Goal: Use online tool/utility: Utilize a website feature to perform a specific function

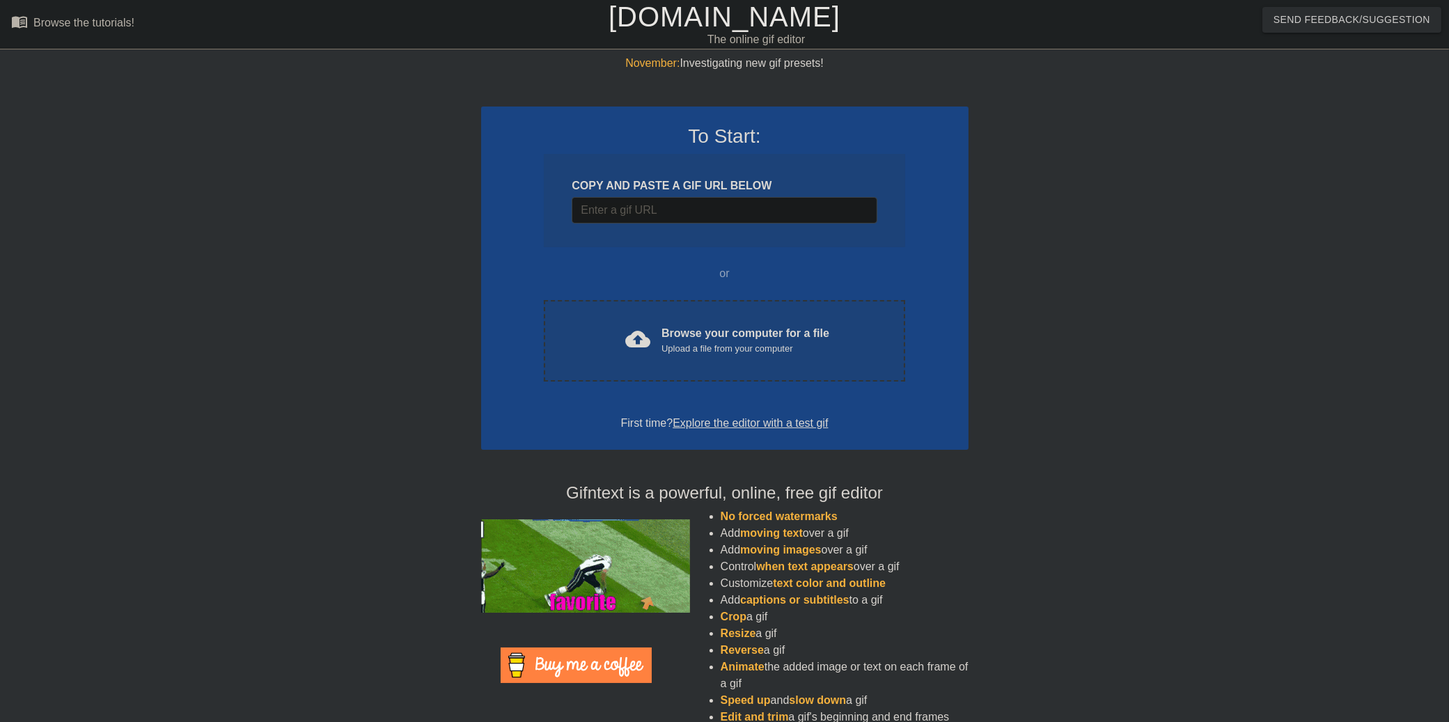
click at [725, 191] on div "COPY AND PASTE A GIF URL BELOW" at bounding box center [723, 185] width 305 height 17
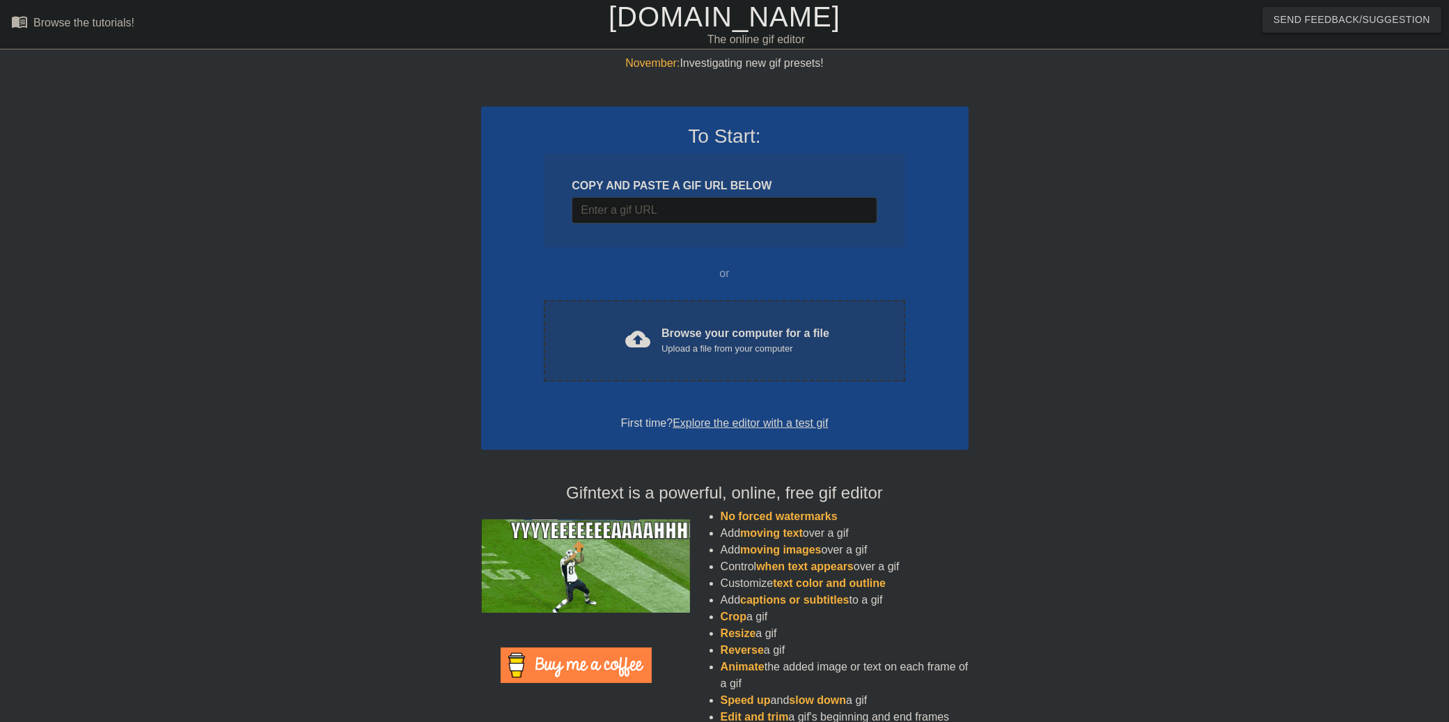
click at [669, 337] on div "Browse your computer for a file Upload a file from your computer" at bounding box center [745, 340] width 168 height 31
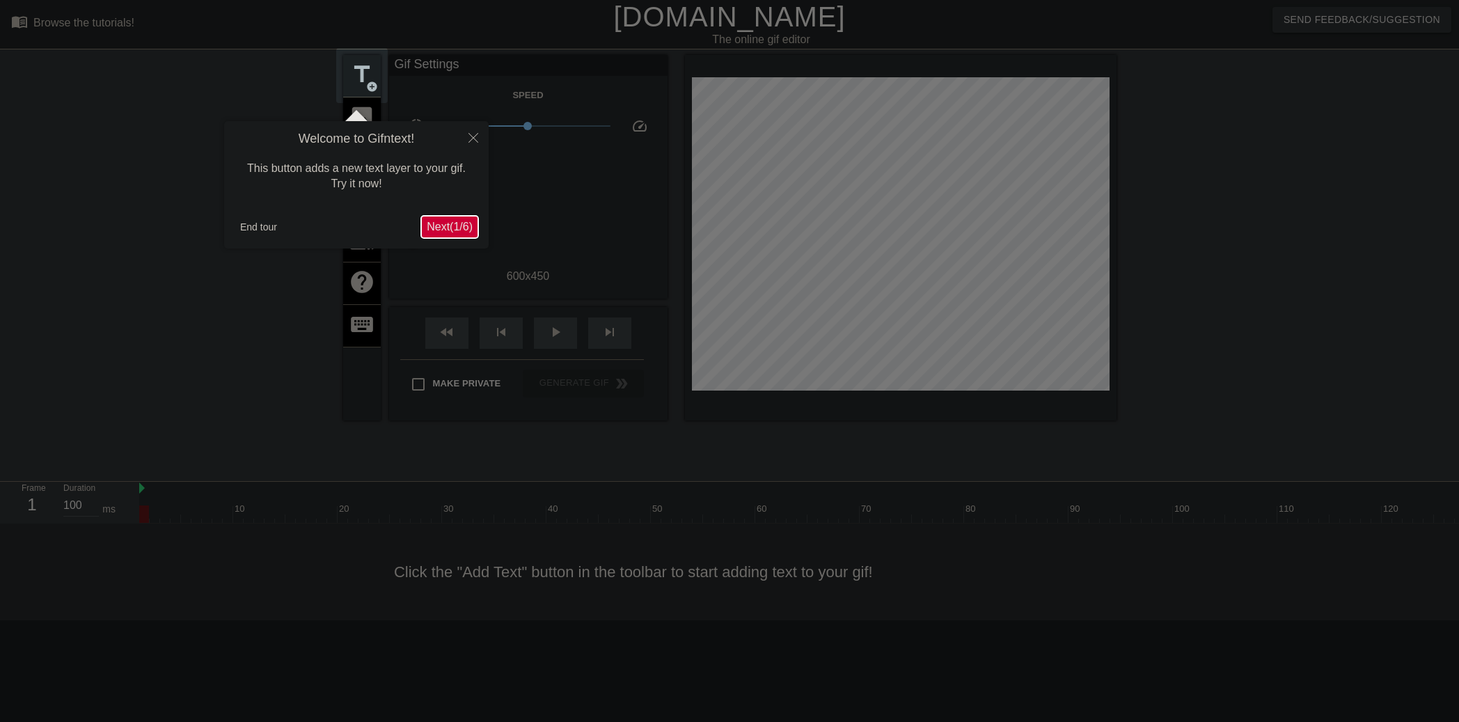
click at [465, 232] on span "Next ( 1 / 6 )" at bounding box center [450, 227] width 46 height 12
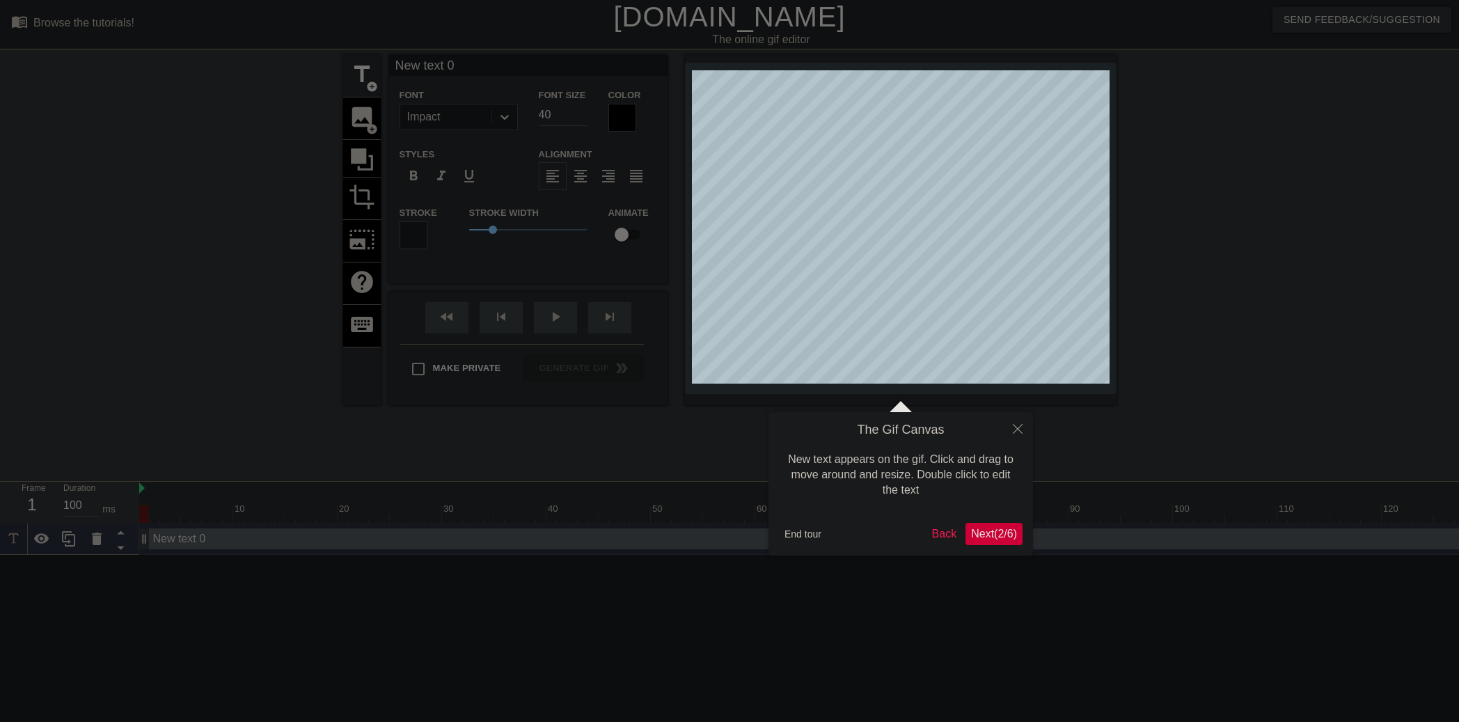
click at [1012, 532] on span "Next ( 2 / 6 )" at bounding box center [994, 534] width 46 height 12
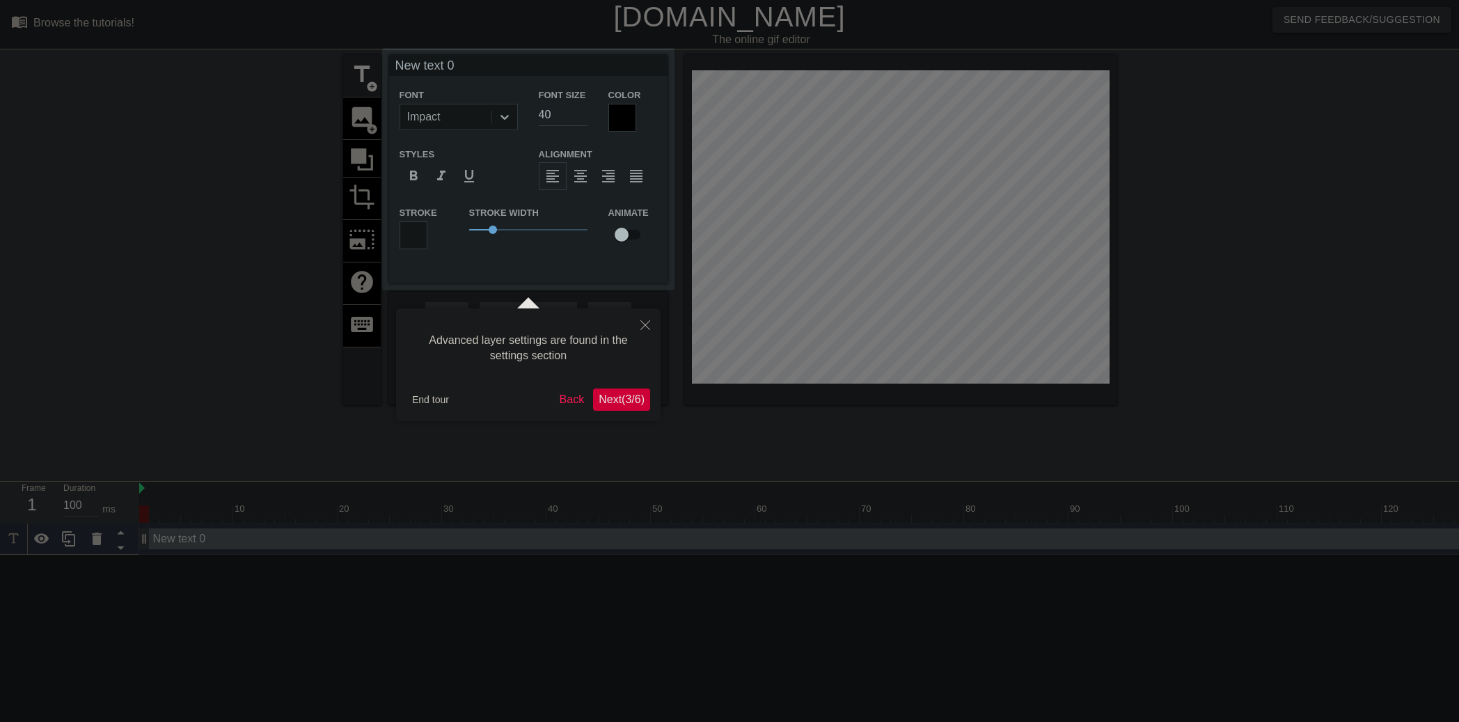
click at [624, 400] on span "Next ( 3 / 6 )" at bounding box center [622, 399] width 46 height 12
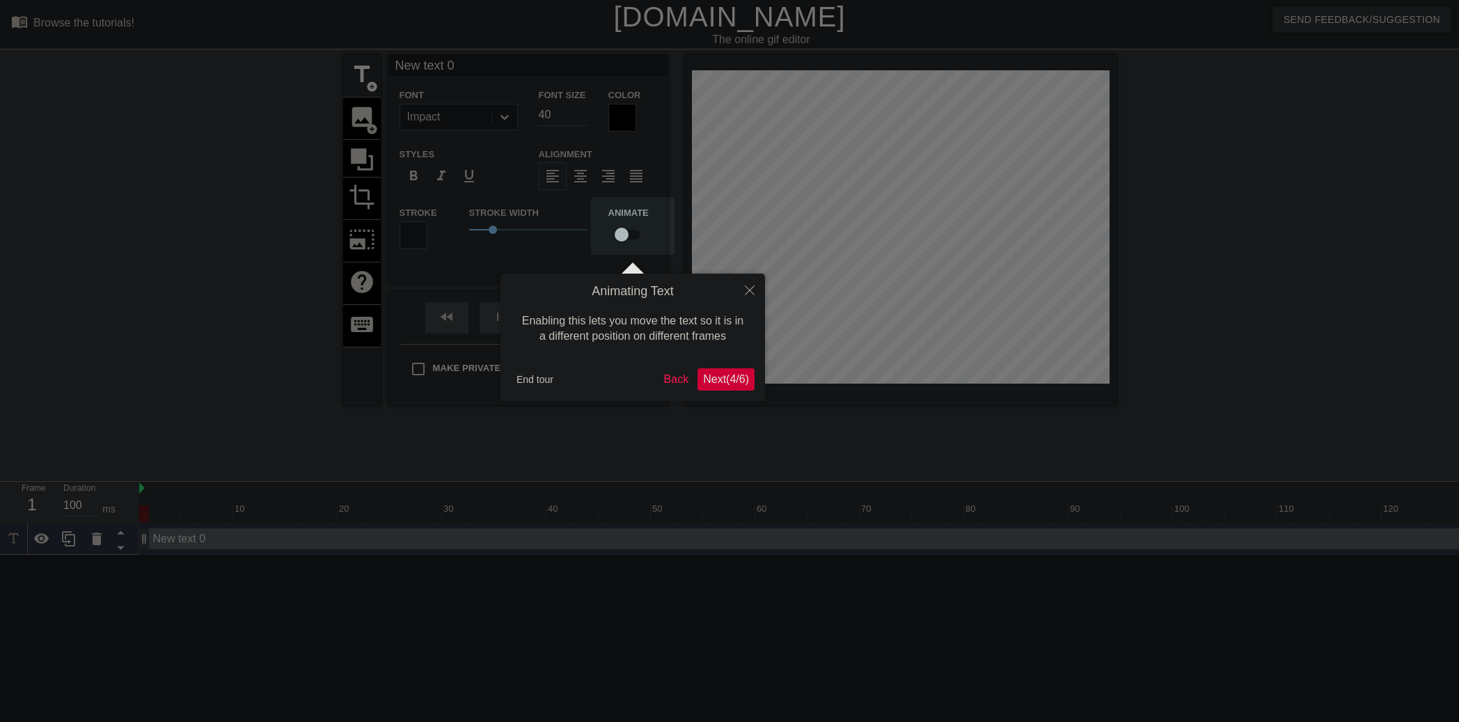
click at [720, 377] on span "Next ( 4 / 6 )" at bounding box center [726, 379] width 46 height 12
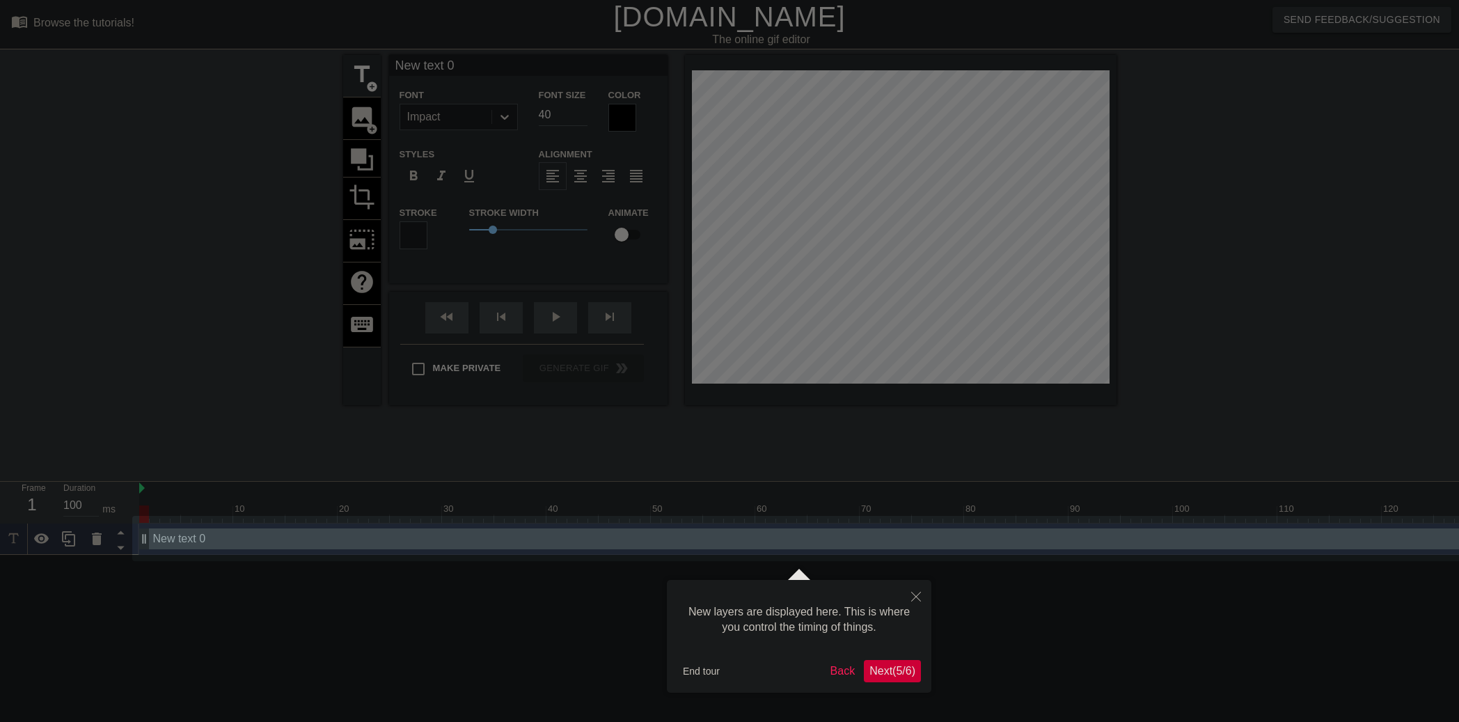
click at [881, 679] on button "Next ( 5 / 6 )" at bounding box center [892, 671] width 57 height 22
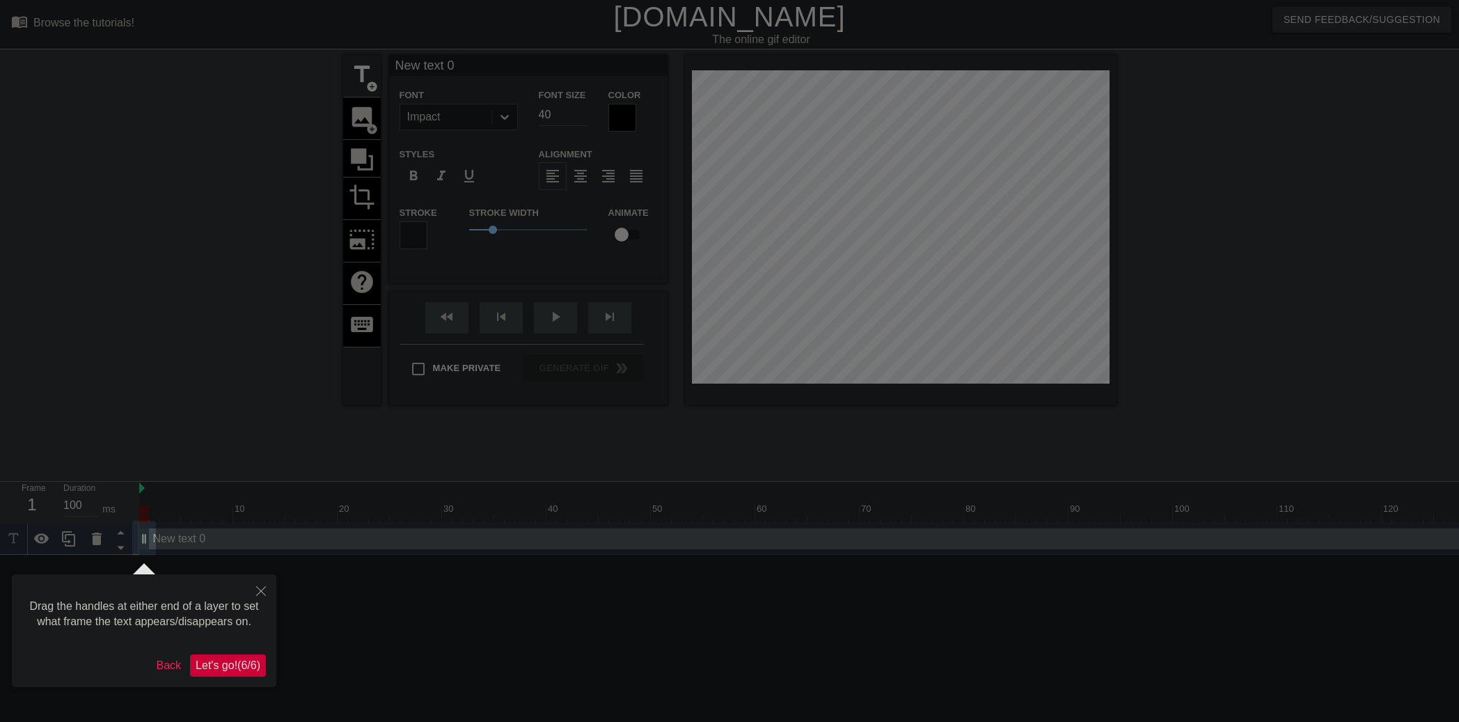
click at [240, 661] on span "Let's go! ( 6 / 6 )" at bounding box center [228, 665] width 65 height 12
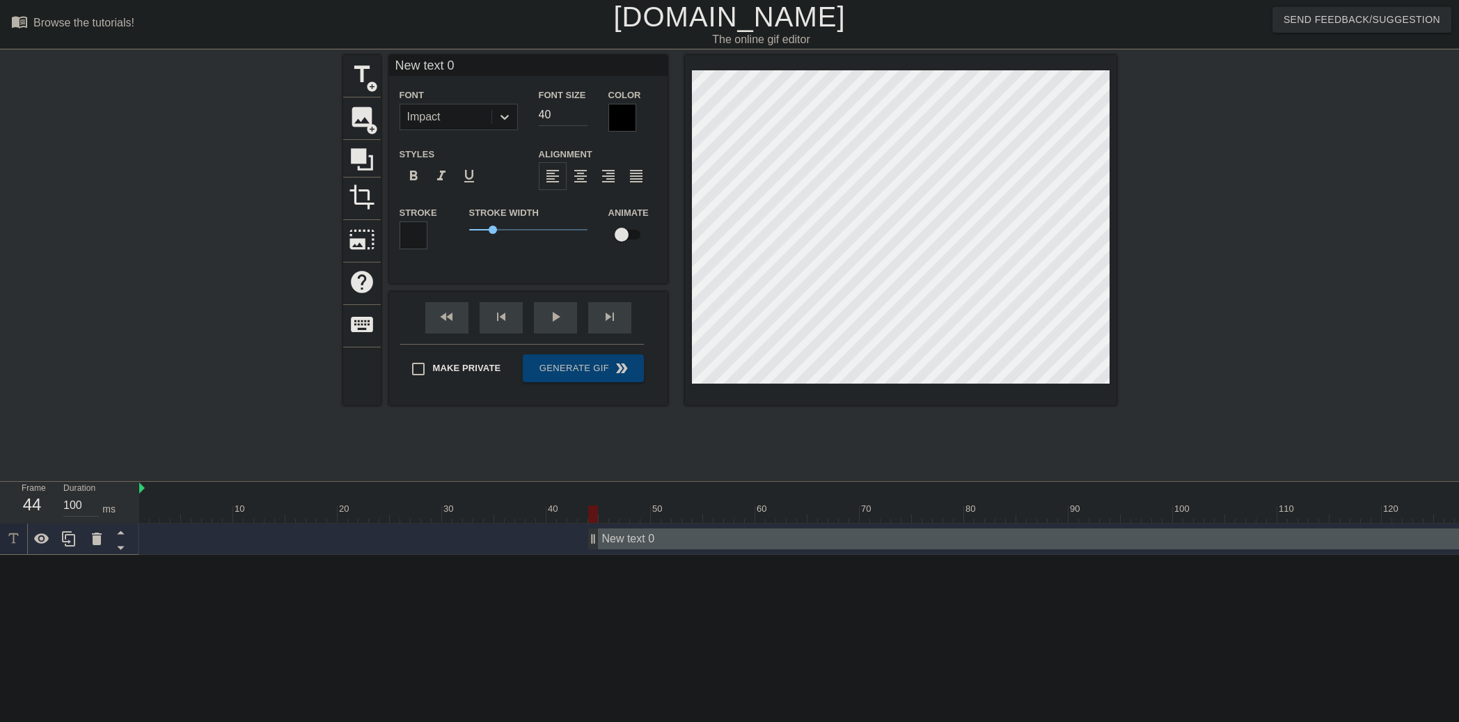
drag, startPoint x: 146, startPoint y: 544, endPoint x: 593, endPoint y: 534, distance: 447.0
click at [1423, 540] on div "New text 0 drag_handle drag_handle" at bounding box center [1152, 538] width 1128 height 21
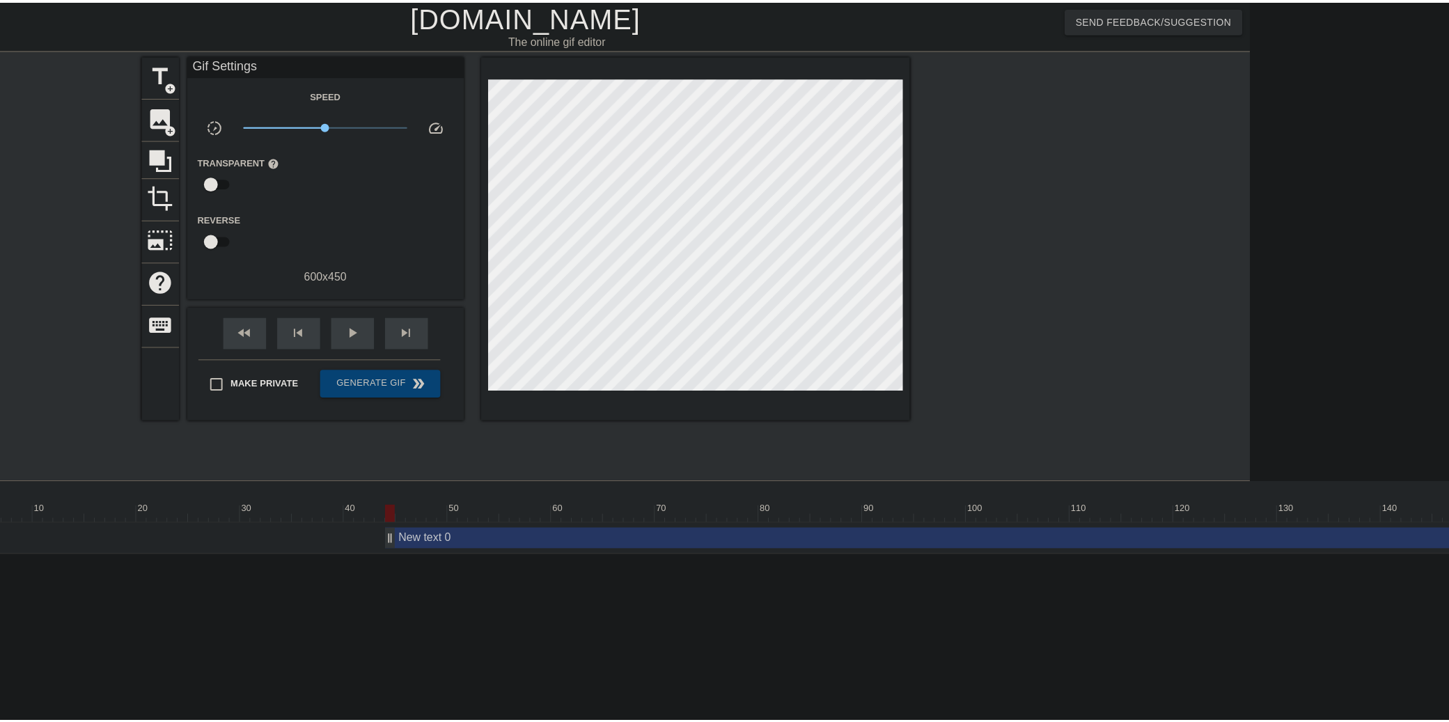
scroll to position [0, 260]
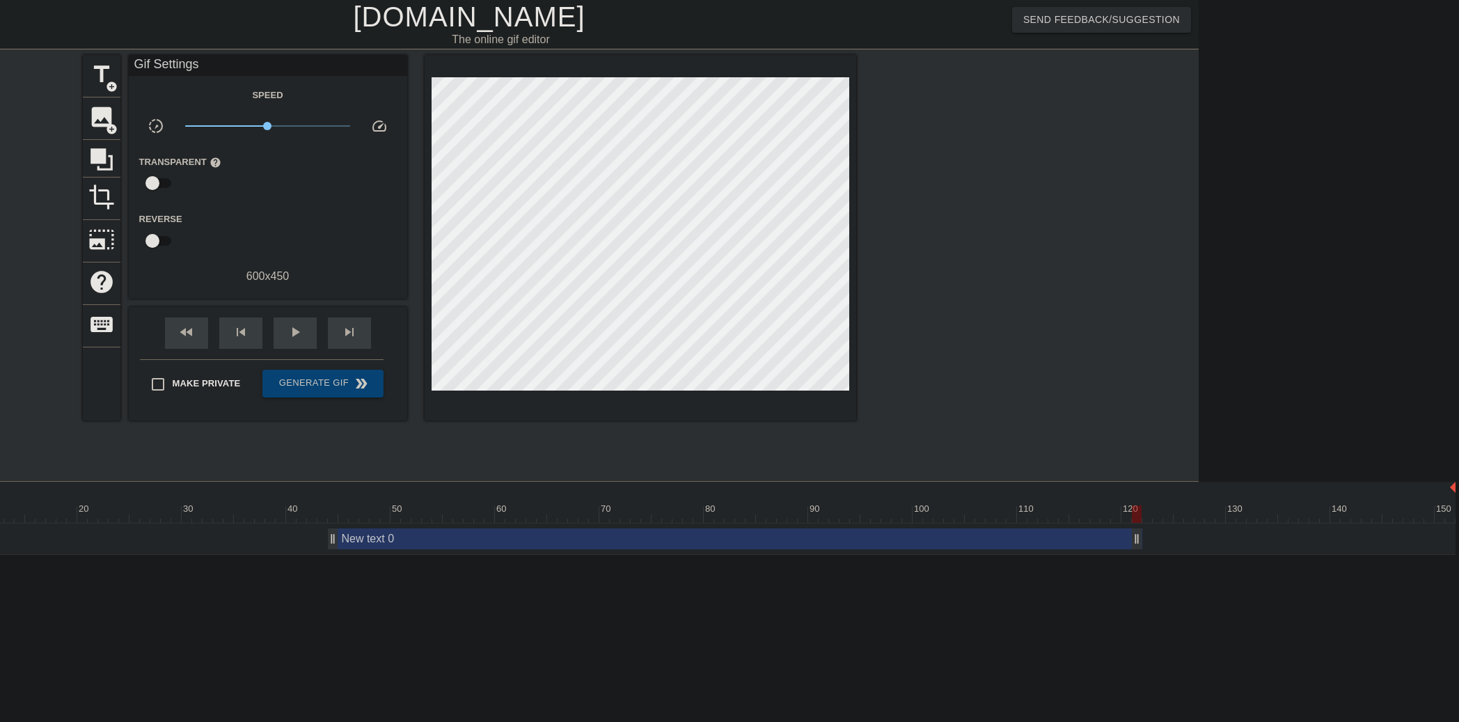
drag, startPoint x: 1452, startPoint y: 538, endPoint x: 936, endPoint y: 523, distance: 516.0
click at [1143, 544] on div "New text 0 drag_handle drag_handle" at bounding box center [667, 538] width 1577 height 21
click at [95, 194] on span "crop" at bounding box center [101, 197] width 26 height 26
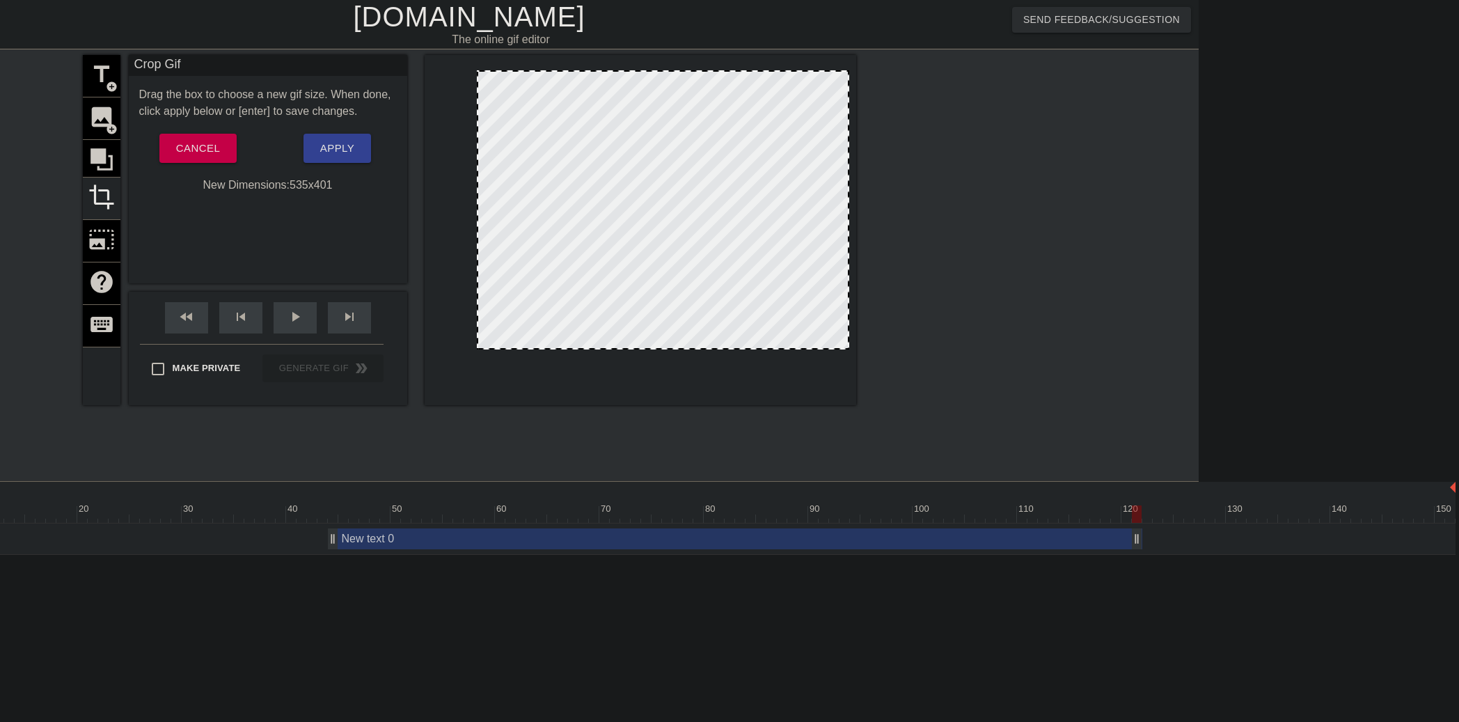
drag, startPoint x: 433, startPoint y: 382, endPoint x: 478, endPoint y: 348, distance: 56.7
click at [478, 348] on div at bounding box center [478, 348] width 14 height 14
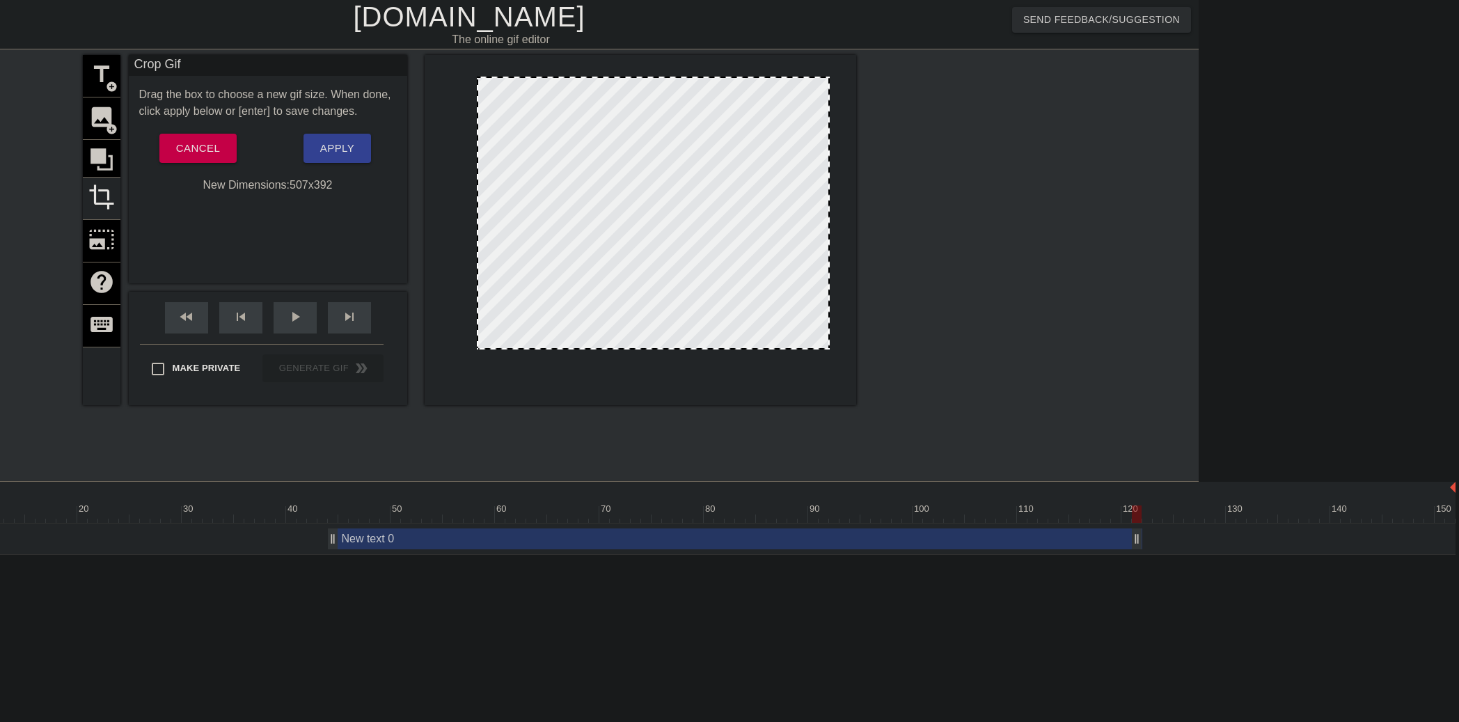
drag, startPoint x: 845, startPoint y: 73, endPoint x: 826, endPoint y: 79, distance: 20.5
click at [324, 152] on span "Apply" at bounding box center [337, 148] width 34 height 18
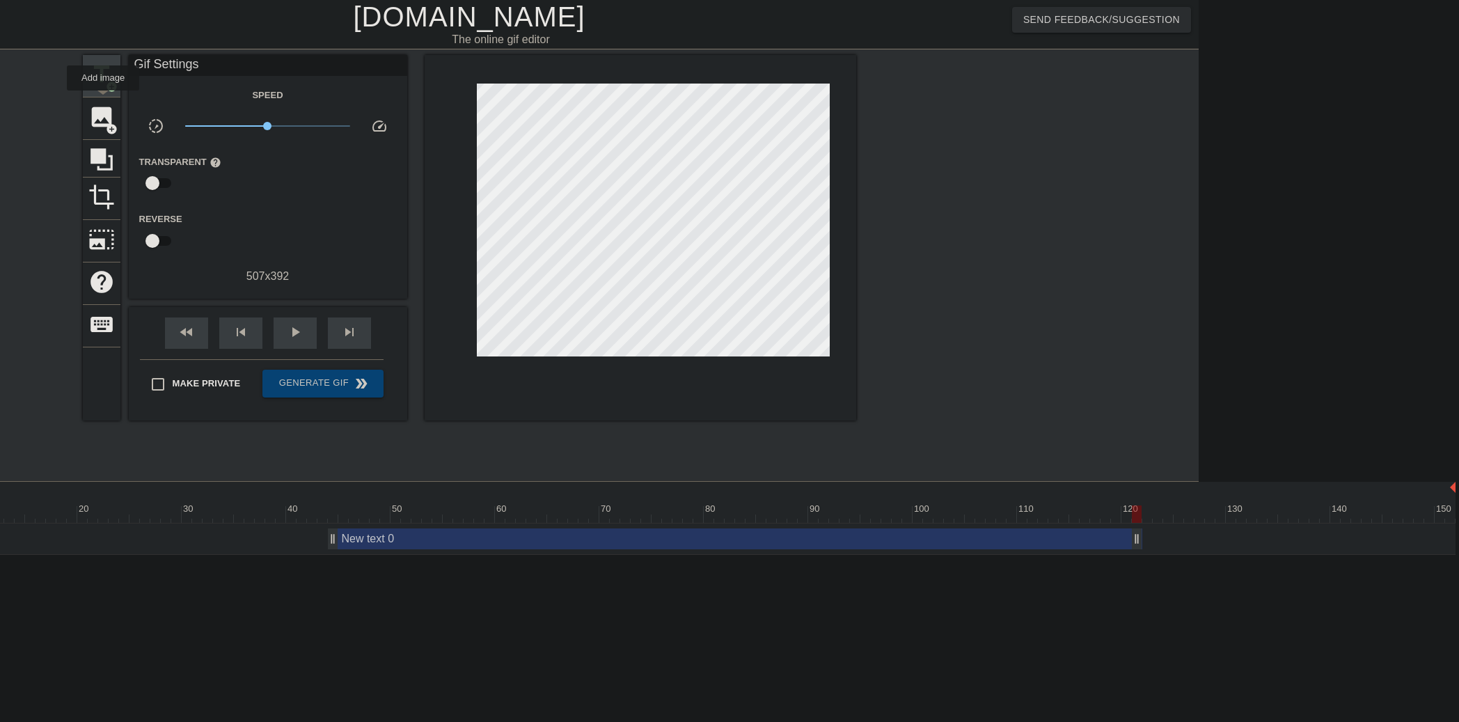
click at [103, 80] on span "title" at bounding box center [101, 74] width 26 height 26
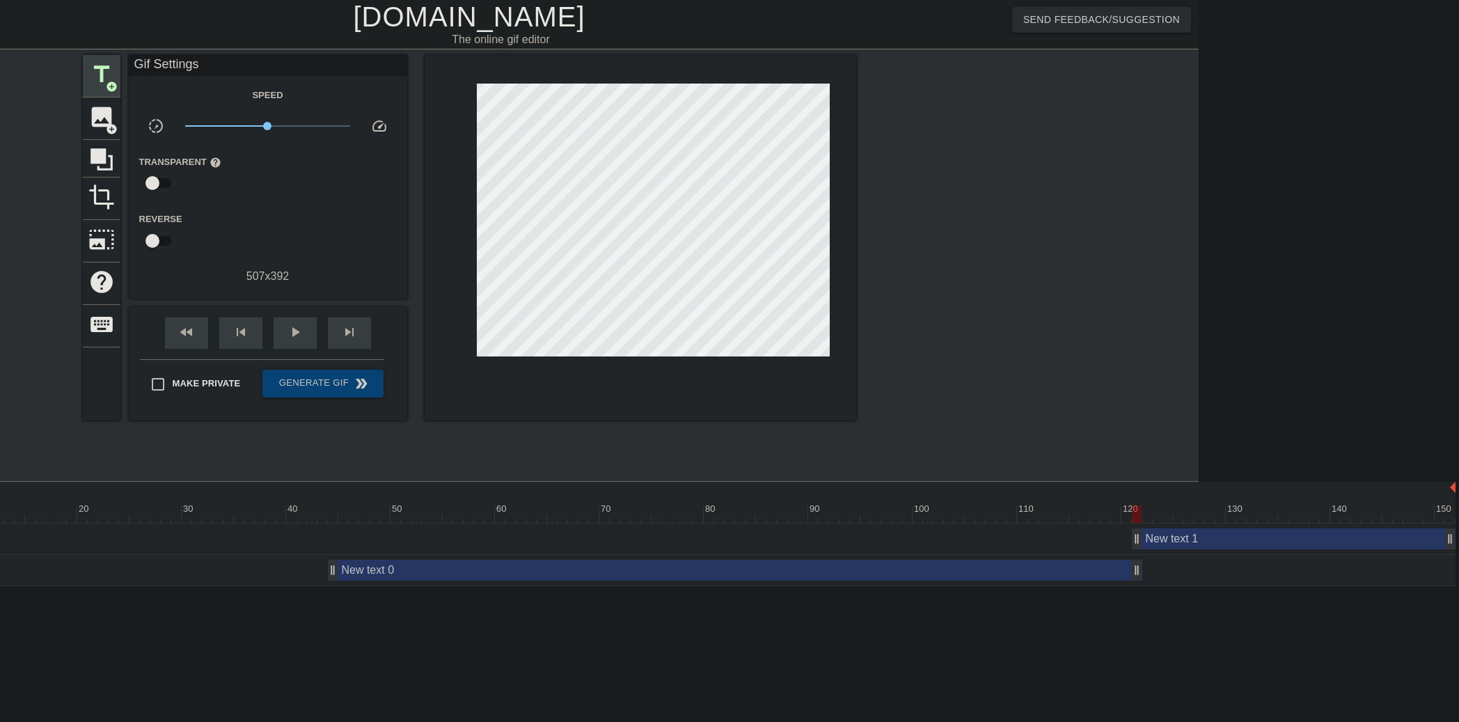
click at [81, 68] on div "title add_circle image add_circle crop photo_size_select_large help keyboard Gi…" at bounding box center [469, 264] width 1459 height 418
click at [97, 67] on span "title" at bounding box center [101, 74] width 26 height 26
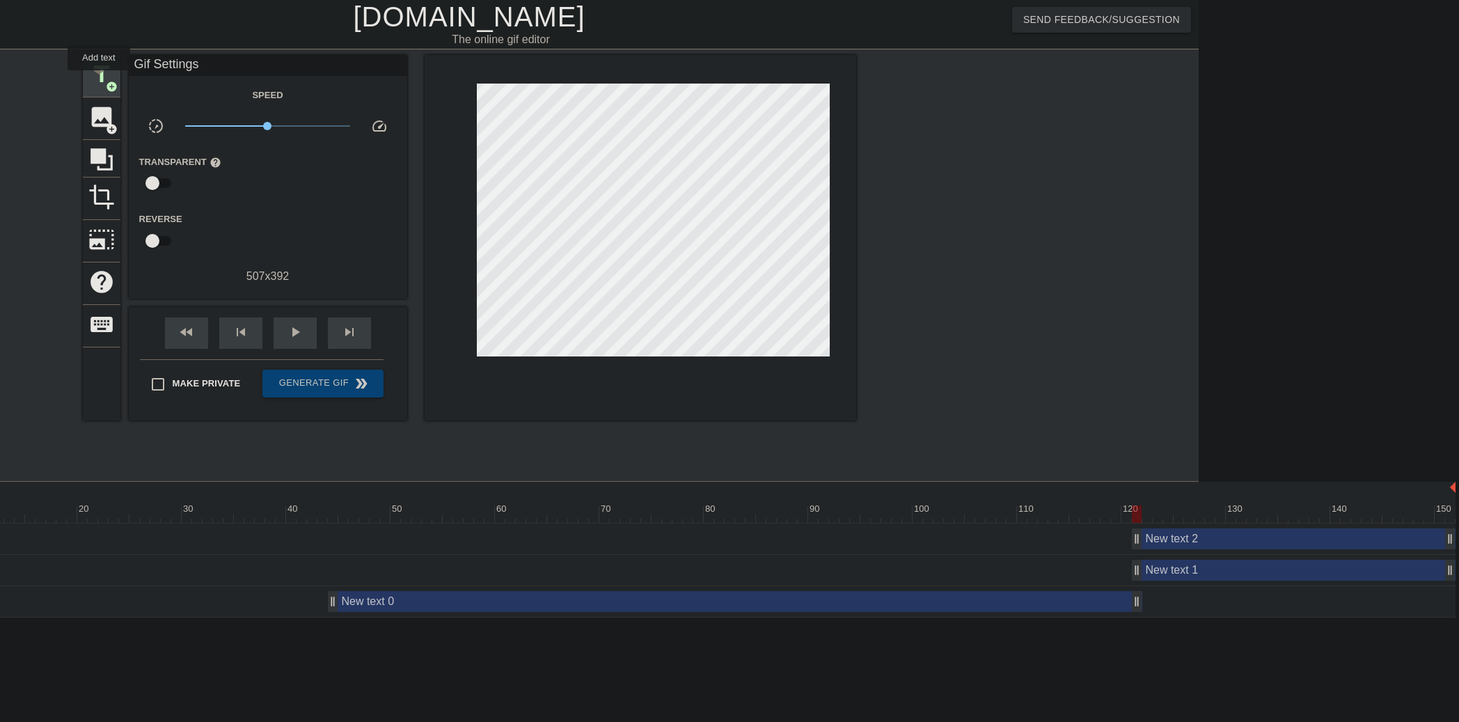
click at [99, 80] on span "title" at bounding box center [101, 74] width 26 height 26
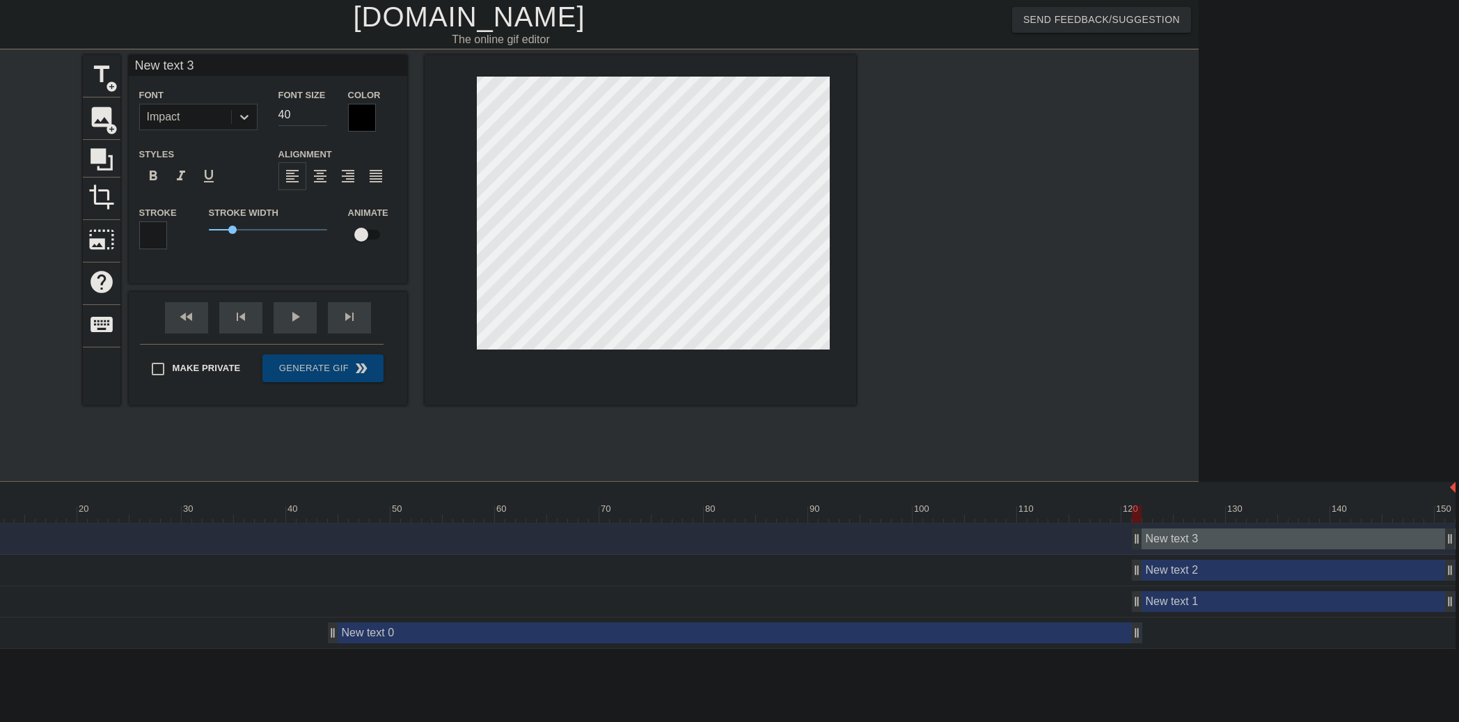
click at [1390, 542] on div "New text 3 drag_handle drag_handle" at bounding box center [1294, 538] width 324 height 21
drag, startPoint x: 1381, startPoint y: 541, endPoint x: 1015, endPoint y: 471, distance: 372.8
click at [1015, 471] on div at bounding box center [977, 264] width 209 height 418
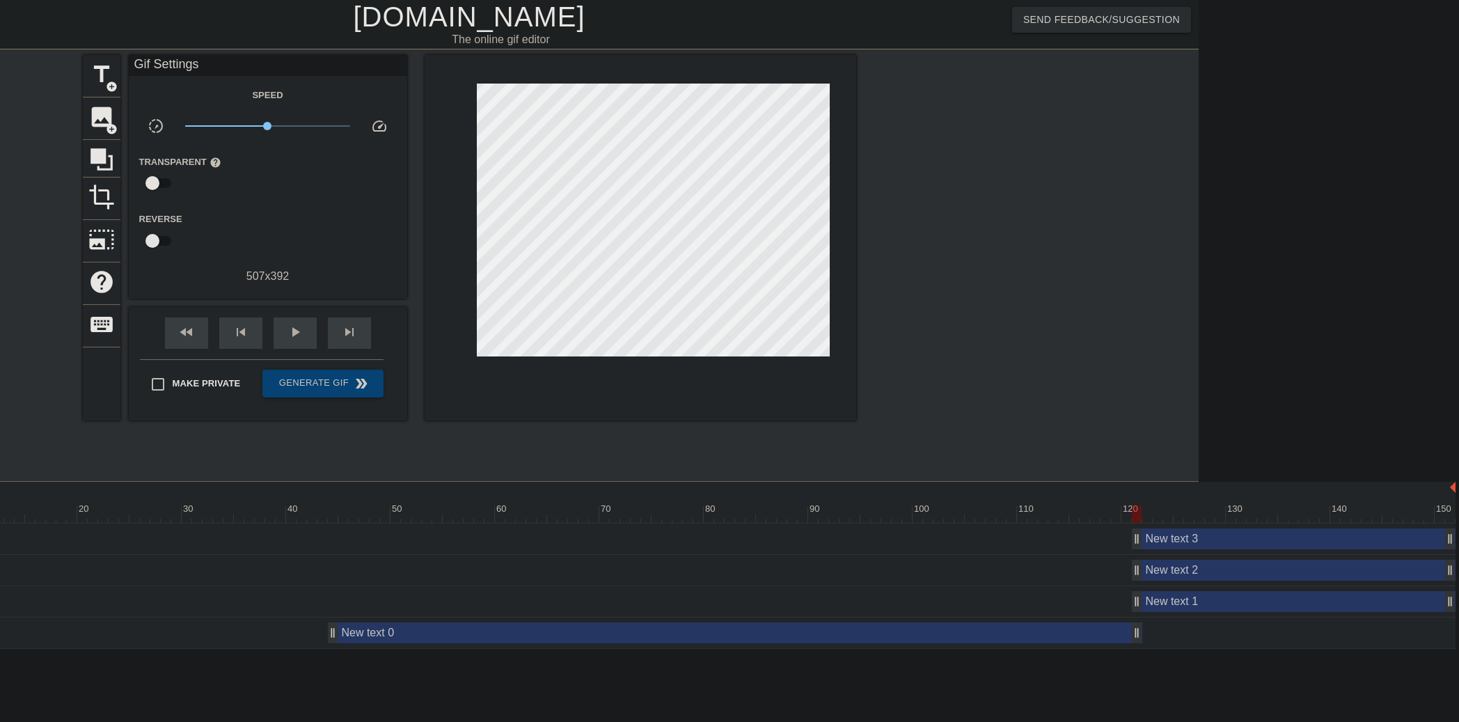
click at [1211, 541] on div "New text 3 drag_handle drag_handle" at bounding box center [1294, 538] width 324 height 21
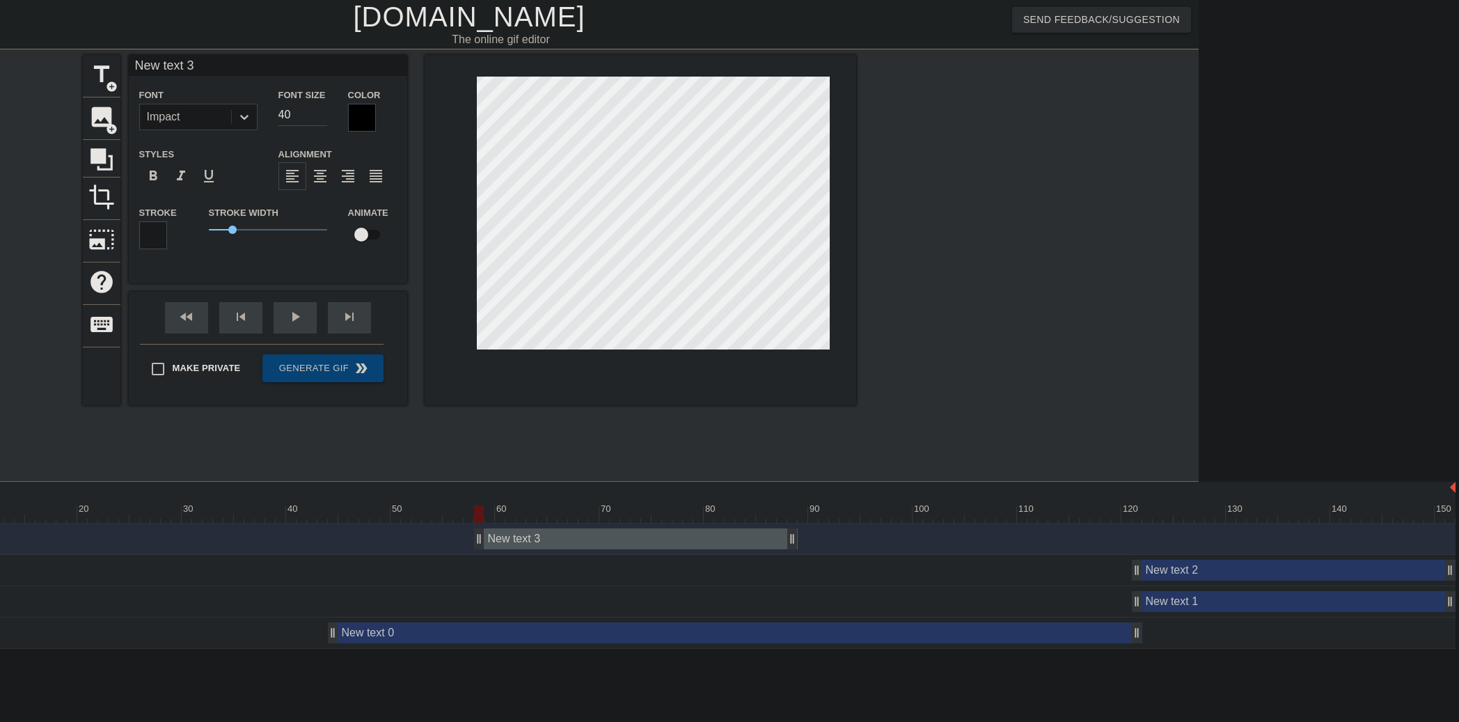
drag, startPoint x: 1290, startPoint y: 546, endPoint x: 655, endPoint y: 523, distance: 635.3
click at [655, 523] on div "10 20 30 40 50 60 70 80 90 100 110 120 130 140 150 New text 3 drag_handle drag_…" at bounding box center [539, 565] width 1320 height 167
click at [730, 534] on div "New text 3 drag_handle drag_handle" at bounding box center [636, 538] width 324 height 21
drag, startPoint x: 595, startPoint y: 537, endPoint x: 532, endPoint y: 519, distance: 65.0
click at [508, 505] on div "10 20 30 40 50 60 70 80 90 100 110 120 130 140 150 New text 3 drag_handle drag_…" at bounding box center [539, 565] width 1320 height 167
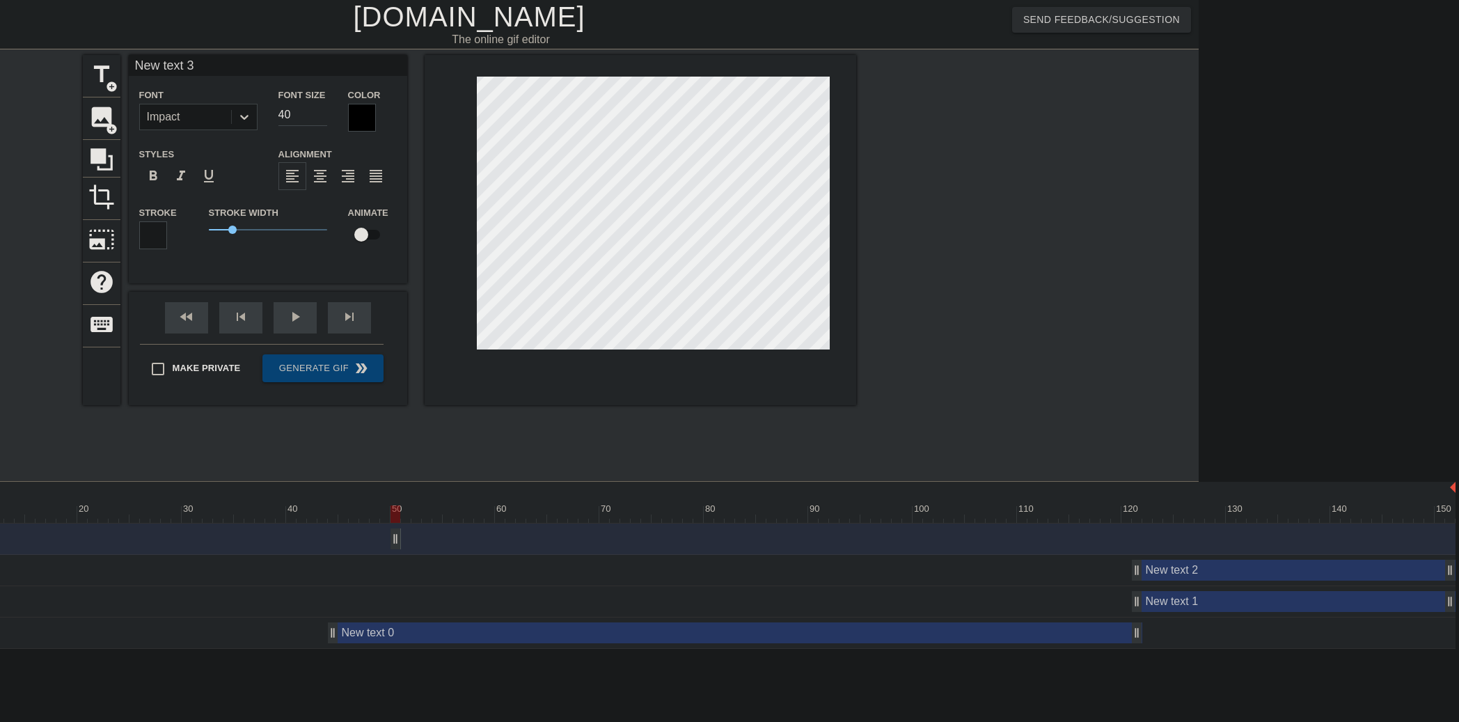
drag, startPoint x: 712, startPoint y: 540, endPoint x: 386, endPoint y: 539, distance: 325.8
click at [367, 548] on div "New text 3 drag_handle drag_handle" at bounding box center [667, 538] width 1577 height 21
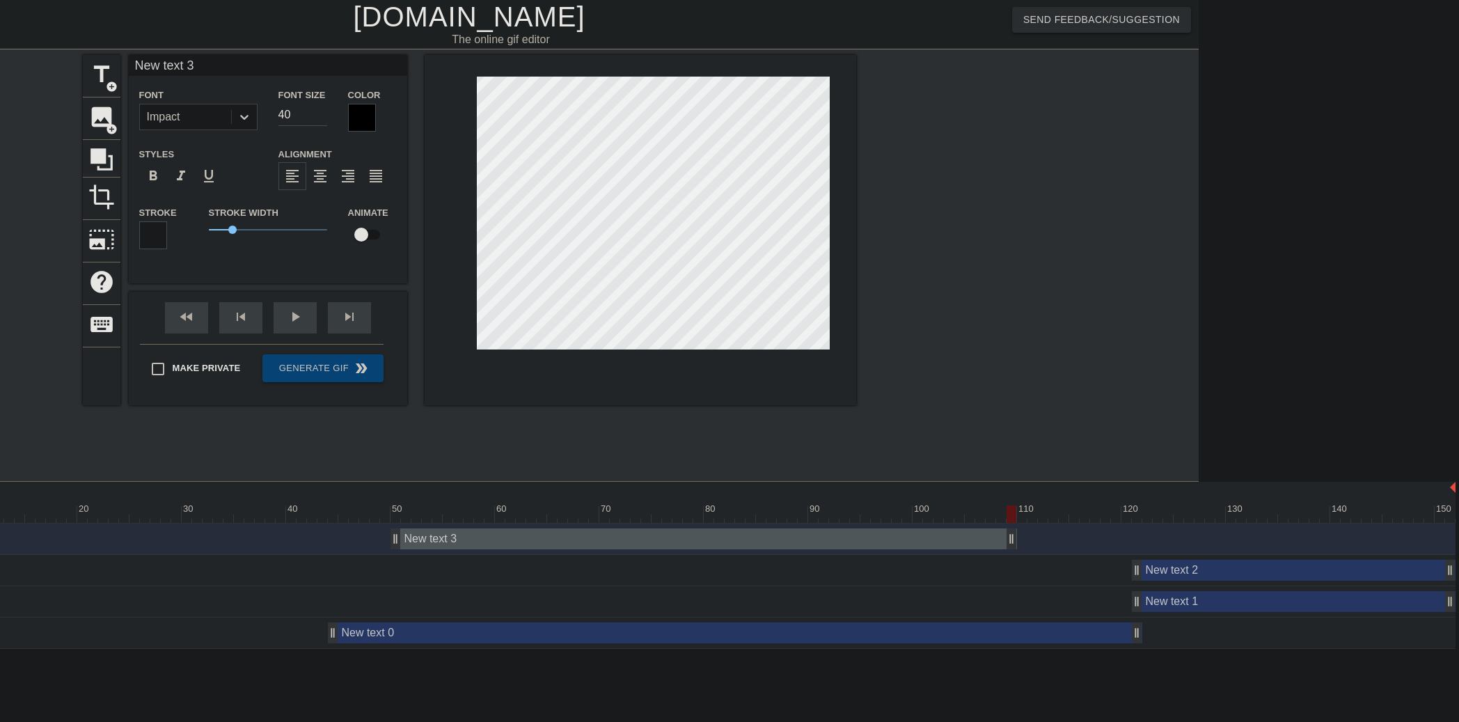
drag, startPoint x: 451, startPoint y: 535, endPoint x: 1012, endPoint y: 558, distance: 561.5
click at [1012, 560] on div "New text 3 drag_handle drag_handle New text 2 drag_handle drag_handle New text …" at bounding box center [539, 585] width 1320 height 125
click at [983, 538] on div "New text 3 drag_handle drag_handle" at bounding box center [703, 538] width 626 height 21
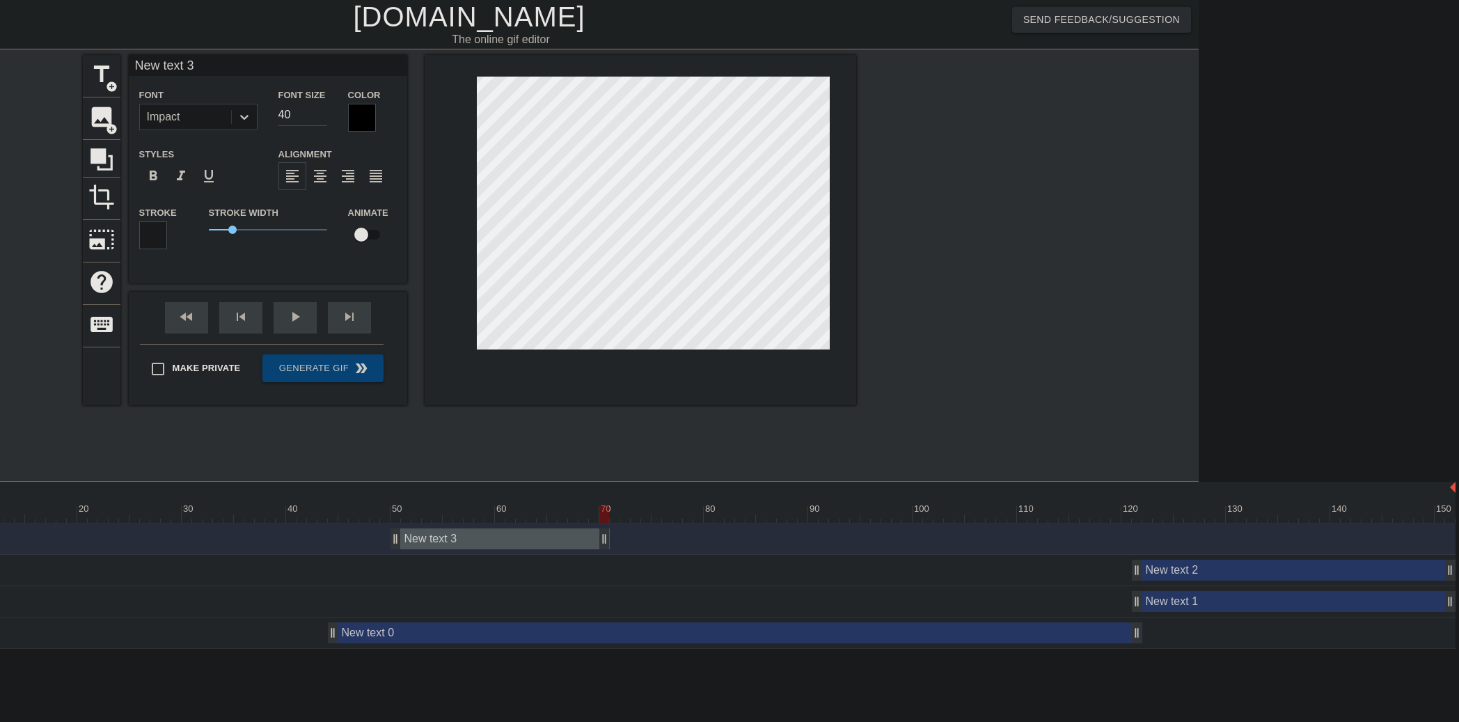
drag, startPoint x: 1008, startPoint y: 538, endPoint x: 594, endPoint y: 531, distance: 413.5
drag, startPoint x: 605, startPoint y: 510, endPoint x: 500, endPoint y: 509, distance: 105.1
click at [500, 509] on div at bounding box center [667, 513] width 1577 height 17
drag, startPoint x: 603, startPoint y: 535, endPoint x: 388, endPoint y: 532, distance: 215.1
click at [388, 532] on div "New text 3 drag_handle drag_handle" at bounding box center [667, 538] width 1577 height 21
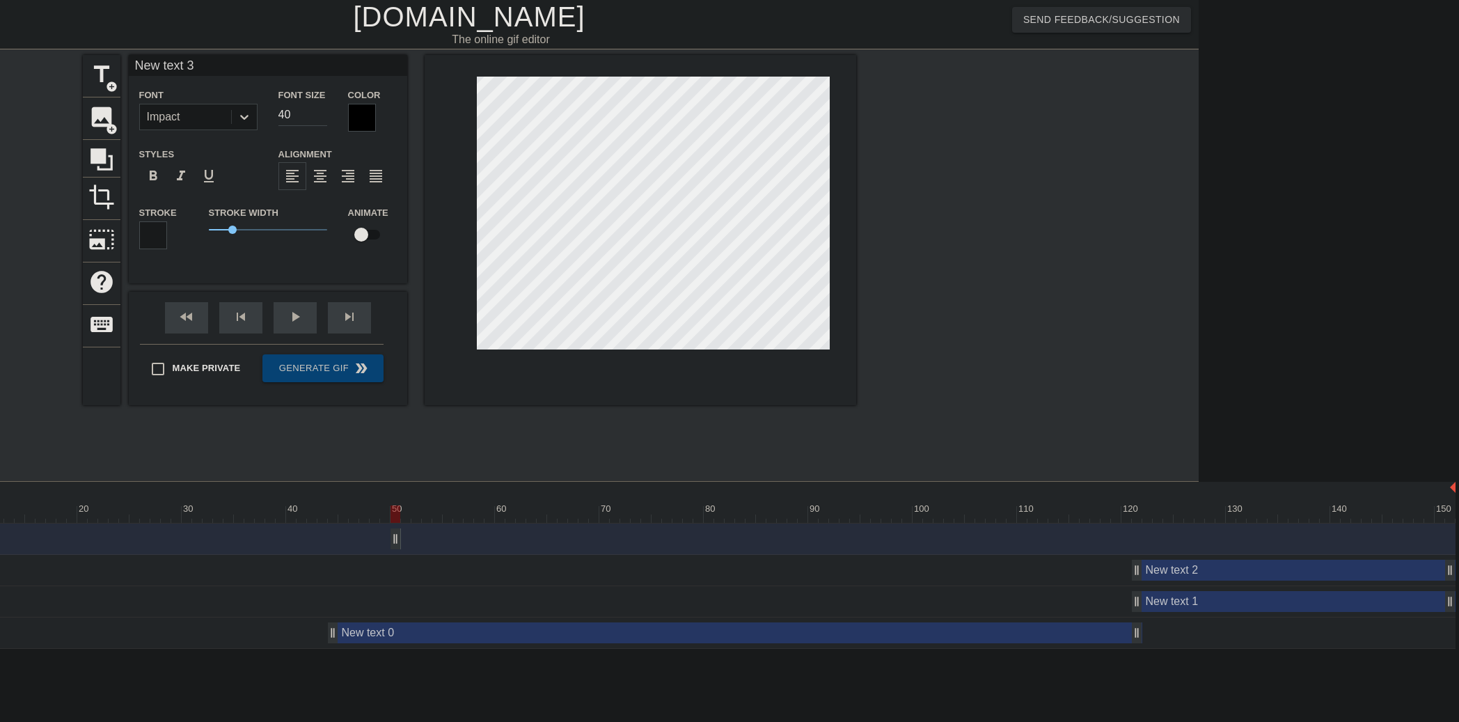
drag, startPoint x: 395, startPoint y: 537, endPoint x: 367, endPoint y: 538, distance: 27.9
click at [367, 538] on div "New text 3 drag_handle drag_handle" at bounding box center [667, 538] width 1577 height 21
click at [322, 538] on div "New text 3 drag_handle drag_handle" at bounding box center [667, 538] width 1577 height 21
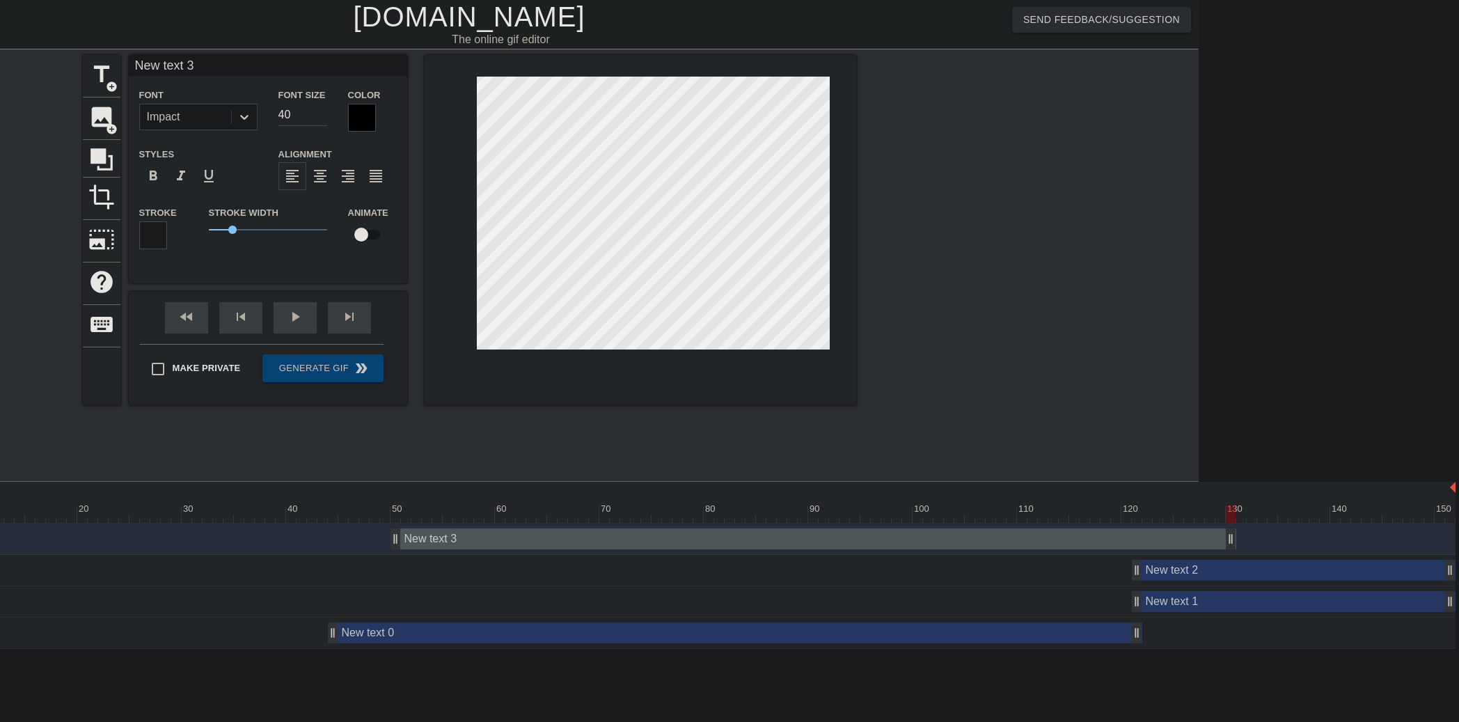
drag, startPoint x: 393, startPoint y: 538, endPoint x: 1084, endPoint y: 543, distance: 691.9
click at [1197, 560] on div "New text 3 drag_handle drag_handle New text 2 drag_handle drag_handle New text …" at bounding box center [539, 585] width 1320 height 125
drag, startPoint x: 974, startPoint y: 535, endPoint x: 810, endPoint y: 537, distance: 164.3
click at [810, 537] on div "New text 3 drag_handle drag_handle" at bounding box center [860, 538] width 814 height 21
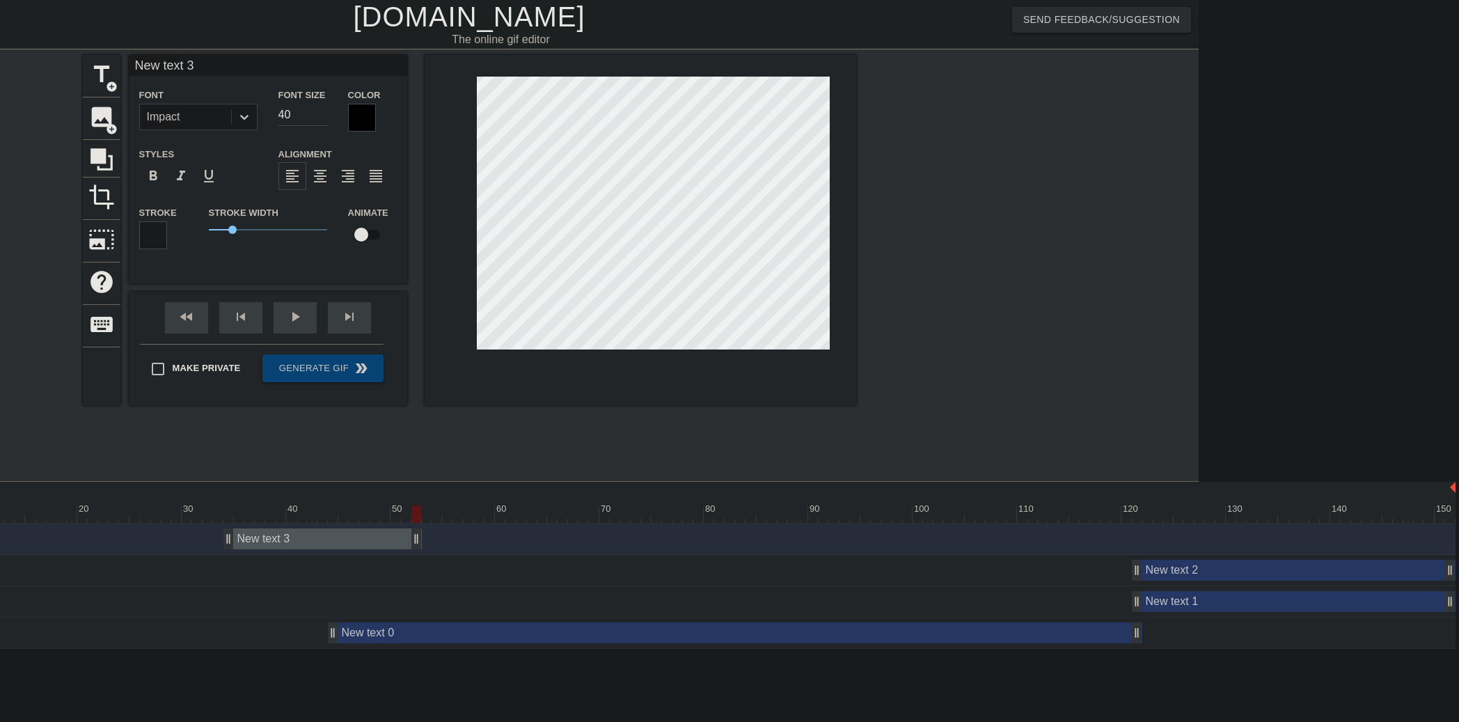
drag, startPoint x: 1030, startPoint y: 537, endPoint x: 387, endPoint y: 537, distance: 643.2
drag, startPoint x: 560, startPoint y: 534, endPoint x: 1474, endPoint y: 519, distance: 914.8
click at [1199, 519] on html "menu_book Browse the tutorials! [DOMAIN_NAME] The online gif editor Send Feedba…" at bounding box center [469, 324] width 1459 height 649
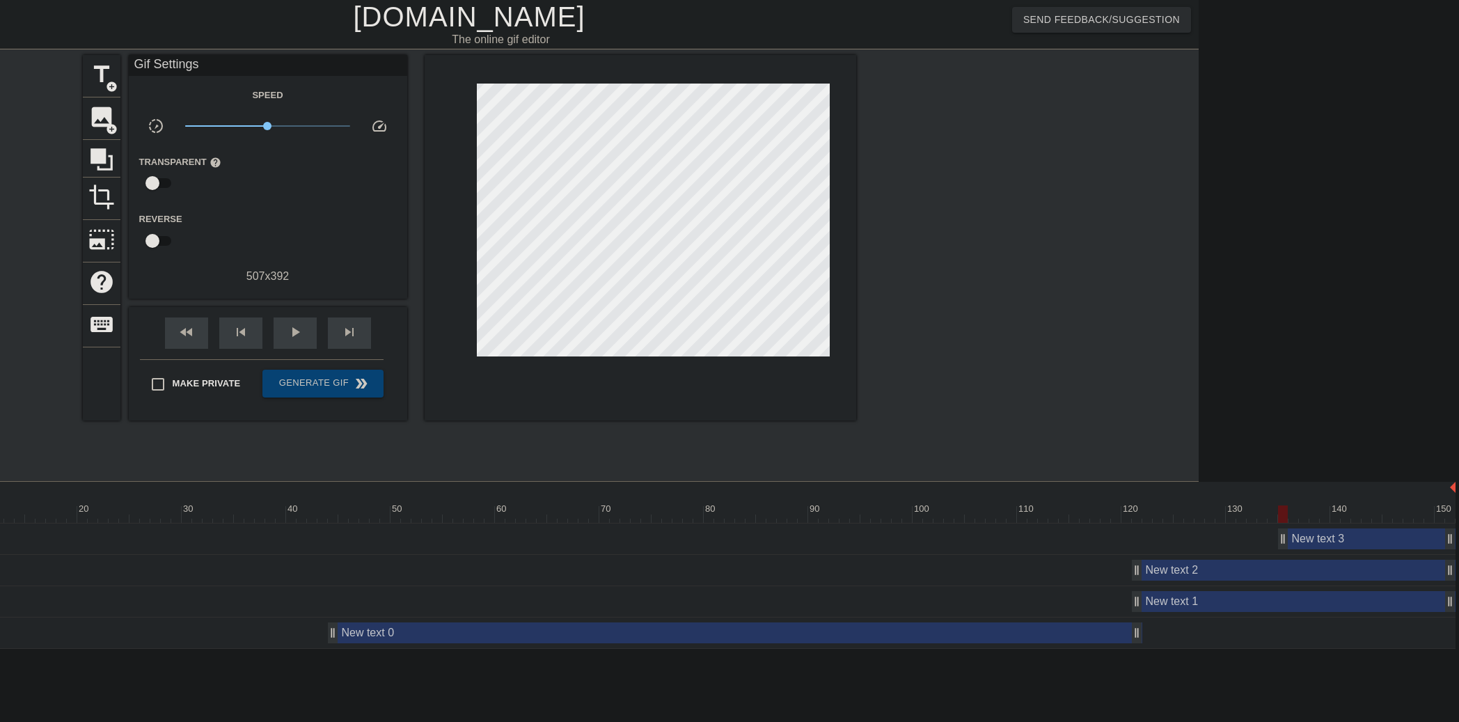
drag, startPoint x: 1361, startPoint y: 524, endPoint x: 1371, endPoint y: 527, distance: 10.1
click at [1371, 527] on div "New text 3 drag_handle drag_handle" at bounding box center [667, 538] width 1577 height 31
drag, startPoint x: 1359, startPoint y: 533, endPoint x: 1425, endPoint y: 538, distance: 66.3
click at [1434, 537] on div "New text 3 drag_handle drag_handle" at bounding box center [1366, 538] width 177 height 21
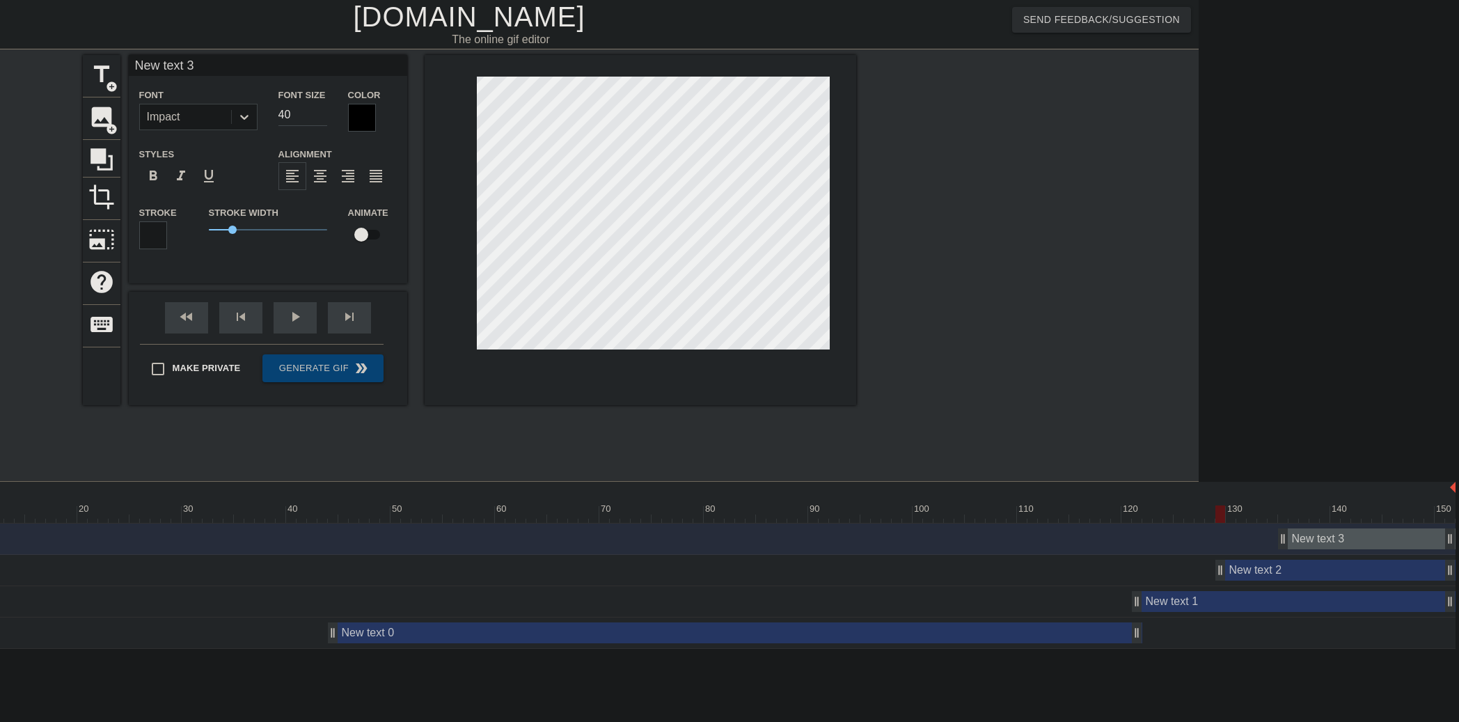
drag, startPoint x: 1136, startPoint y: 571, endPoint x: 1273, endPoint y: 565, distance: 137.2
drag, startPoint x: 1136, startPoint y: 605, endPoint x: 1122, endPoint y: 535, distance: 71.0
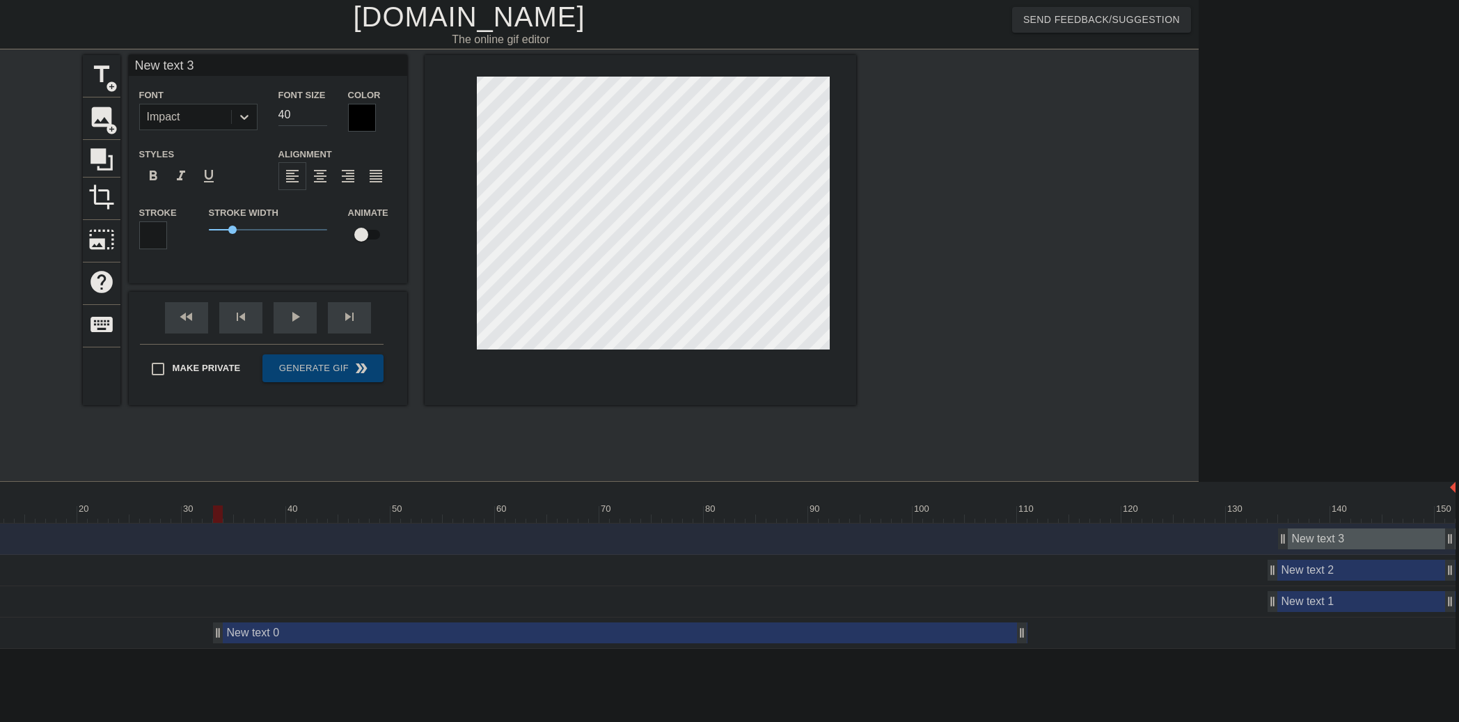
drag, startPoint x: 613, startPoint y: 633, endPoint x: 522, endPoint y: 638, distance: 91.4
click at [522, 638] on div "New text 0 drag_handle drag_handle" at bounding box center [620, 632] width 814 height 21
type input "New text 0"
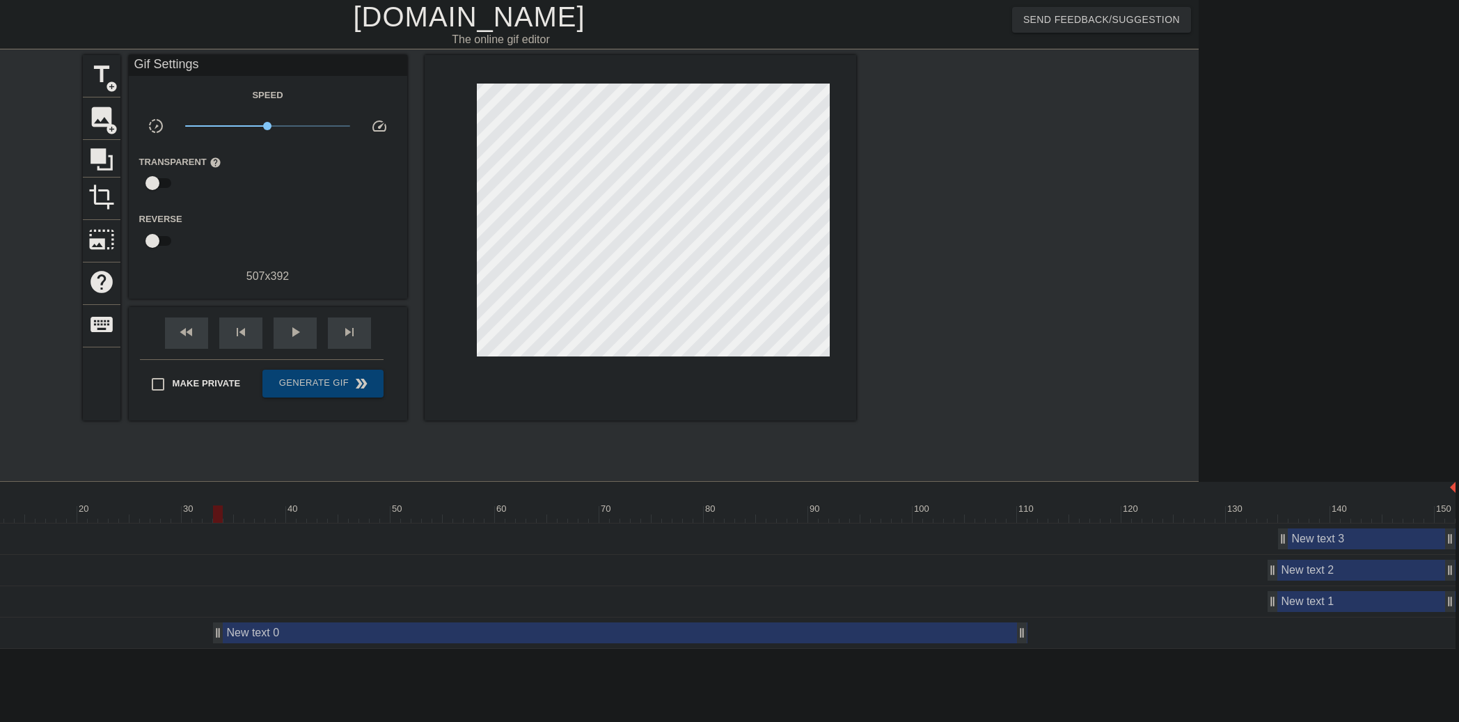
click at [1337, 536] on div "New text 3 drag_handle drag_handle" at bounding box center [1366, 538] width 177 height 21
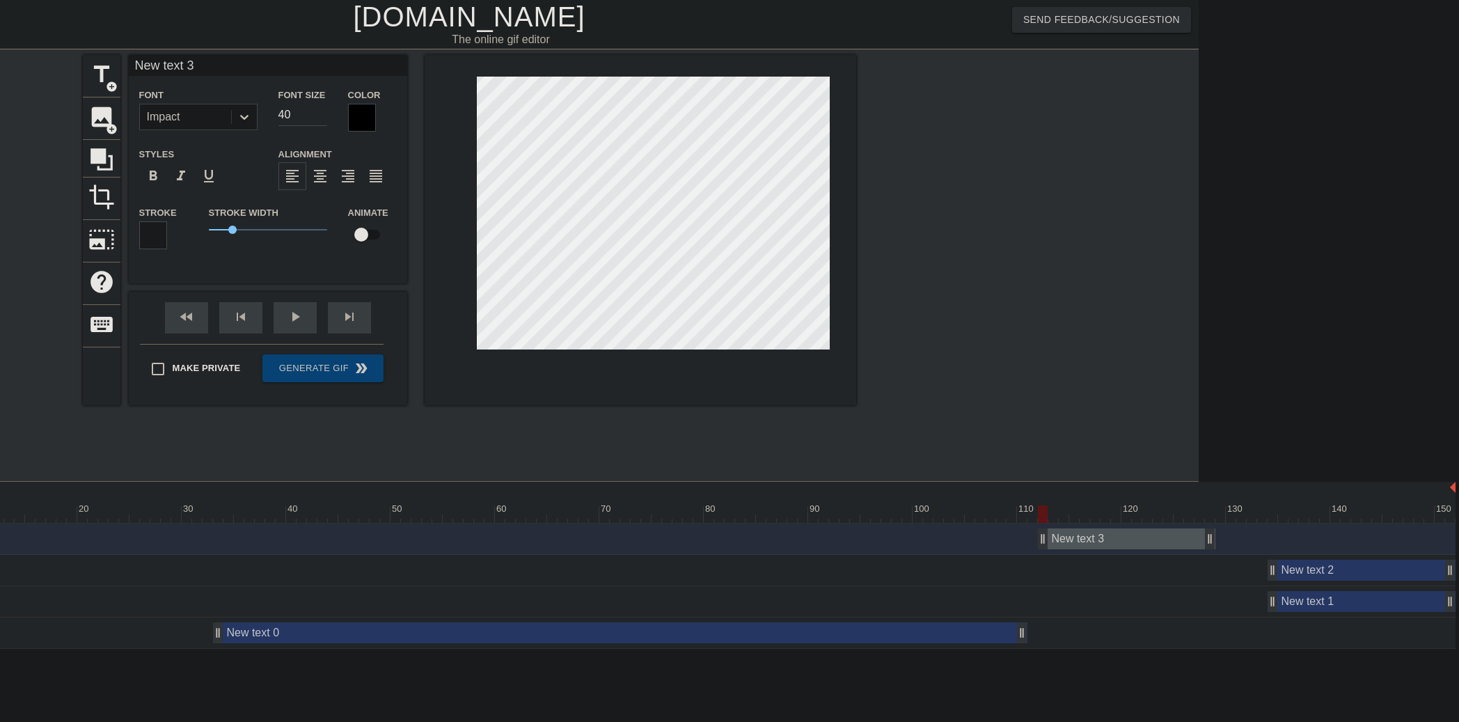
drag, startPoint x: 1110, startPoint y: 520, endPoint x: 1096, endPoint y: 536, distance: 21.2
click at [1096, 536] on div "New text 3 drag_handle drag_handle" at bounding box center [1126, 538] width 177 height 21
drag, startPoint x: 1213, startPoint y: 536, endPoint x: 1098, endPoint y: 552, distance: 116.0
click at [1098, 552] on div "New text 3 drag_handle drag_handle" at bounding box center [667, 538] width 1577 height 31
drag, startPoint x: 1451, startPoint y: 573, endPoint x: 1356, endPoint y: 574, distance: 95.4
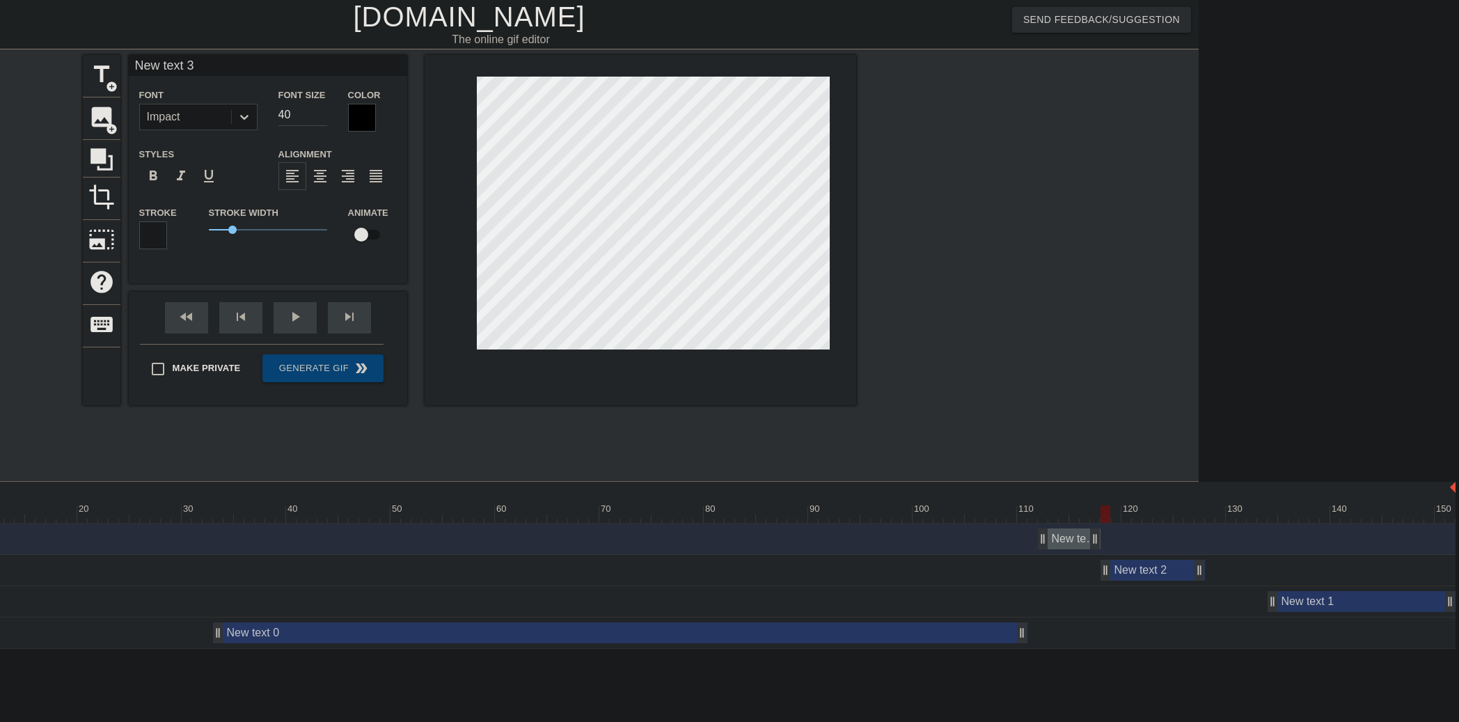
drag, startPoint x: 1311, startPoint y: 569, endPoint x: 1160, endPoint y: 571, distance: 151.1
click at [1160, 571] on div "New text 2 drag_handle drag_handle" at bounding box center [1152, 570] width 104 height 21
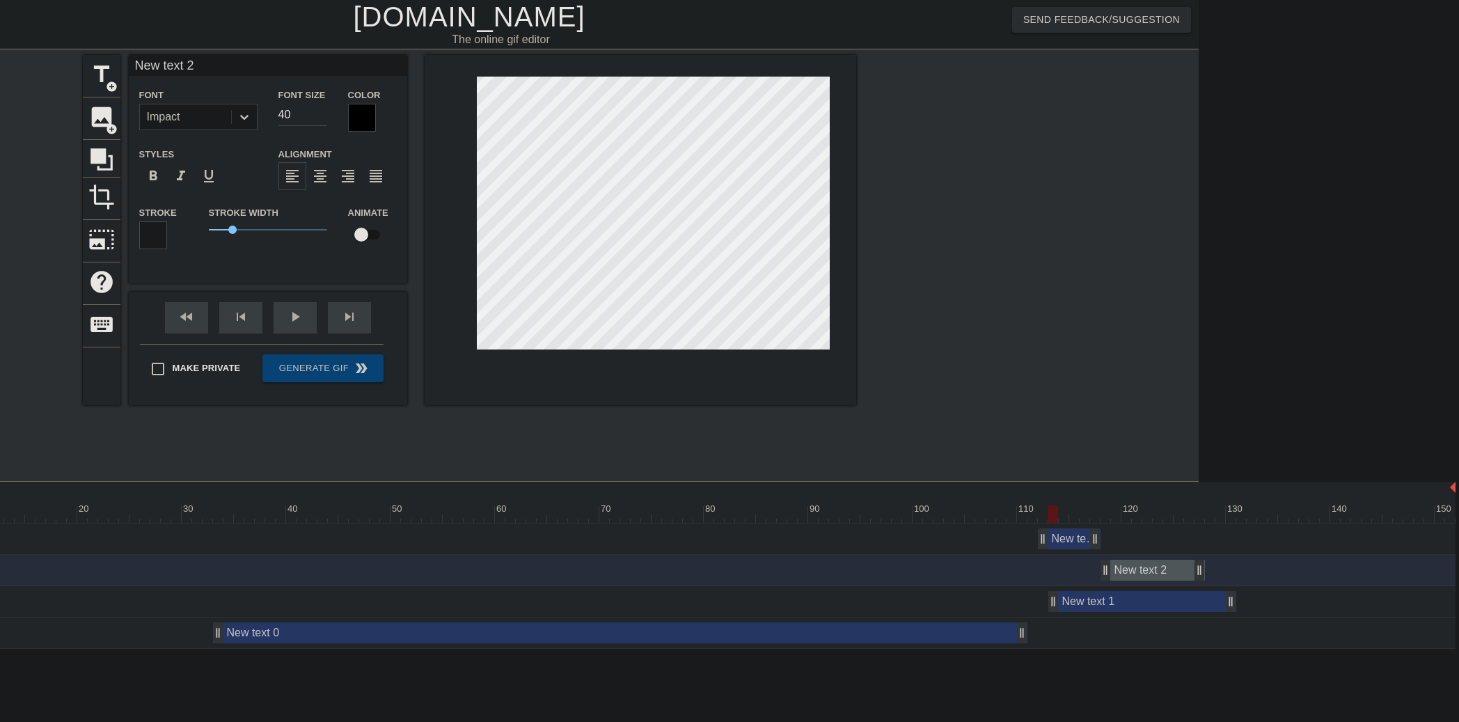
drag, startPoint x: 1341, startPoint y: 599, endPoint x: 1159, endPoint y: 592, distance: 182.5
click at [1122, 597] on div "New text 1 drag_handle drag_handle" at bounding box center [1142, 601] width 188 height 21
type input "New text 1"
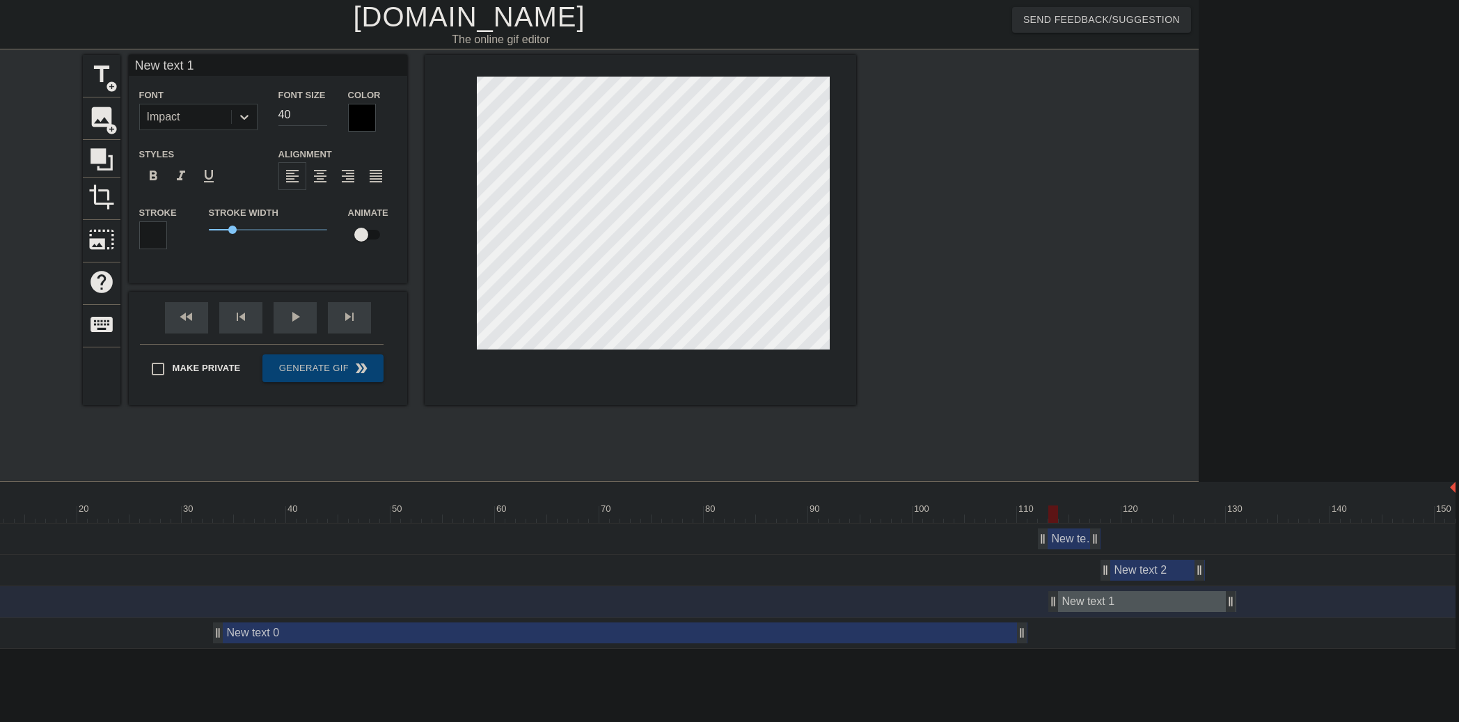
click at [1107, 586] on div "New text 1 drag_handle drag_handle" at bounding box center [667, 601] width 1577 height 31
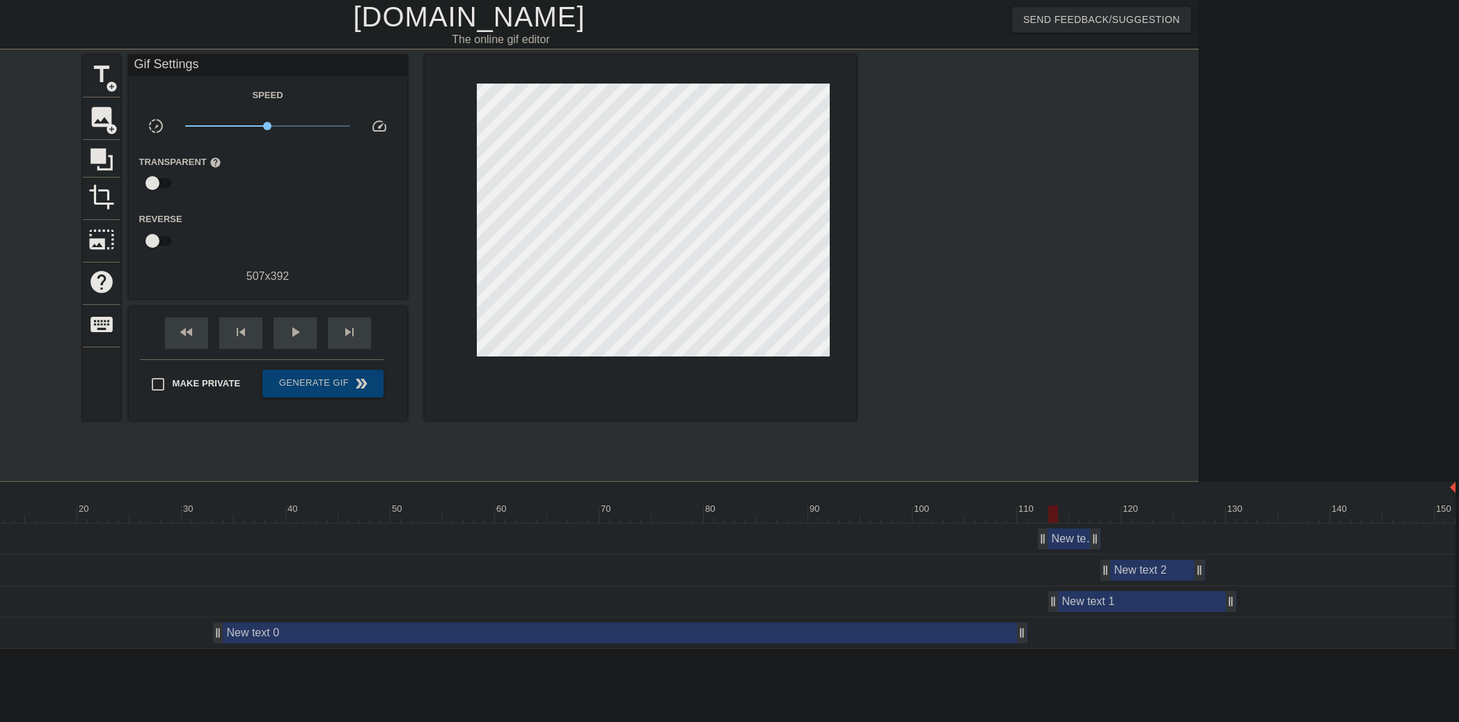
click at [1115, 568] on div "New text 2 drag_handle drag_handle" at bounding box center [1152, 570] width 104 height 21
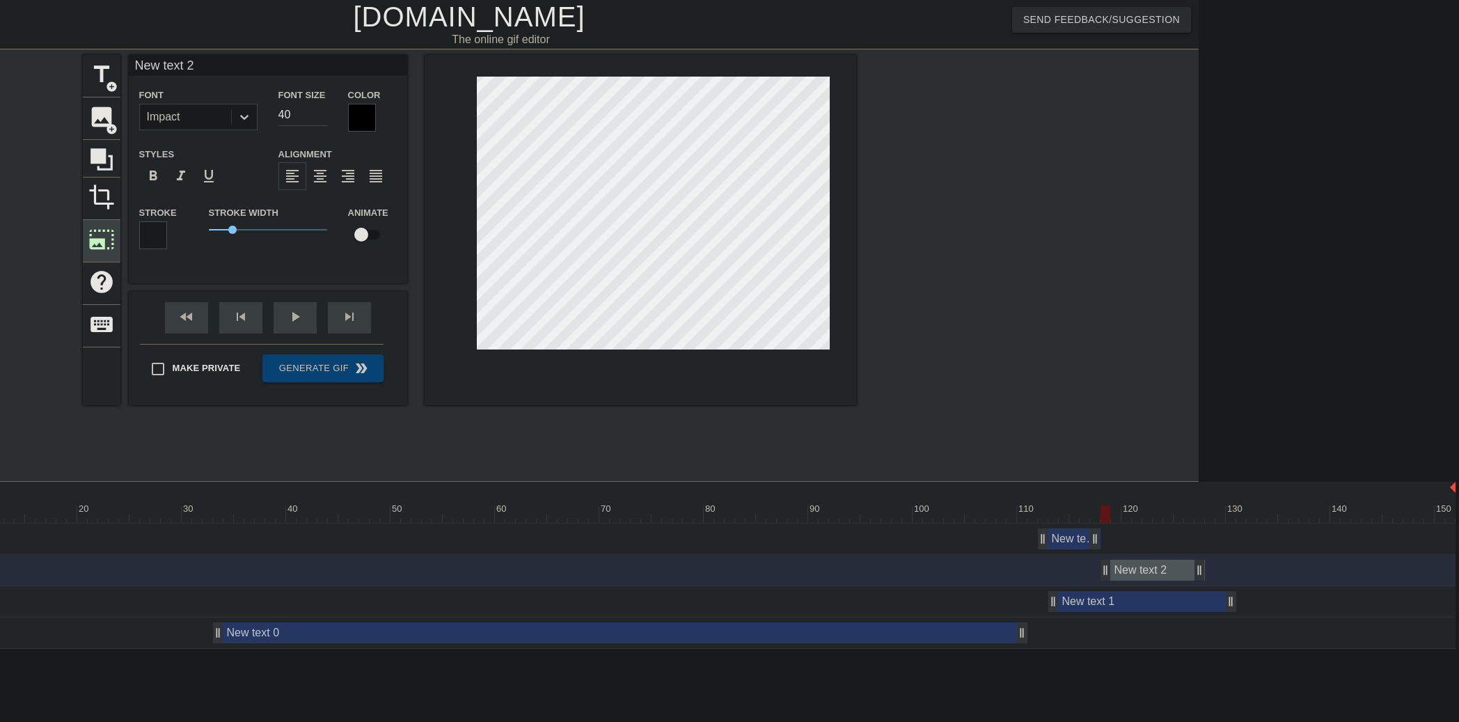
drag, startPoint x: 1133, startPoint y: 571, endPoint x: 104, endPoint y: 242, distance: 1080.0
click at [104, 242] on span "photo_size_select_large" at bounding box center [101, 239] width 26 height 26
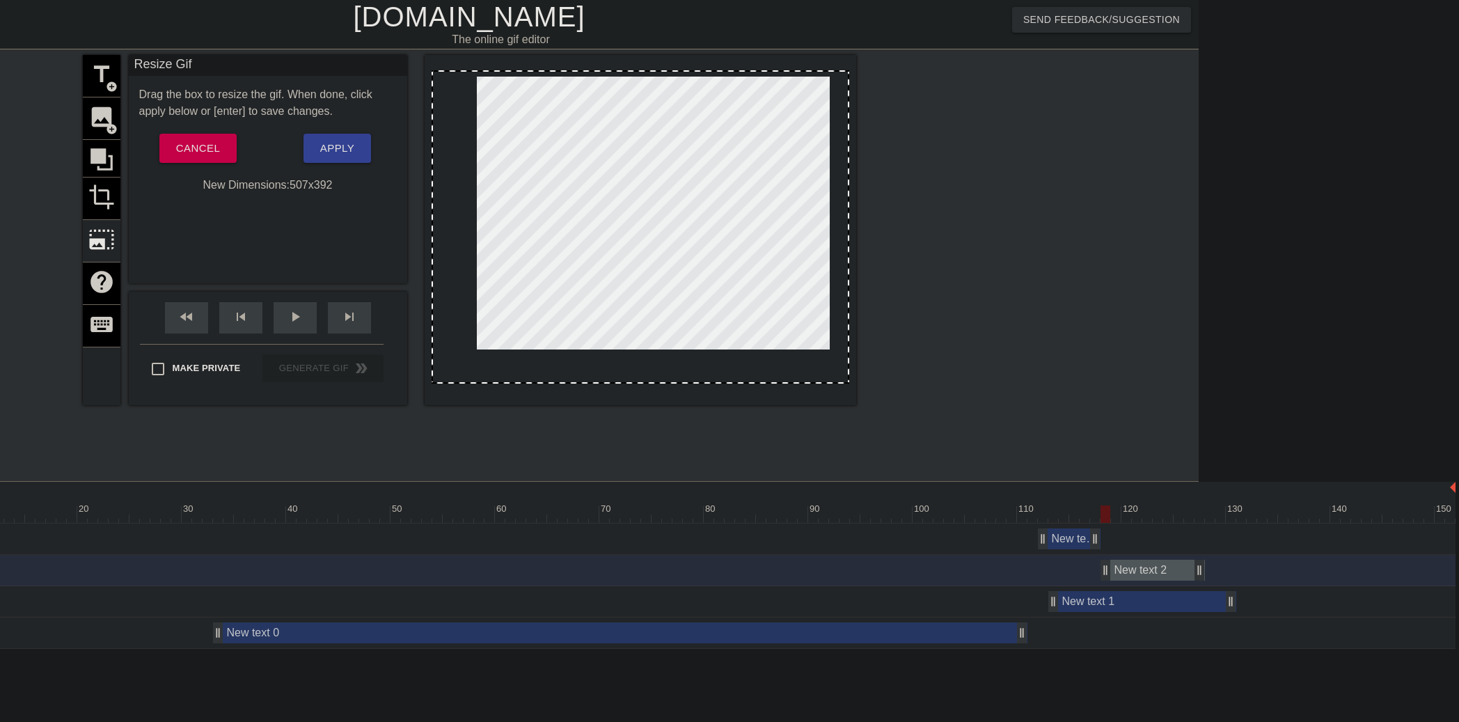
click at [102, 200] on div "title add_circle image add_circle crop photo_size_select_large help keyboard" at bounding box center [102, 230] width 38 height 350
click at [106, 195] on div "title add_circle image add_circle crop photo_size_select_large help keyboard" at bounding box center [102, 230] width 38 height 350
click at [107, 159] on div "title add_circle image add_circle crop photo_size_select_large help keyboard" at bounding box center [102, 230] width 38 height 350
click at [340, 154] on span "Apply" at bounding box center [337, 148] width 34 height 18
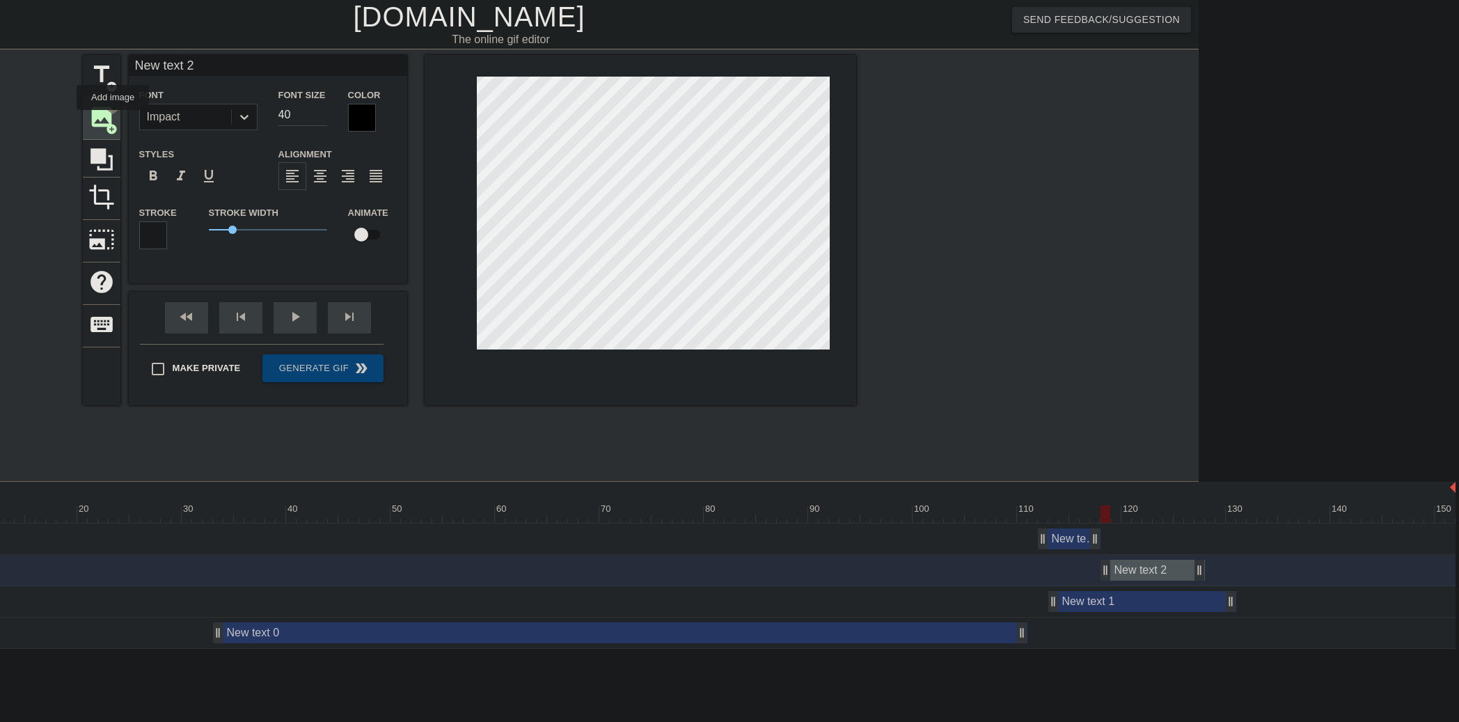
click at [111, 118] on span "image" at bounding box center [101, 117] width 26 height 26
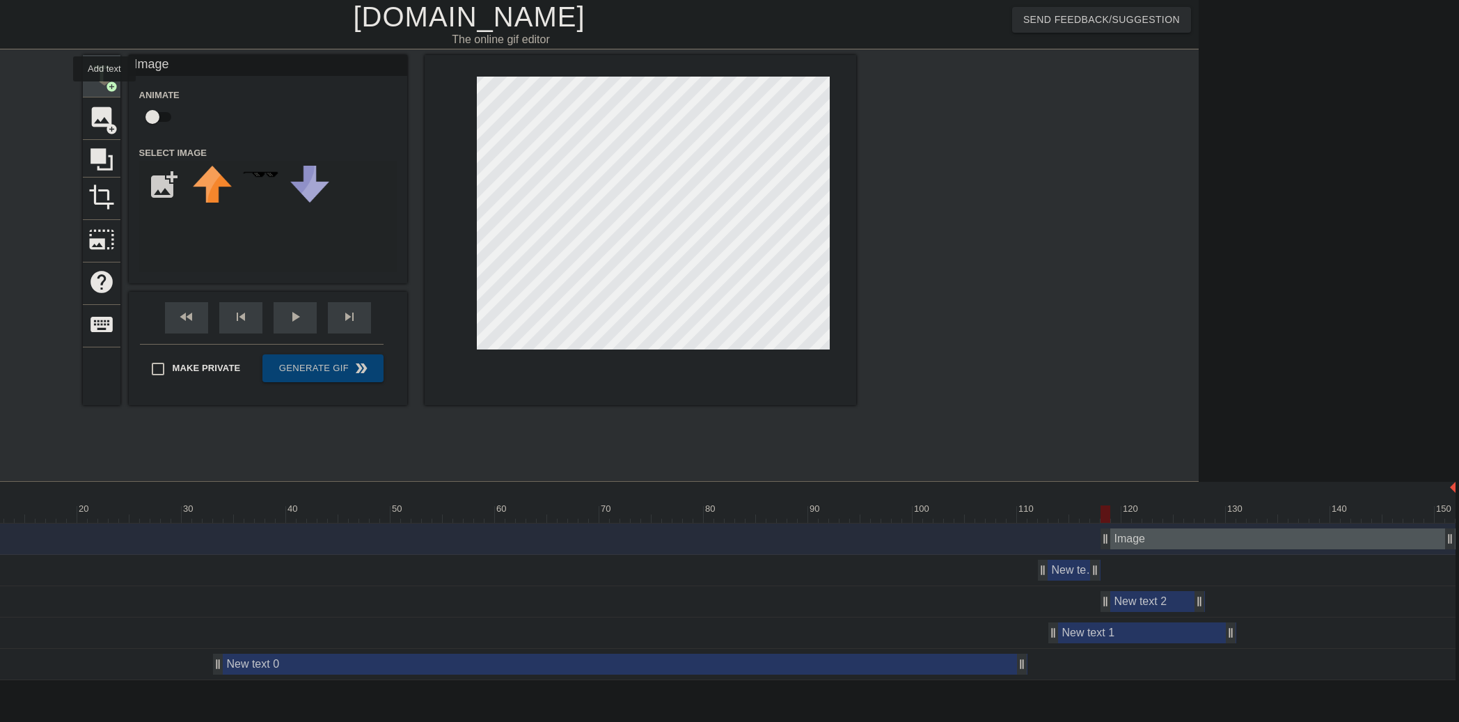
click at [104, 88] on div "title add_circle" at bounding box center [102, 76] width 38 height 42
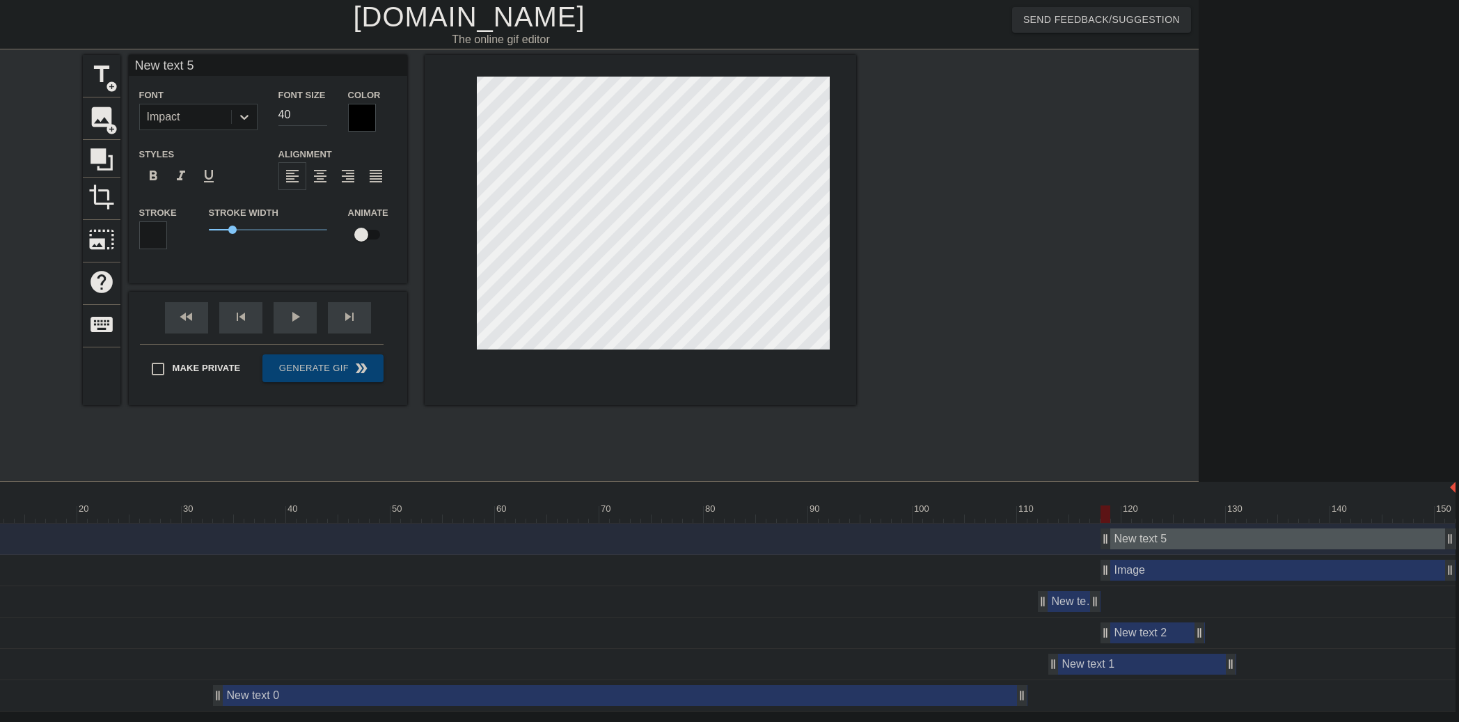
click at [1122, 562] on div "Image drag_handle drag_handle" at bounding box center [1277, 570] width 355 height 21
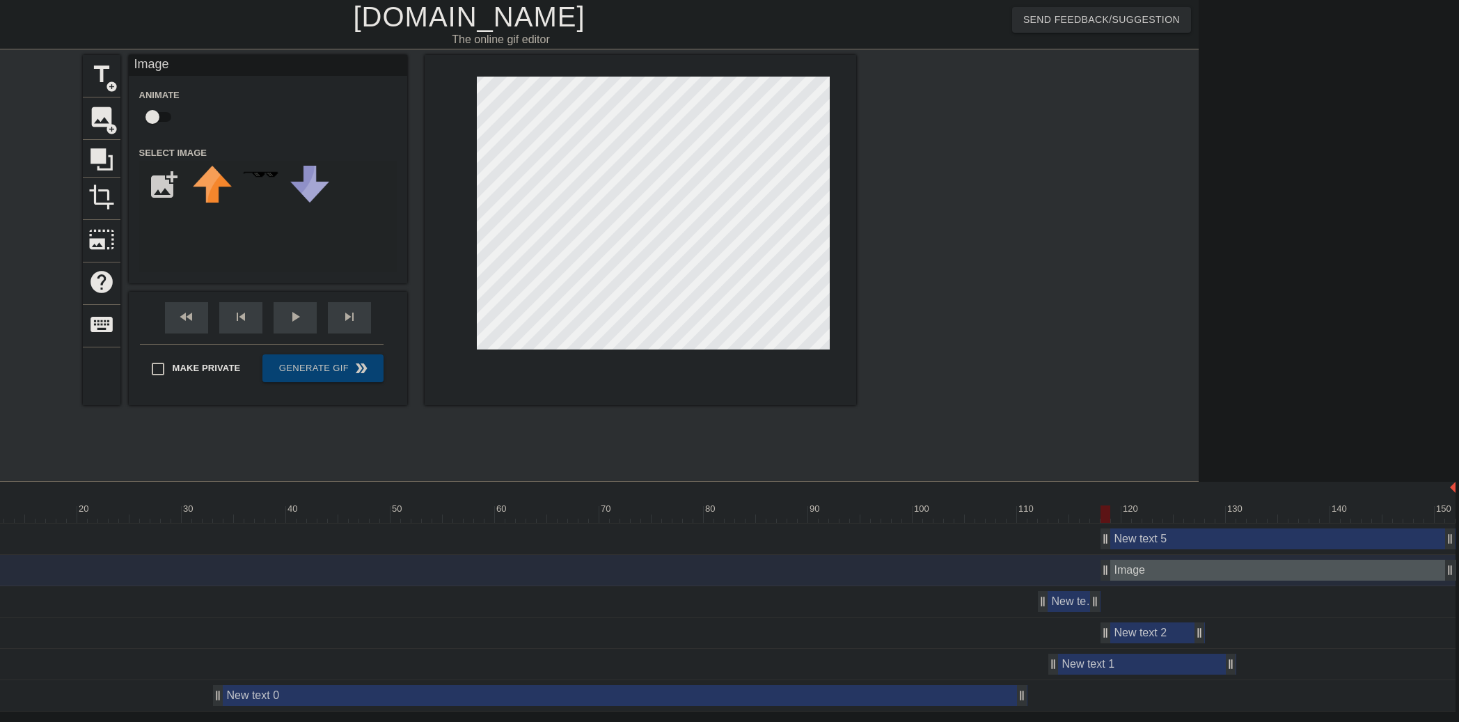
click at [1165, 538] on div "New text 5 drag_handle drag_handle" at bounding box center [1277, 538] width 355 height 21
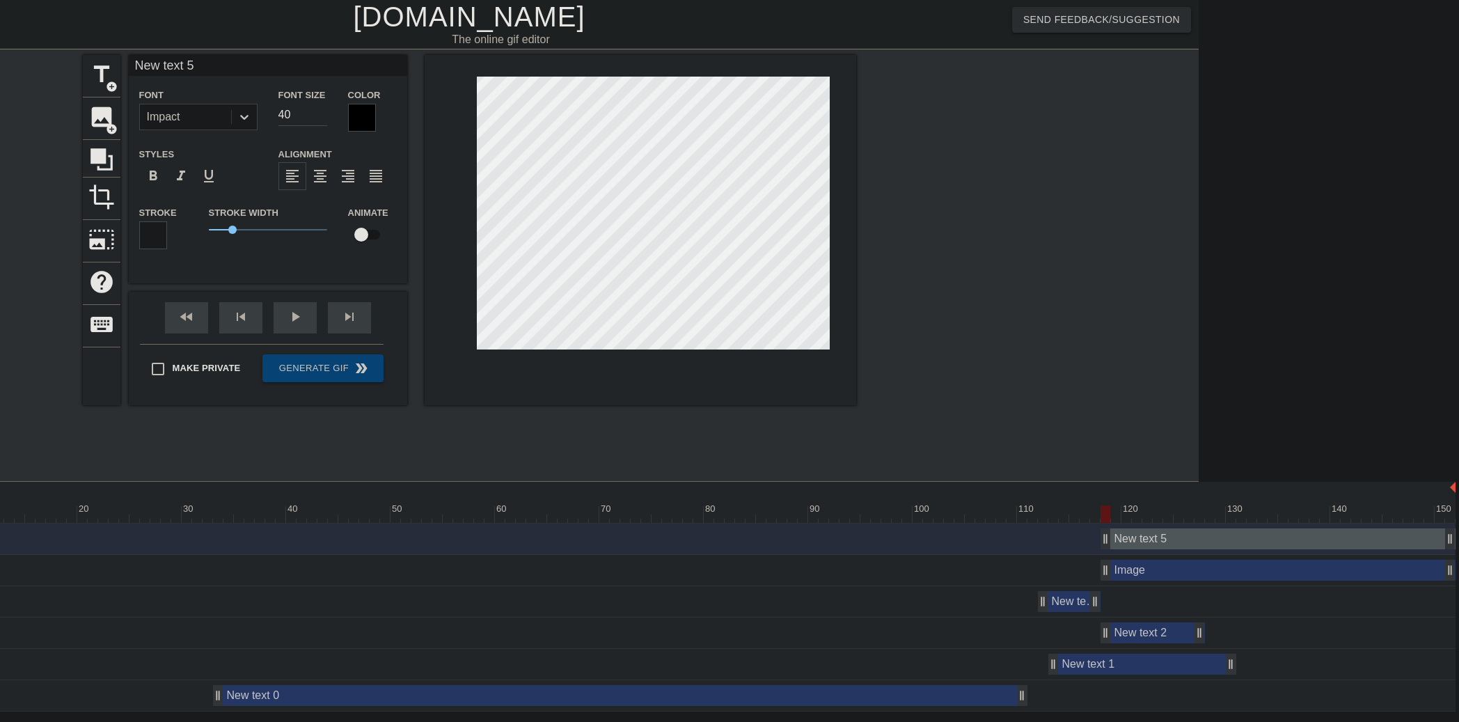
click at [1130, 575] on div "Image drag_handle drag_handle" at bounding box center [1277, 570] width 355 height 21
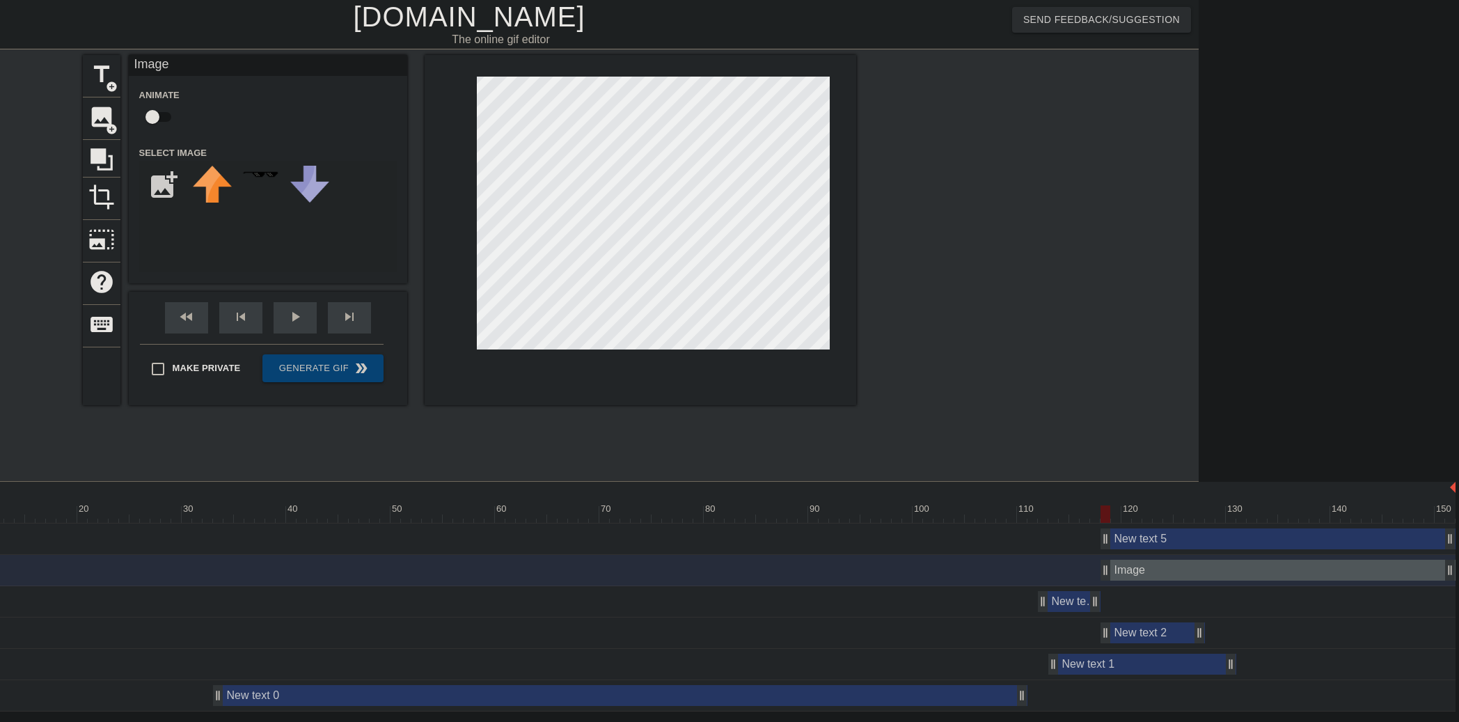
click at [1130, 574] on div "Image drag_handle drag_handle" at bounding box center [1277, 570] width 355 height 21
click at [102, 72] on span "title" at bounding box center [101, 74] width 26 height 26
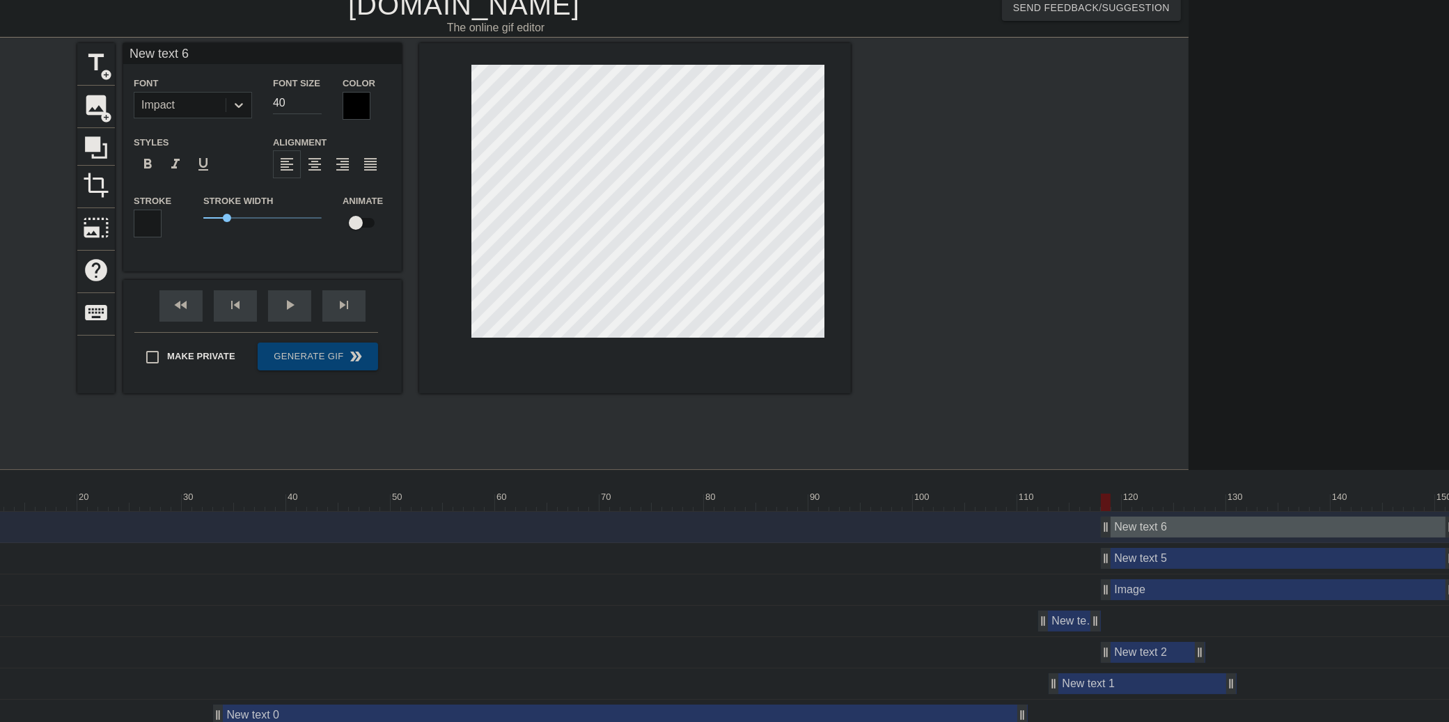
scroll to position [23, 260]
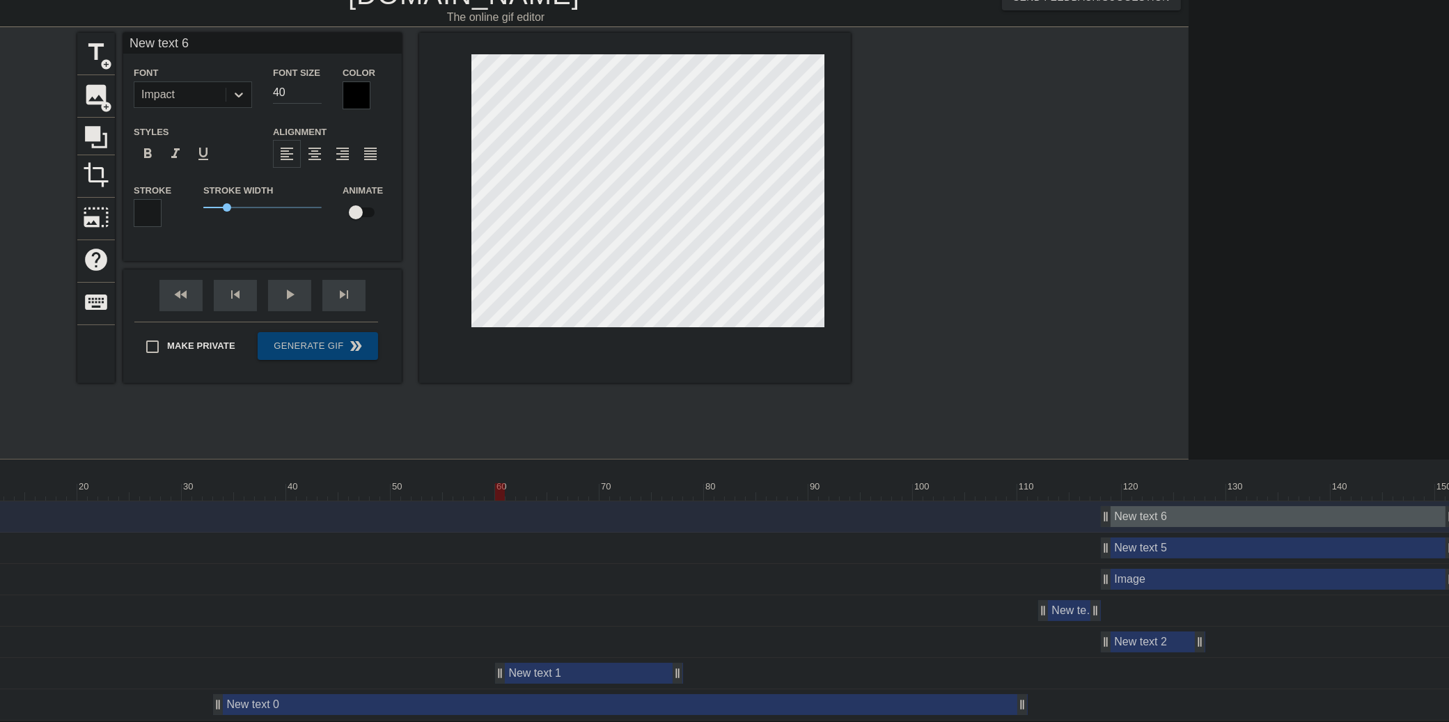
drag, startPoint x: 1079, startPoint y: 672, endPoint x: 528, endPoint y: 655, distance: 551.5
click at [528, 655] on div "New text 6 drag_handle drag_handle New text 5 drag_handle drag_handle Image dra…" at bounding box center [533, 610] width 1309 height 219
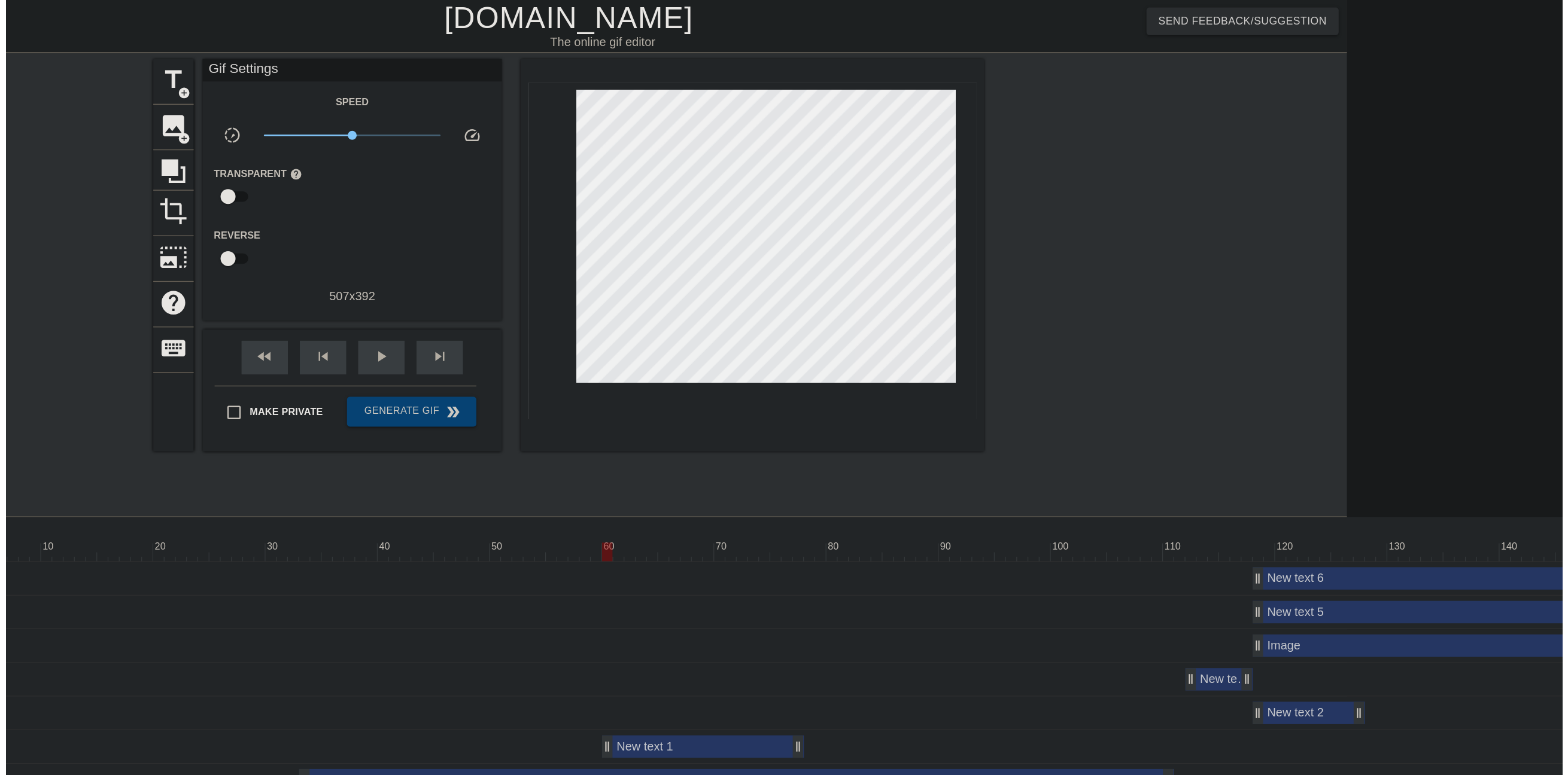
scroll to position [0, 0]
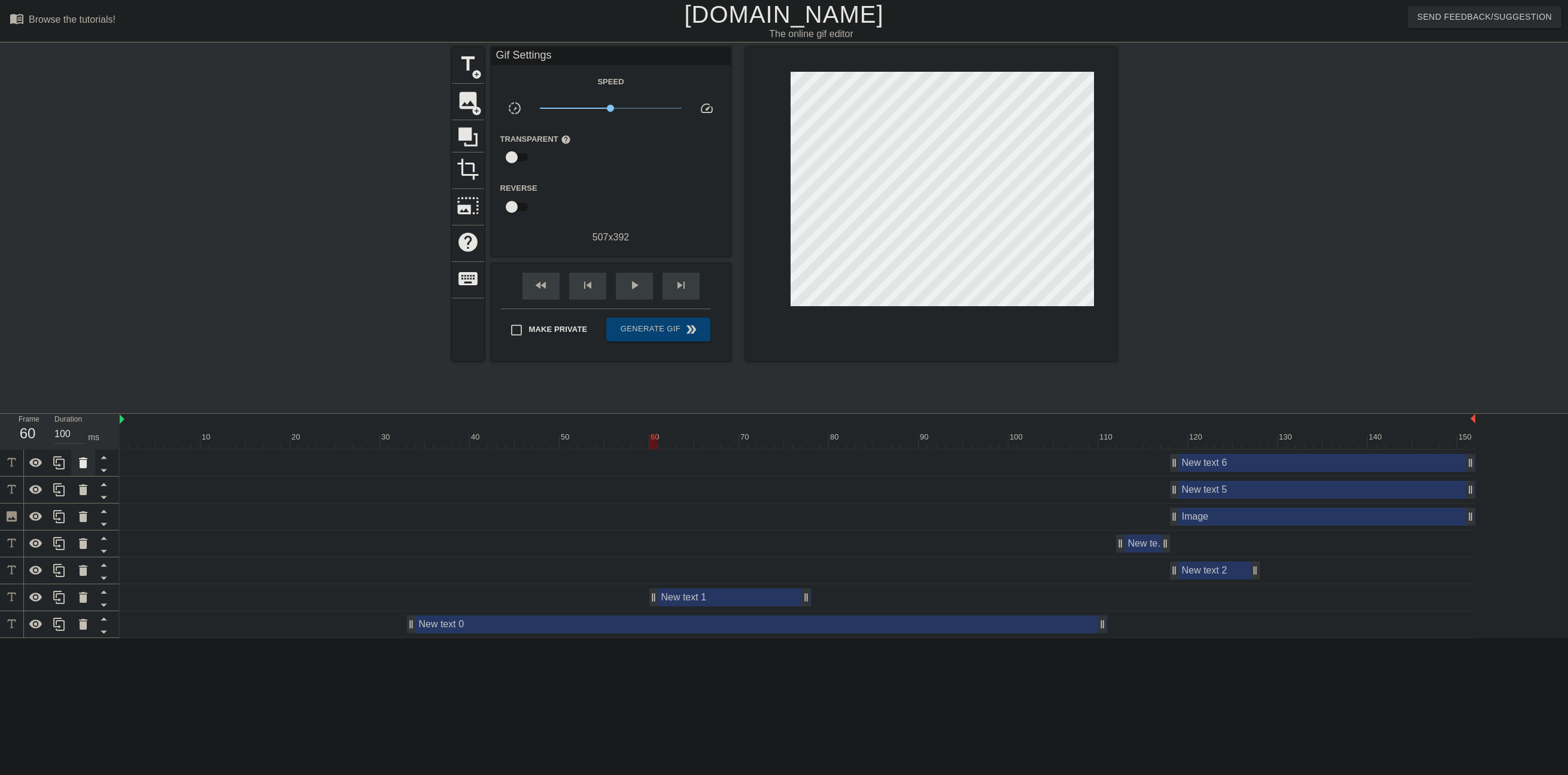
click at [83, 461] on icon at bounding box center [83, 462] width 9 height 11
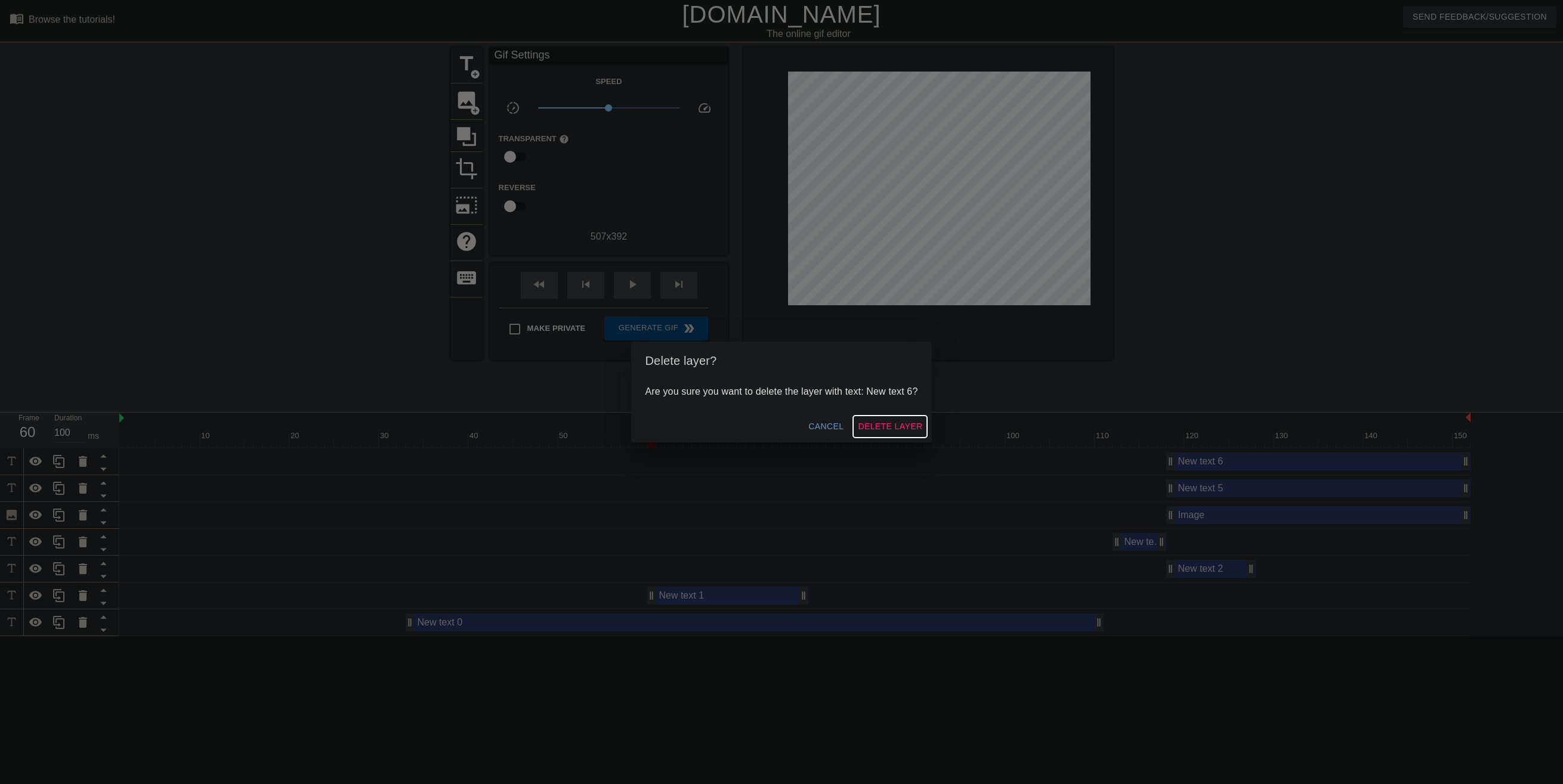
click at [901, 423] on span "Delete Layer" at bounding box center [889, 426] width 64 height 15
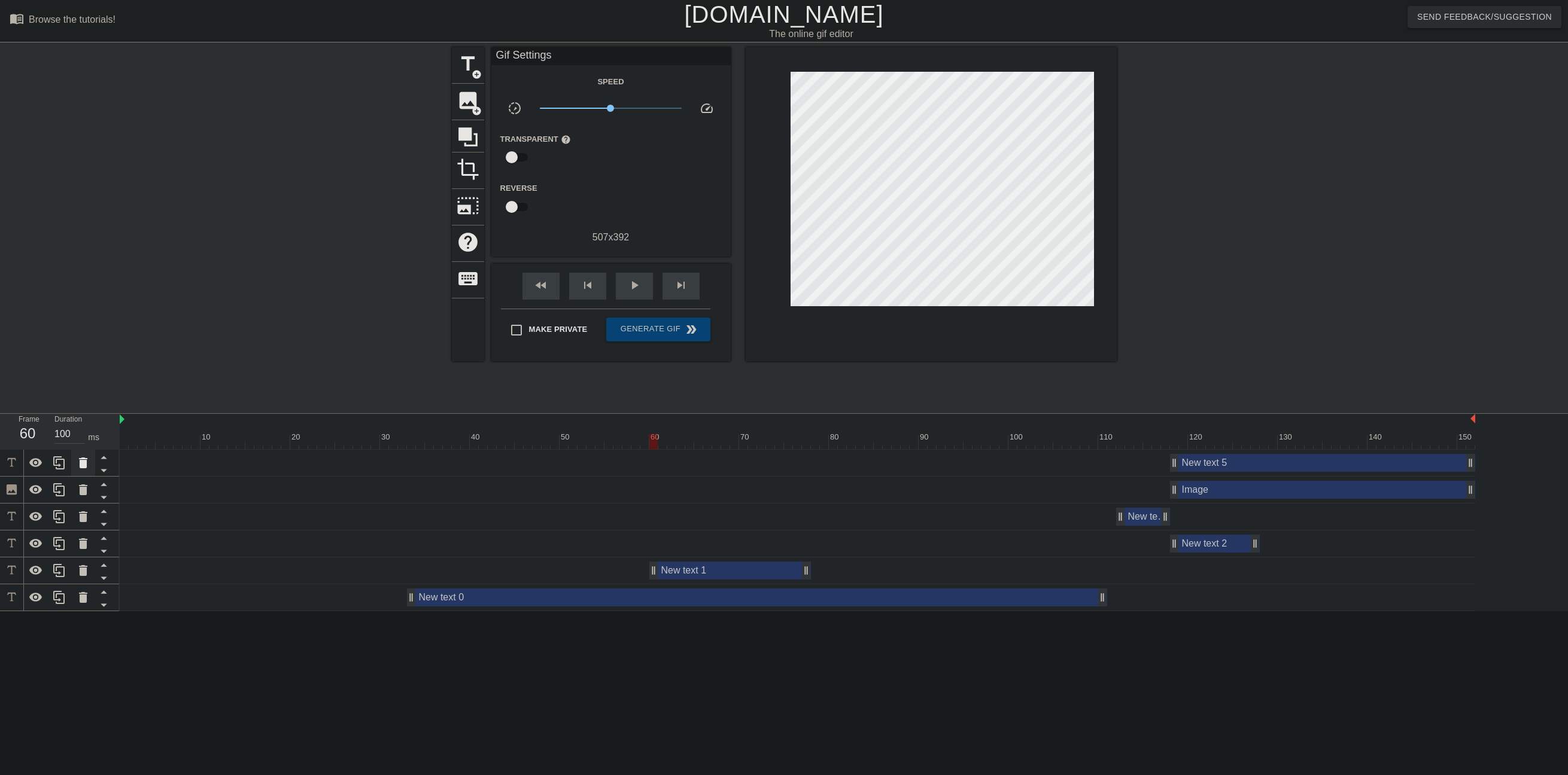
click at [83, 461] on icon at bounding box center [83, 462] width 9 height 11
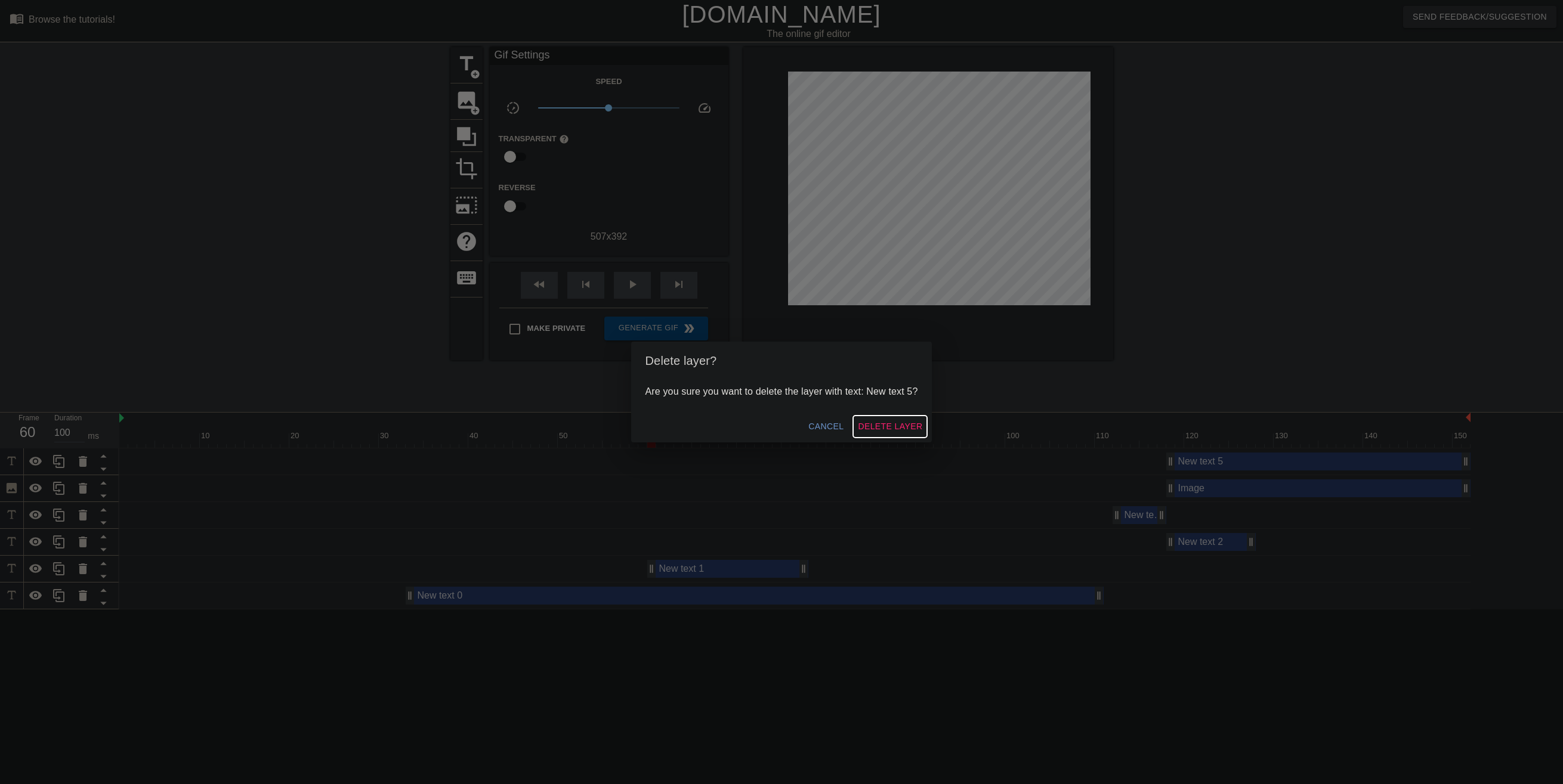
click at [889, 431] on span "Delete Layer" at bounding box center [889, 426] width 64 height 15
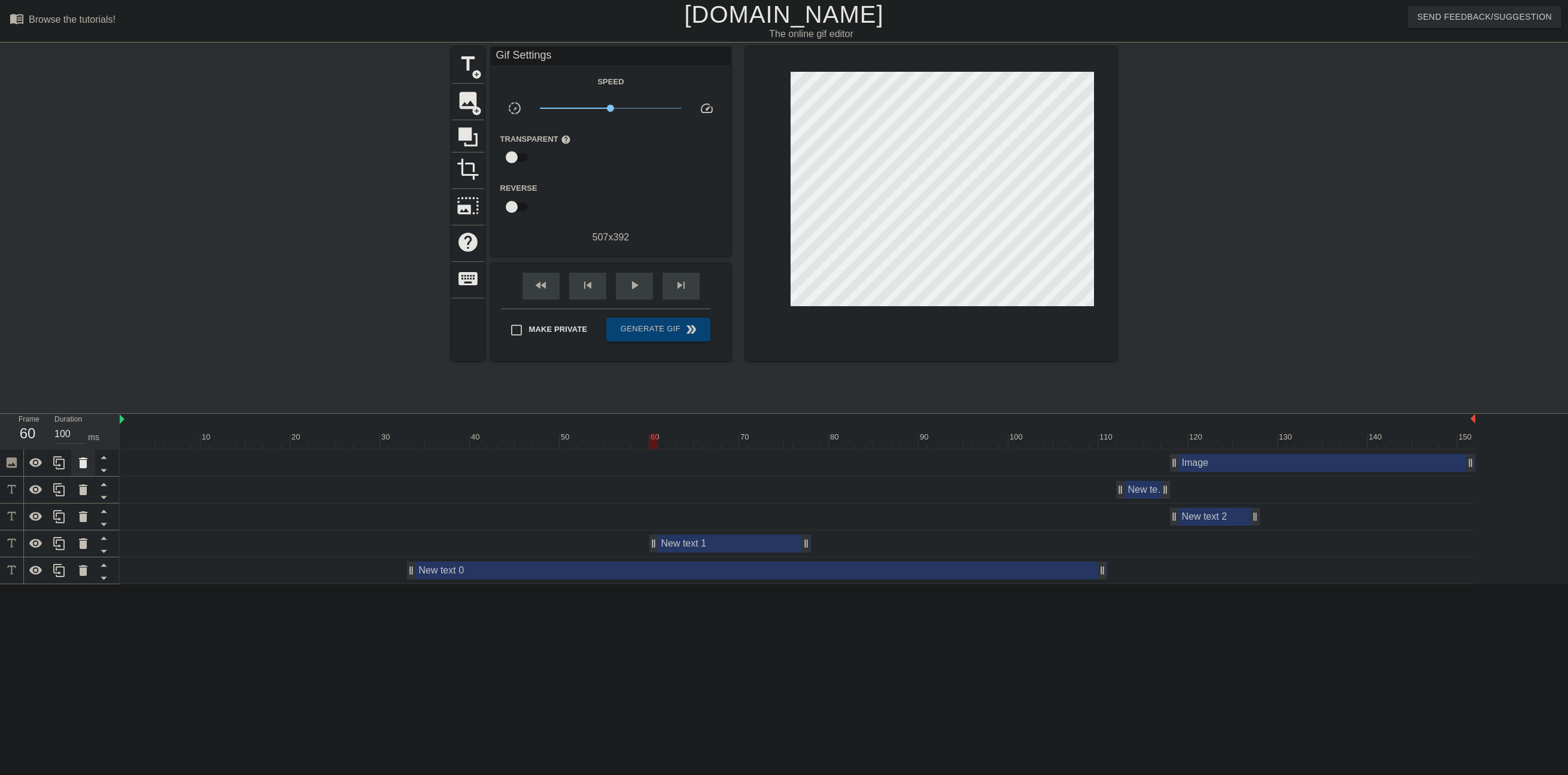
click at [84, 460] on icon at bounding box center [83, 462] width 9 height 11
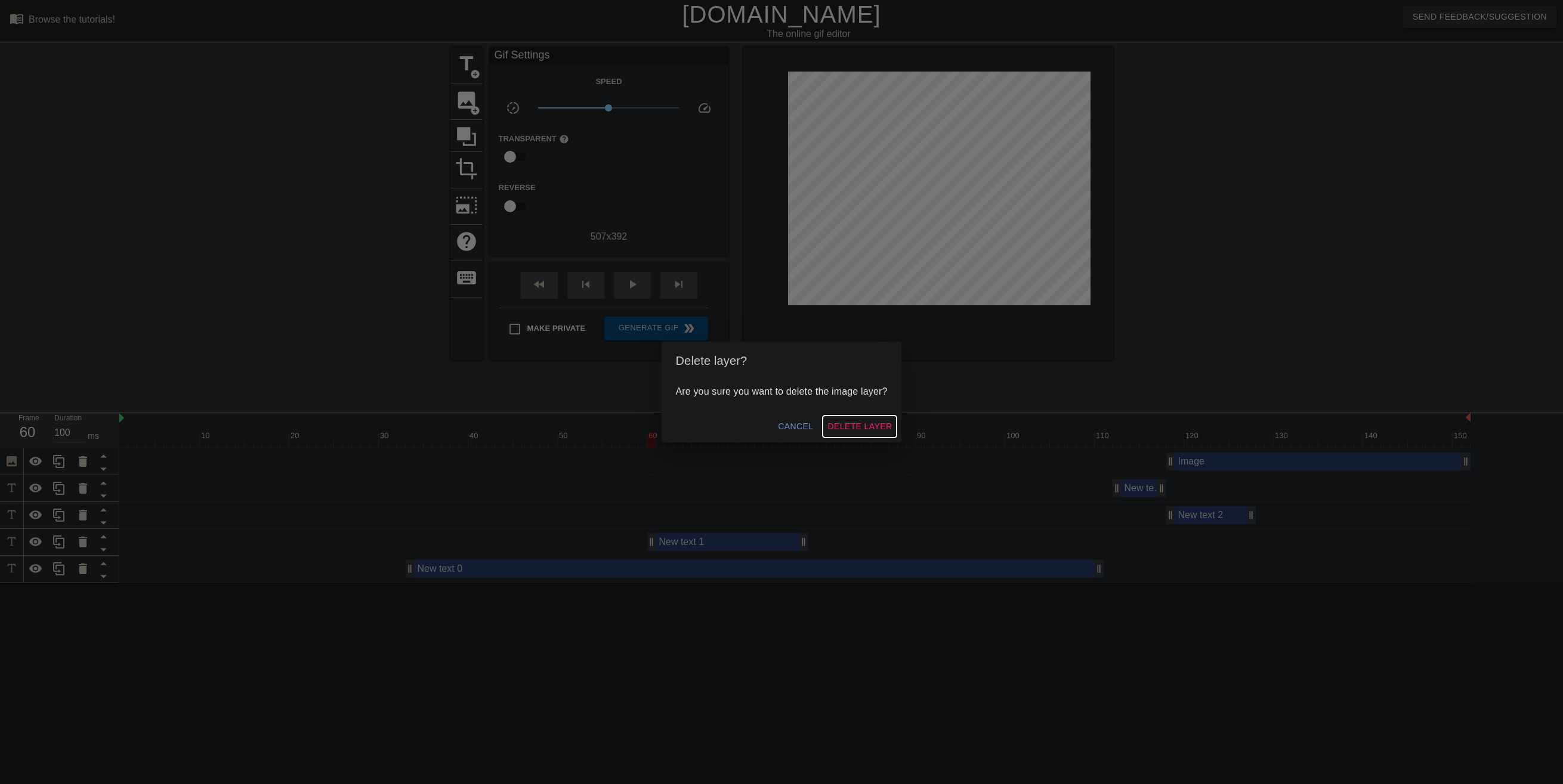
click at [853, 423] on span "Delete Layer" at bounding box center [859, 426] width 64 height 15
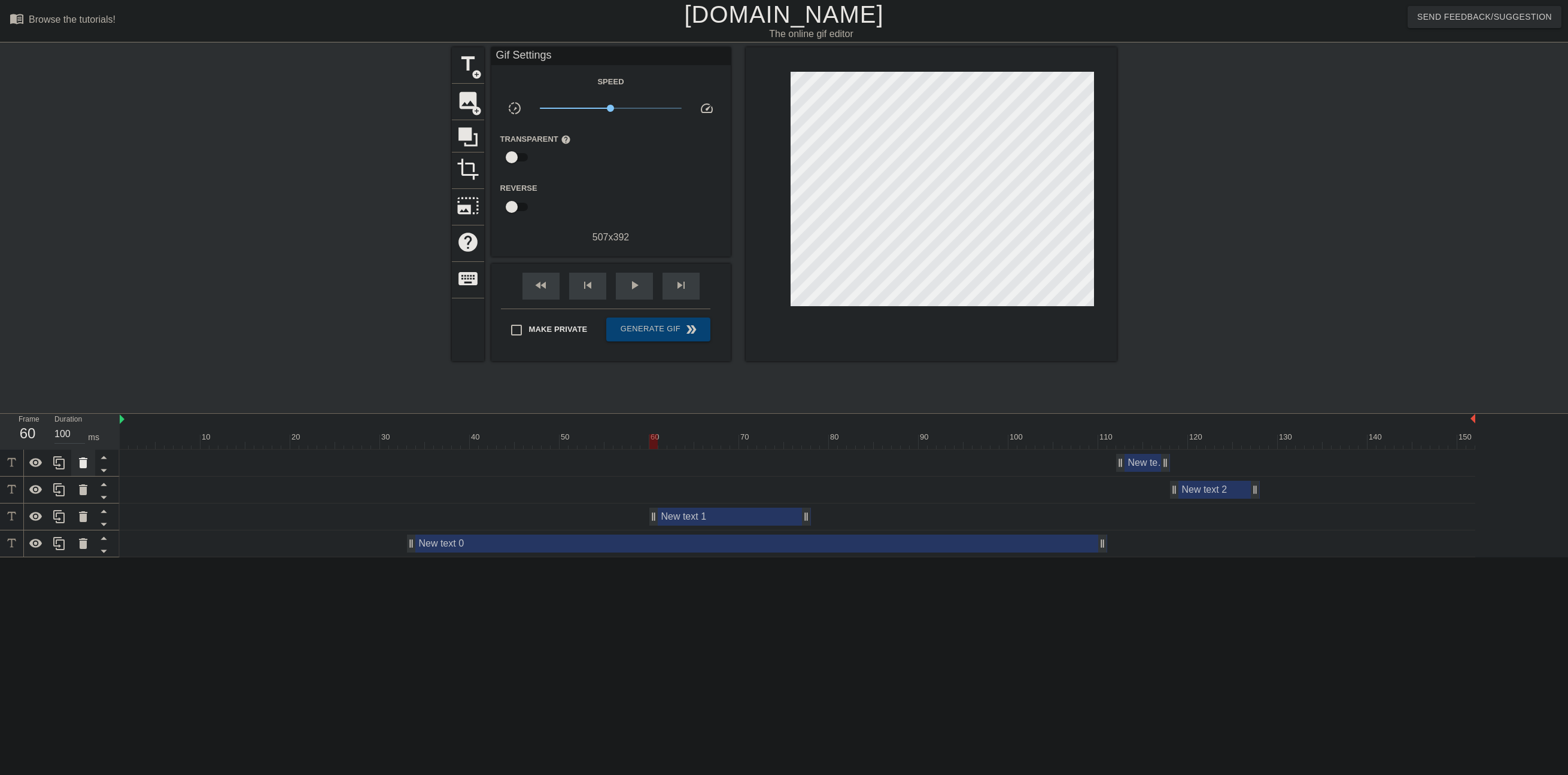
click at [81, 465] on icon at bounding box center [83, 462] width 9 height 11
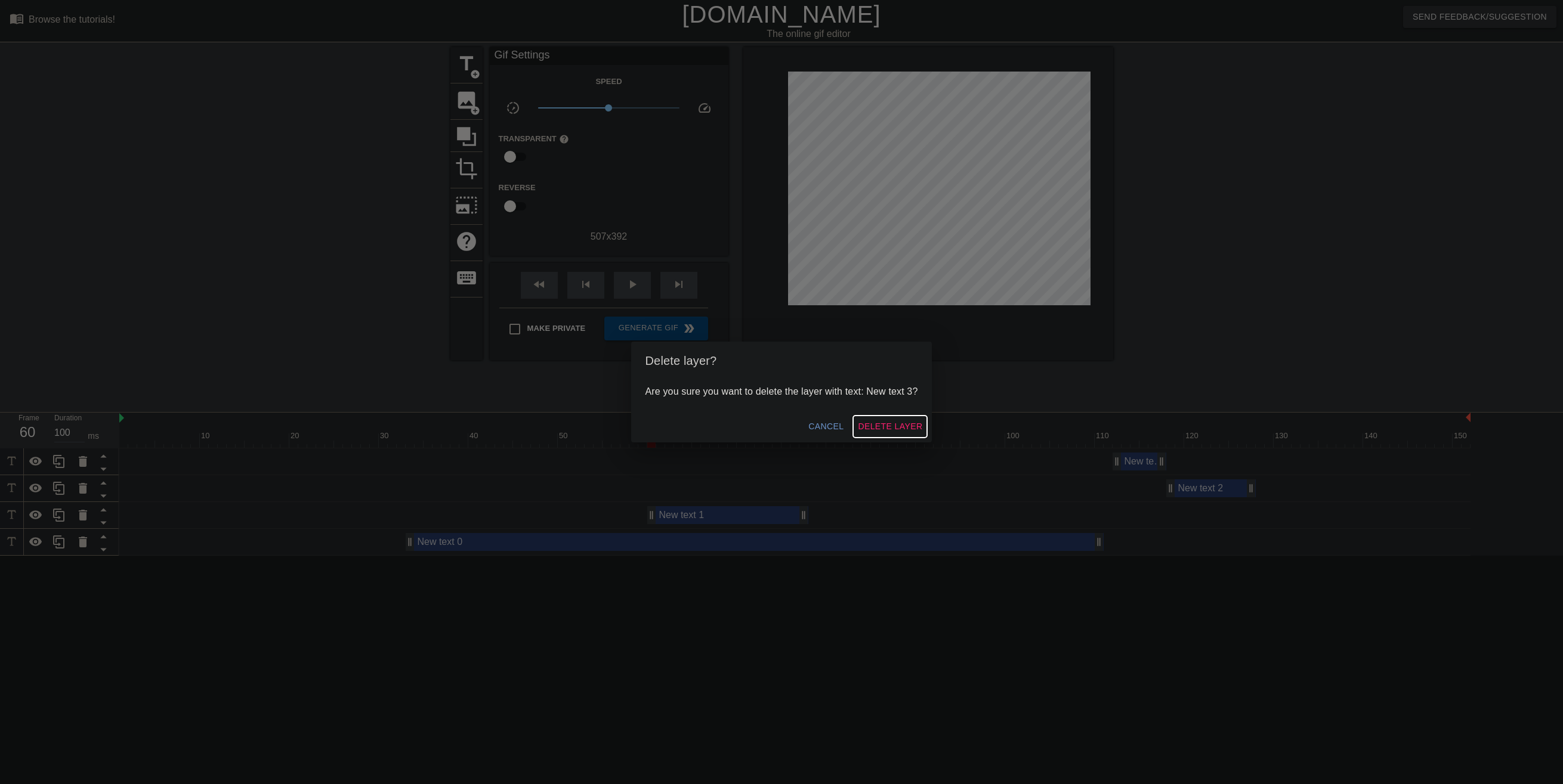
click at [882, 429] on span "Delete Layer" at bounding box center [889, 426] width 64 height 15
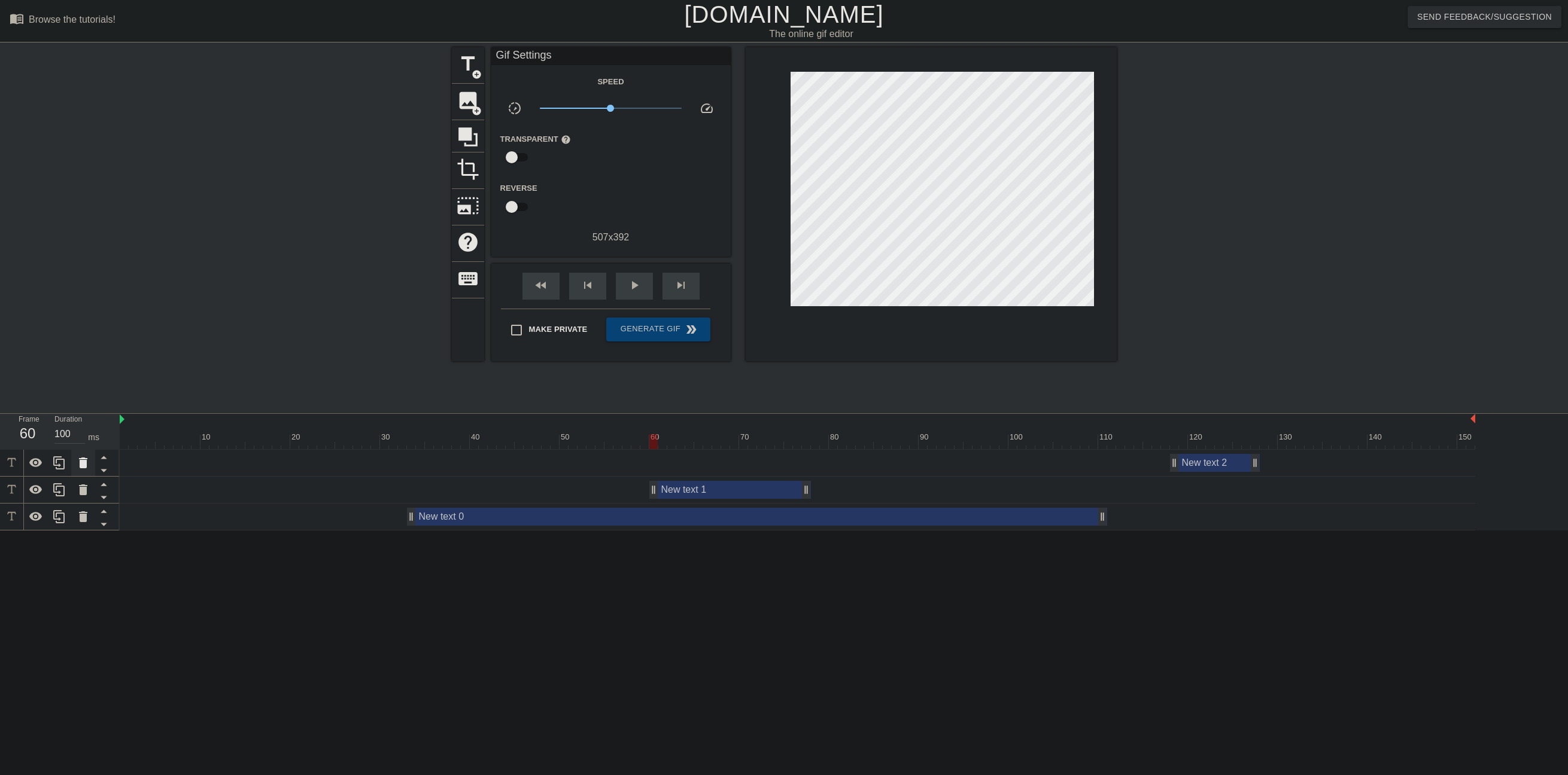
click at [88, 465] on icon at bounding box center [83, 462] width 15 height 15
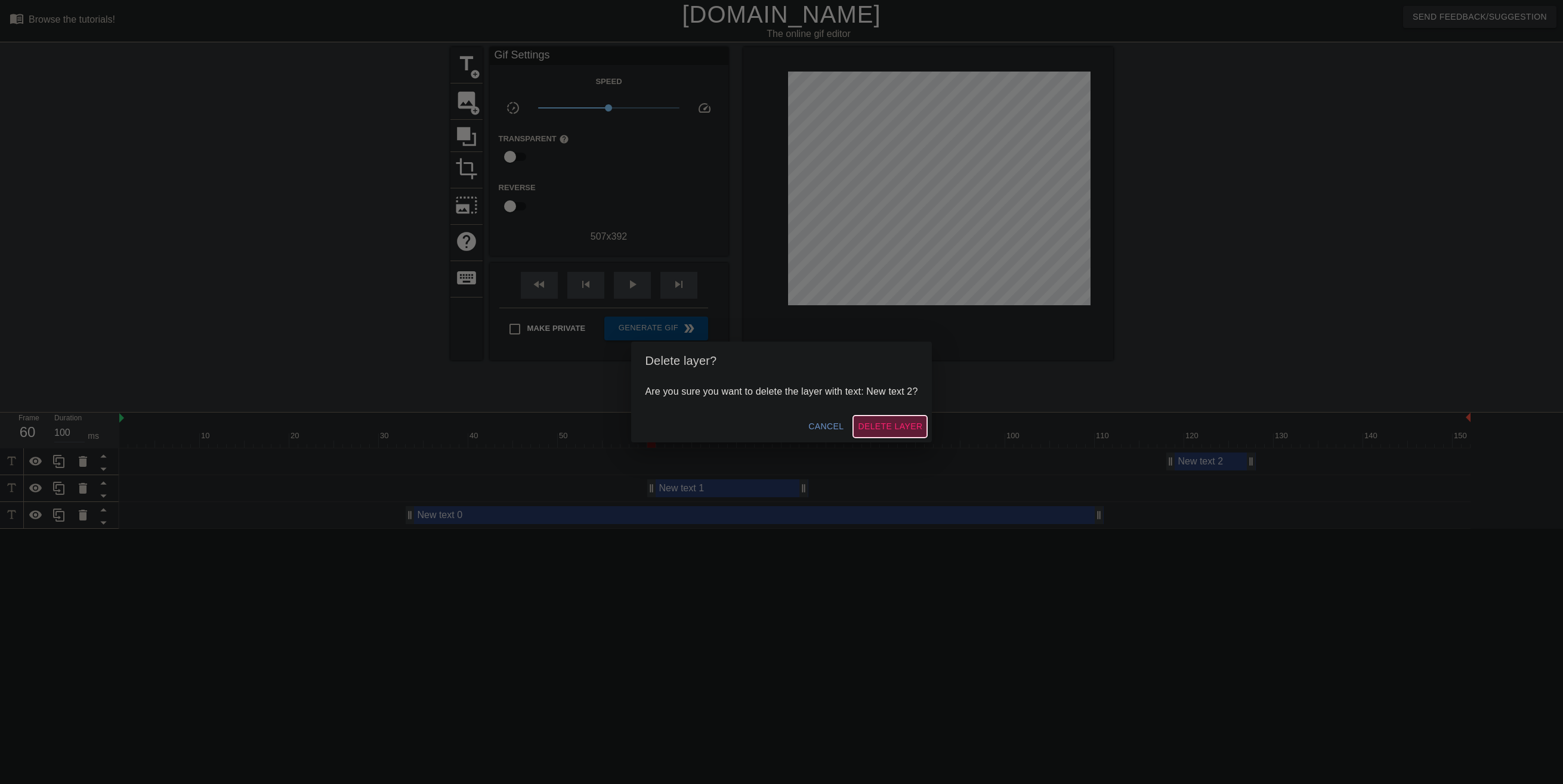
click at [899, 417] on button "Delete Layer" at bounding box center [889, 427] width 74 height 22
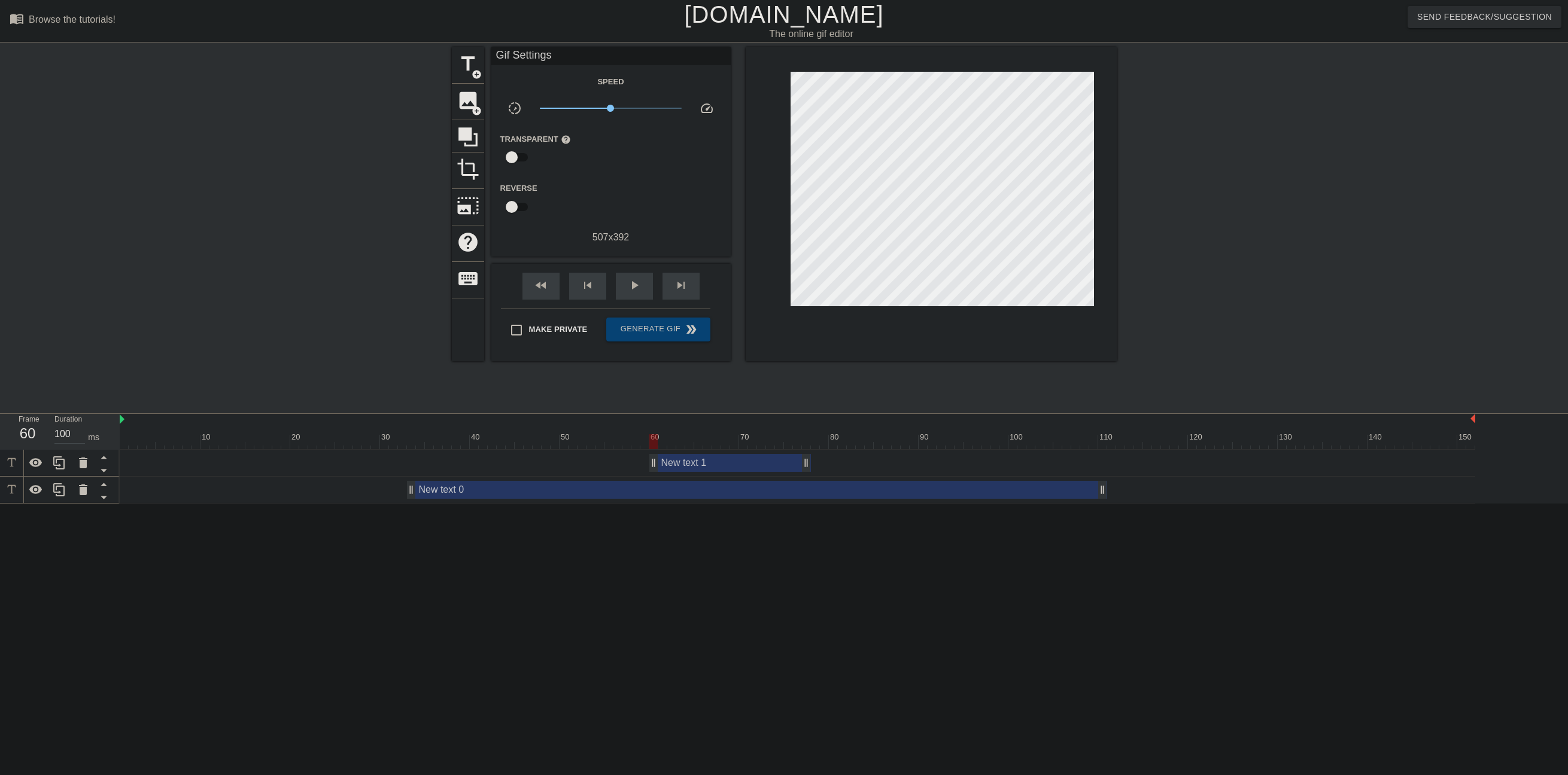
click at [720, 458] on div "New text 1 drag_handle drag_handle" at bounding box center [730, 462] width 162 height 18
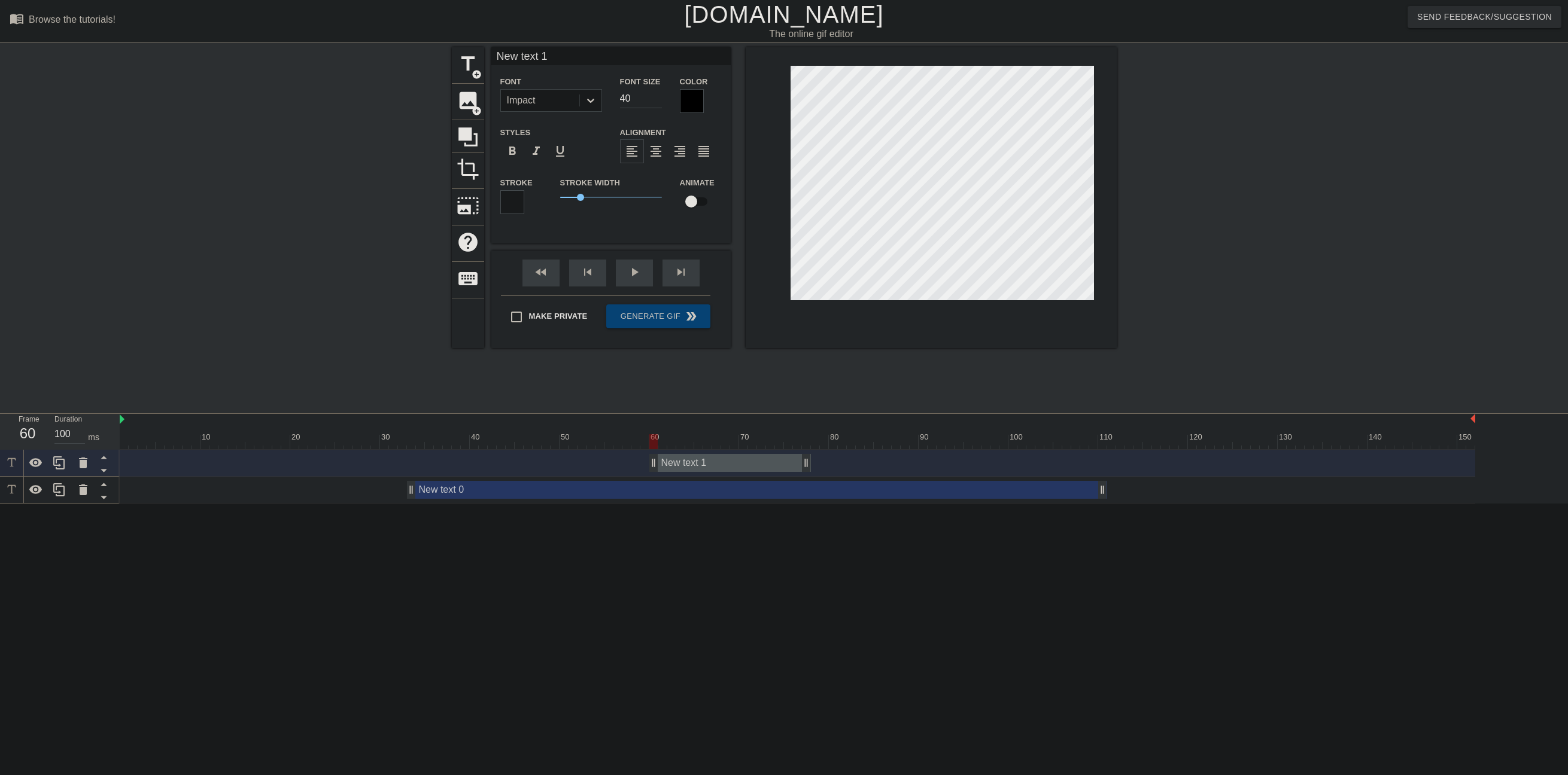
scroll to position [1, 3]
click at [626, 485] on div "New text 0 drag_handle drag_handle" at bounding box center [756, 490] width 700 height 18
type input "New text 0"
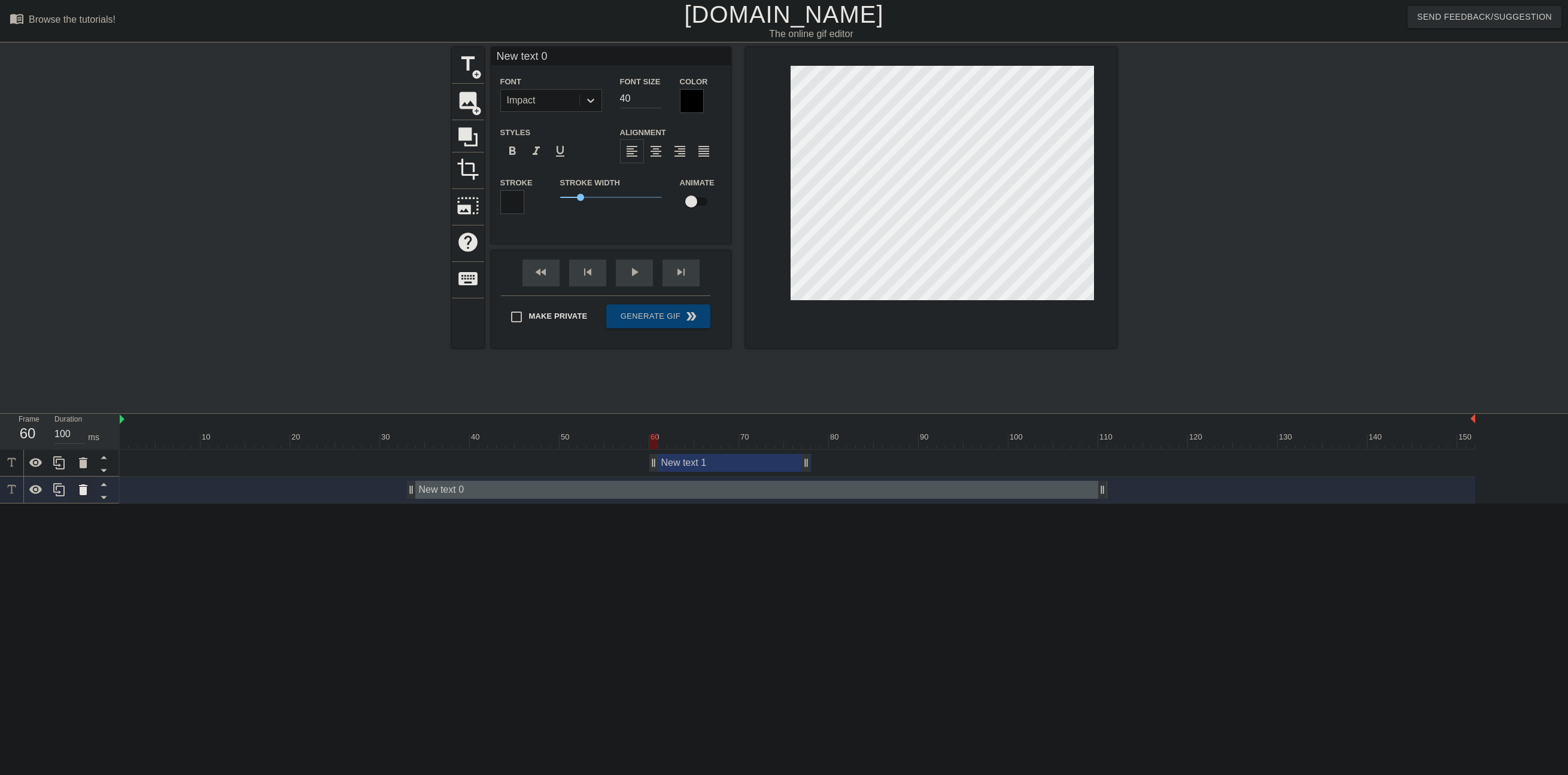
click at [86, 488] on icon at bounding box center [83, 490] width 9 height 11
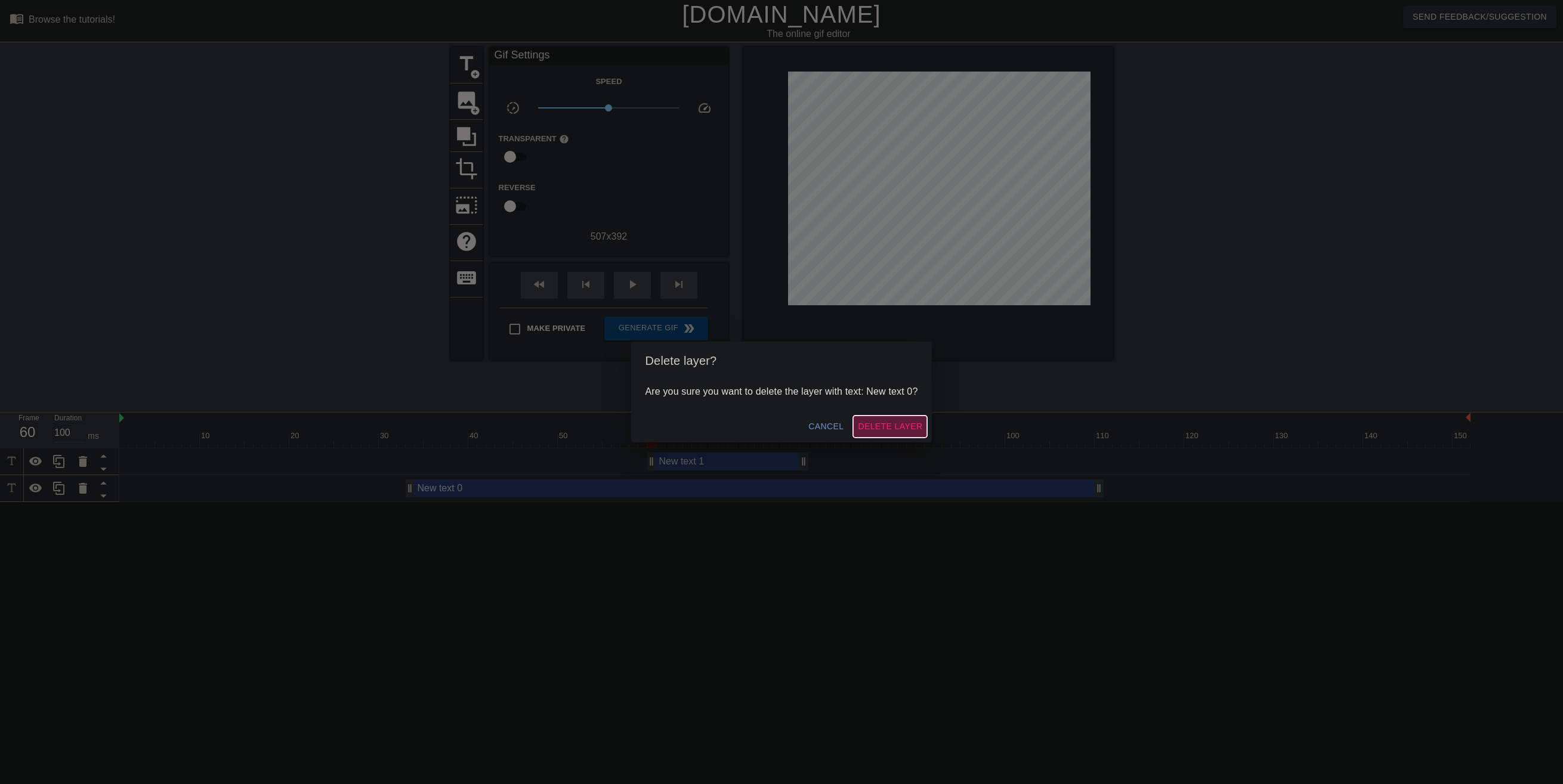
click at [884, 431] on span "Delete Layer" at bounding box center [889, 426] width 64 height 15
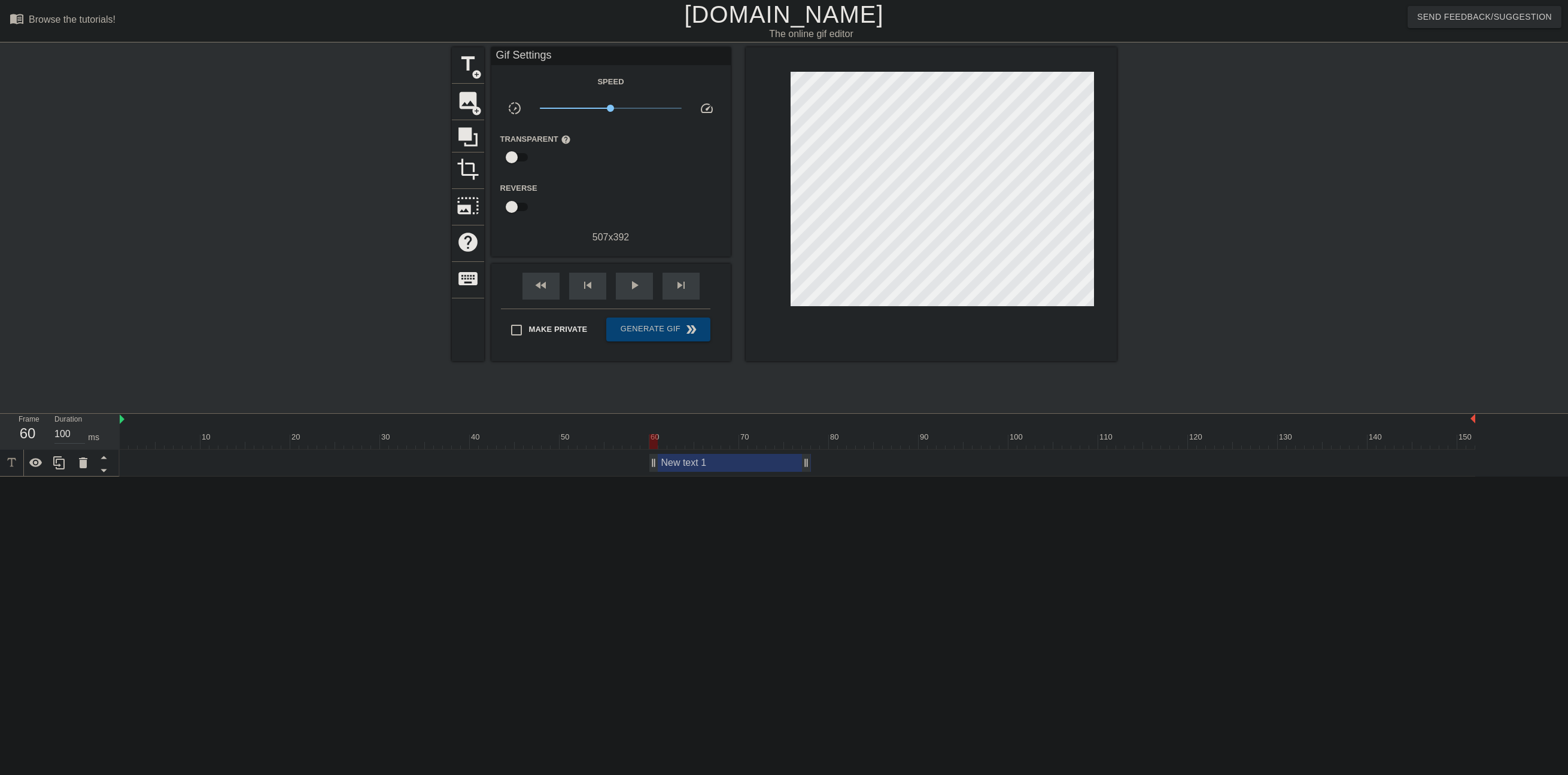
click at [773, 464] on div "New text 1 drag_handle drag_handle" at bounding box center [730, 462] width 162 height 18
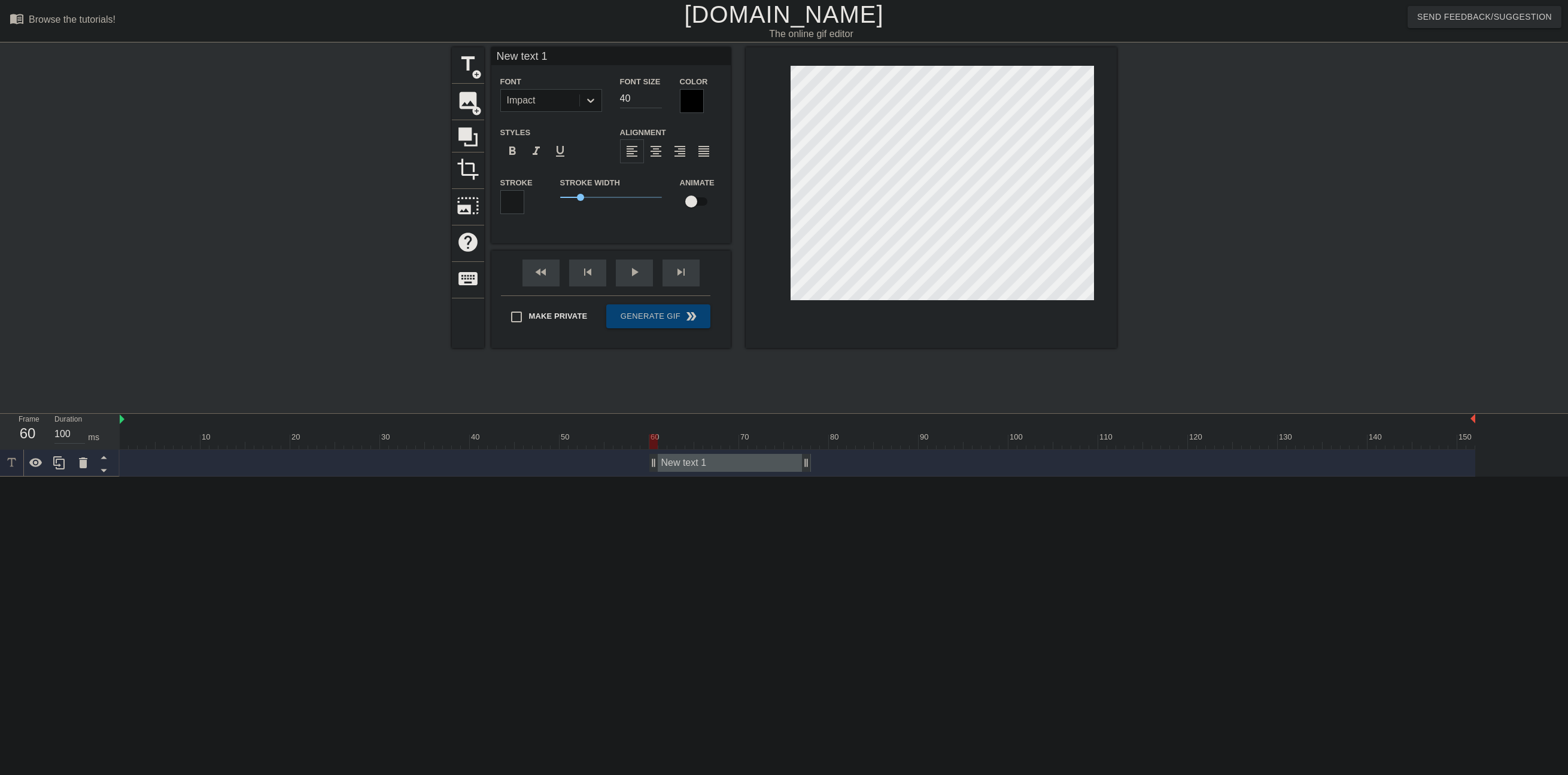
scroll to position [1, 3]
type input "B"
type textarea "B"
type input "Bu"
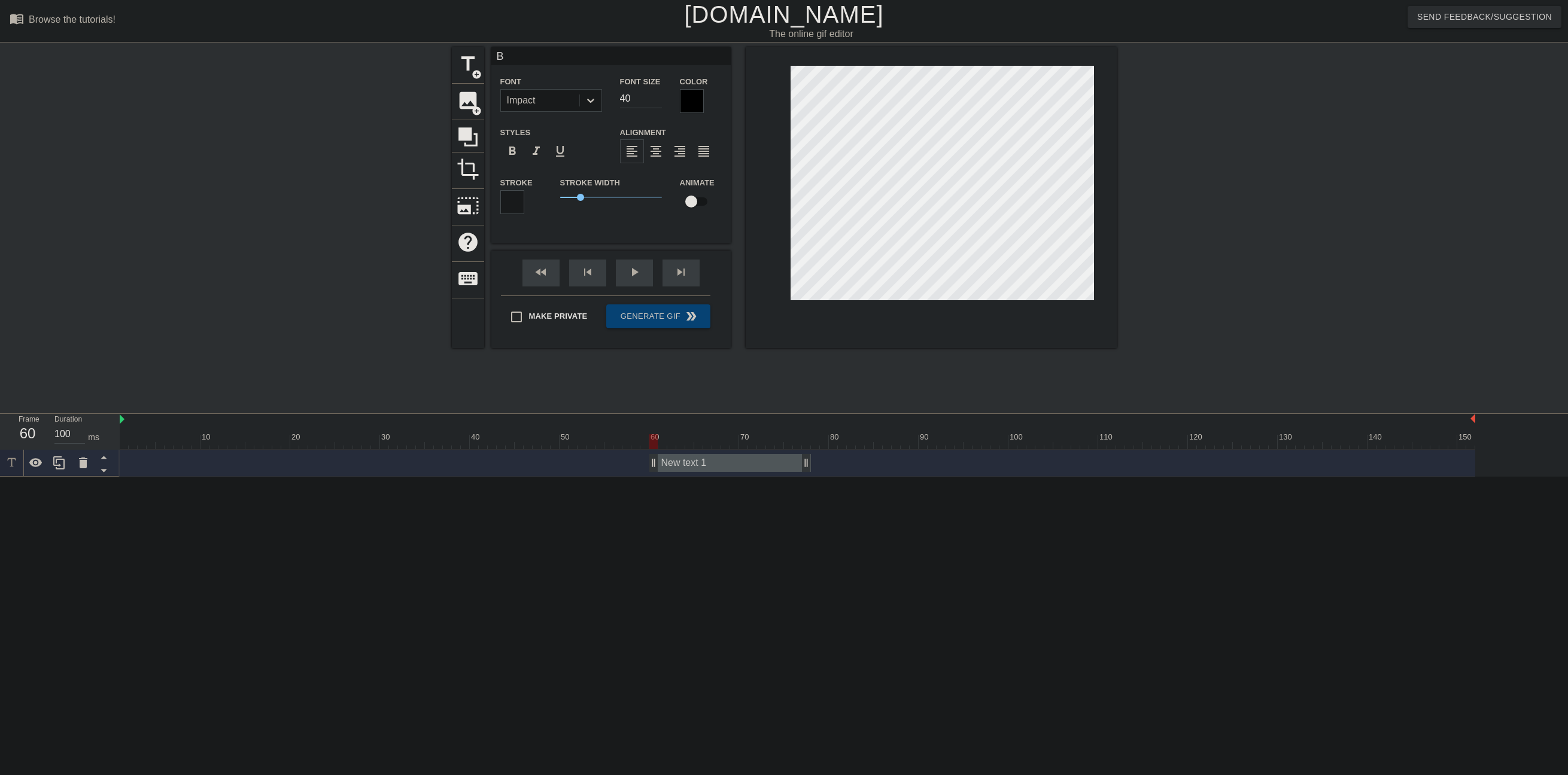
type textarea "Bu"
type input "Bug"
type textarea "Bug"
type input "Bu"
type textarea "Bu"
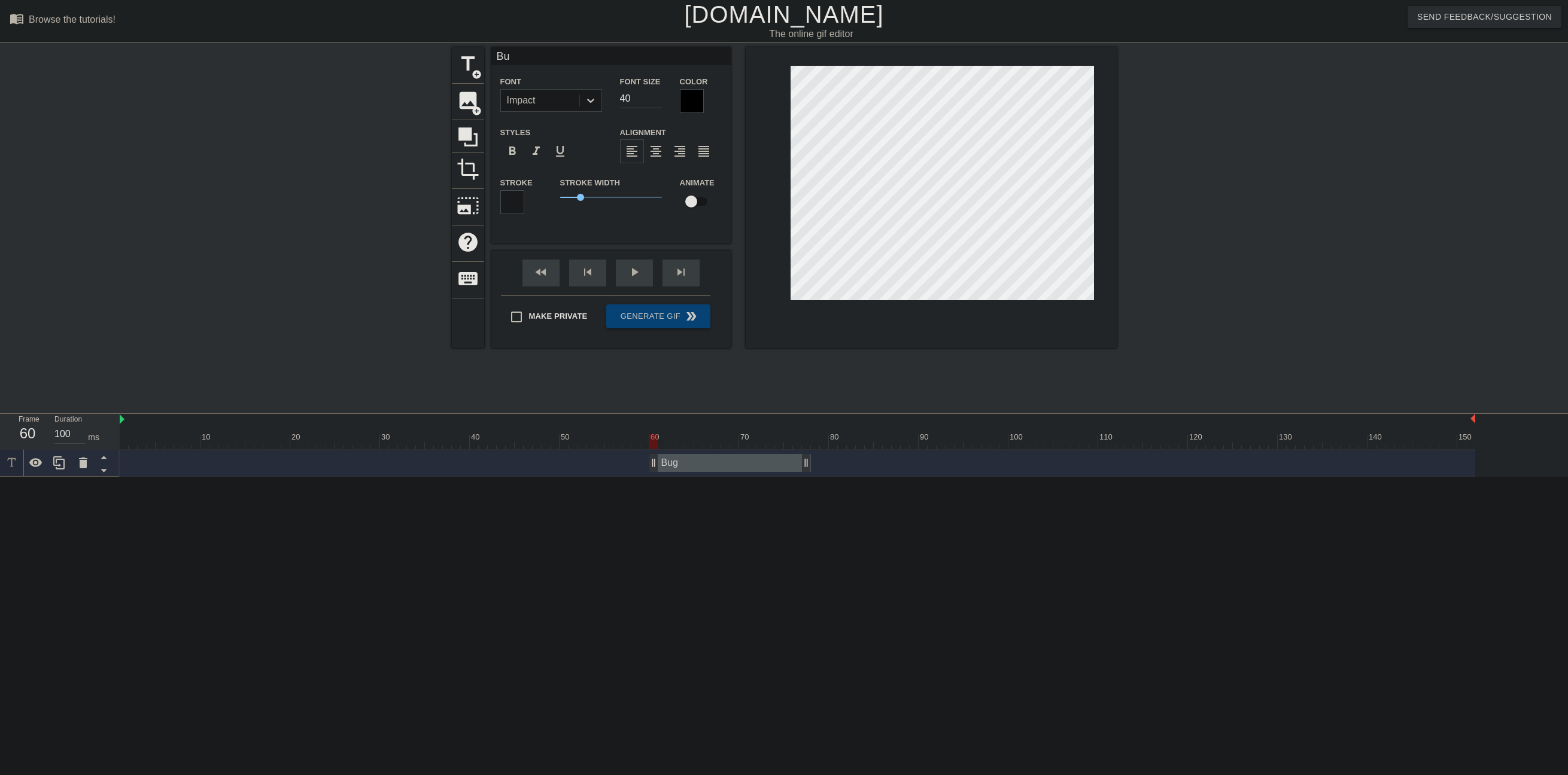
type input "B"
type textarea "B"
type input "BU"
type textarea "BUG"
type input "BUG"
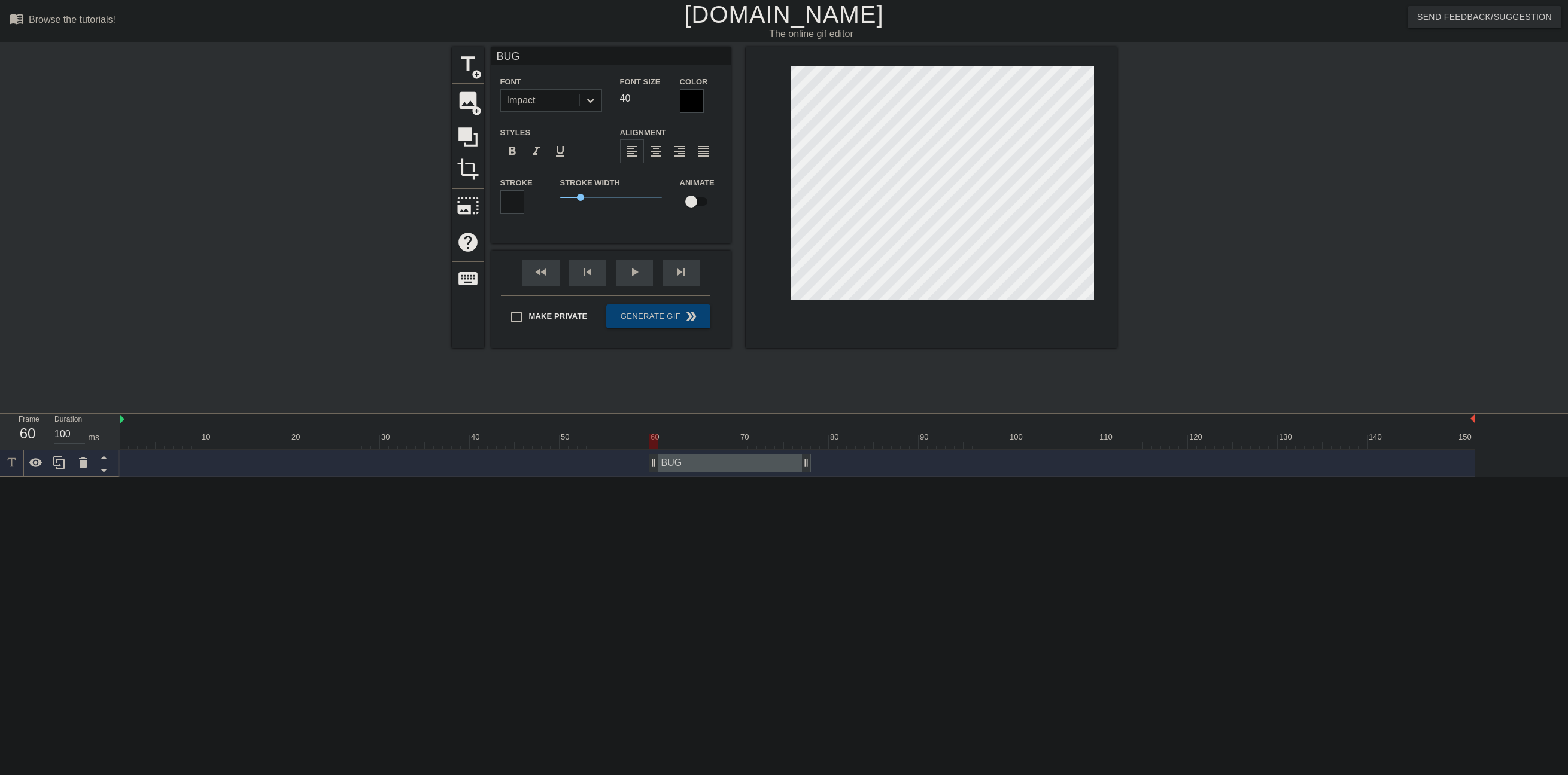
type textarea "BUG"
type input "BUG S"
type textarea "BUG S"
type input "BUG SP"
type textarea "BUG SP"
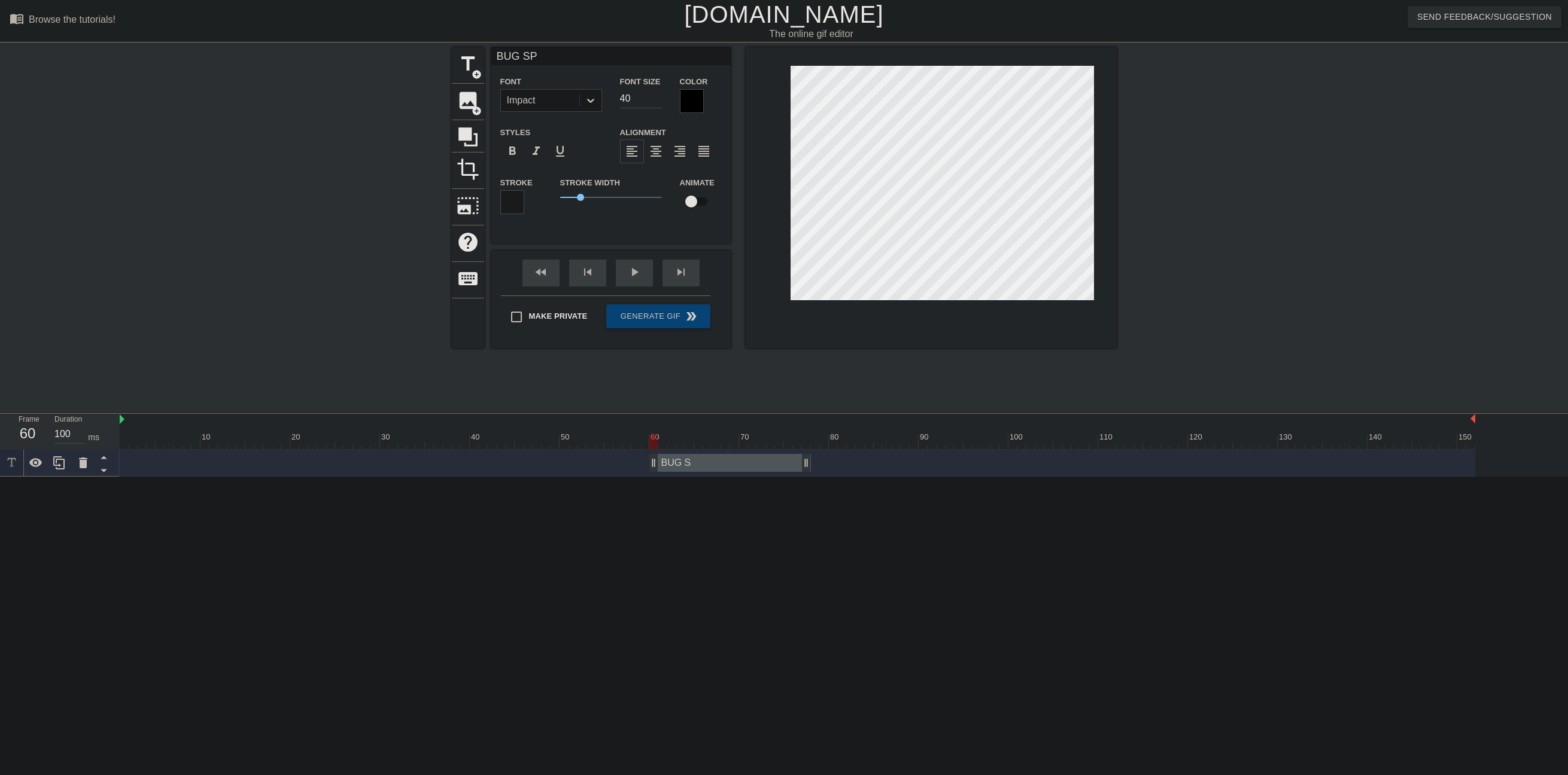
type input "BUG SPR"
type textarea "BUG SPRA"
type input "BUG SPRAY"
type textarea "BUG SPRAY"
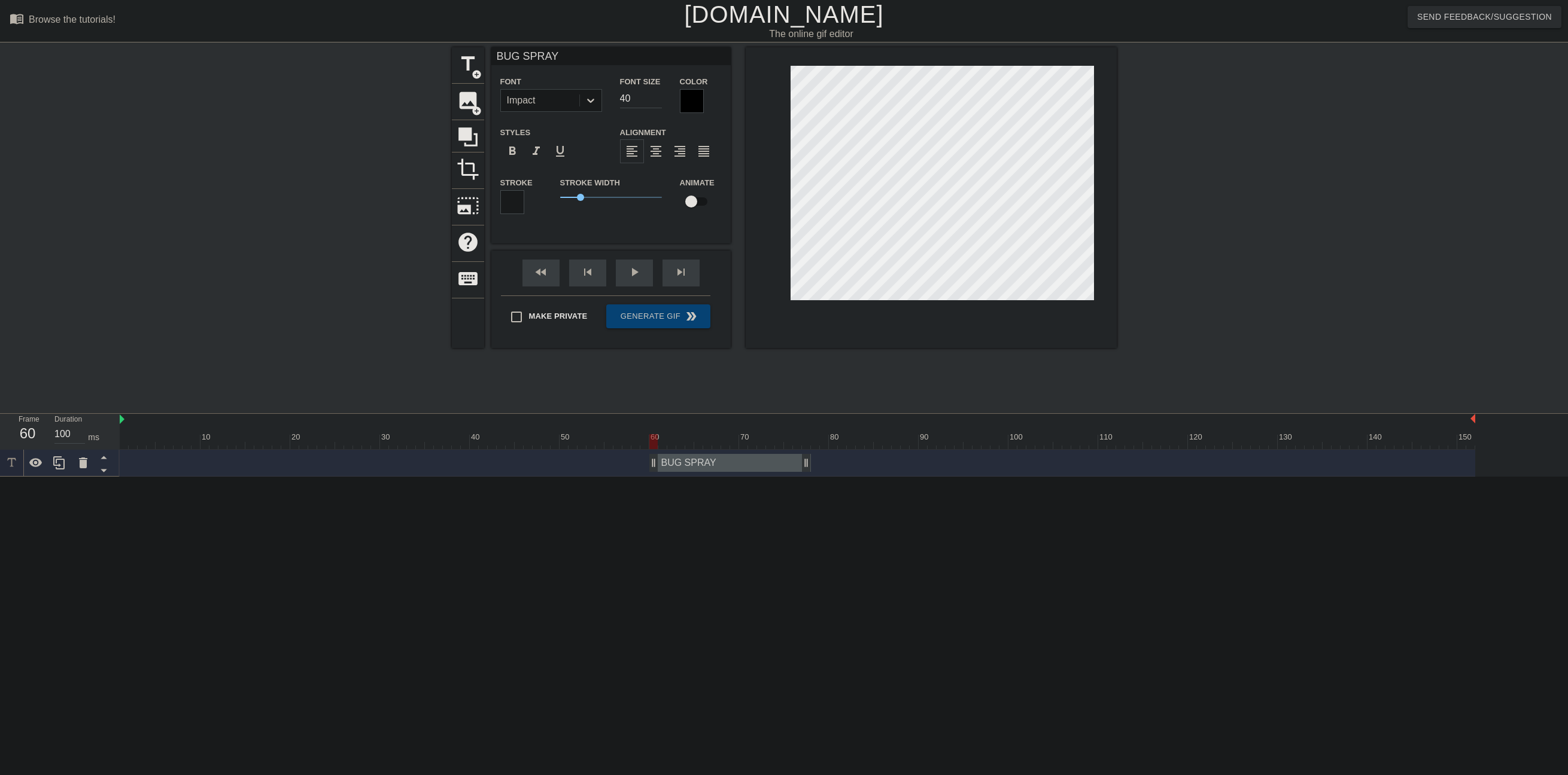
scroll to position [1, 3]
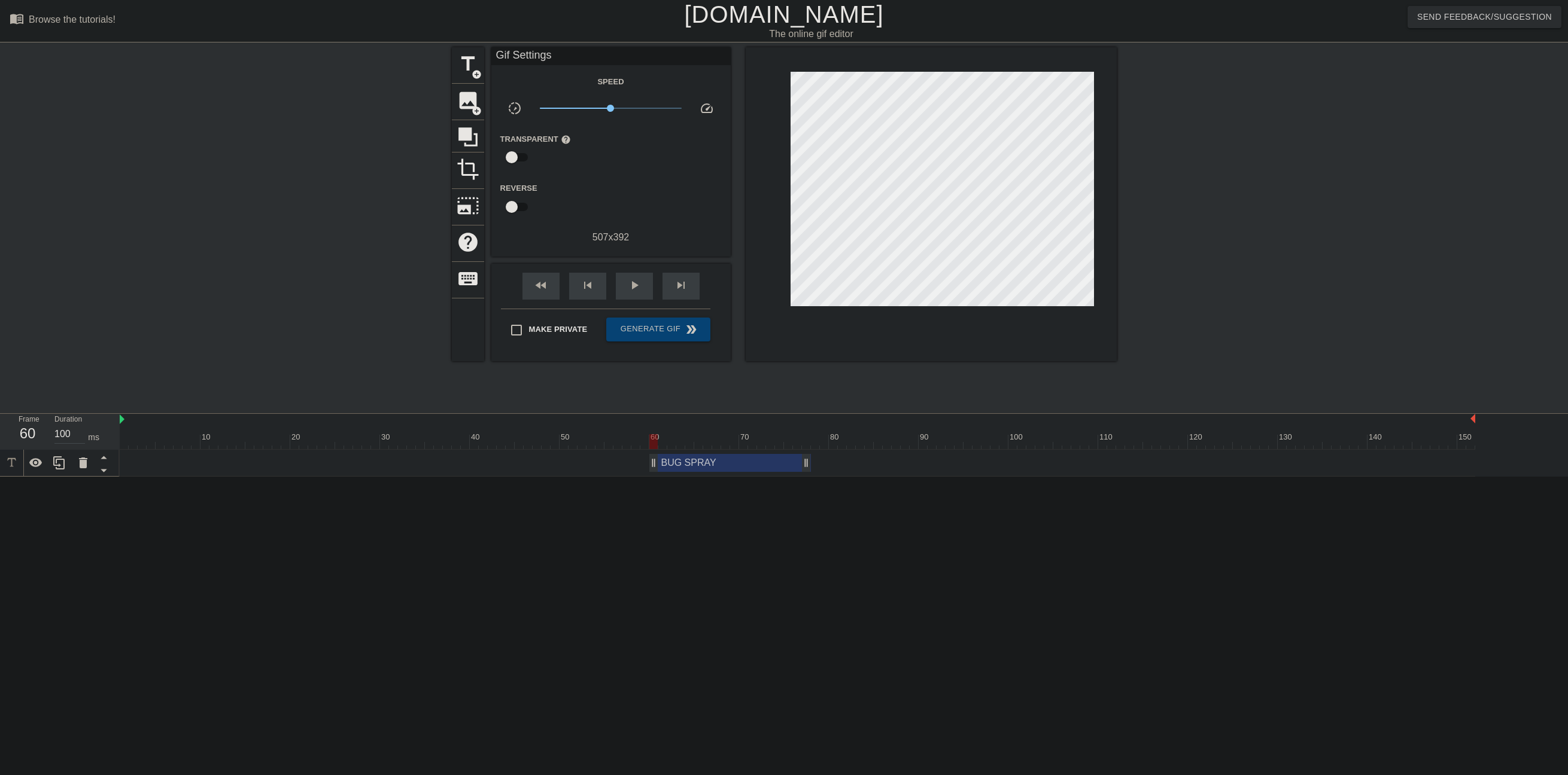
click at [1197, 260] on div at bounding box center [1221, 227] width 180 height 359
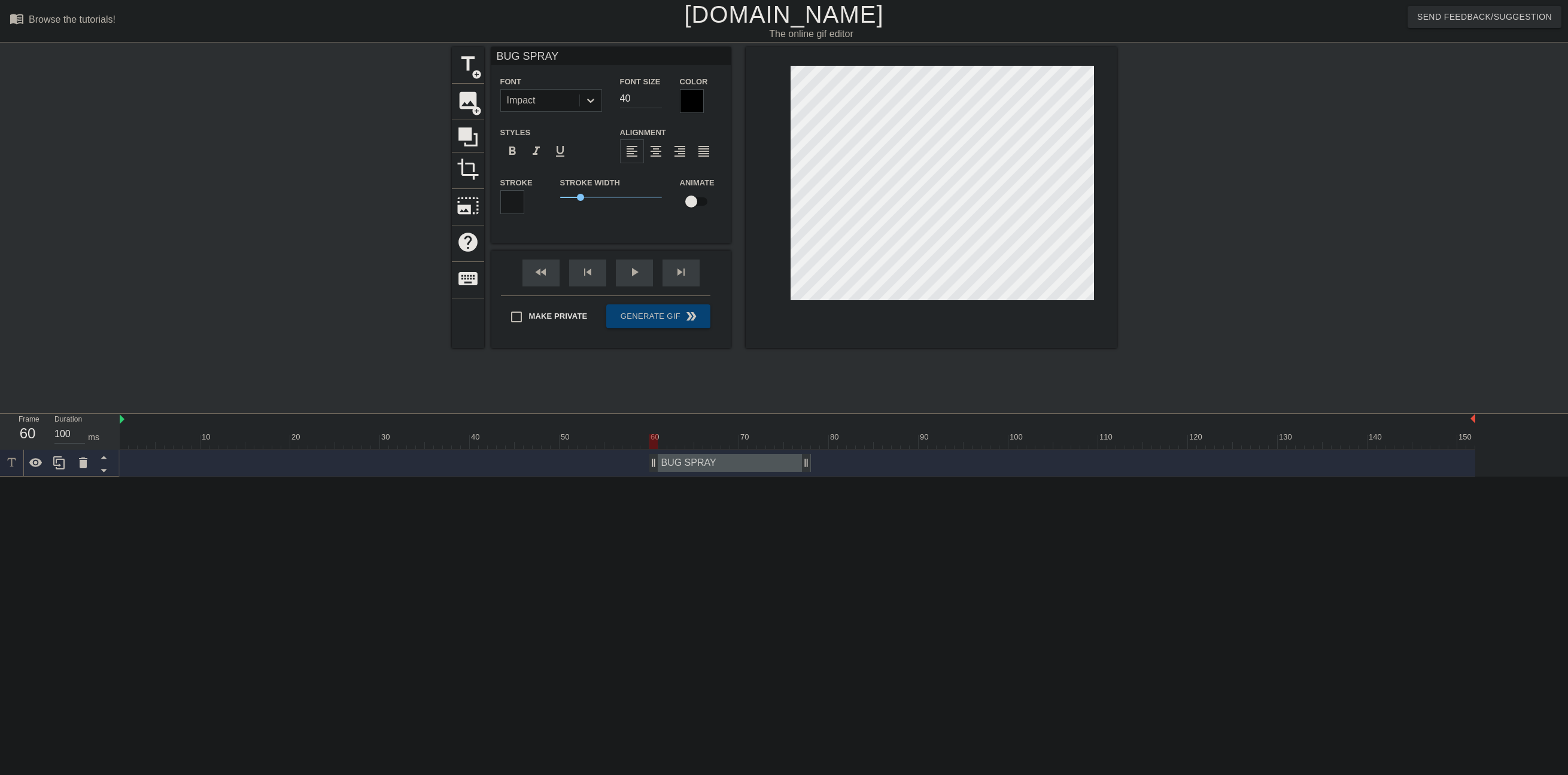
scroll to position [1, 3]
click at [588, 103] on icon at bounding box center [591, 101] width 12 height 12
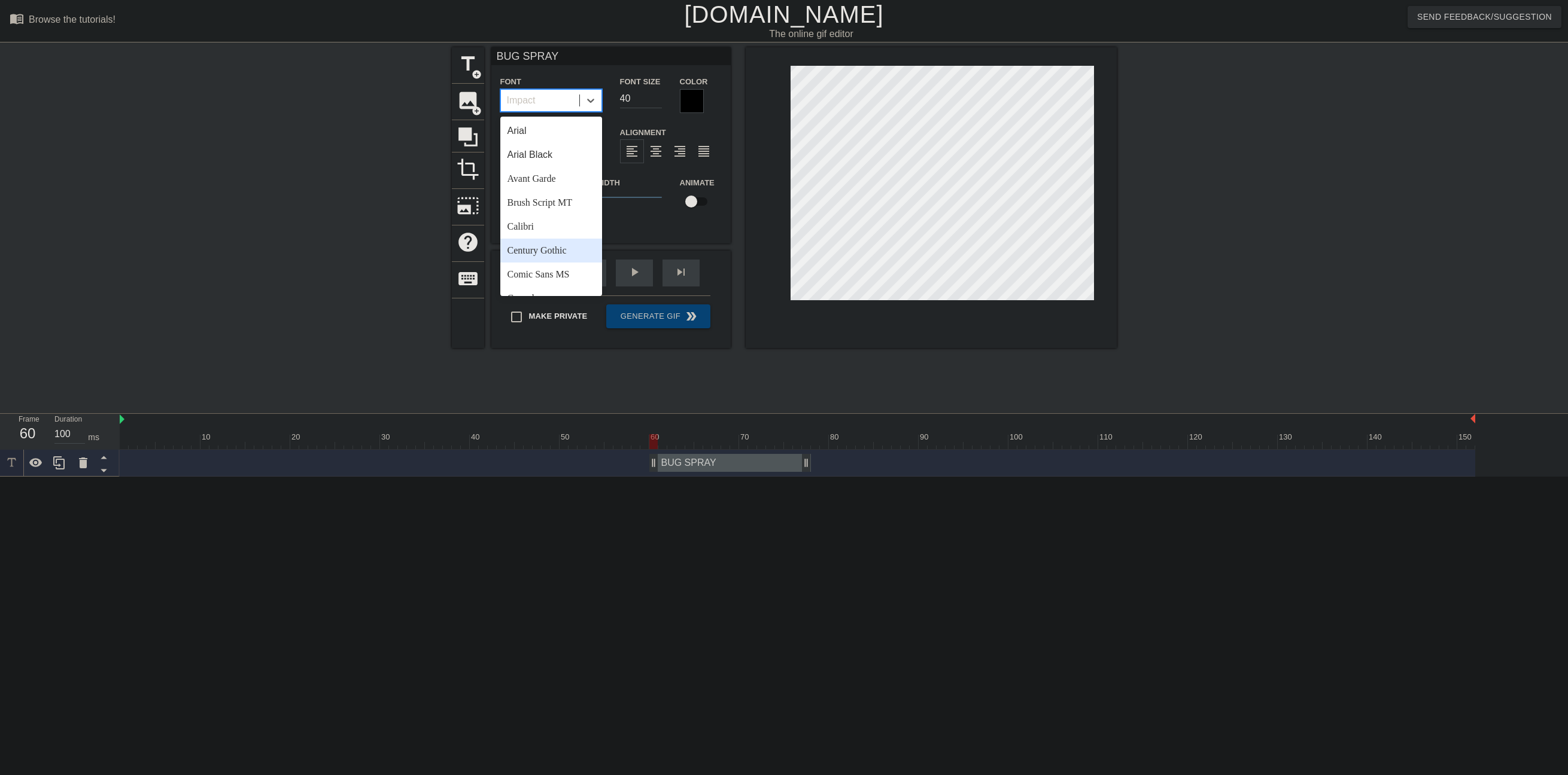
click at [558, 253] on div "Century Gothic" at bounding box center [551, 251] width 101 height 24
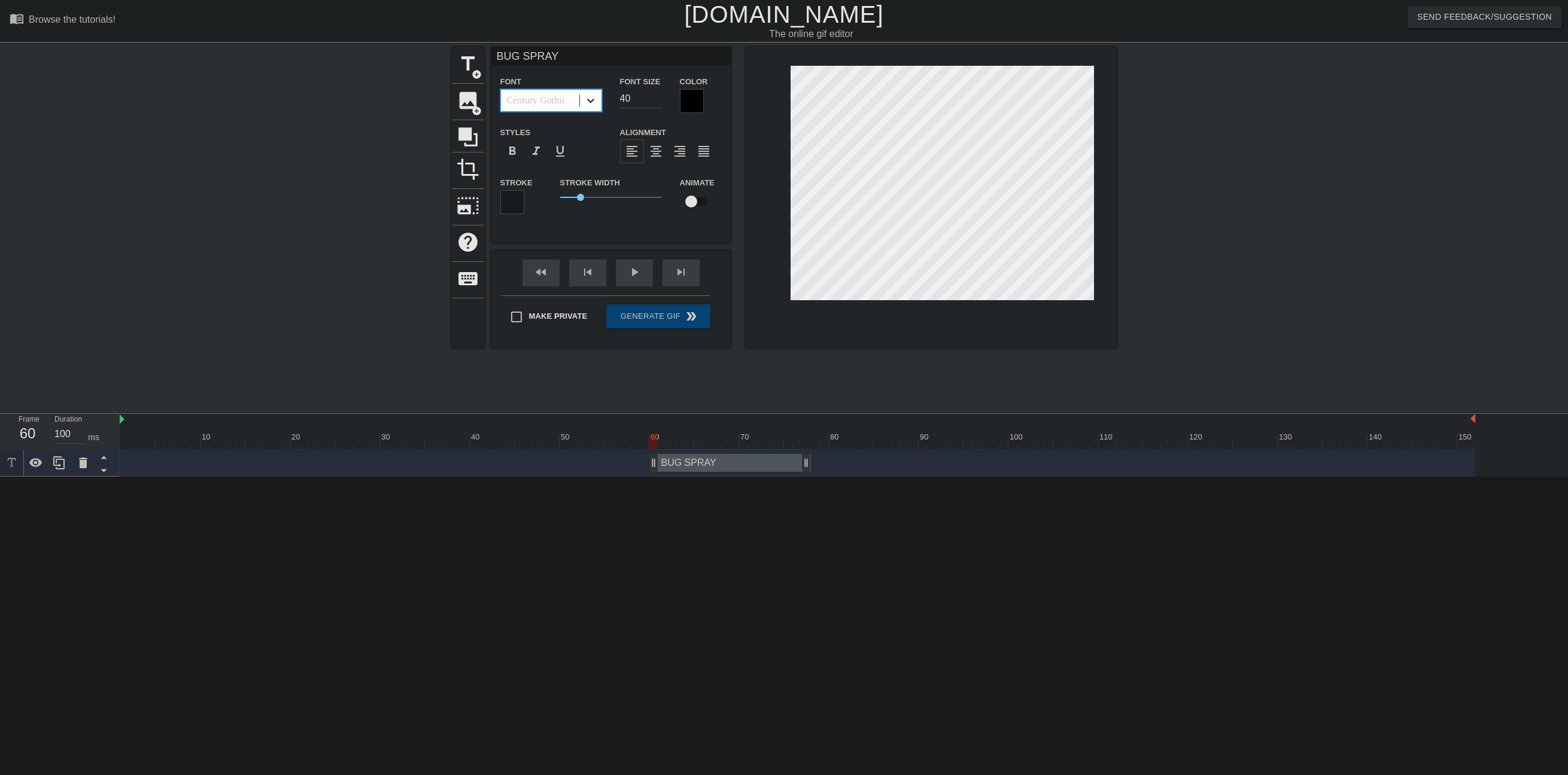
click at [596, 105] on icon at bounding box center [591, 101] width 12 height 12
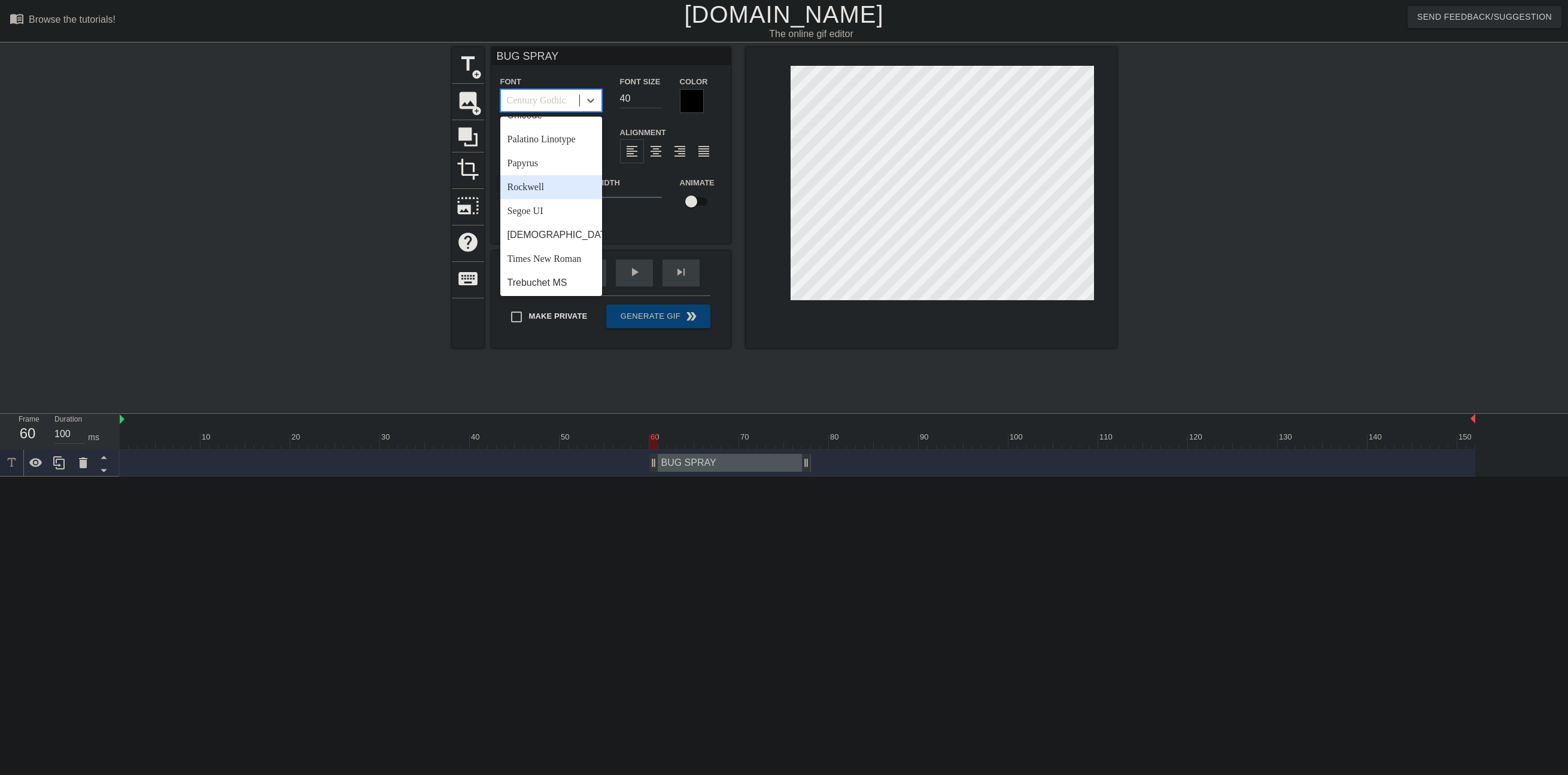
scroll to position [428, 0]
click at [560, 210] on div "[DEMOGRAPHIC_DATA]" at bounding box center [551, 210] width 101 height 24
click at [584, 102] on div at bounding box center [590, 100] width 21 height 21
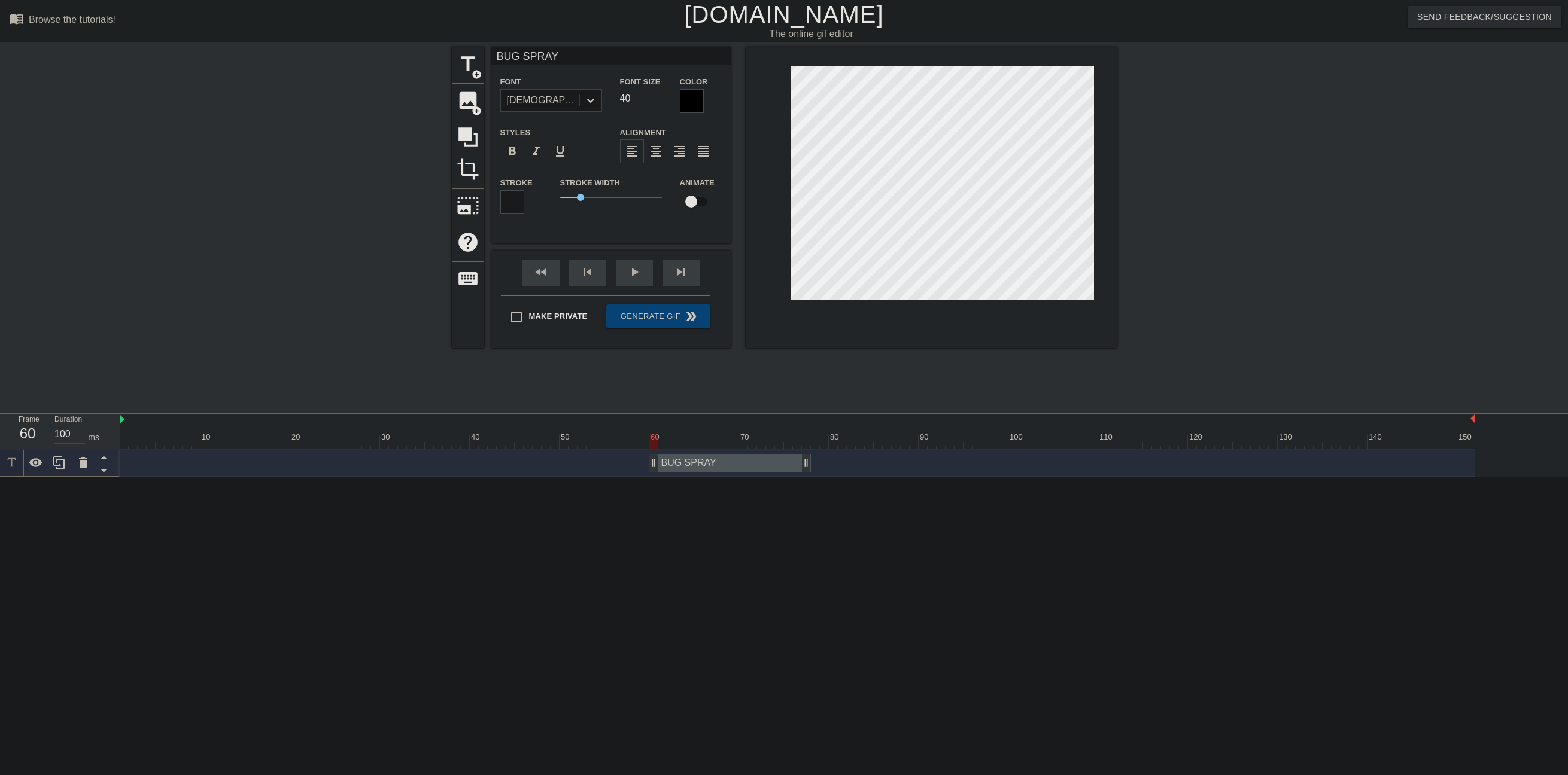
click at [688, 102] on div at bounding box center [692, 101] width 24 height 24
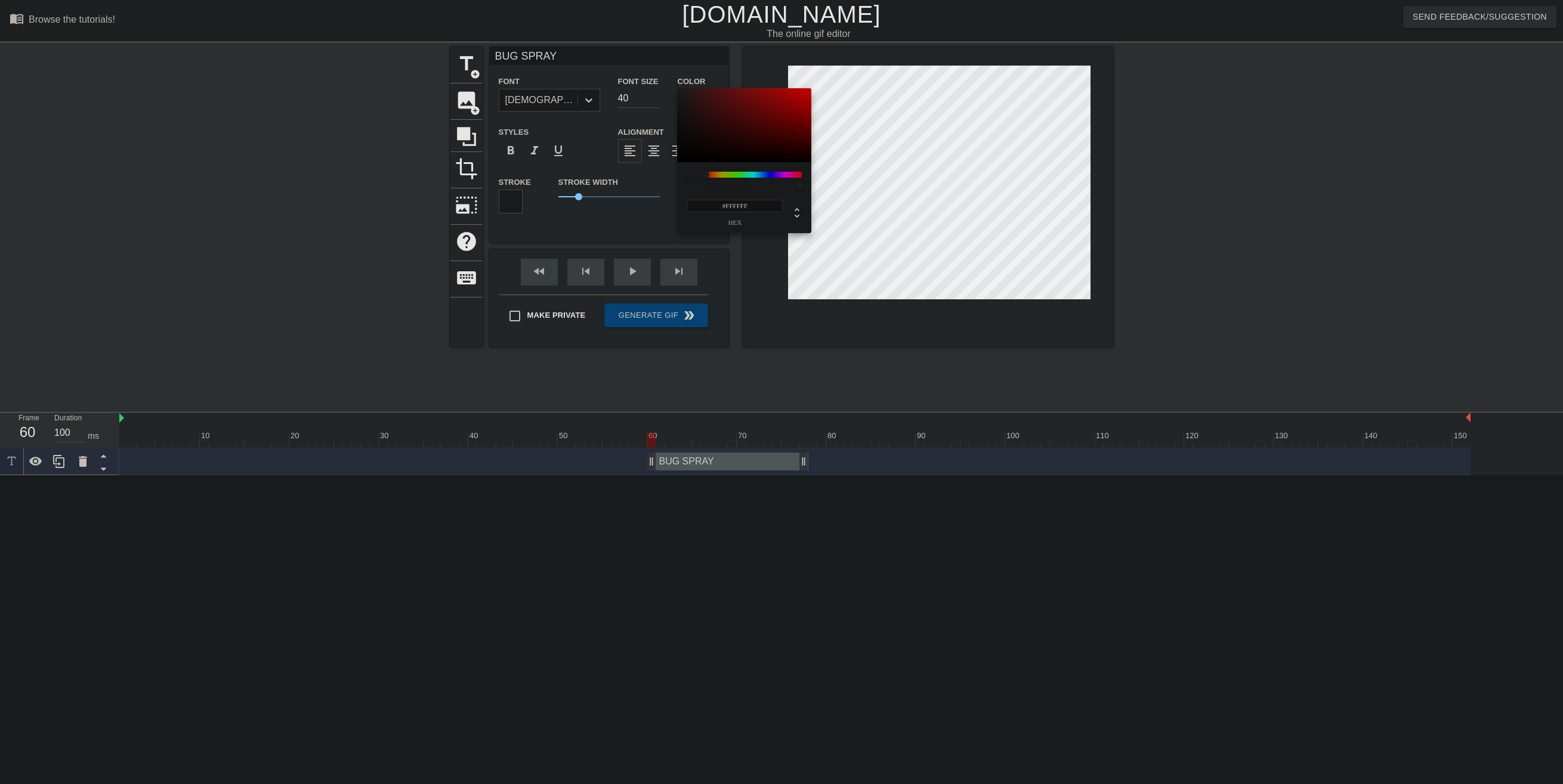
drag, startPoint x: 708, startPoint y: 129, endPoint x: 664, endPoint y: 83, distance: 63.7
click at [664, 83] on div "#FFFFFF hex" at bounding box center [782, 392] width 1563 height 784
type input "#000000"
drag, startPoint x: 770, startPoint y: 93, endPoint x: 632, endPoint y: 188, distance: 167.5
click at [632, 188] on div "#000000 hex" at bounding box center [782, 392] width 1563 height 784
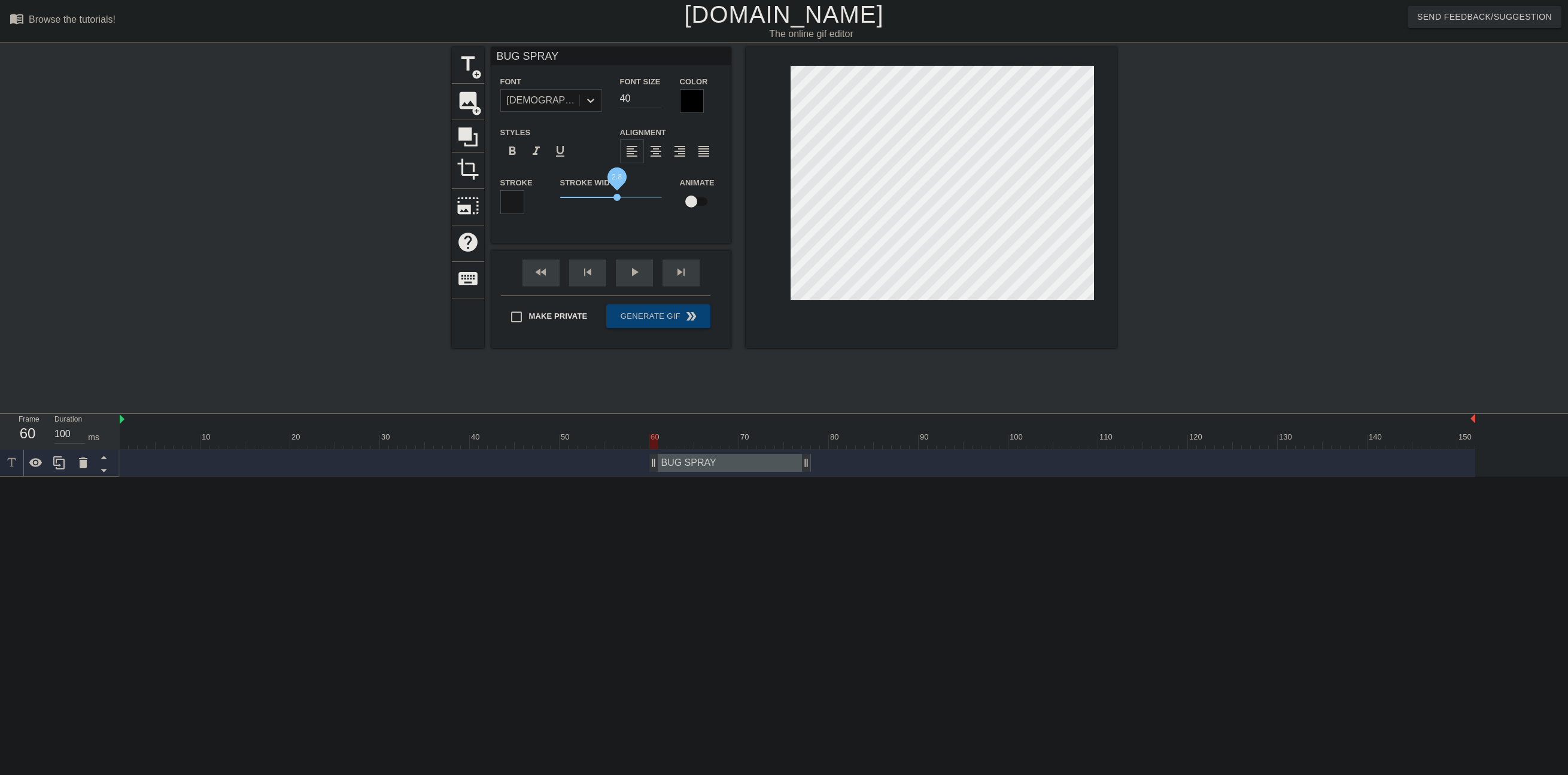
drag, startPoint x: 608, startPoint y: 194, endPoint x: 616, endPoint y: 194, distance: 8.0
click at [616, 194] on span "2.8" at bounding box center [611, 197] width 101 height 15
click at [585, 114] on div "Font Tahoma Font Size 40 Color Styles format_bold format_italic format_underlin…" at bounding box center [611, 149] width 222 height 150
click at [596, 101] on icon at bounding box center [591, 101] width 12 height 12
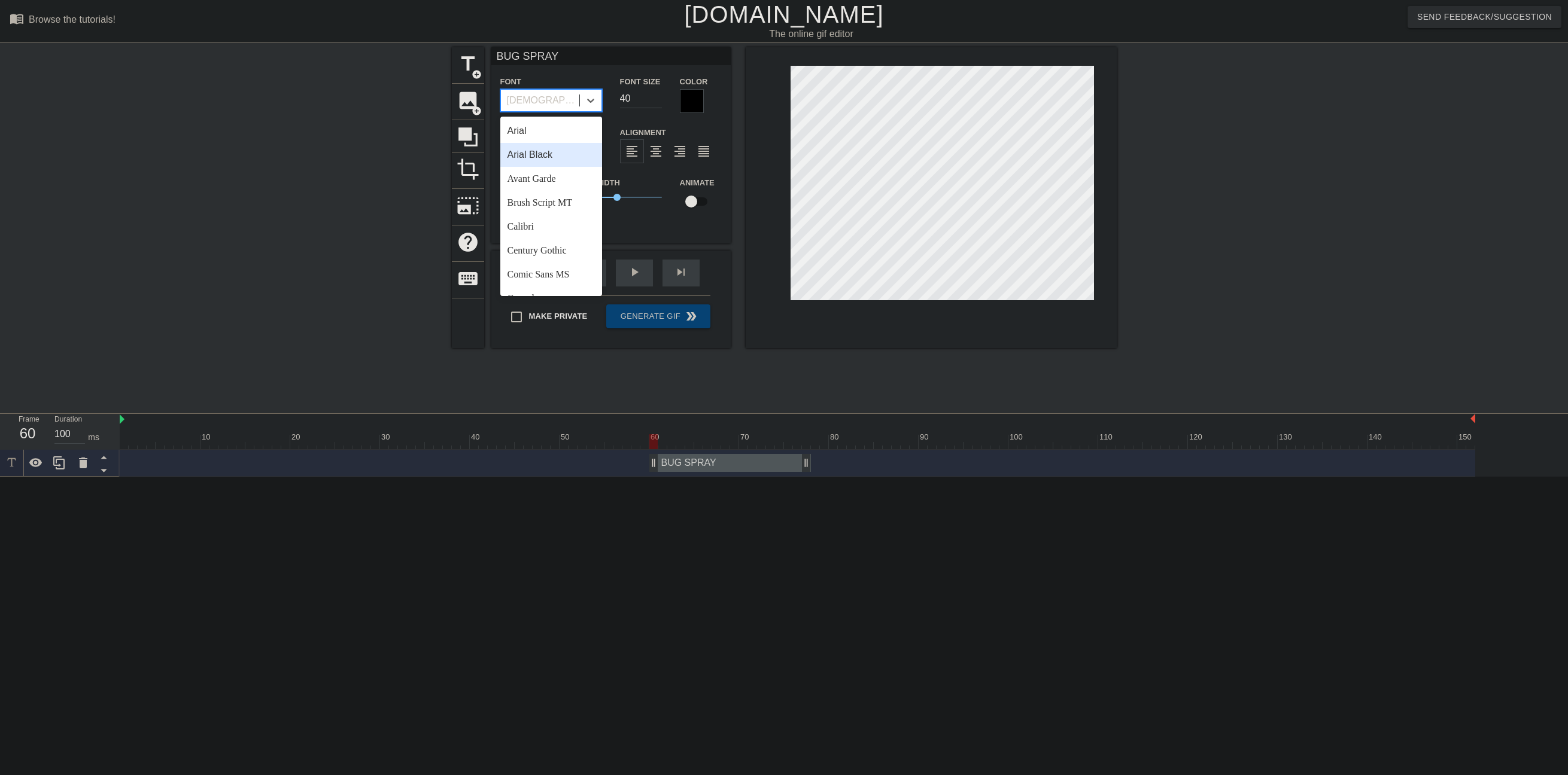
click at [559, 155] on div "Arial Black" at bounding box center [551, 155] width 101 height 24
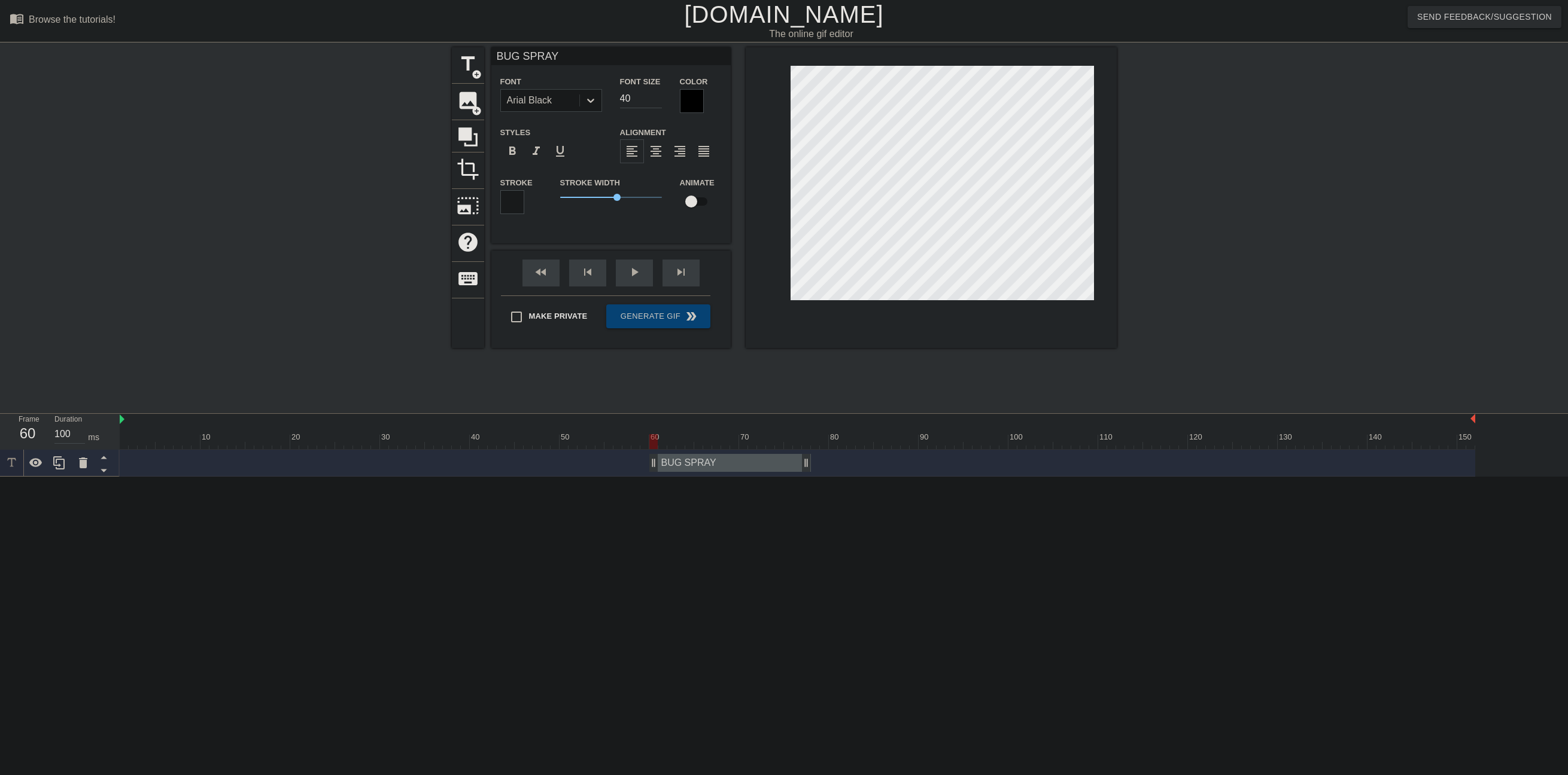
click at [602, 97] on div "Font Arial Black" at bounding box center [550, 93] width 119 height 39
click at [593, 99] on icon at bounding box center [591, 101] width 7 height 4
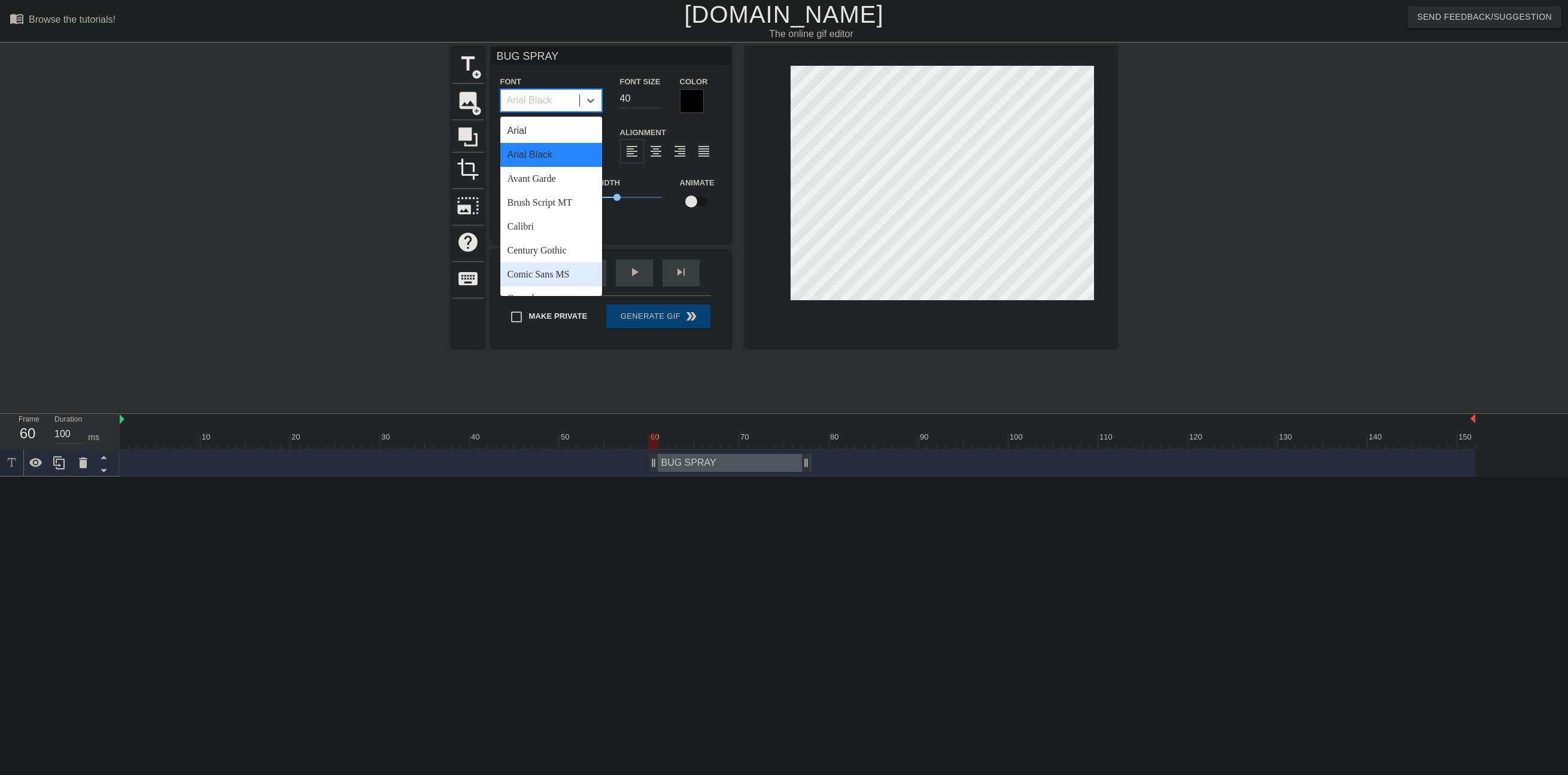
click at [556, 269] on div "Comic Sans MS" at bounding box center [551, 275] width 101 height 24
click at [597, 97] on div at bounding box center [590, 100] width 21 height 21
click at [554, 143] on div "Impact" at bounding box center [551, 143] width 101 height 24
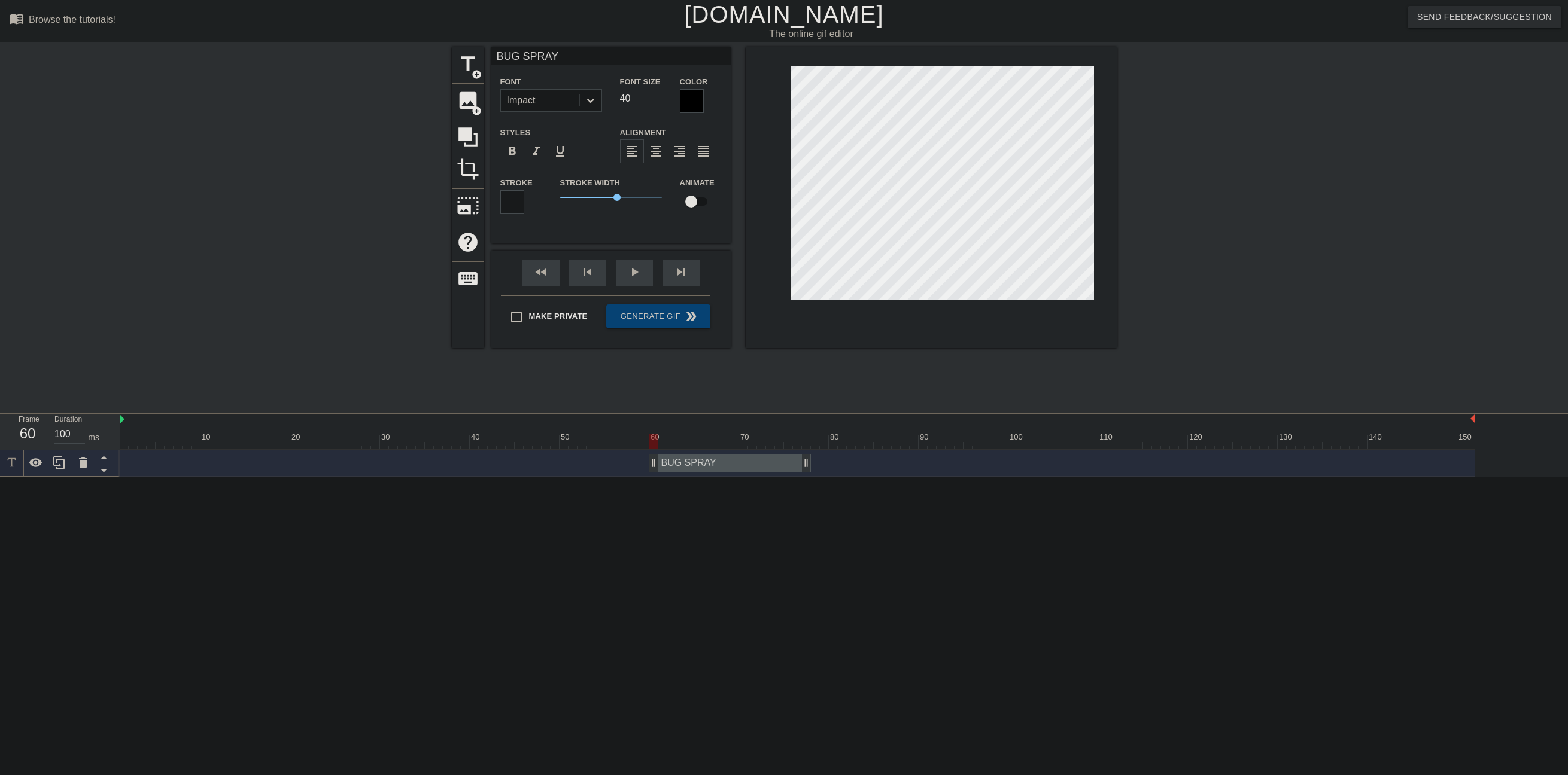
click at [687, 106] on div at bounding box center [692, 101] width 24 height 24
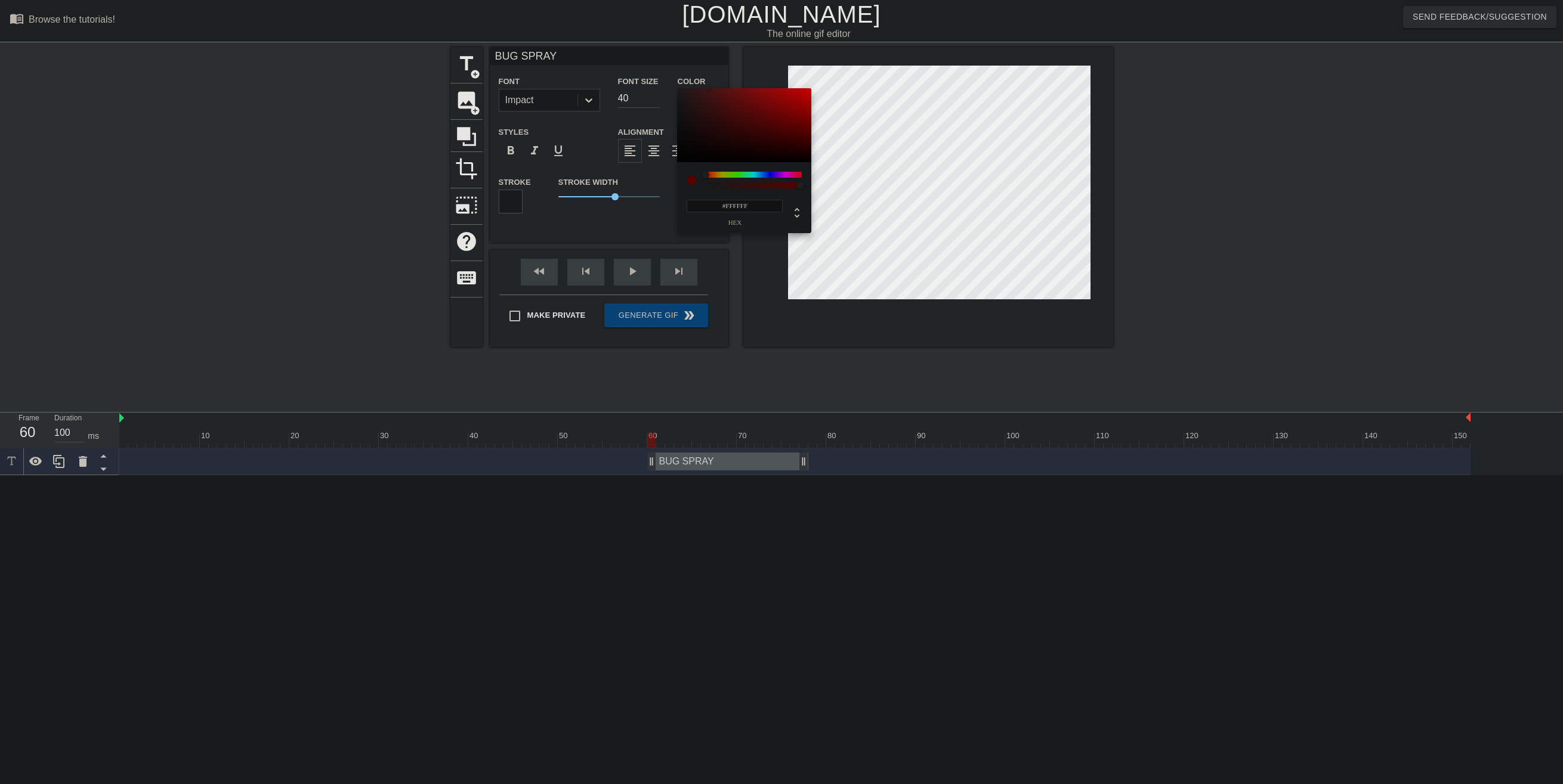
drag, startPoint x: 729, startPoint y: 138, endPoint x: 698, endPoint y: 116, distance: 38.0
click at [664, 75] on div "#FFFFFF hex" at bounding box center [782, 392] width 1563 height 784
drag, startPoint x: 780, startPoint y: 182, endPoint x: 802, endPoint y: 180, distance: 22.1
click at [802, 180] on div "#FFFFFF hex" at bounding box center [744, 197] width 135 height 71
drag, startPoint x: 787, startPoint y: 173, endPoint x: 698, endPoint y: 174, distance: 89.0
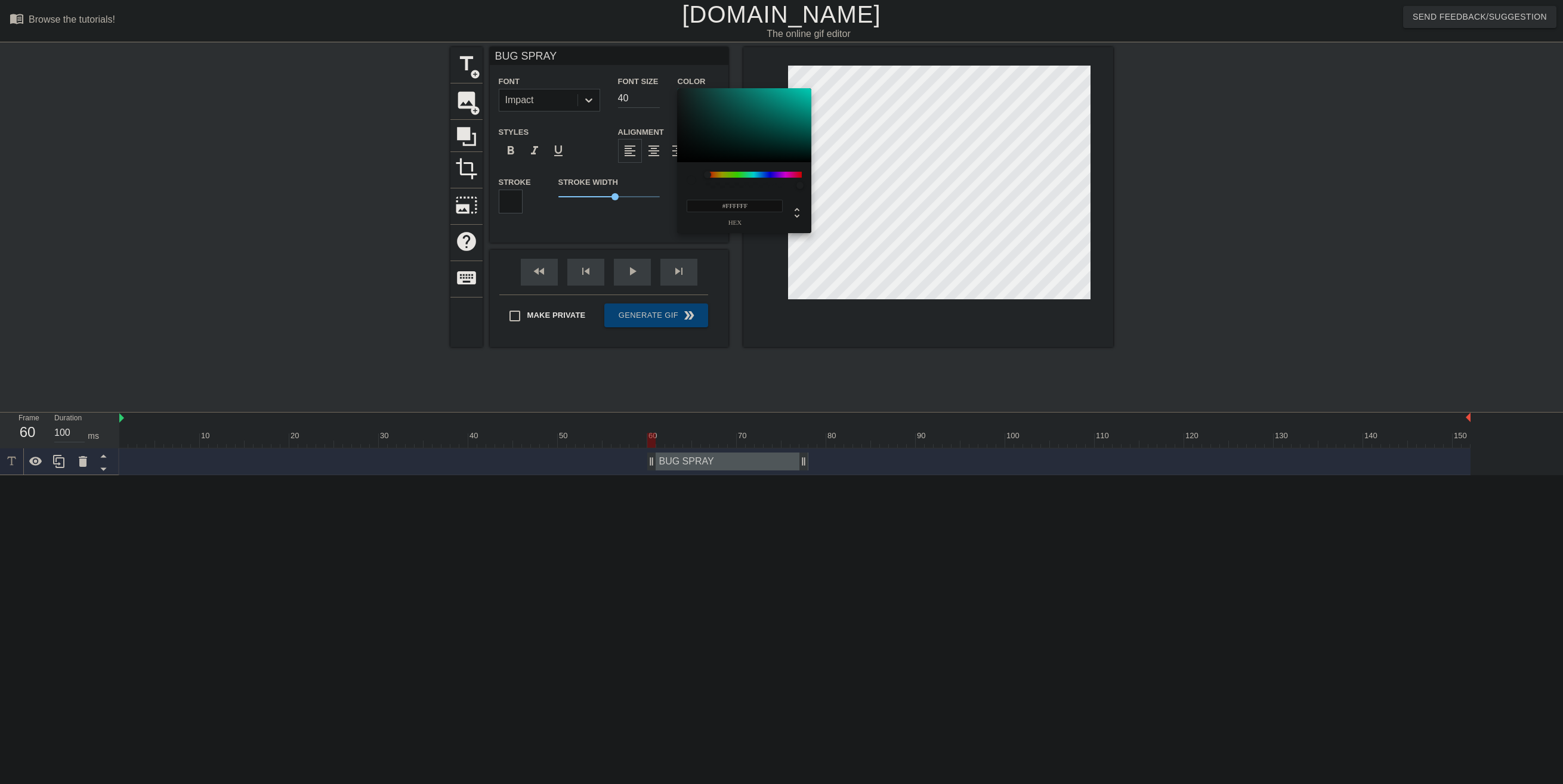
click at [698, 174] on div at bounding box center [744, 179] width 115 height 16
drag, startPoint x: 812, startPoint y: 105, endPoint x: 841, endPoint y: 81, distance: 37.6
click at [841, 81] on div "#FF1800 hex" at bounding box center [782, 392] width 1563 height 784
drag, startPoint x: 787, startPoint y: 171, endPoint x: 775, endPoint y: 176, distance: 13.0
click at [781, 175] on div at bounding box center [753, 174] width 96 height 6
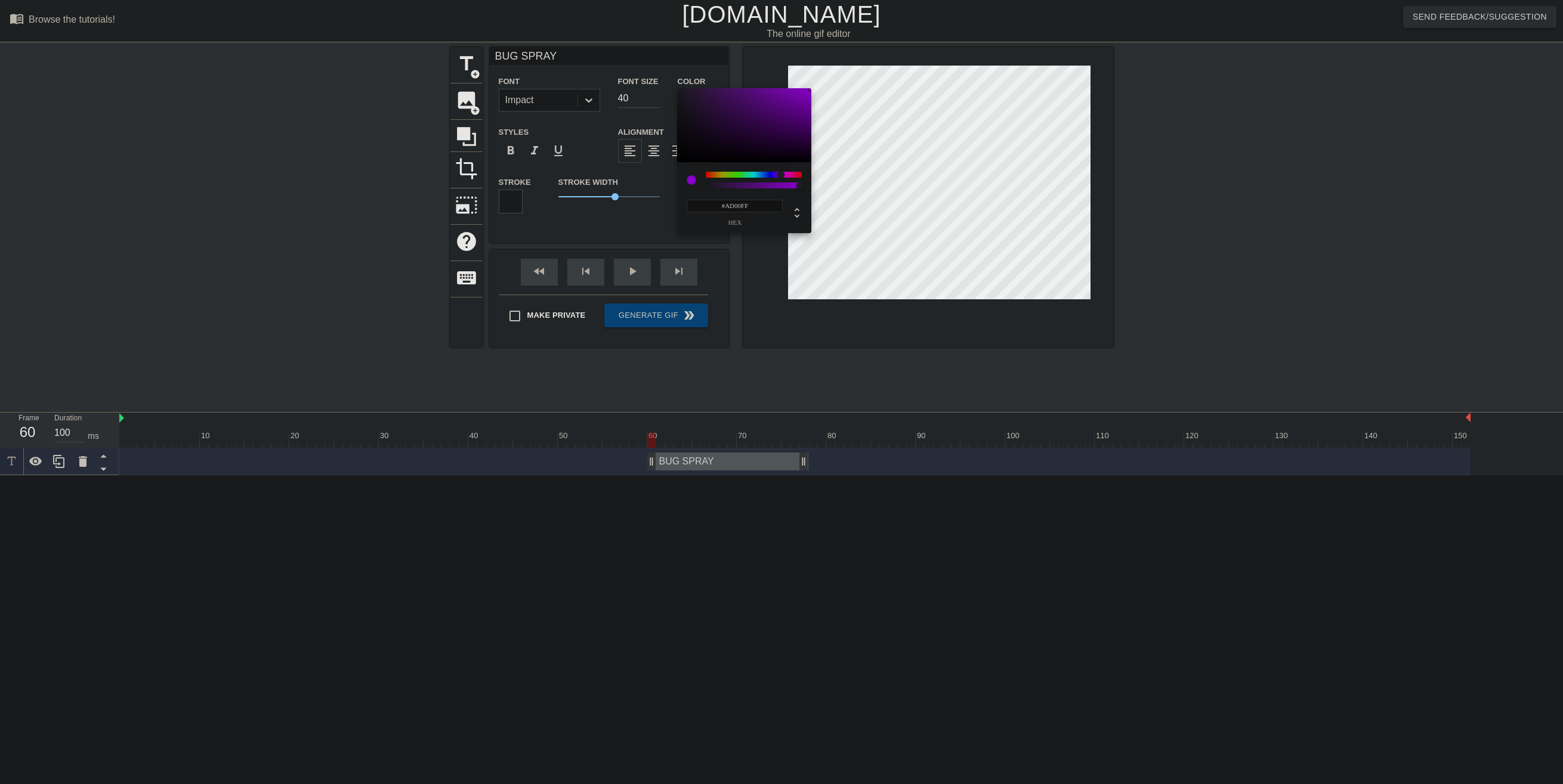
type input "173"
type input "0"
drag, startPoint x: 758, startPoint y: 188, endPoint x: 680, endPoint y: 181, distance: 78.3
click at [680, 181] on div "173 r 0 g 255 b 0 a" at bounding box center [744, 197] width 135 height 71
type input "43"
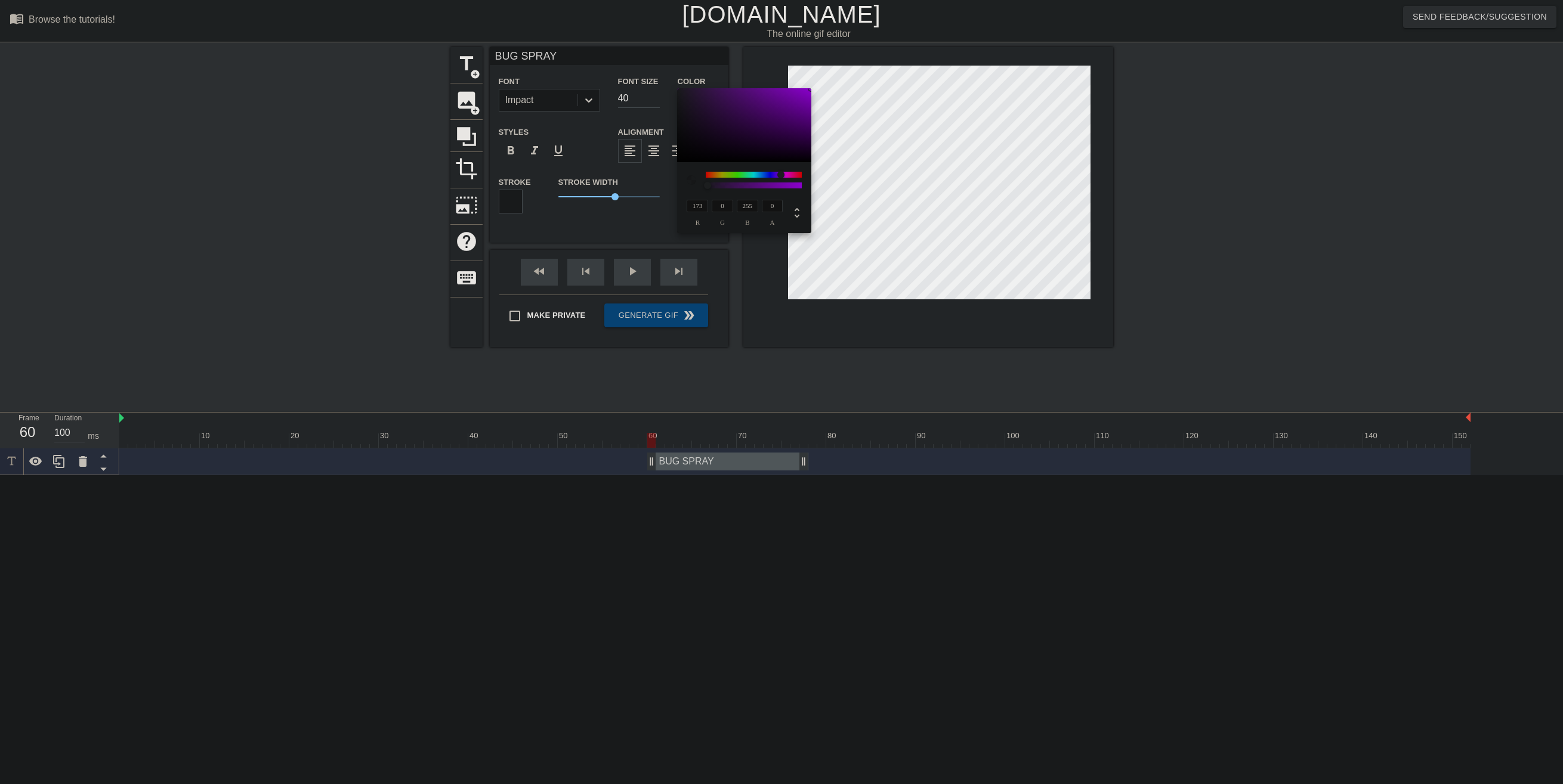
type input "24"
type input "52"
type input "51"
type input "29"
type input "62"
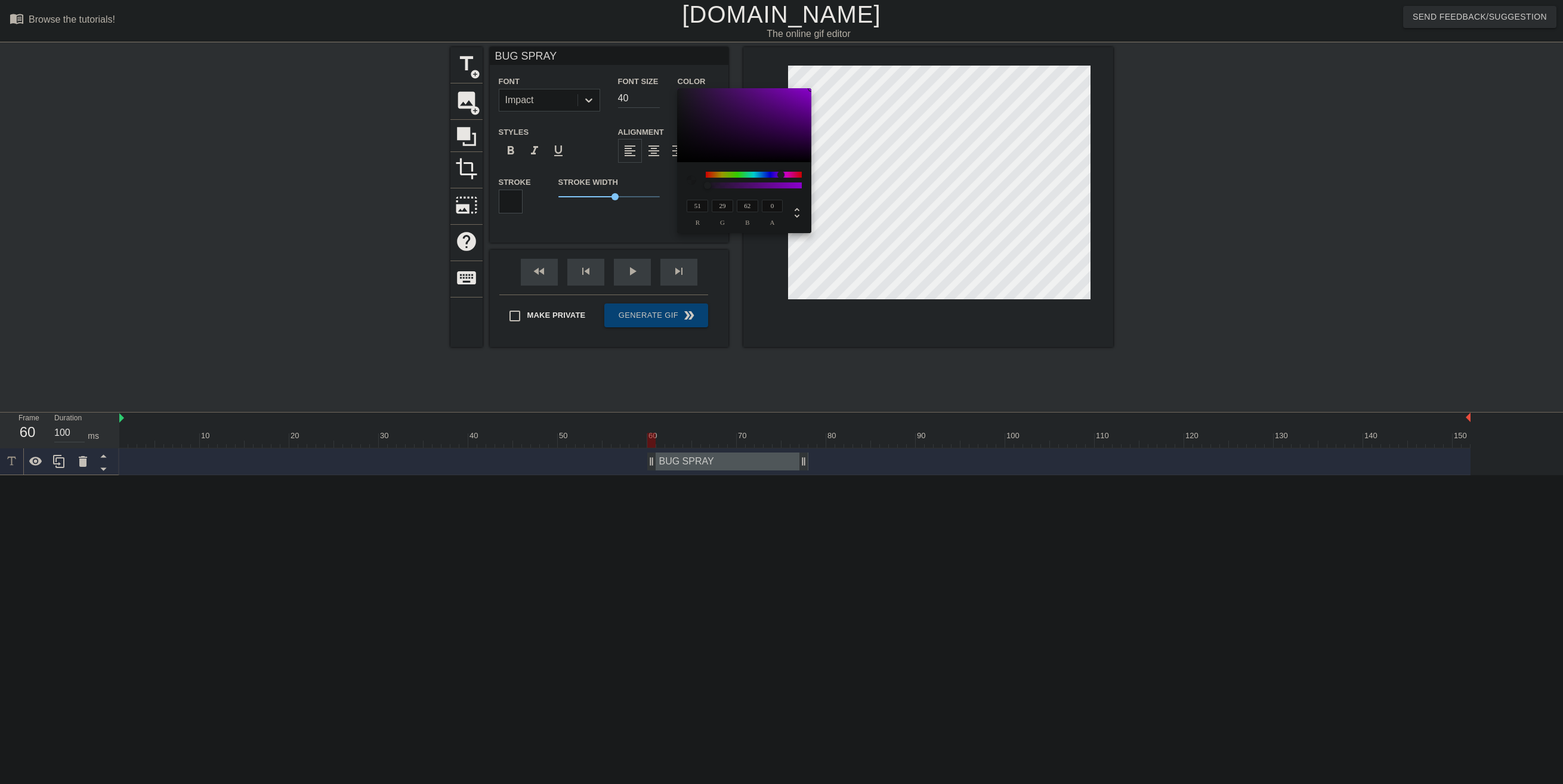
type input "102"
type input "63"
type input "122"
type input "137"
type input "95"
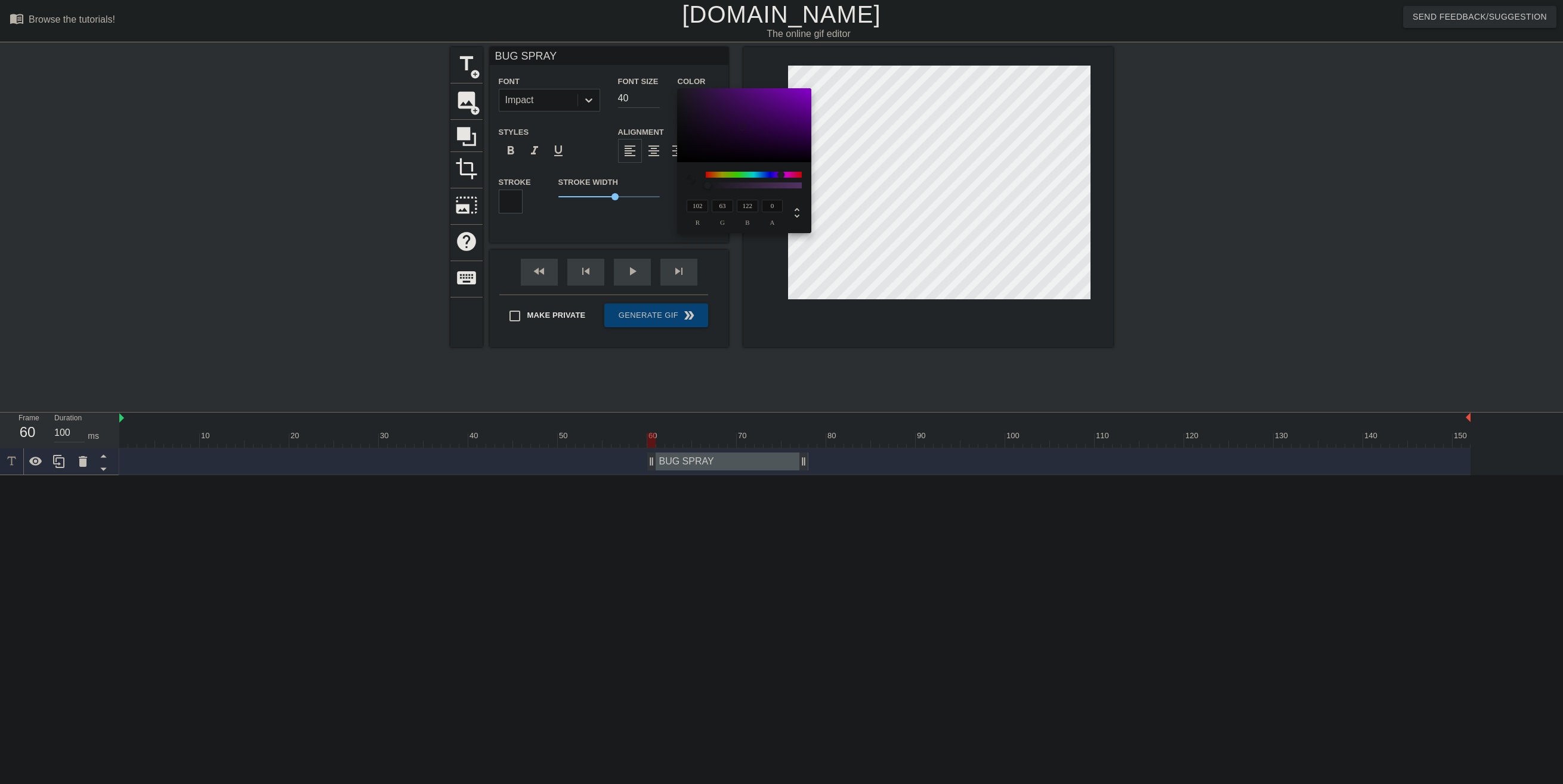
type input "159"
type input "164"
type input "123"
type input "186"
type input "168"
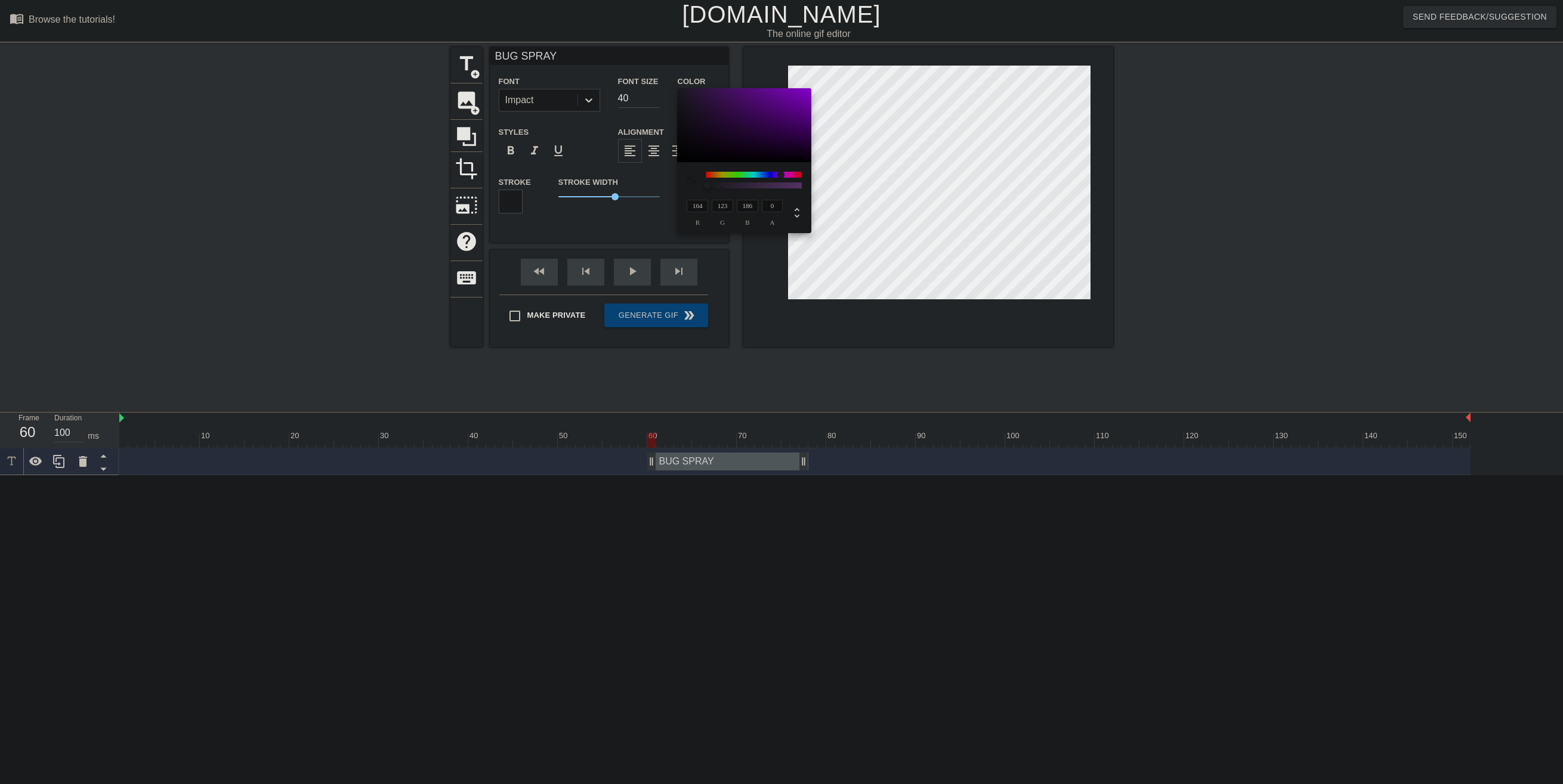
type input "128"
type input "190"
type input "171"
type input "131"
type input "194"
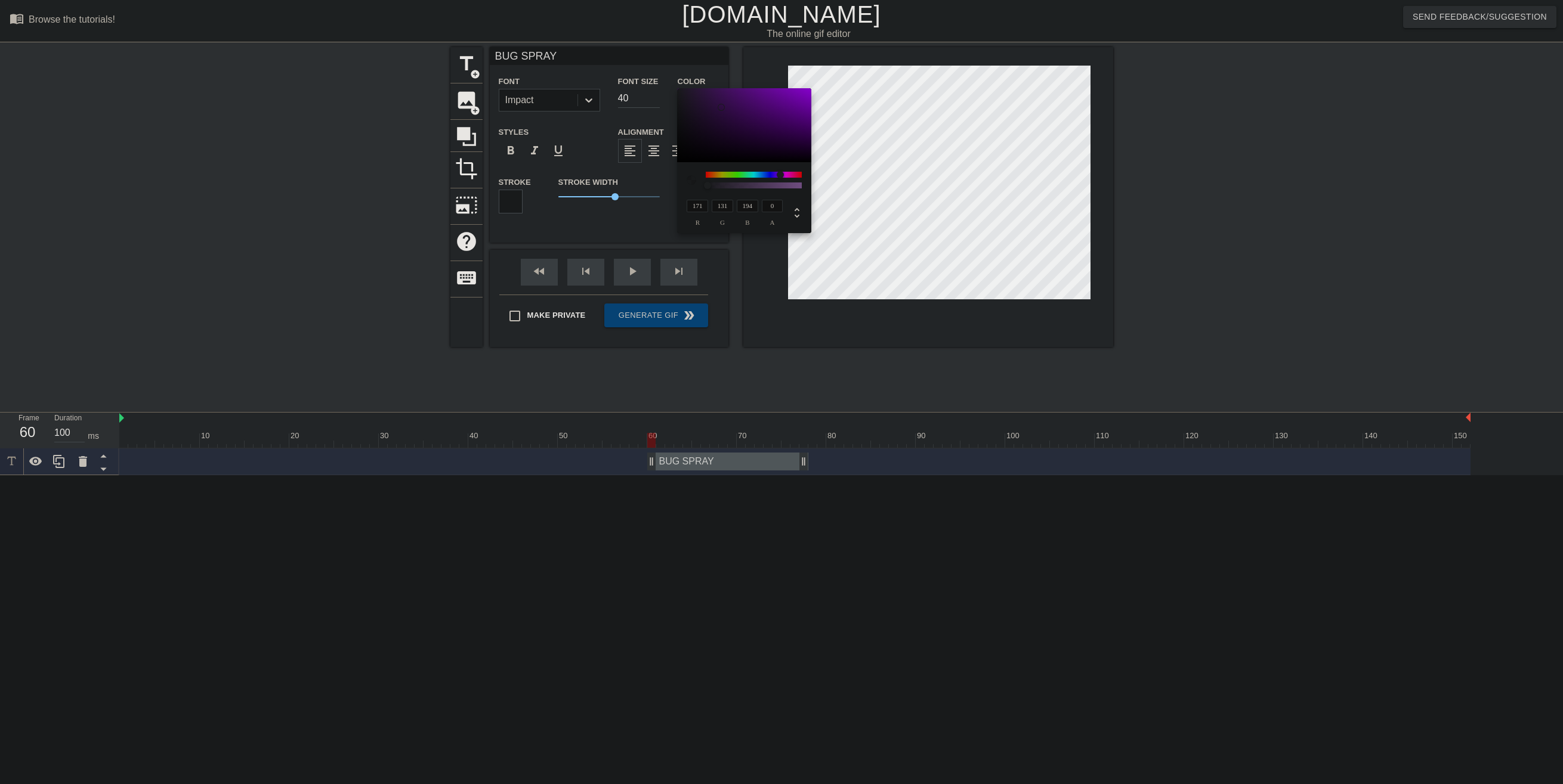
type input "180"
type input "145"
type input "200"
type input "228"
type input "222"
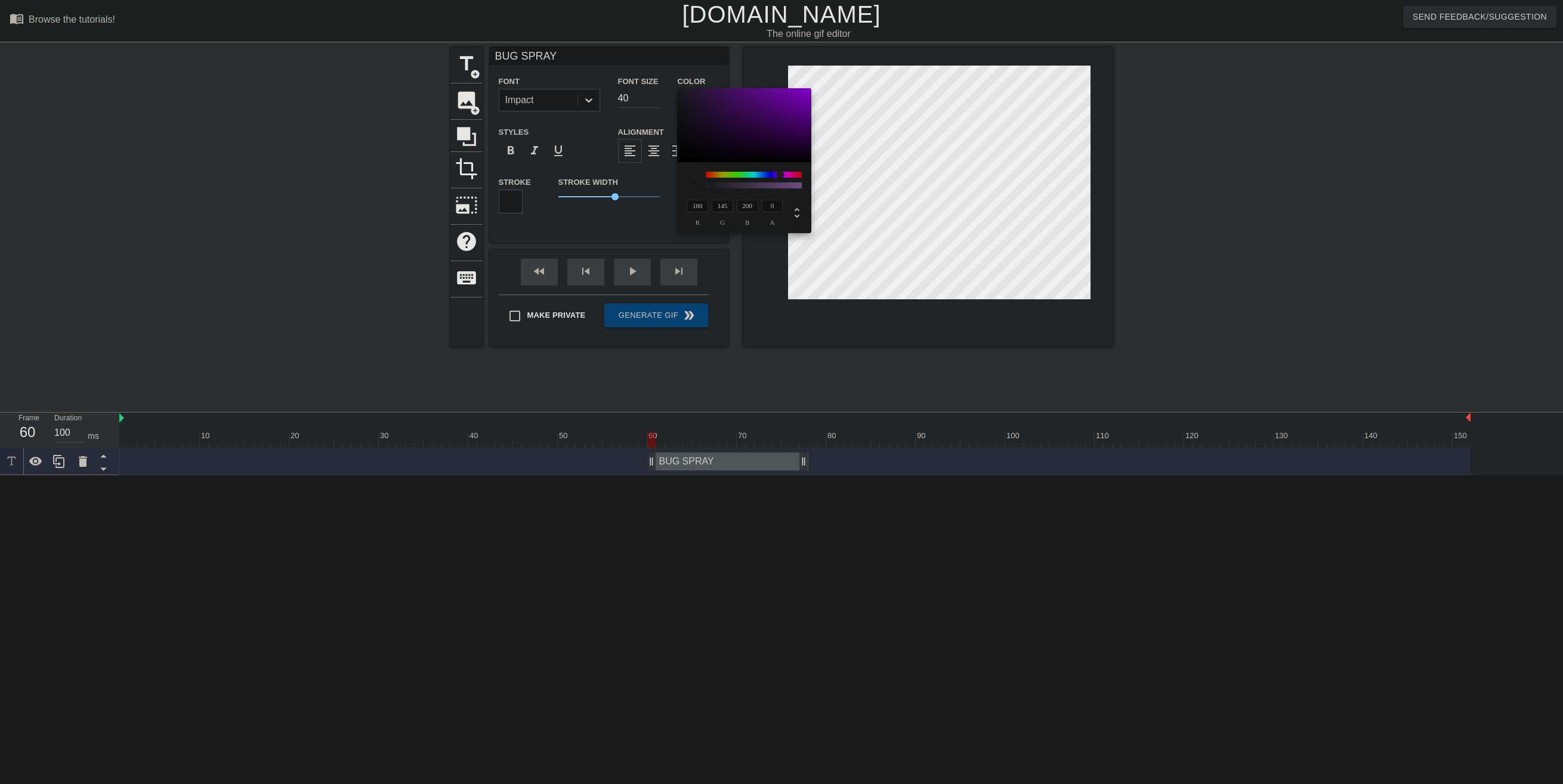
type input "231"
type input "255"
drag, startPoint x: 749, startPoint y: 138, endPoint x: 645, endPoint y: 87, distance: 115.8
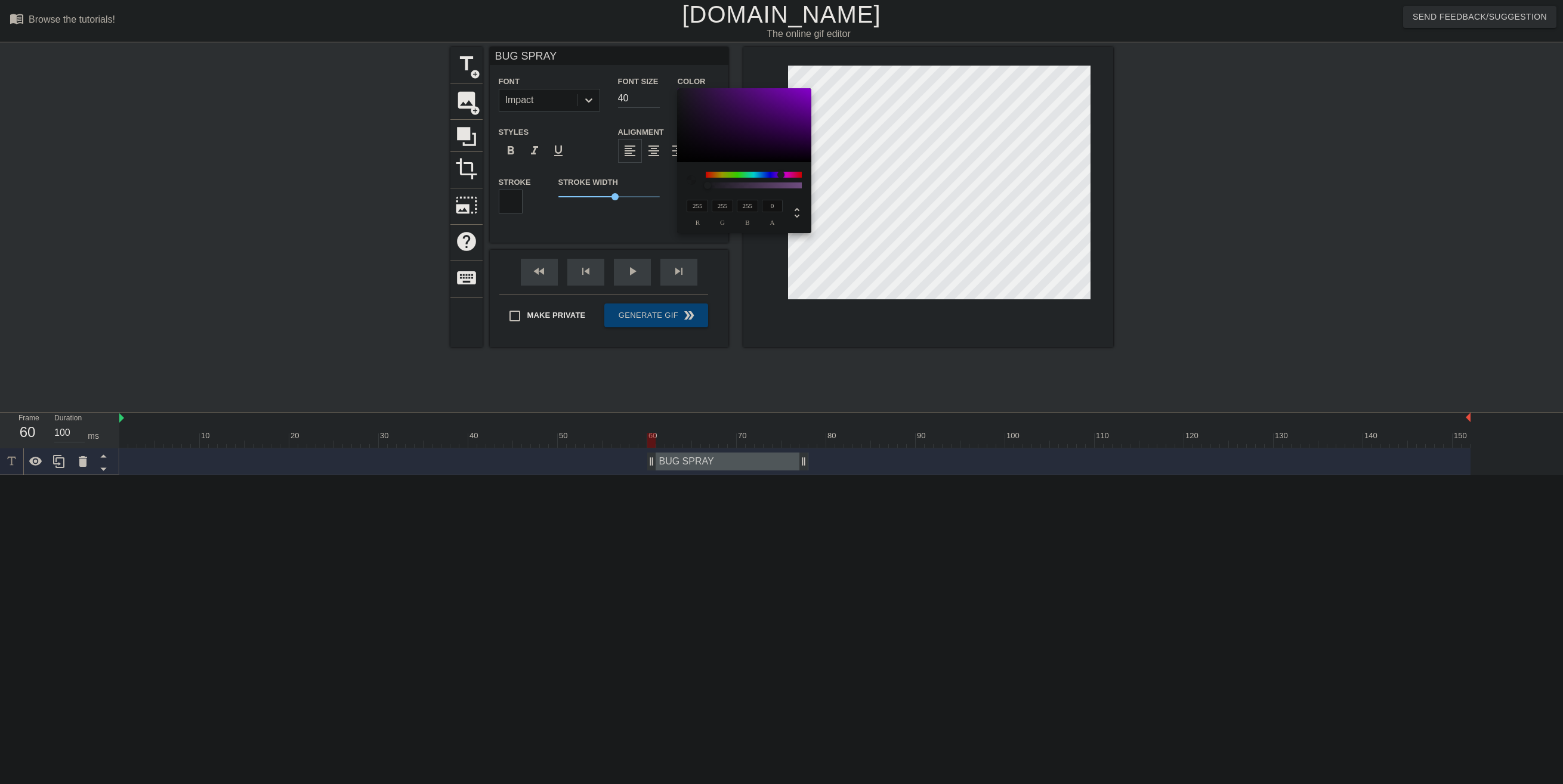
click at [645, 87] on div "255 r 255 g 255 b 0 a" at bounding box center [782, 392] width 1563 height 784
type input "98"
type input "9"
type input "142"
type input "90"
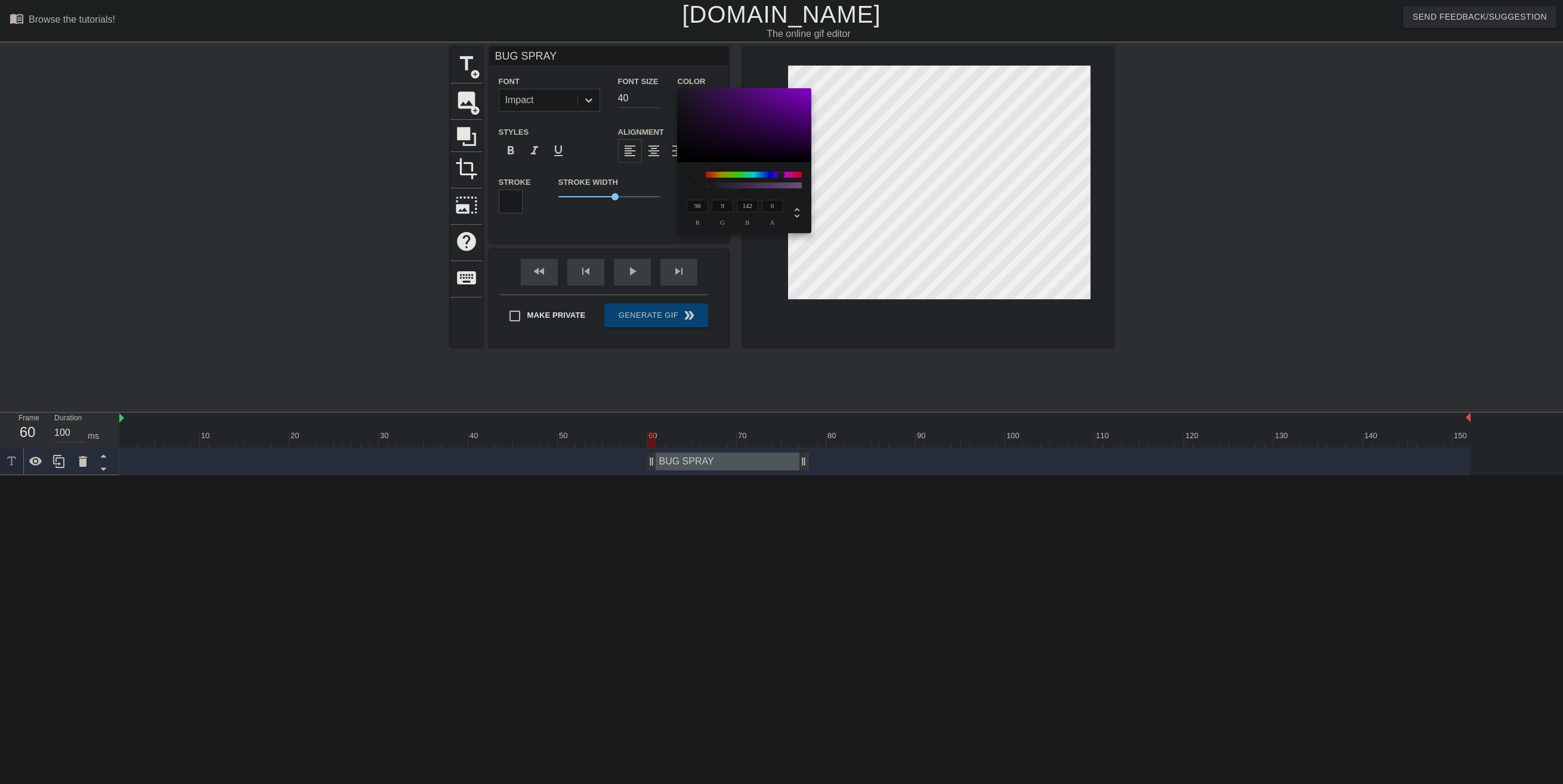
type input "6"
type input "132"
type input "84"
type input "5"
type input "124"
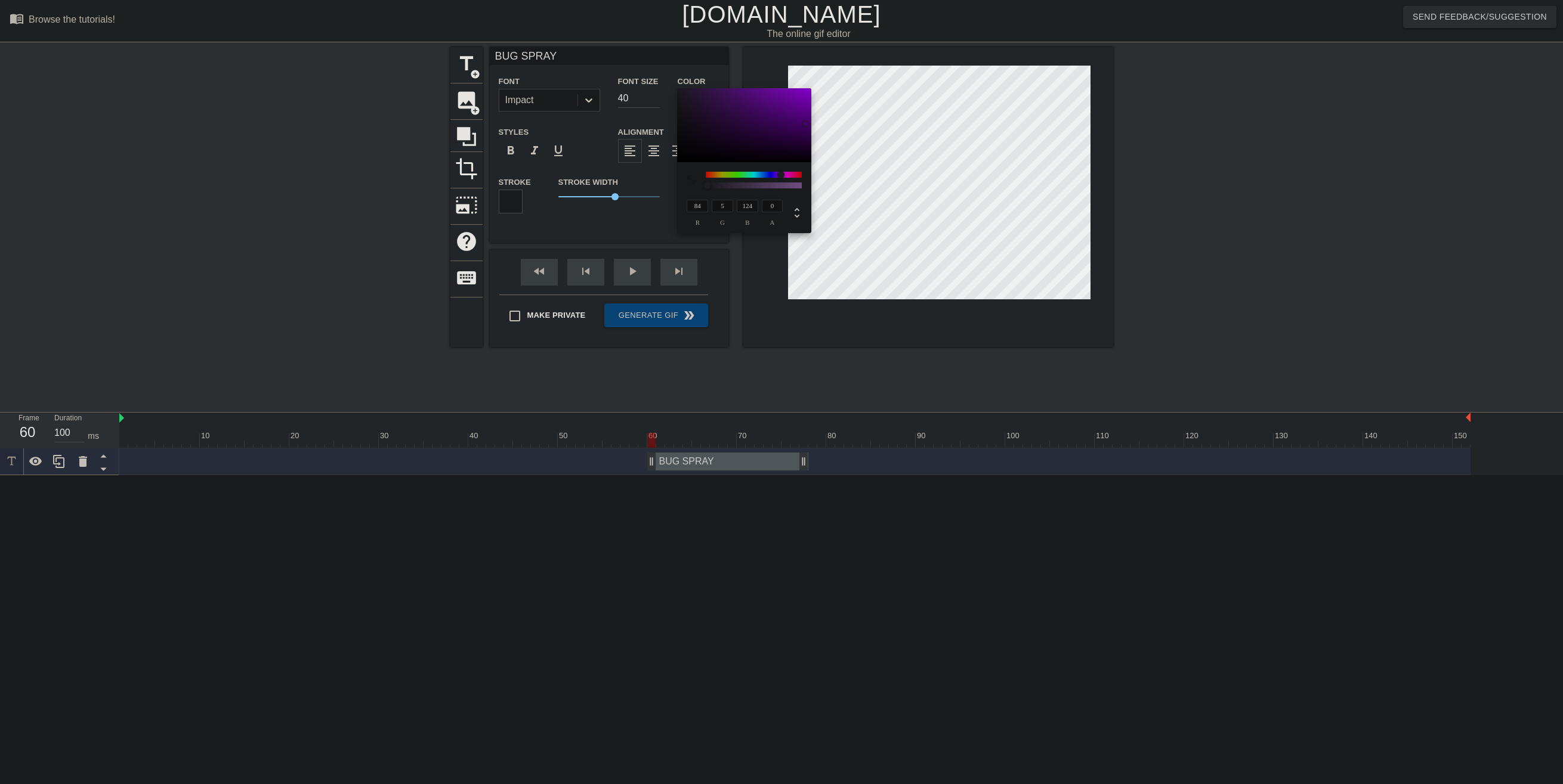
type input "83"
type input "122"
type input "84"
type input "124"
type input "105"
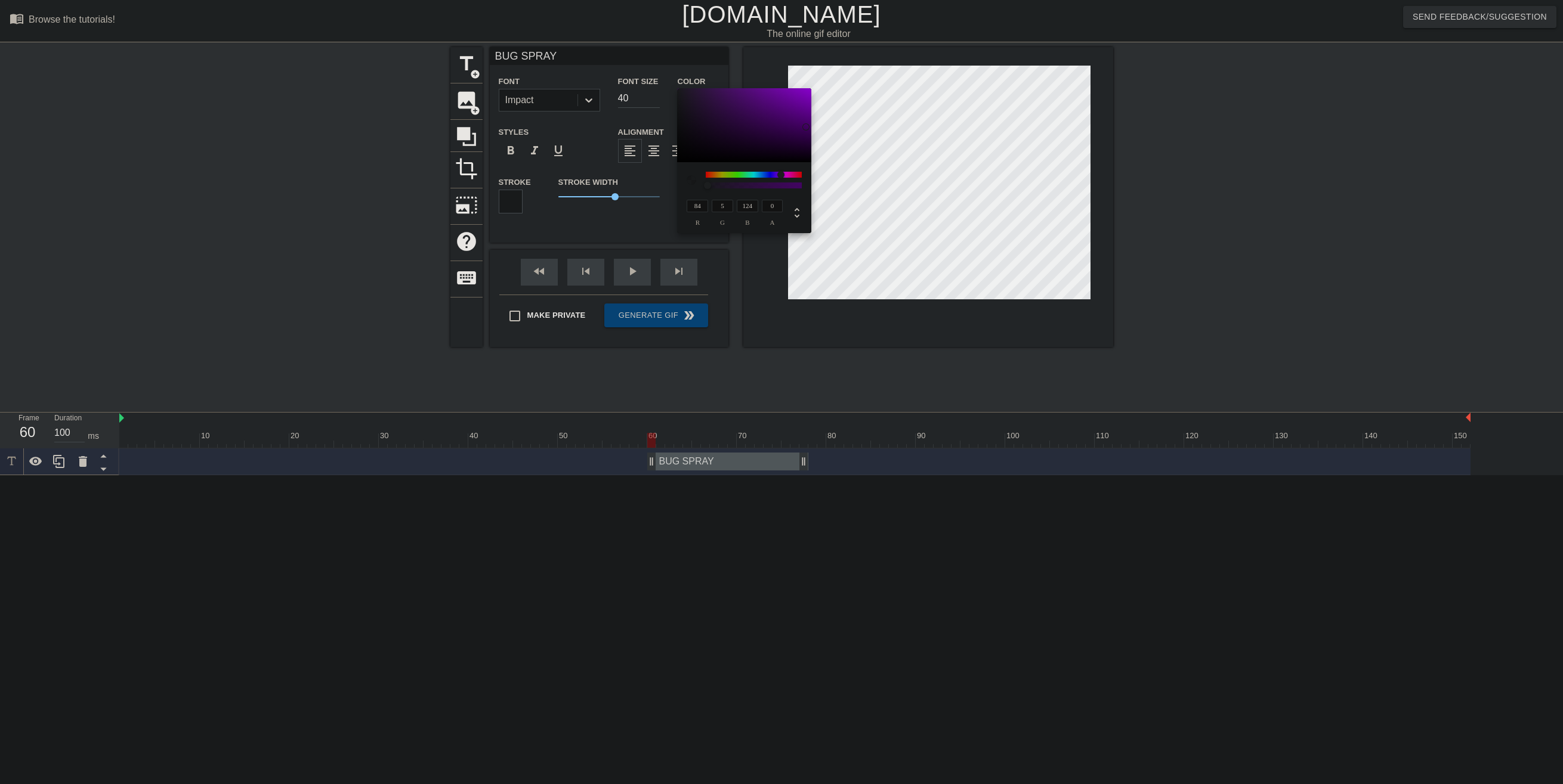
type input "2"
type input "157"
type input "169"
type input "0"
type input "255"
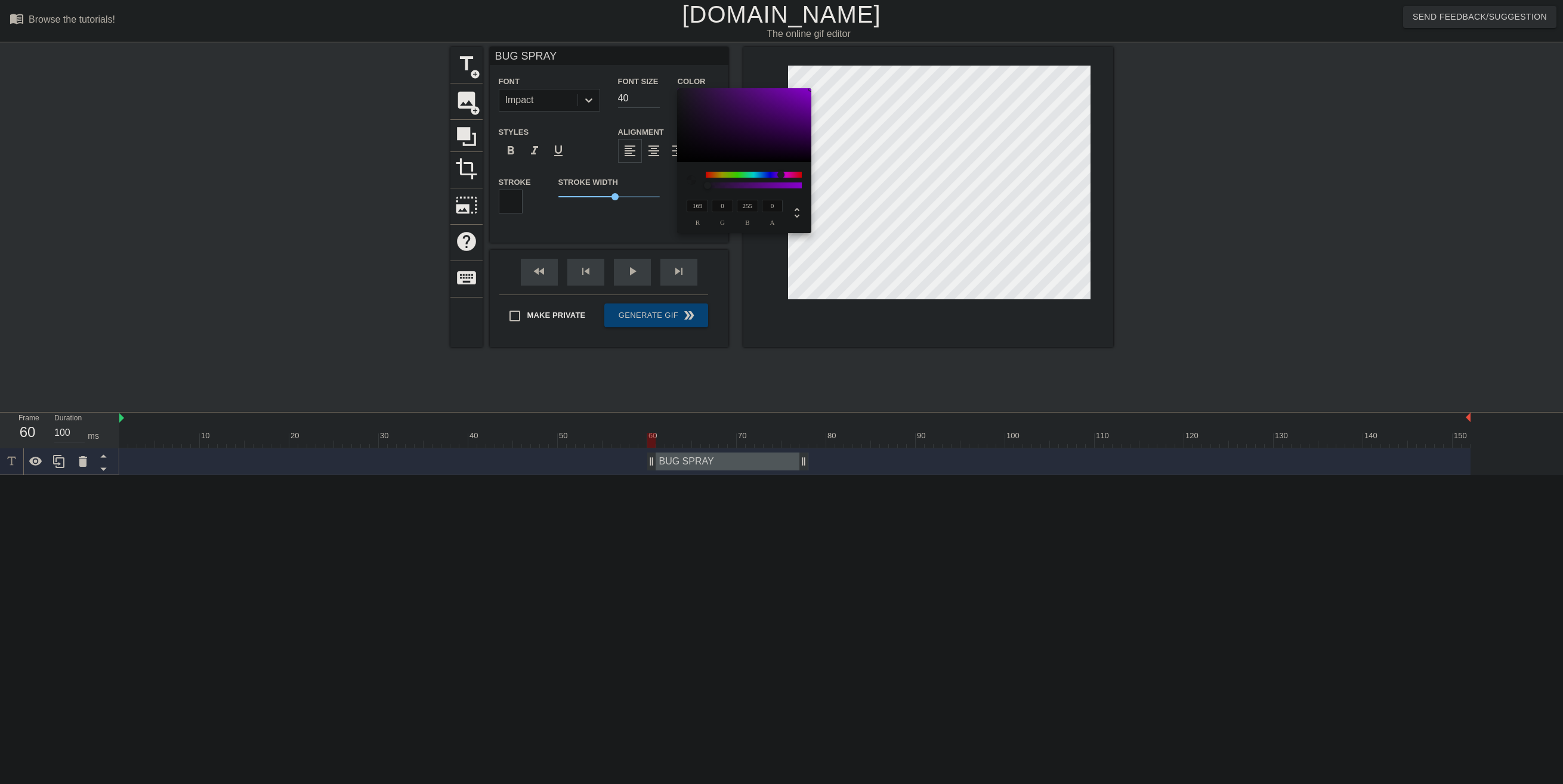
drag, startPoint x: 803, startPoint y: 121, endPoint x: 846, endPoint y: 51, distance: 82.2
click at [846, 51] on div "169 r 0 g 255 b 0 a" at bounding box center [782, 392] width 1563 height 784
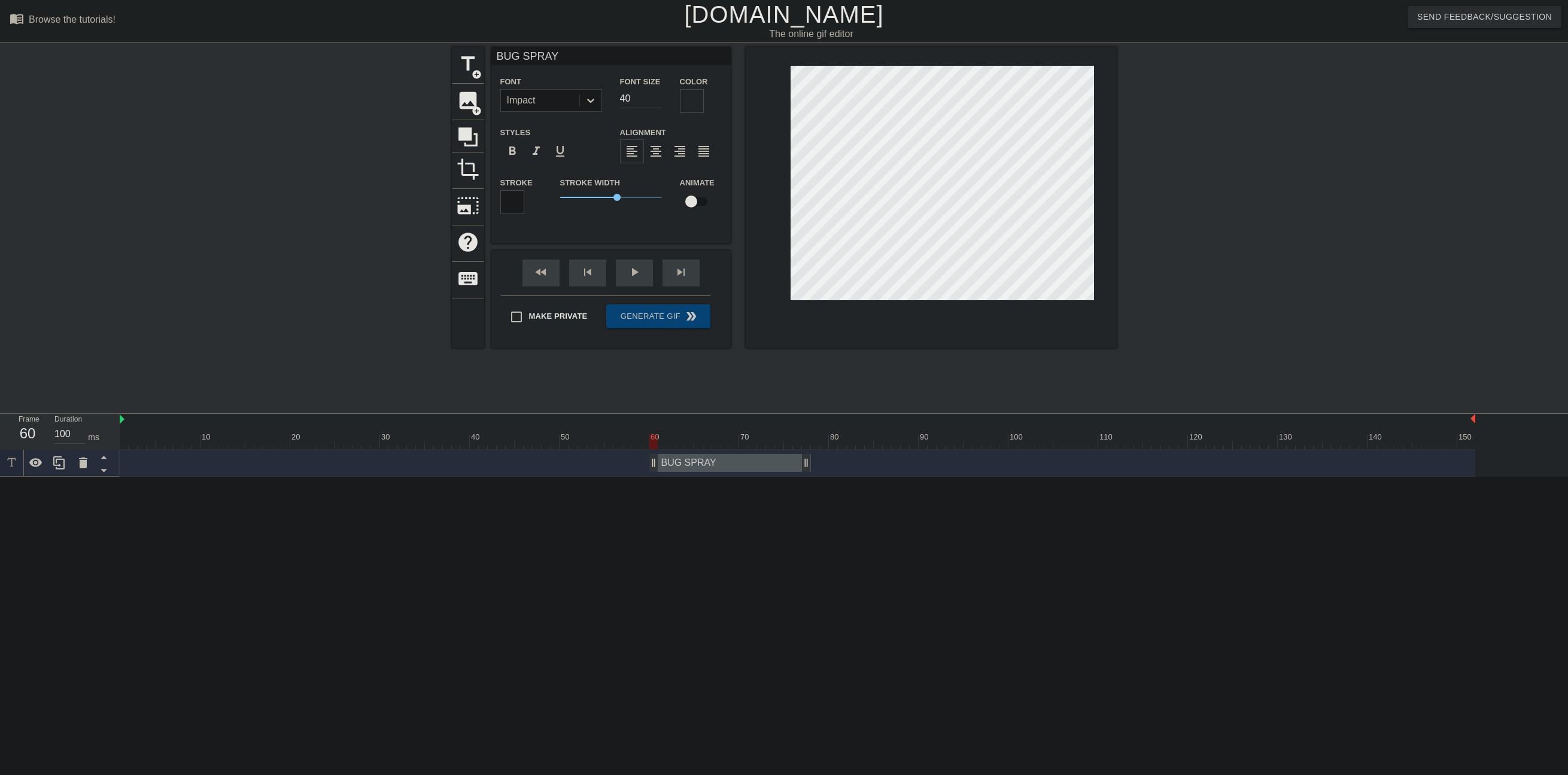
click at [698, 105] on div at bounding box center [692, 101] width 24 height 24
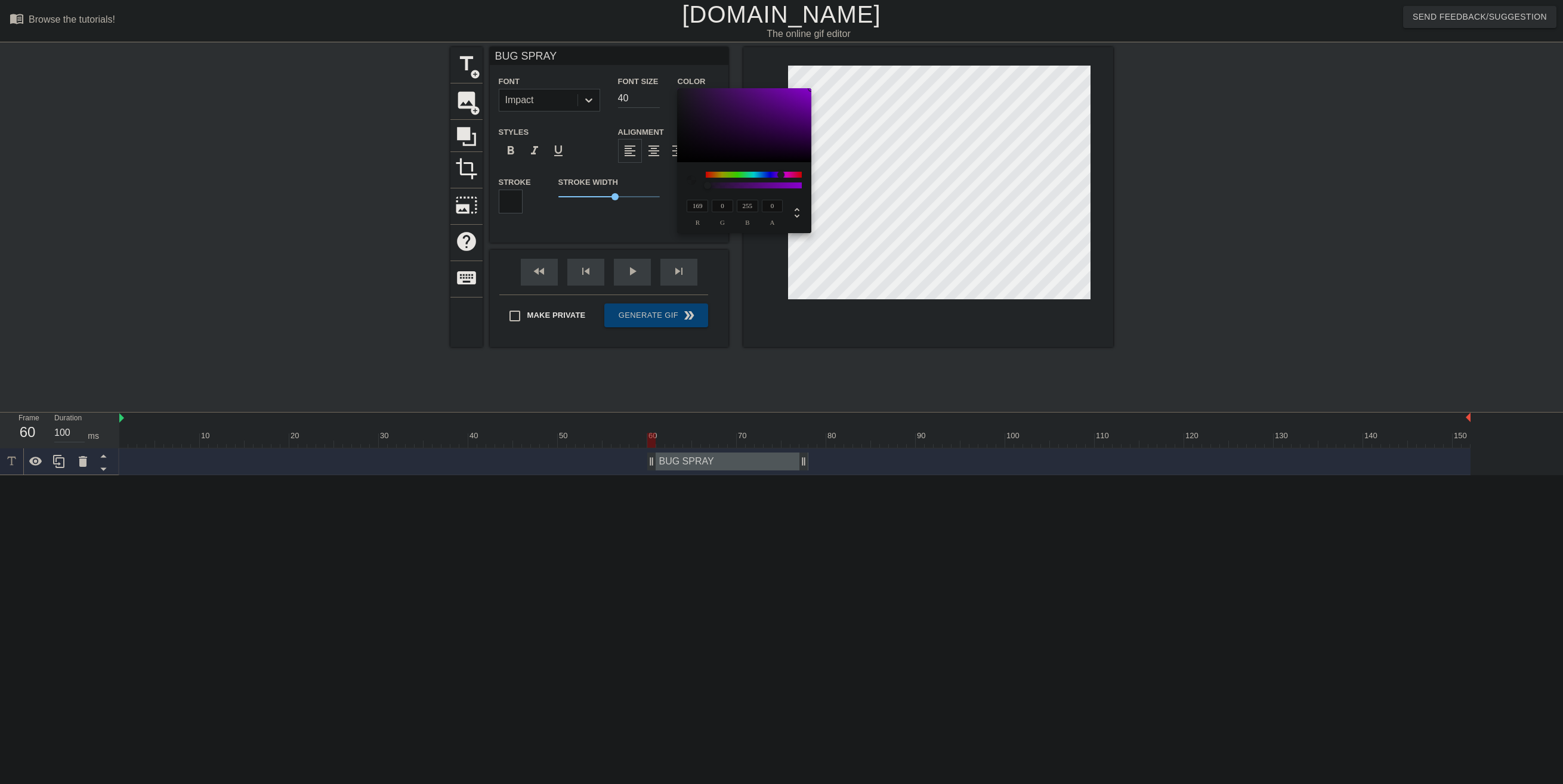
type input "63"
type input "56"
type input "66"
type input "44"
type input "41"
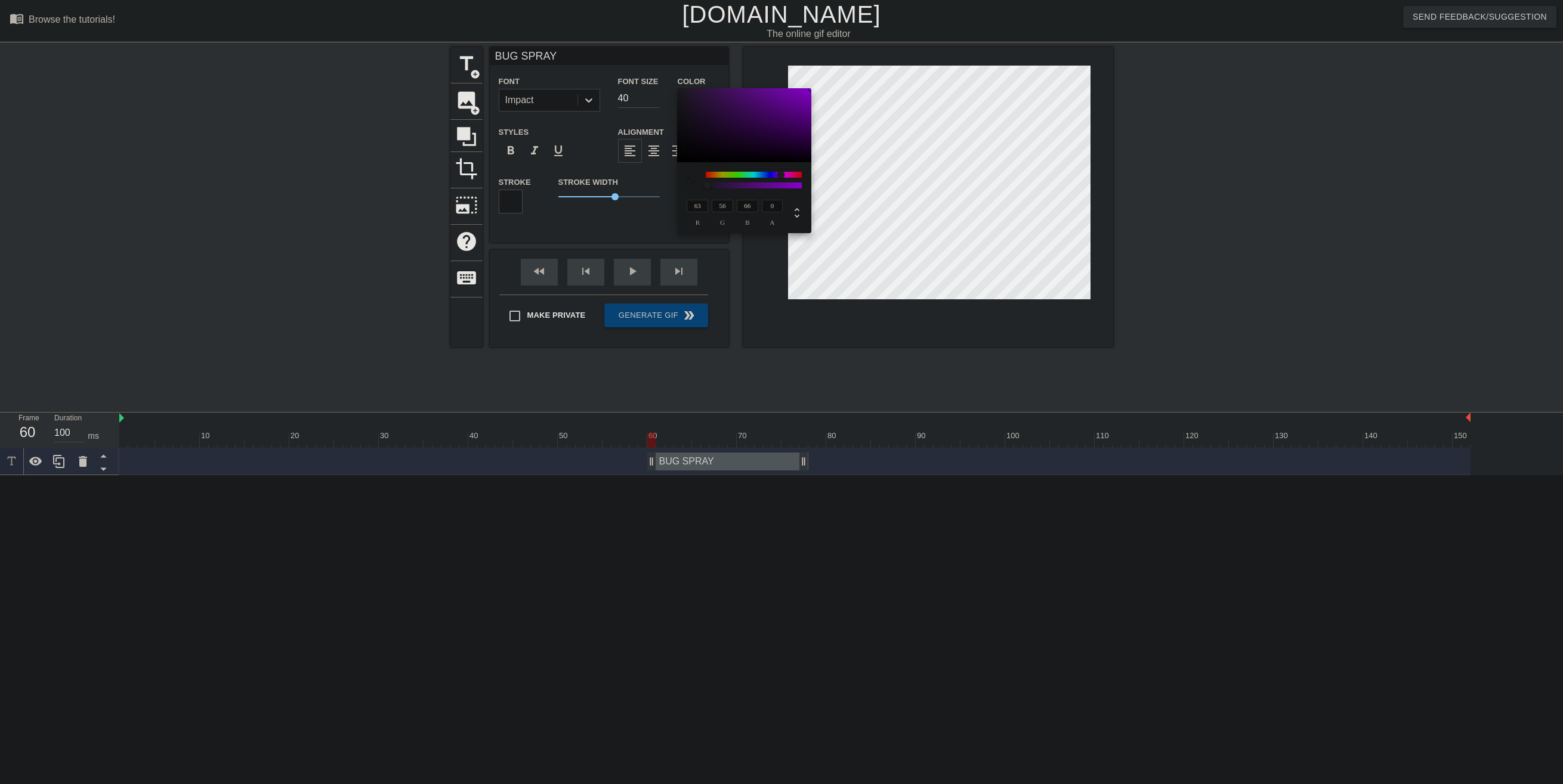
type input "46"
type input "10"
type input "0"
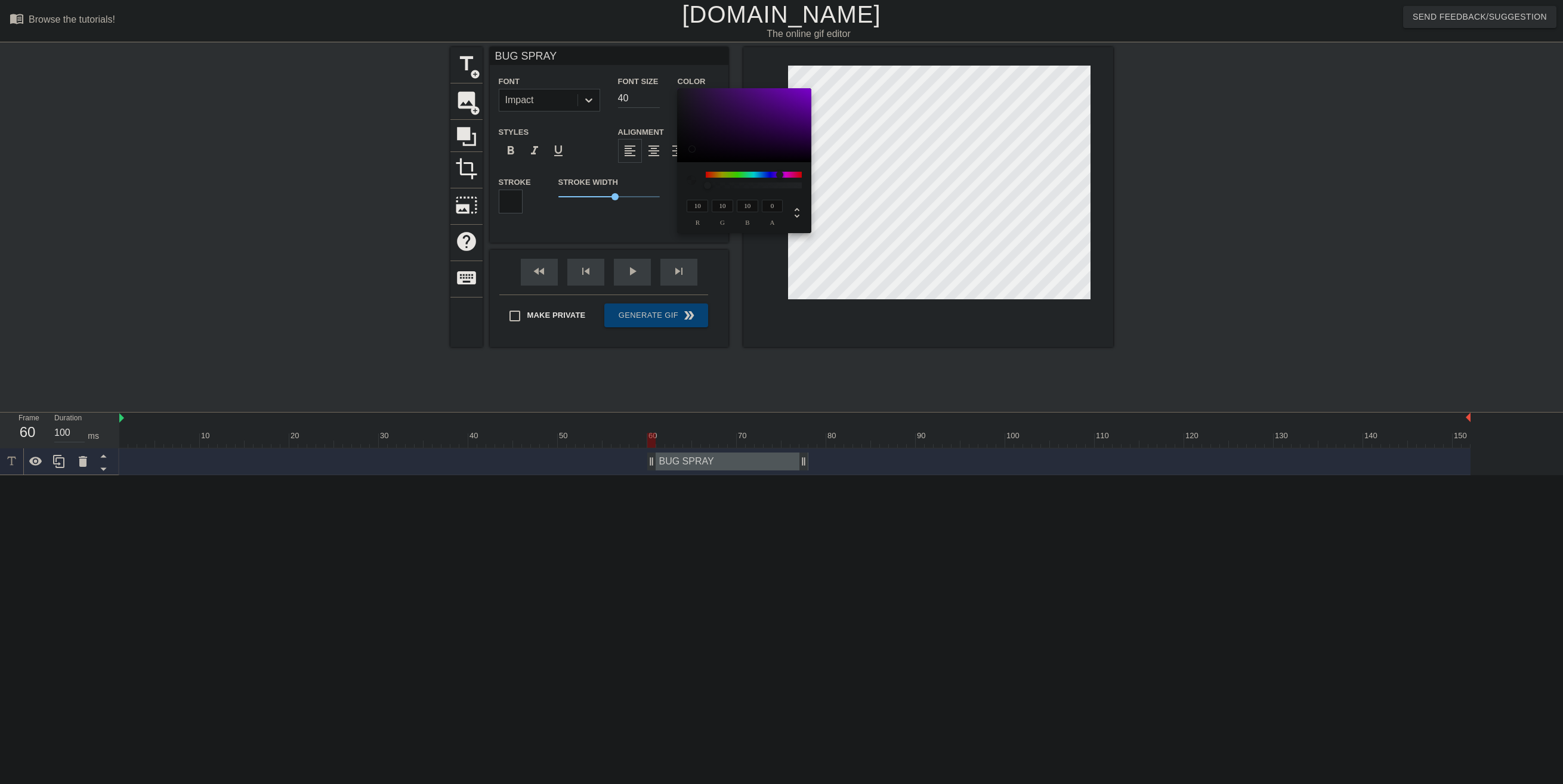
type input "0"
drag, startPoint x: 696, startPoint y: 147, endPoint x: 668, endPoint y: 166, distance: 33.8
click at [668, 166] on div "0 r 0 g 0 b 0 a" at bounding box center [782, 392] width 1563 height 784
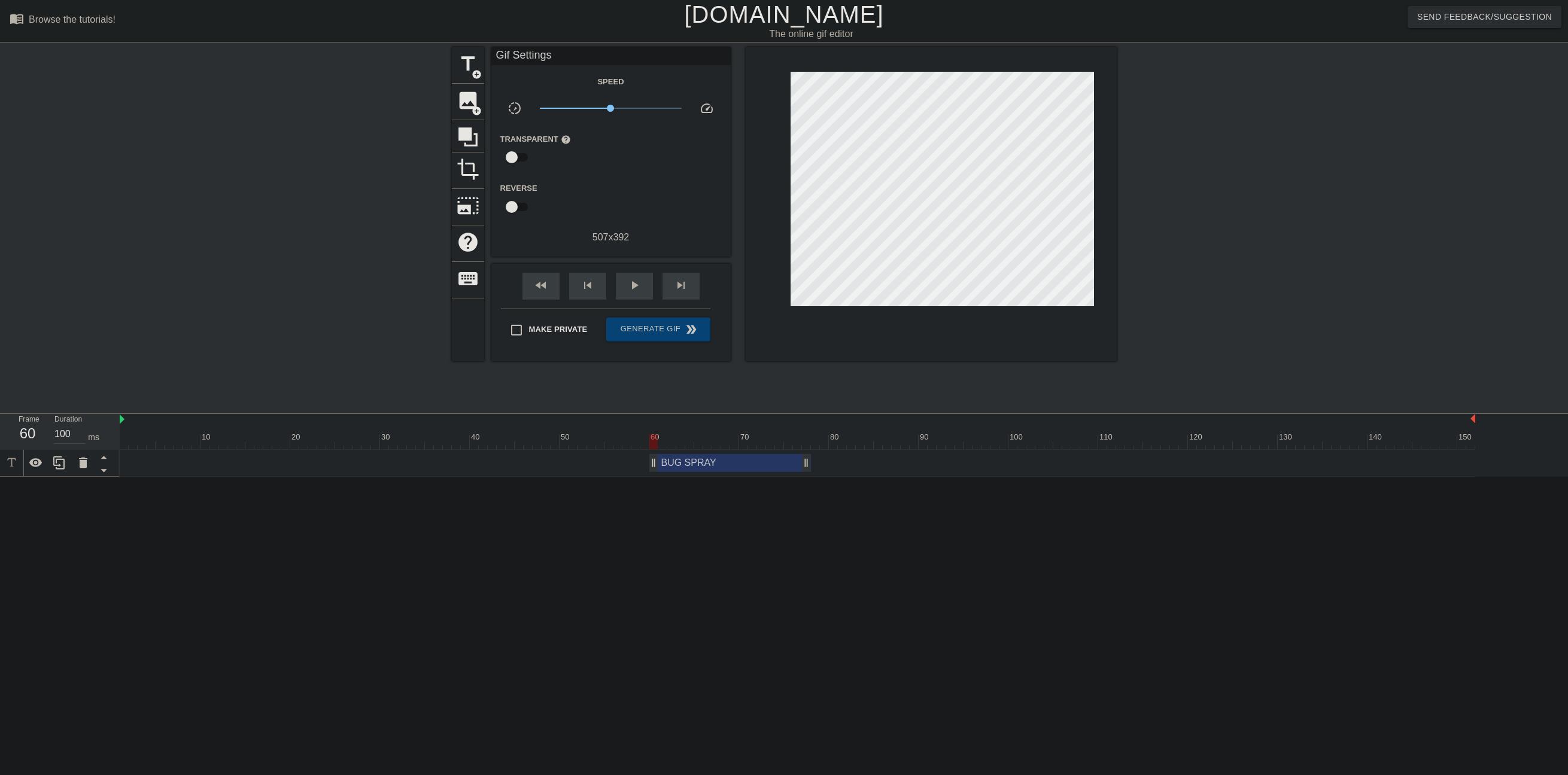
click at [719, 460] on div "BUG SPRAY drag_handle drag_handle" at bounding box center [730, 462] width 162 height 18
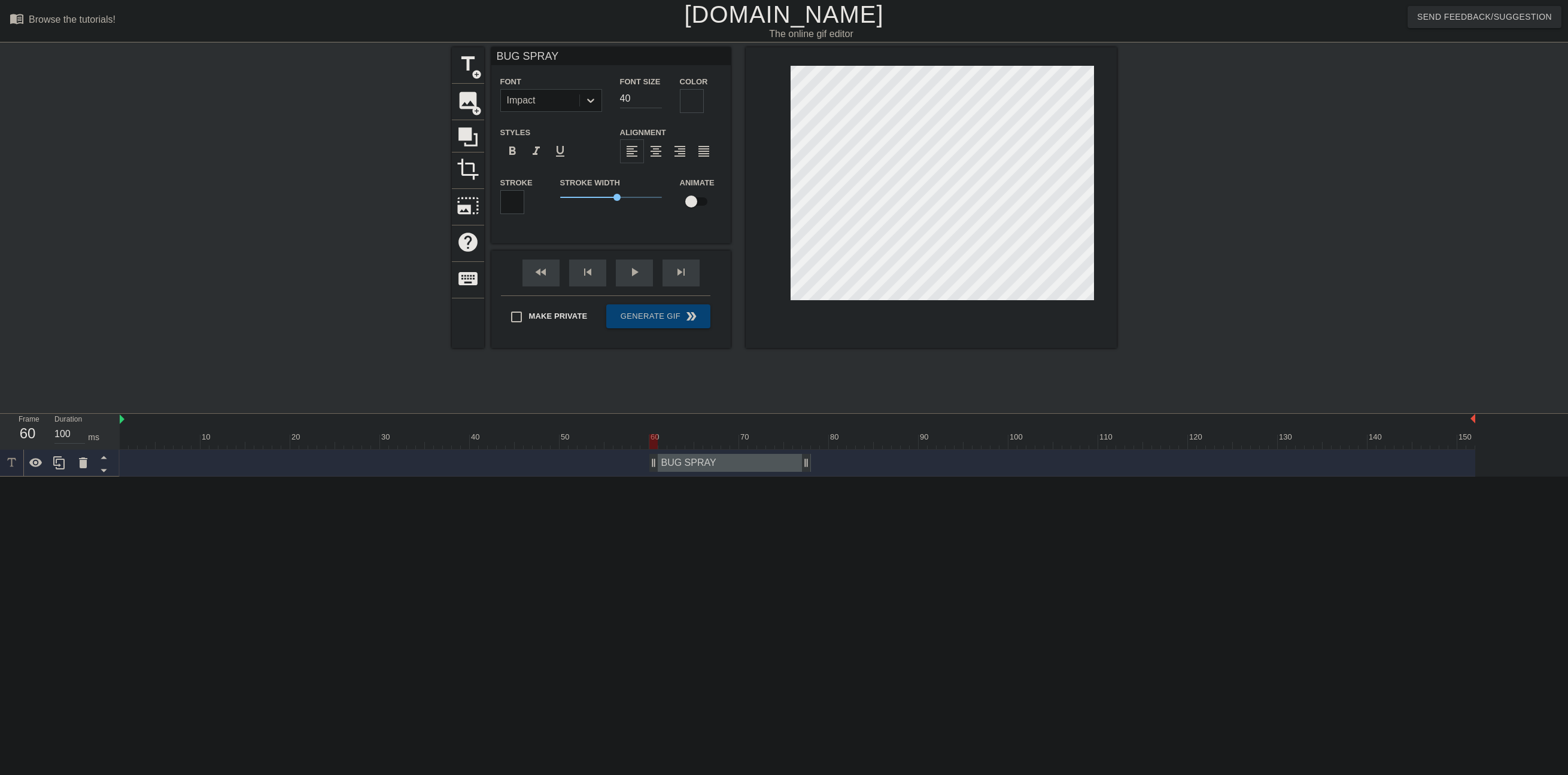
scroll to position [1, 3]
click at [691, 100] on div at bounding box center [692, 101] width 24 height 24
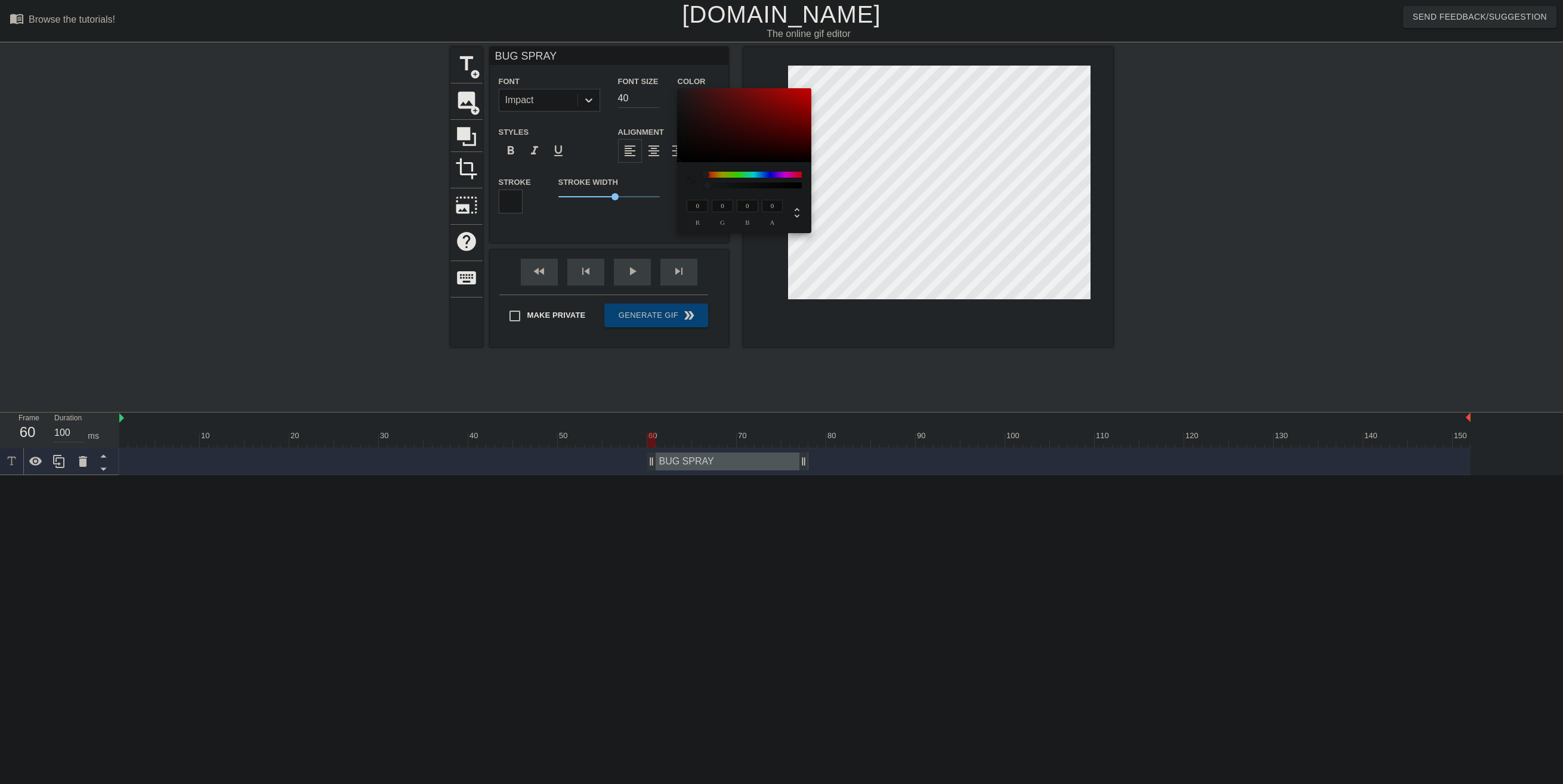
click at [803, 188] on div "0 r 0 g 0 b 0 a" at bounding box center [744, 197] width 135 height 71
type input "1"
drag, startPoint x: 793, startPoint y: 188, endPoint x: 811, endPoint y: 188, distance: 18.0
click at [811, 188] on div "0 r 0 g 0 b 1 a" at bounding box center [782, 392] width 1563 height 784
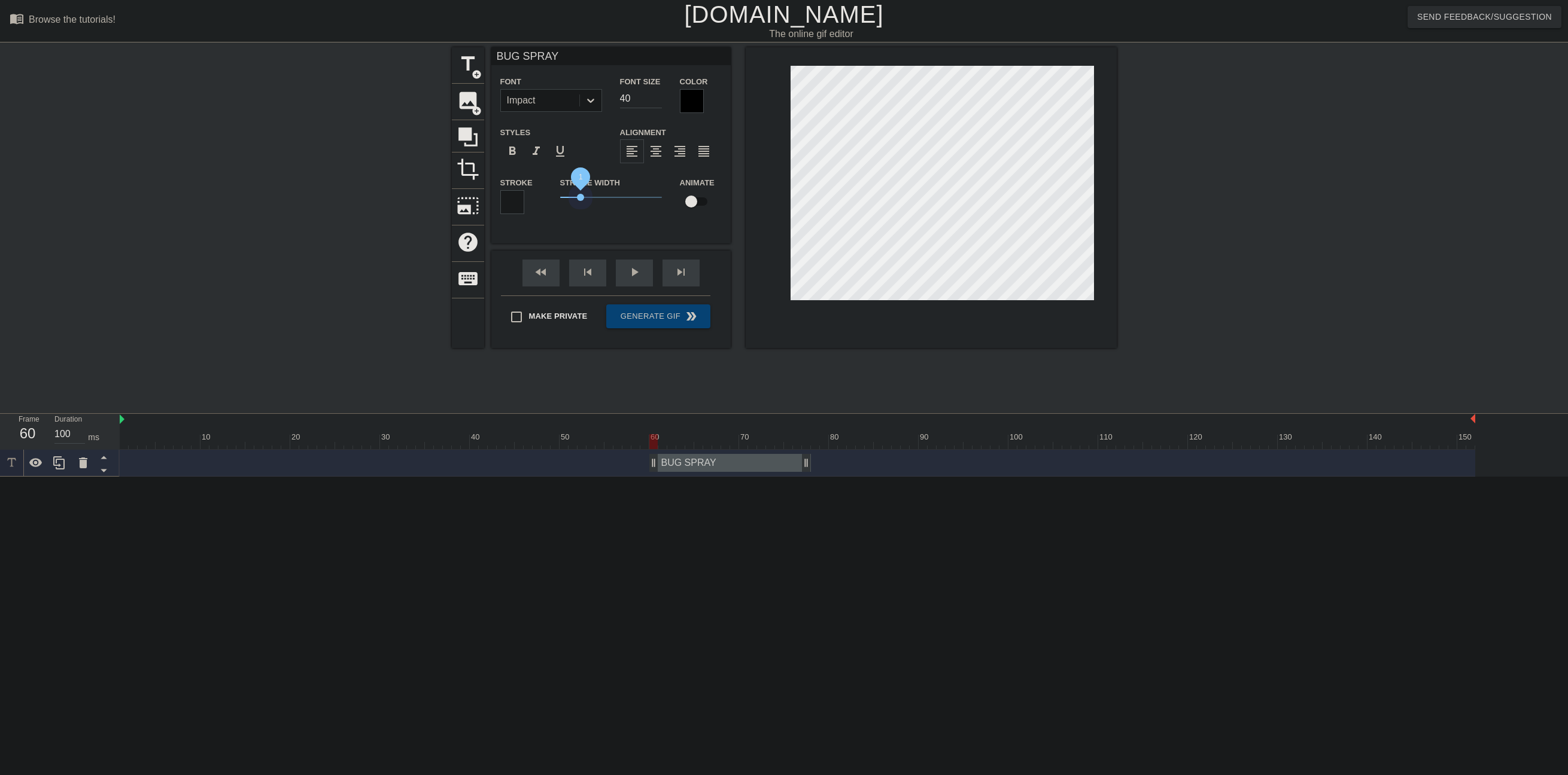
drag, startPoint x: 597, startPoint y: 193, endPoint x: 580, endPoint y: 189, distance: 17.5
click at [580, 190] on span "1" at bounding box center [611, 197] width 101 height 15
drag, startPoint x: 638, startPoint y: 103, endPoint x: 608, endPoint y: 97, distance: 30.6
click at [608, 97] on div "Font Impact Font Size 40 Color" at bounding box center [610, 93] width 239 height 39
type input "50"
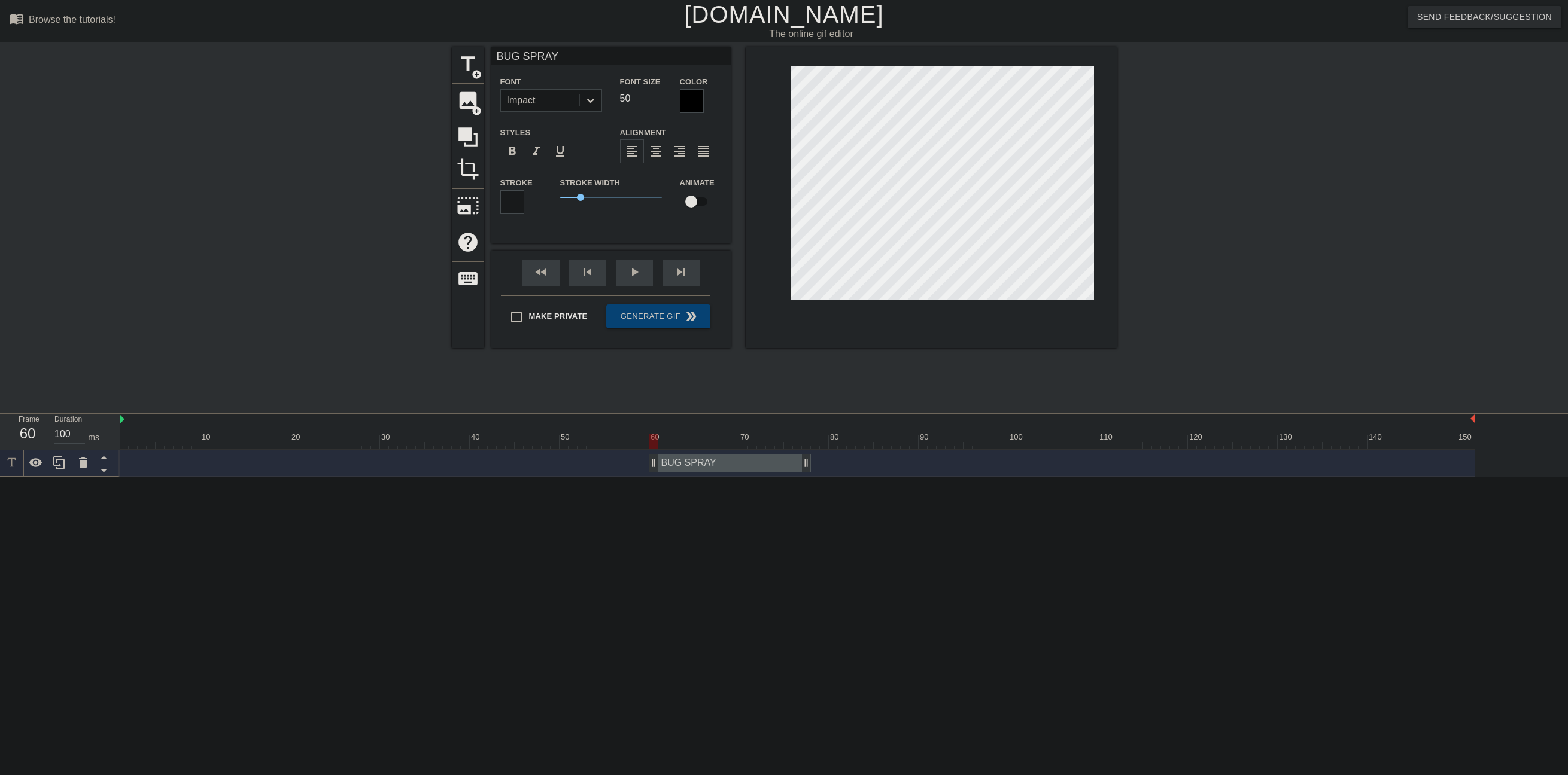
click at [1016, 477] on html "menu_book Browse the tutorials! [DOMAIN_NAME] The online gif editor Send Feedba…" at bounding box center [784, 238] width 1568 height 477
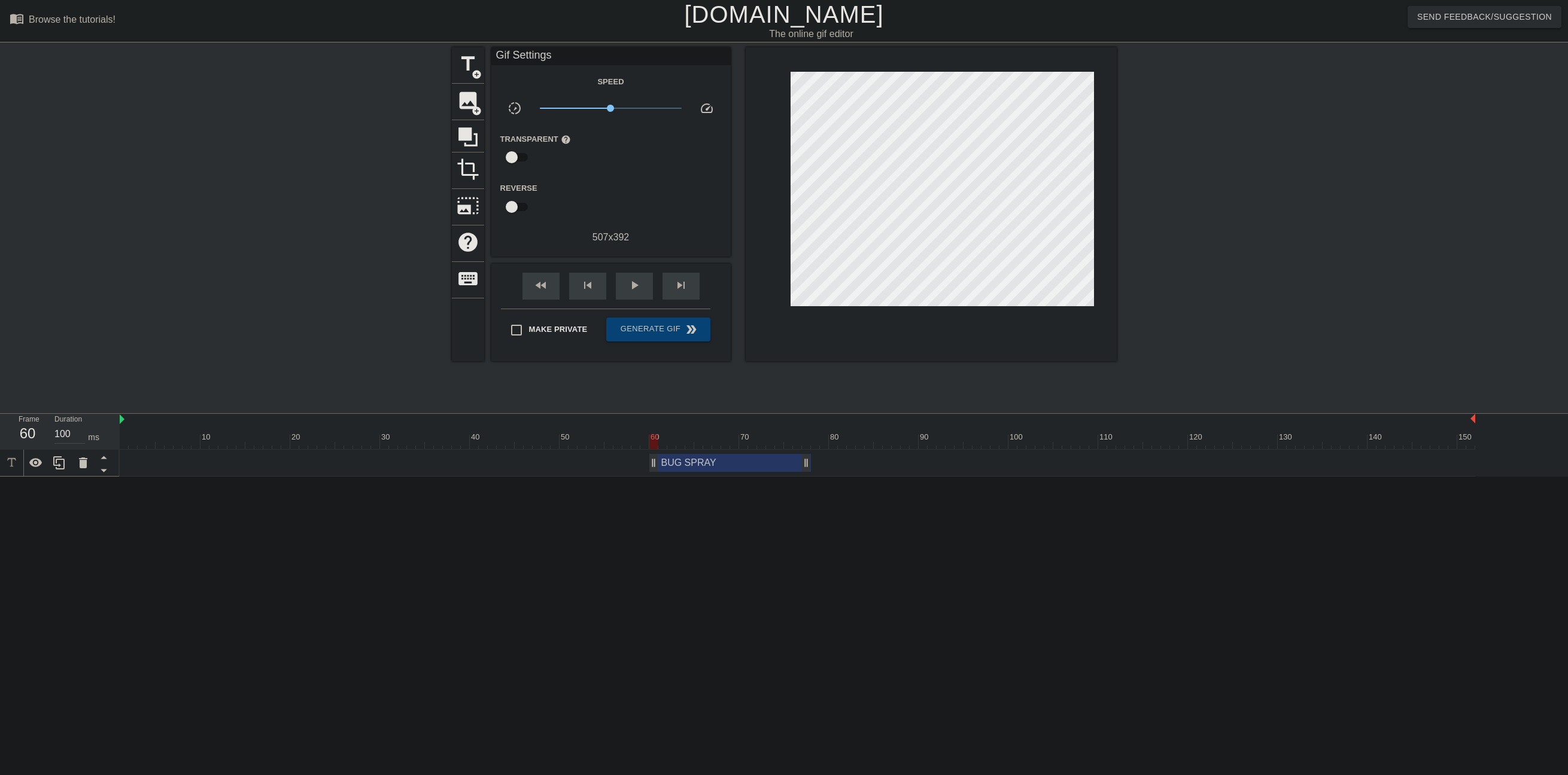
drag, startPoint x: 120, startPoint y: 420, endPoint x: 92, endPoint y: 421, distance: 28.0
click at [92, 421] on div "Frame 60 Duration 100 ms 10 20 30 40 50 60 70 80 90 100 110 120 130 140 150 BUG…" at bounding box center [784, 445] width 1568 height 63
click at [573, 468] on div "BUG SPRAY drag_handle drag_handle" at bounding box center [797, 462] width 1356 height 18
click at [932, 477] on html "menu_book Browse the tutorials! [DOMAIN_NAME] The online gif editor Send Feedba…" at bounding box center [784, 238] width 1568 height 477
click at [637, 285] on span "play_arrow" at bounding box center [634, 285] width 15 height 15
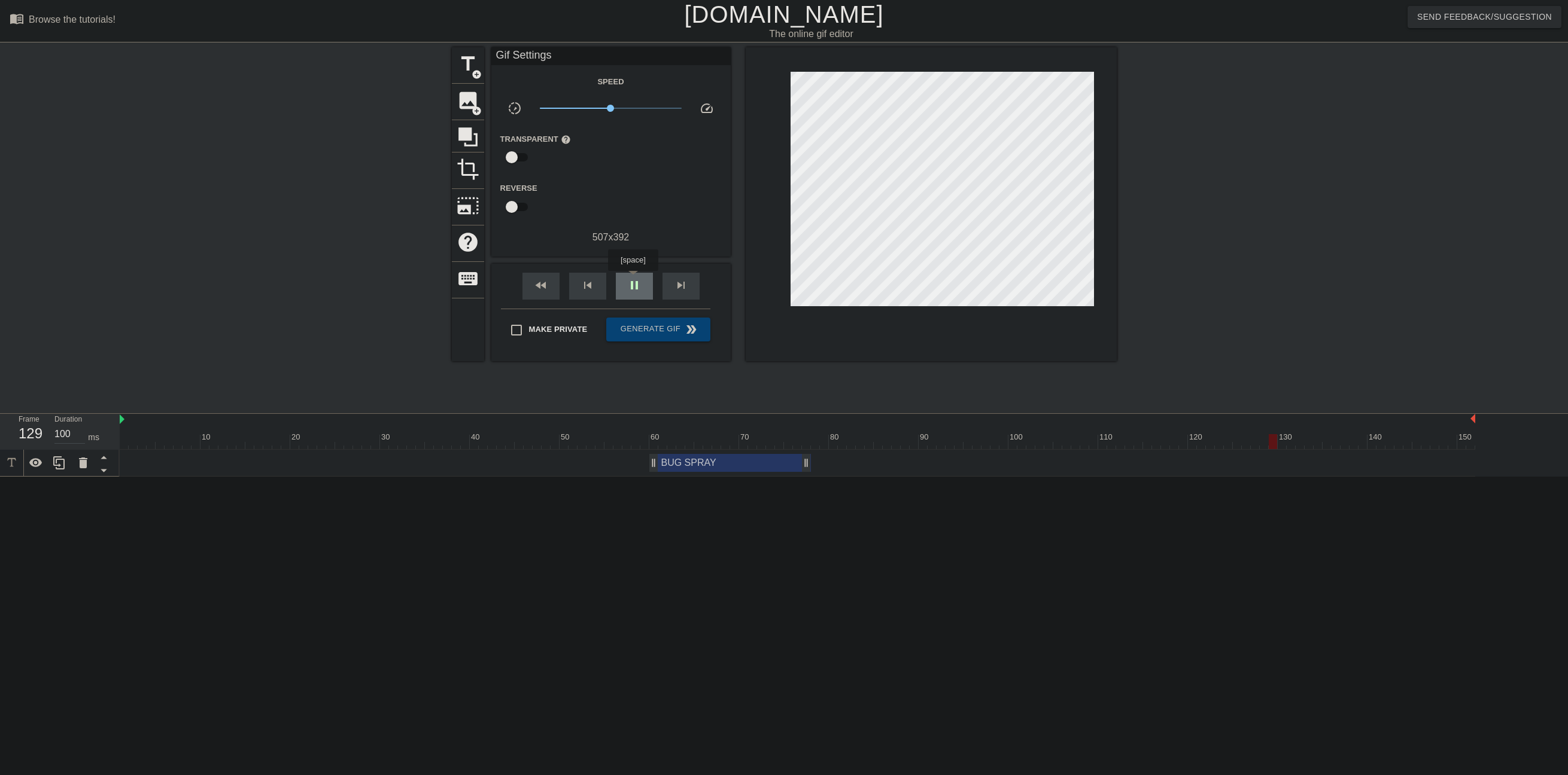
click at [633, 278] on span "pause" at bounding box center [634, 285] width 15 height 15
drag, startPoint x: 1473, startPoint y: 442, endPoint x: 1271, endPoint y: 440, distance: 202.0
click at [1245, 440] on div at bounding box center [797, 441] width 1356 height 15
drag, startPoint x: 1263, startPoint y: 438, endPoint x: 1237, endPoint y: 442, distance: 26.3
click at [1237, 442] on div at bounding box center [1237, 441] width 9 height 15
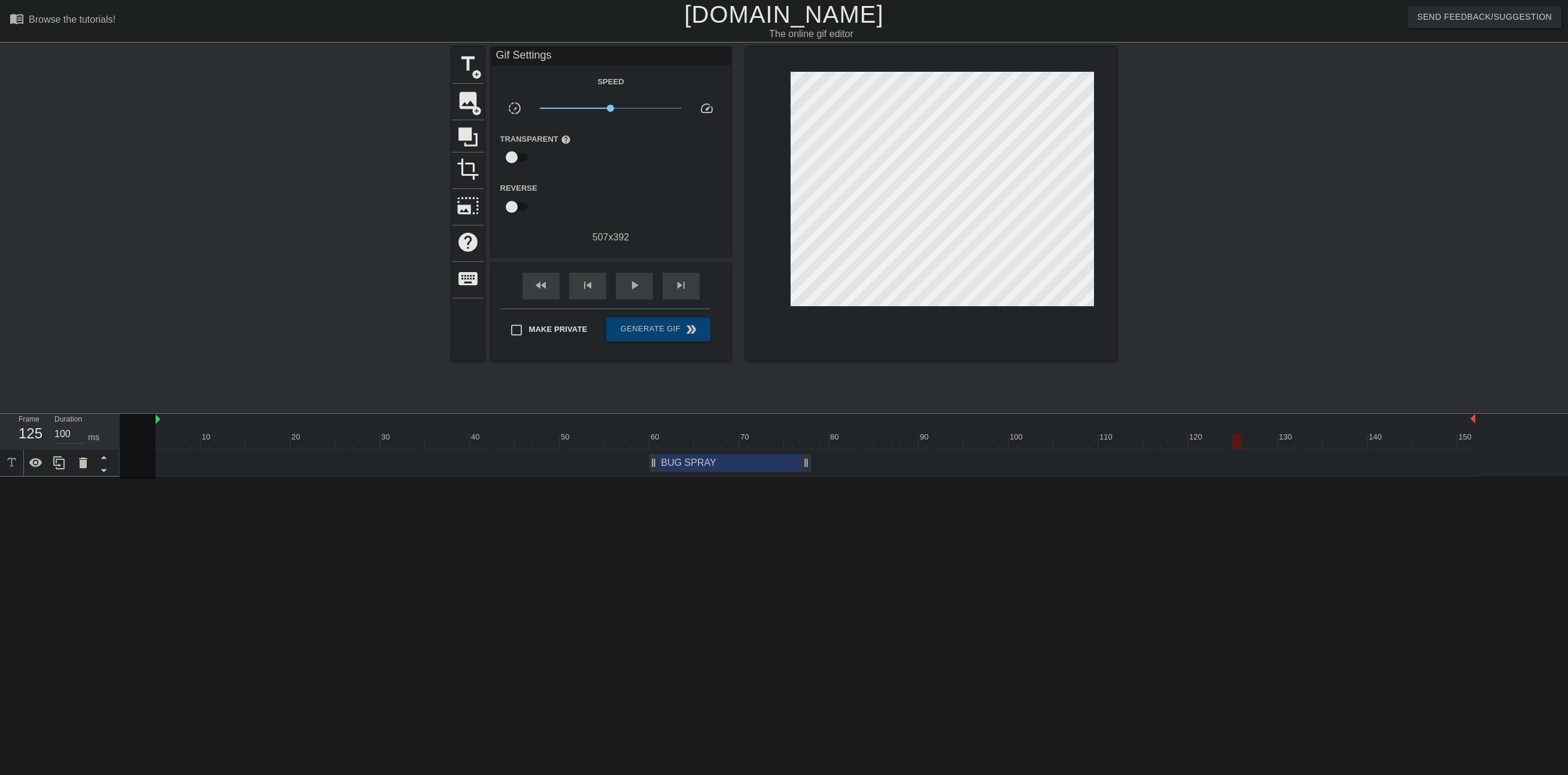
drag, startPoint x: 120, startPoint y: 420, endPoint x: 157, endPoint y: 419, distance: 37.0
drag, startPoint x: 156, startPoint y: 418, endPoint x: 289, endPoint y: 490, distance: 151.2
click at [255, 430] on div "10 20 30 40 50 60 70 80 90 100 110 120 130 140 150" at bounding box center [797, 431] width 1356 height 35
click at [294, 477] on html "menu_book Browse the tutorials! [DOMAIN_NAME] The online gif editor Send Feedba…" at bounding box center [784, 238] width 1568 height 477
click at [266, 449] on div at bounding box center [797, 441] width 1356 height 15
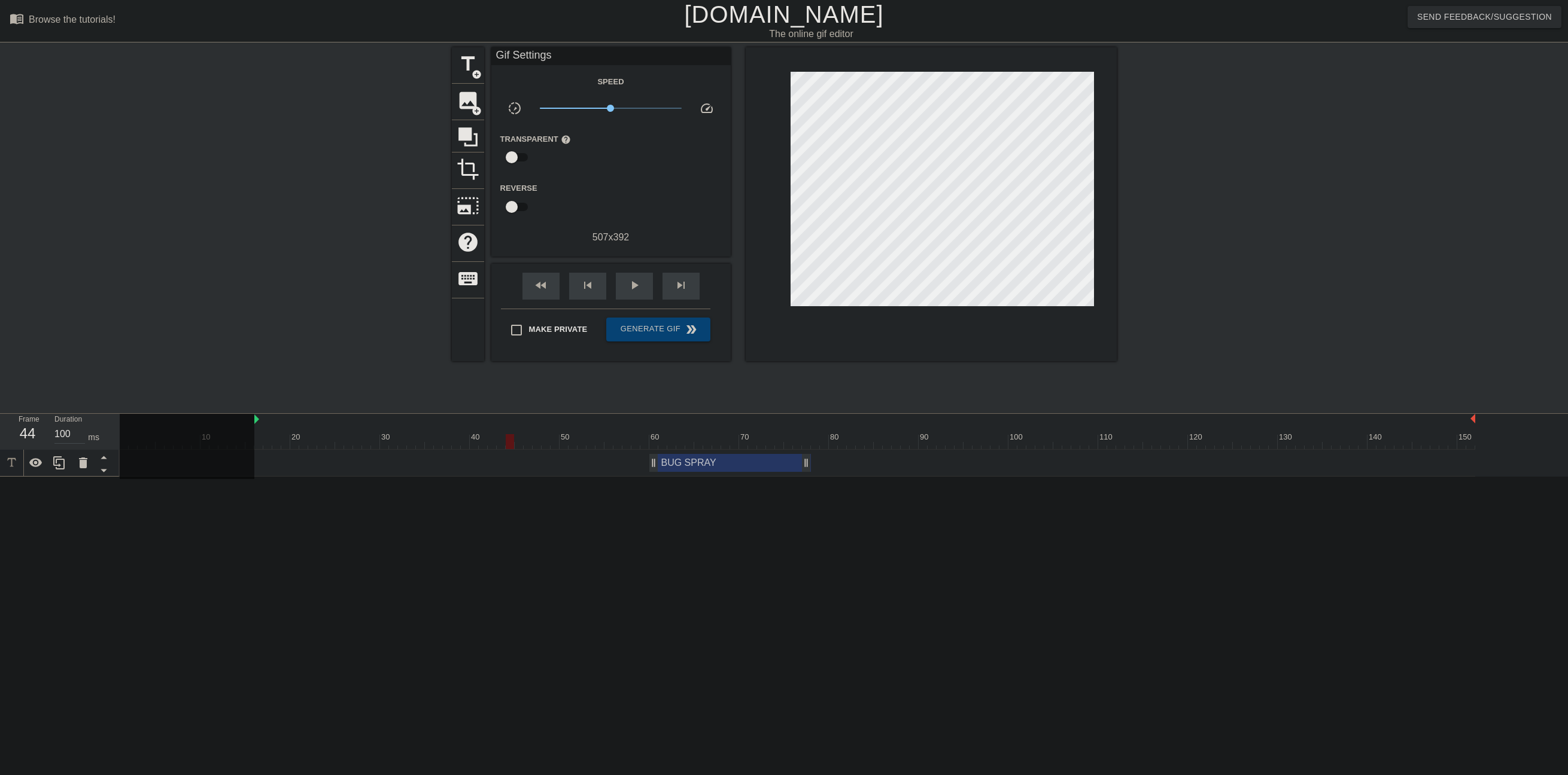
drag, startPoint x: 259, startPoint y: 444, endPoint x: 462, endPoint y: 437, distance: 203.1
click at [505, 449] on div "10 20 30 40 50 60 70 80 90 100 110 120 130 140 150" at bounding box center [797, 431] width 1356 height 35
drag, startPoint x: 255, startPoint y: 420, endPoint x: 505, endPoint y: 435, distance: 250.4
click at [505, 435] on div "10 20 30 40 50 60 70 80 90 100 110 120 130 140 150" at bounding box center [797, 431] width 1356 height 35
click at [582, 477] on html "menu_book Browse the tutorials! [DOMAIN_NAME] The online gif editor Send Feedba…" at bounding box center [784, 238] width 1568 height 477
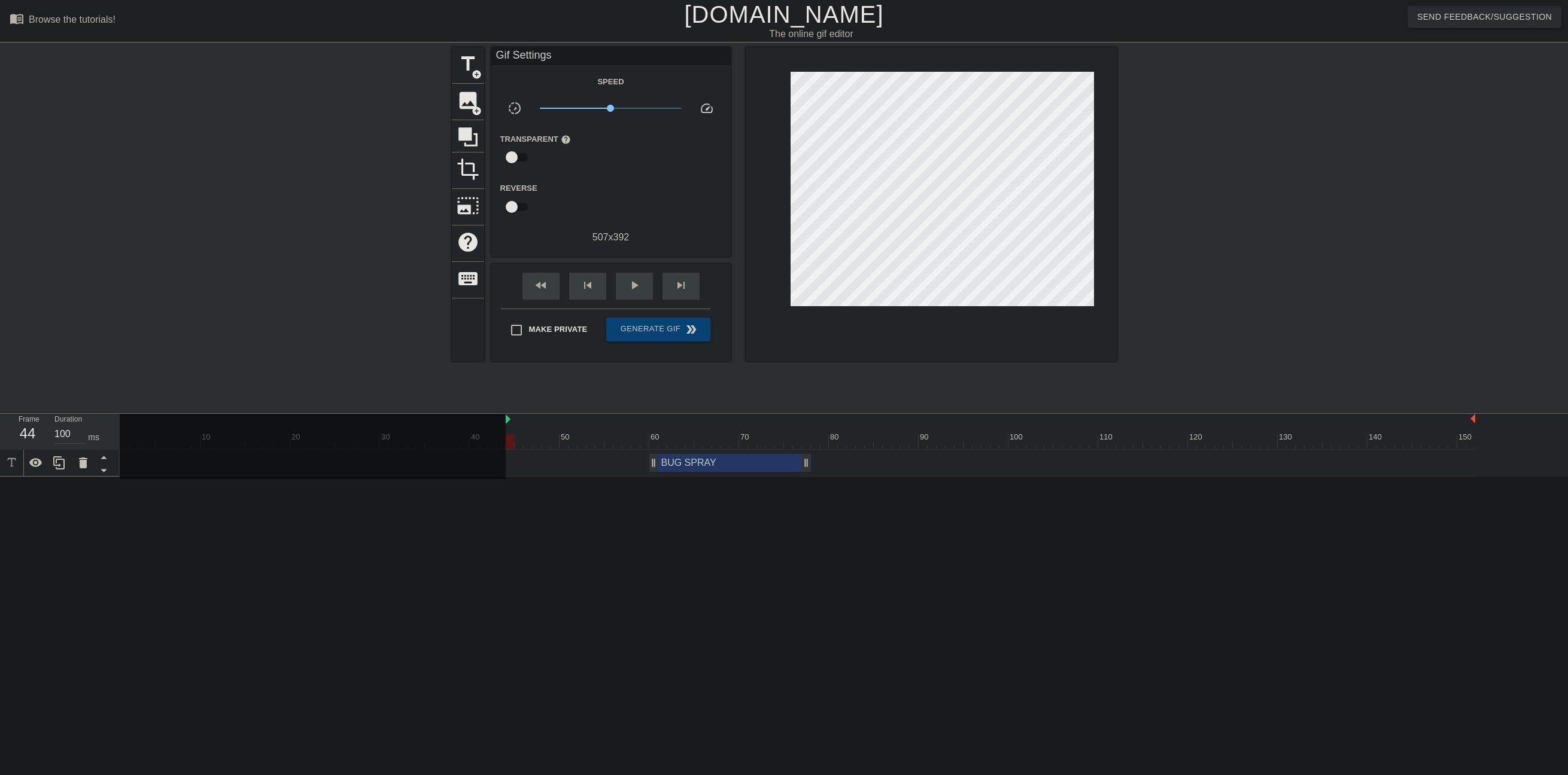
click at [1245, 435] on div "10 20 30 40 50 60 70 80 90 100 110 120 130 140 150 BUG SPRAY drag_handle drag_h…" at bounding box center [843, 445] width 1448 height 63
click at [620, 281] on div "play_arrow" at bounding box center [634, 285] width 37 height 27
click at [620, 279] on div "pause" at bounding box center [634, 285] width 37 height 27
drag, startPoint x: 1473, startPoint y: 422, endPoint x: 1244, endPoint y: 422, distance: 229.0
click at [1234, 435] on div at bounding box center [797, 441] width 1356 height 15
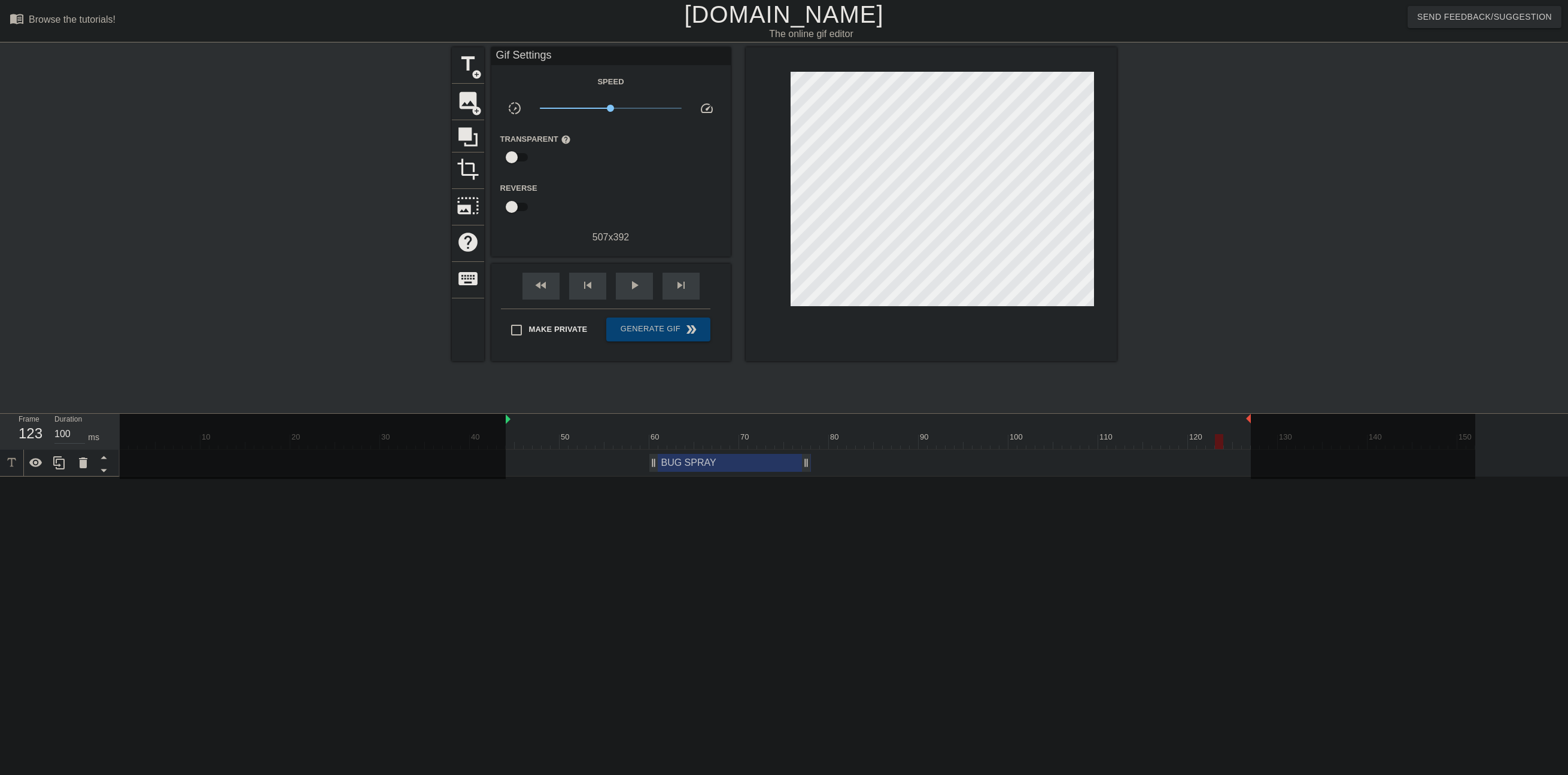
drag, startPoint x: 1246, startPoint y: 434, endPoint x: 1222, endPoint y: 434, distance: 24.0
click at [1222, 434] on div at bounding box center [797, 441] width 1356 height 15
drag, startPoint x: 1247, startPoint y: 422, endPoint x: 1227, endPoint y: 420, distance: 20.1
click at [623, 280] on div "play_arrow" at bounding box center [634, 285] width 37 height 27
click at [624, 281] on div "pause" at bounding box center [634, 285] width 37 height 27
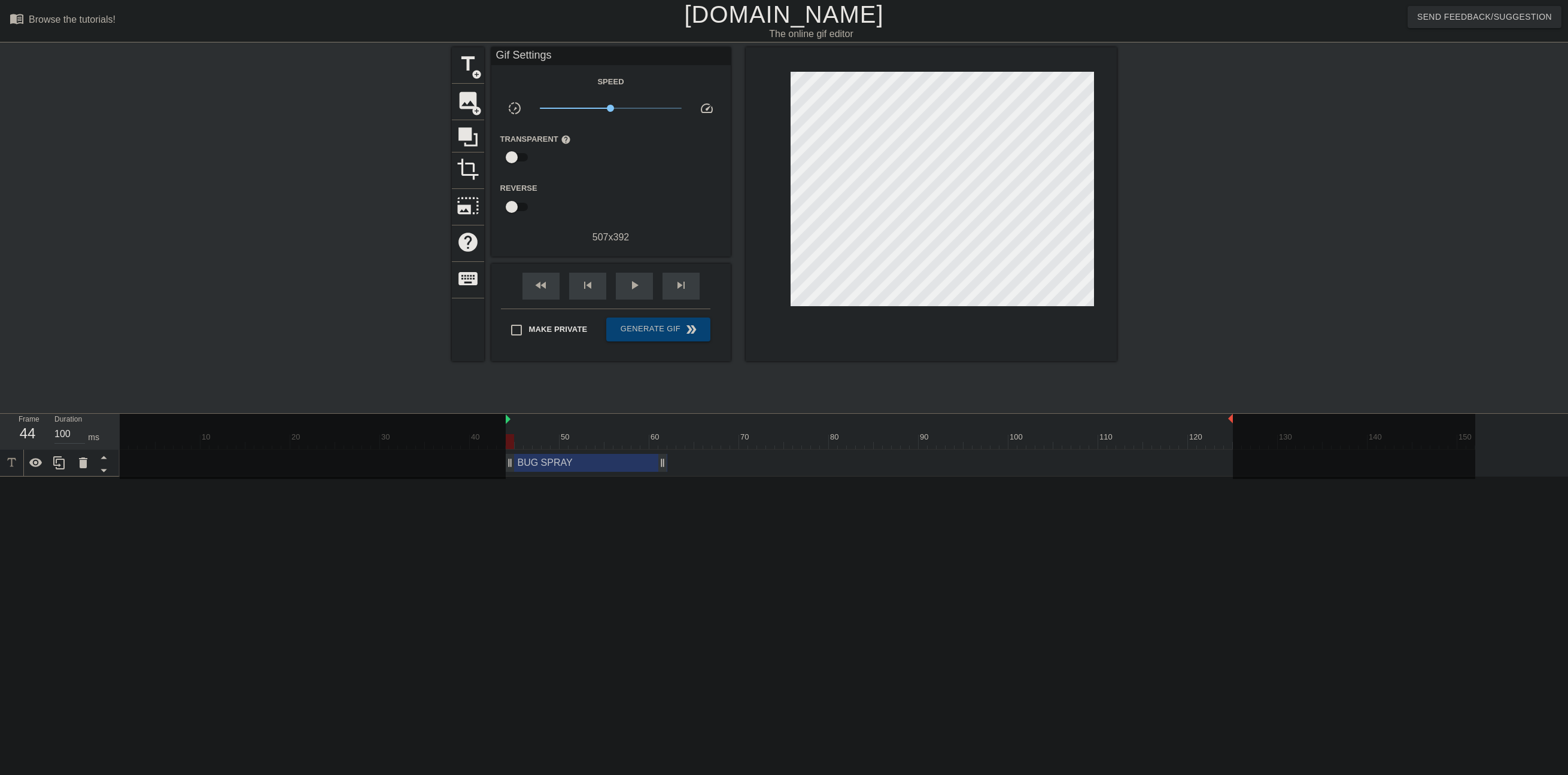
drag, startPoint x: 692, startPoint y: 469, endPoint x: 548, endPoint y: 467, distance: 144.0
click at [548, 467] on div "BUG SPRAY drag_handle drag_handle" at bounding box center [586, 462] width 162 height 18
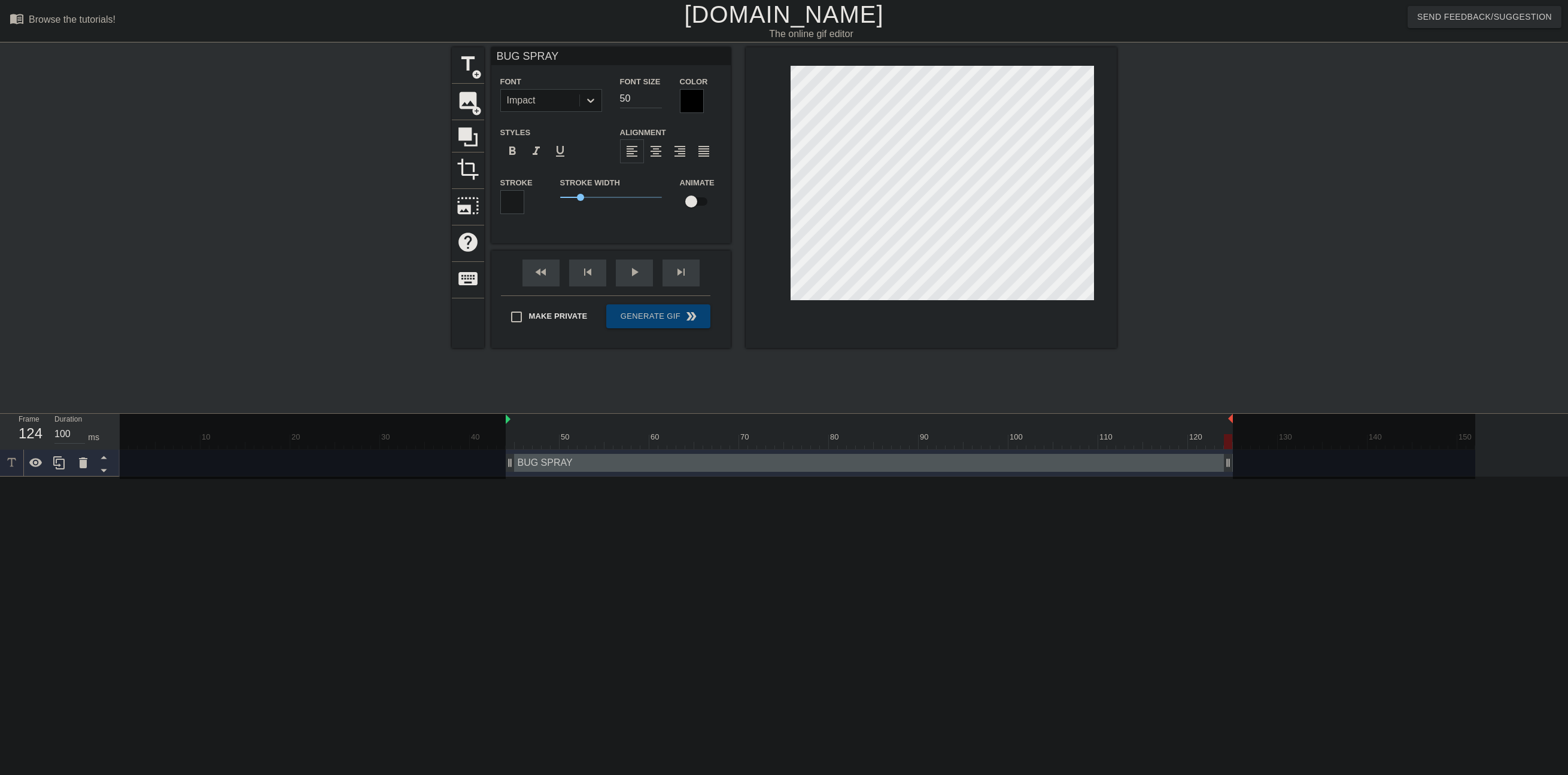
drag, startPoint x: 665, startPoint y: 464, endPoint x: 1234, endPoint y: 471, distance: 569.0
click at [1234, 471] on div "10 20 30 40 50 60 70 80 90 100 110 120 130 140 150 BUG SPRAY drag_handle drag_h…" at bounding box center [843, 445] width 1448 height 63
click at [623, 271] on div "play_arrow" at bounding box center [634, 272] width 37 height 27
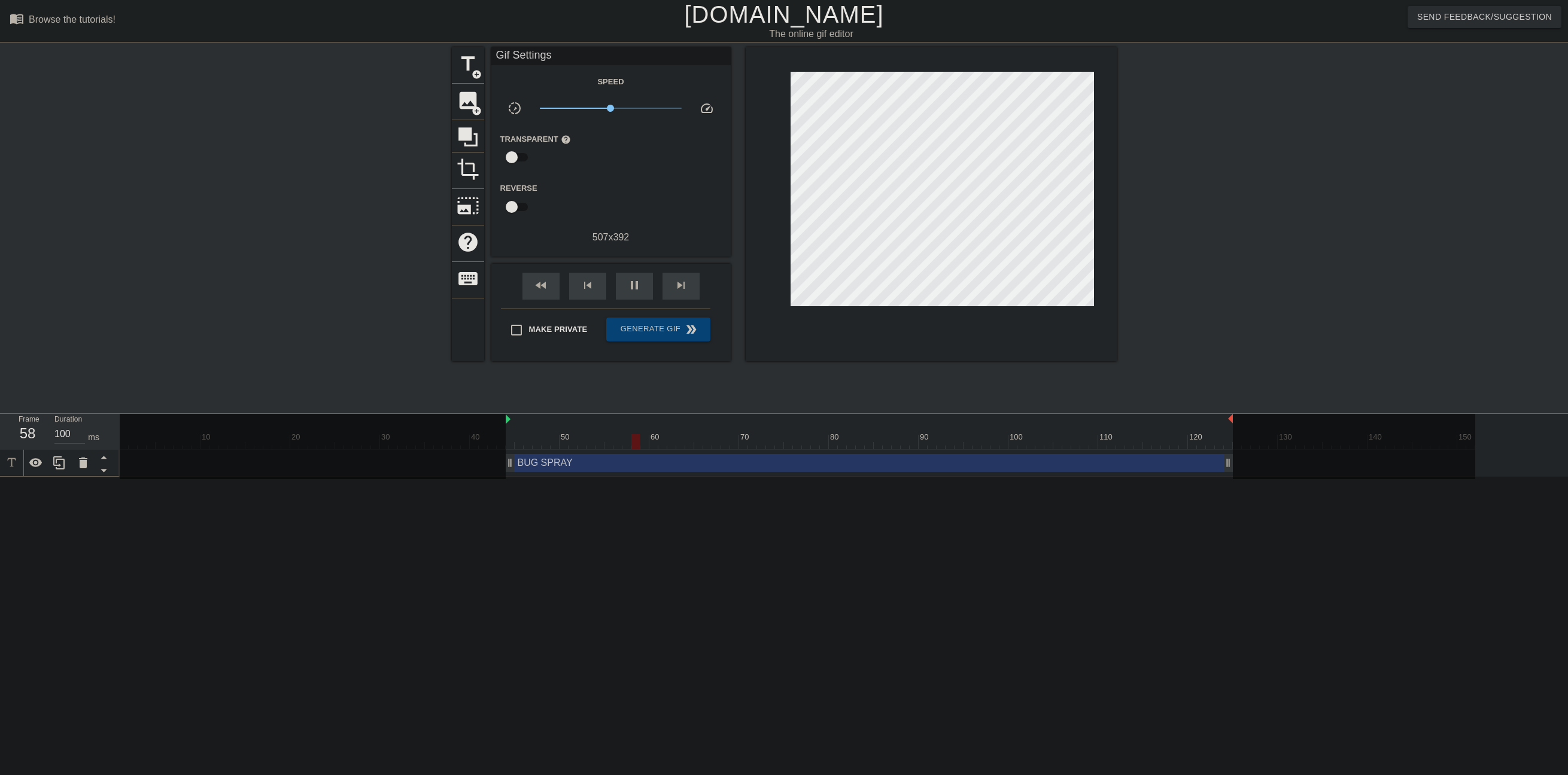
click at [818, 477] on html "menu_book Browse the tutorials! [DOMAIN_NAME] The online gif editor Send Feedba…" at bounding box center [784, 238] width 1568 height 477
click at [466, 66] on span "title" at bounding box center [468, 64] width 22 height 22
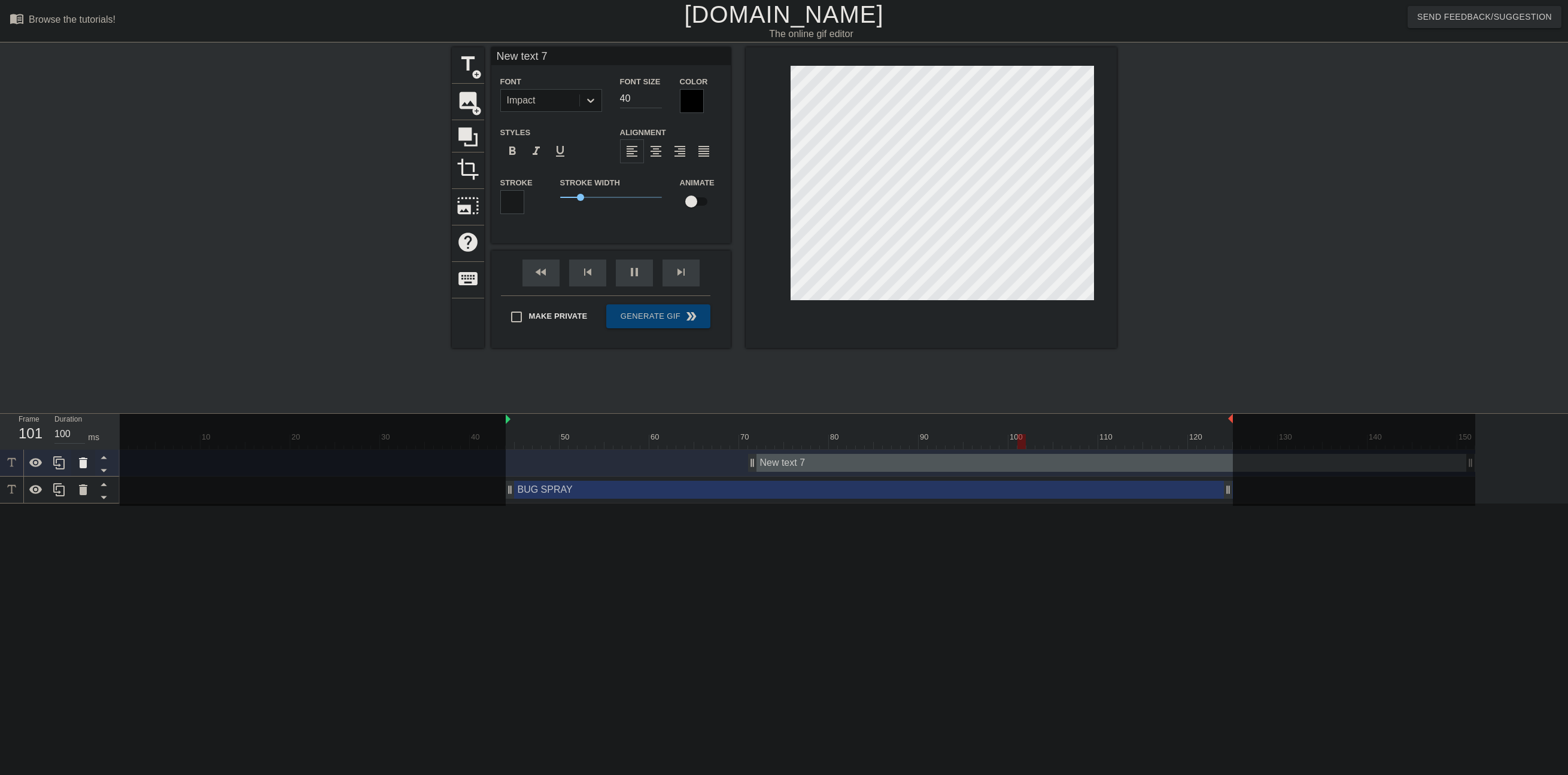
click at [82, 456] on icon at bounding box center [83, 462] width 15 height 15
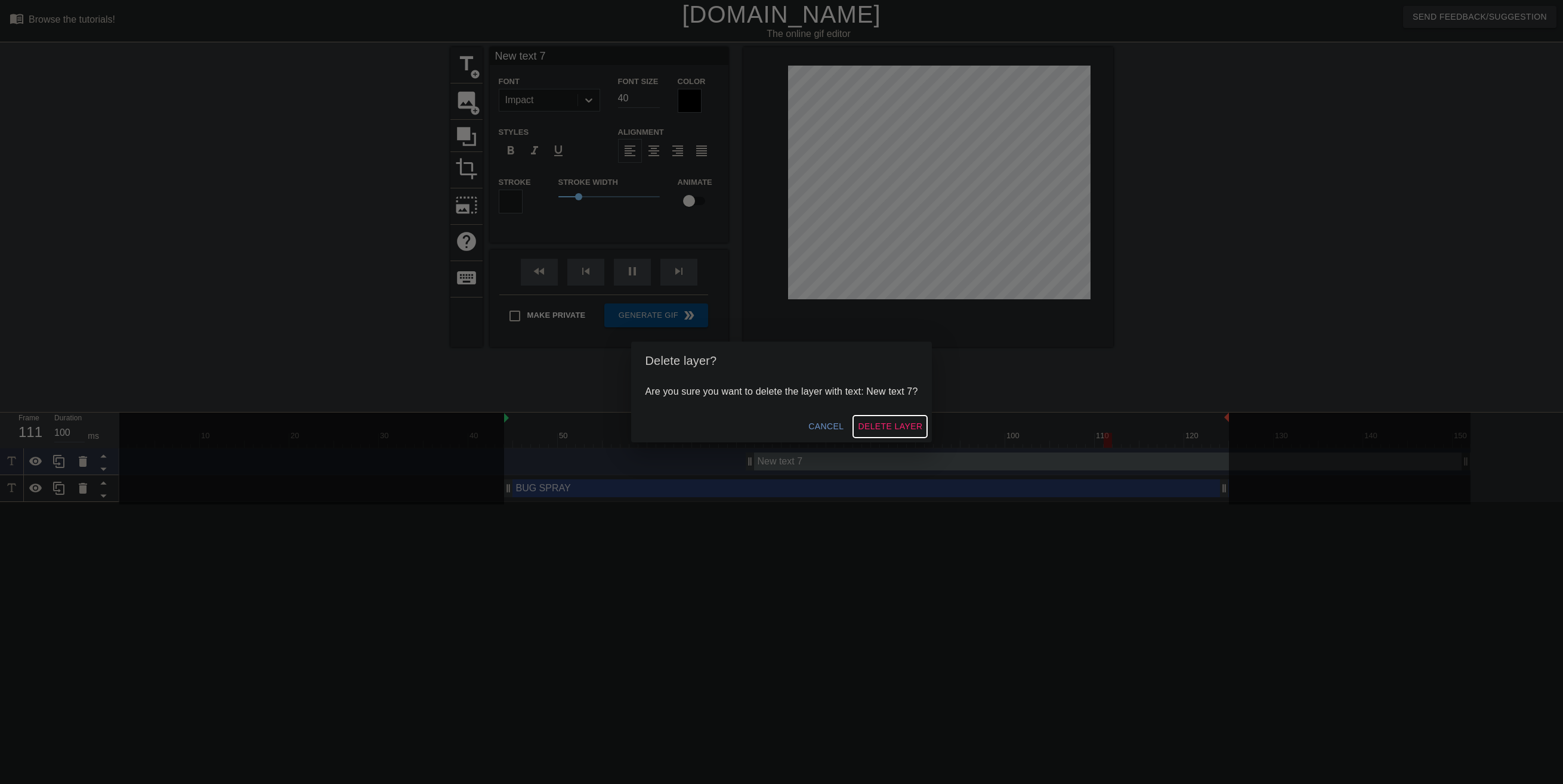
click at [900, 427] on span "Delete Layer" at bounding box center [889, 426] width 64 height 15
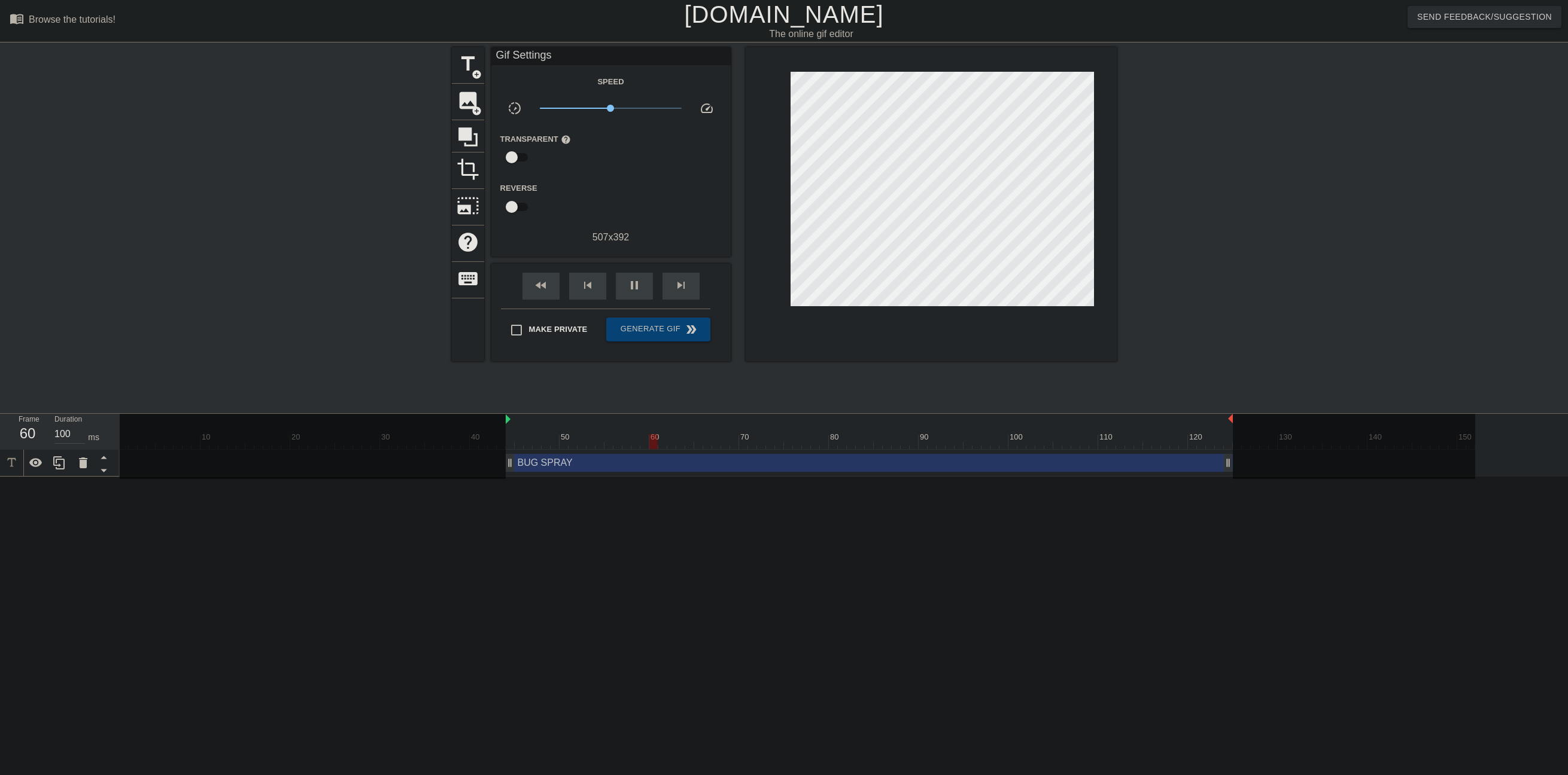
click at [958, 459] on div "BUG SPRAY drag_handle drag_handle" at bounding box center [869, 462] width 727 height 18
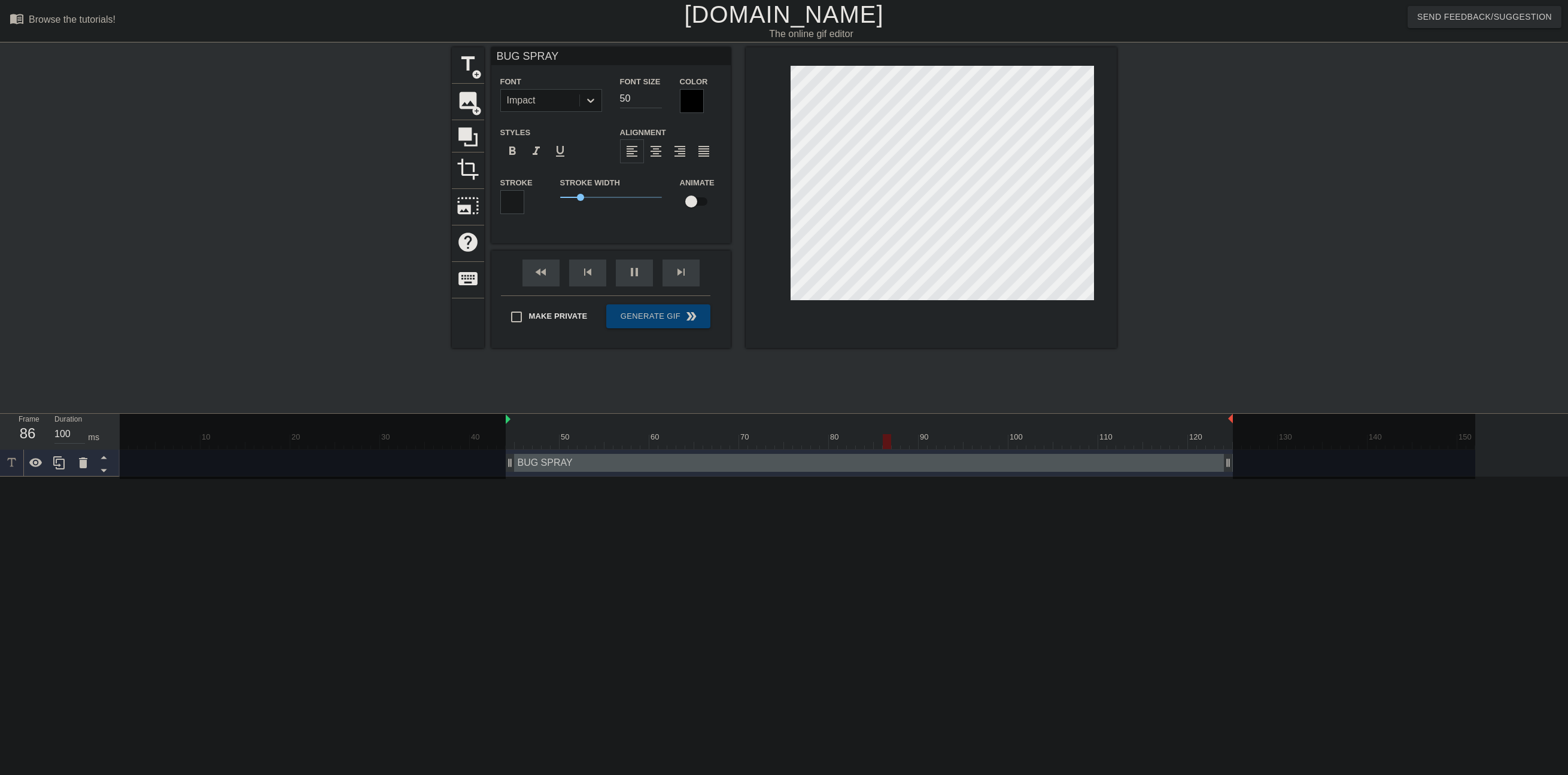
scroll to position [1, 3]
type input "S"
type textarea "S"
type input "Sk"
type textarea "Sk"
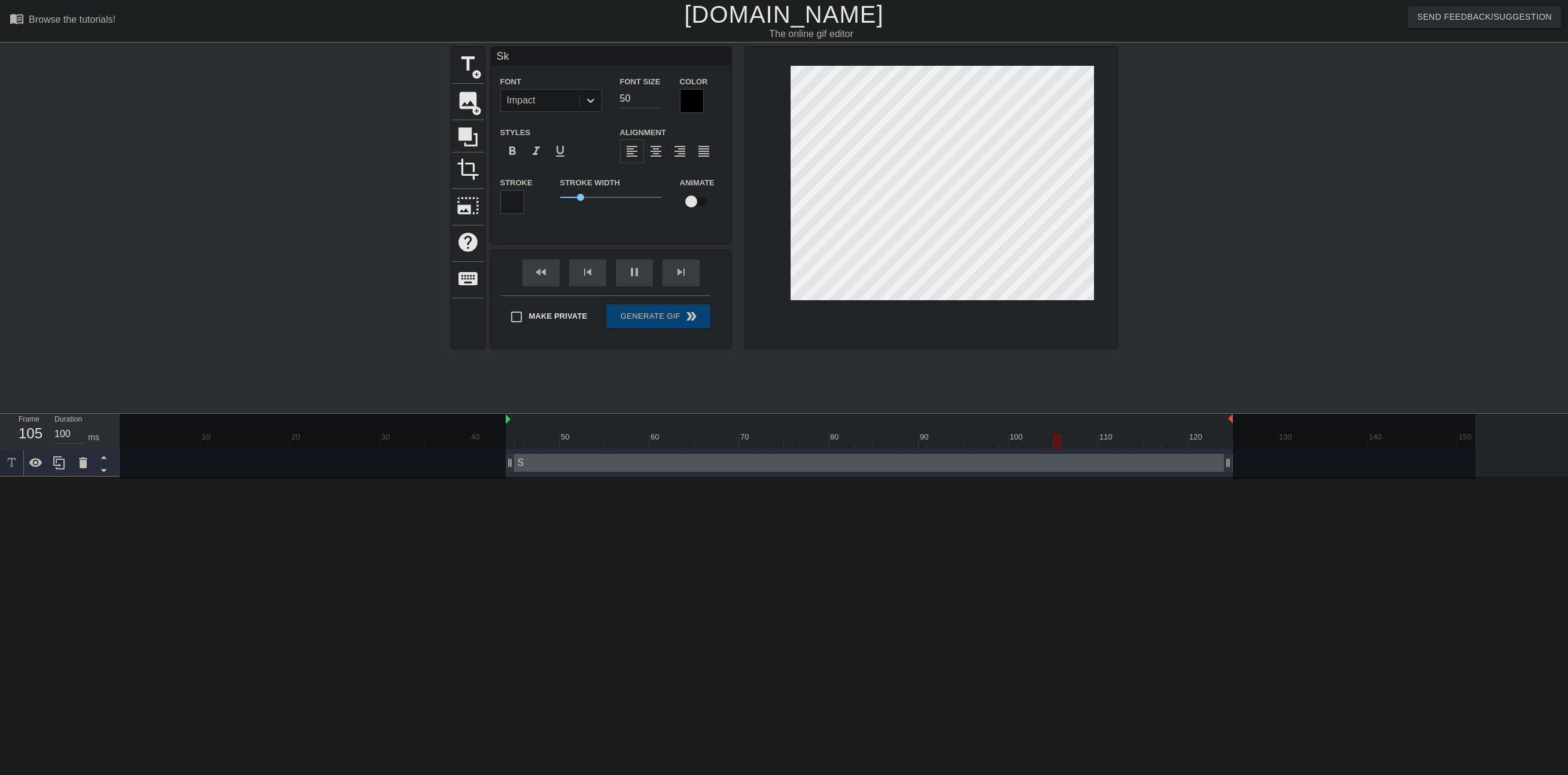
type input "Ske"
type textarea "Ske"
type input "Skee"
type textarea "Skee"
type input "Skeet"
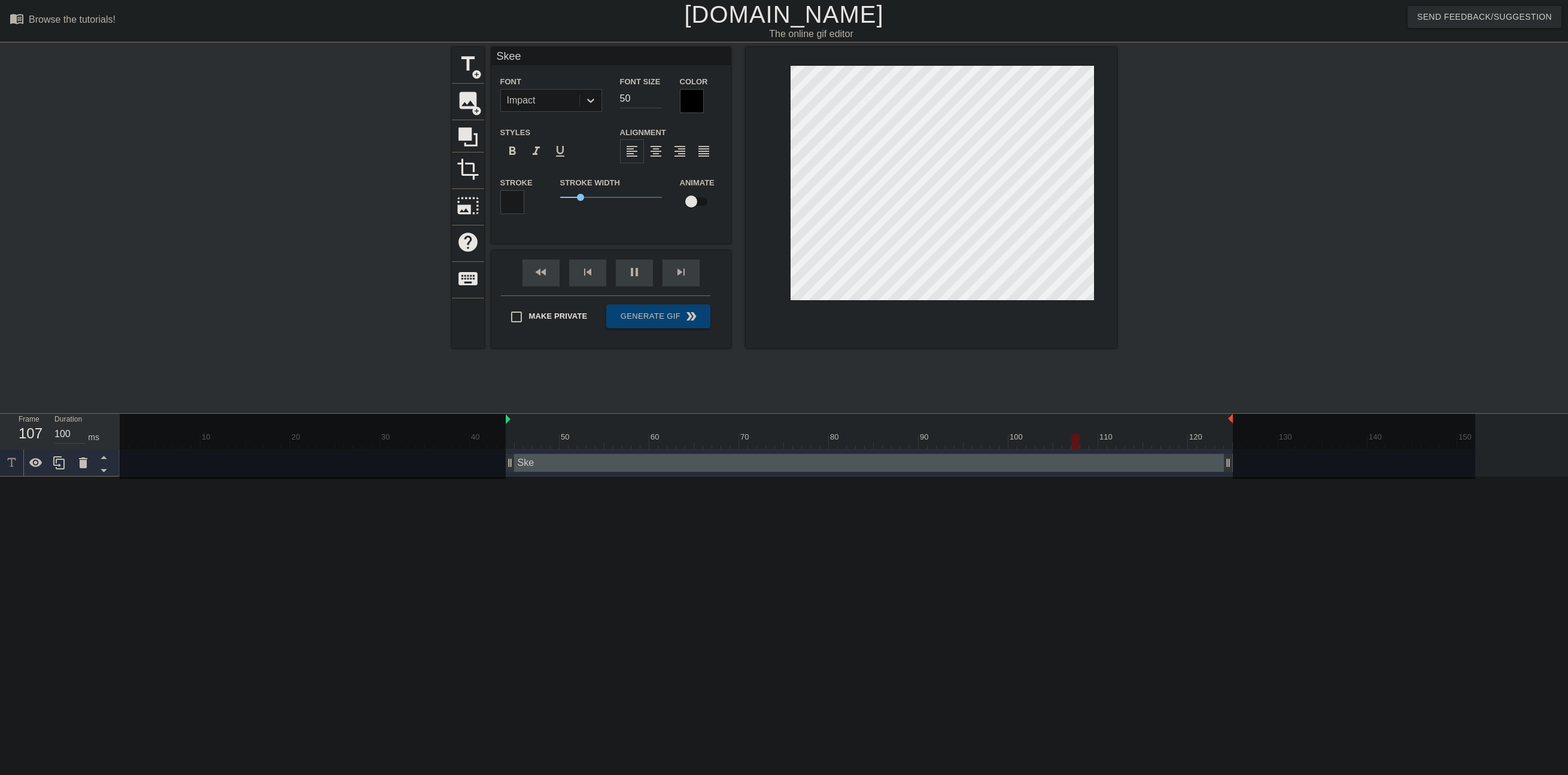
type textarea "Skeet"
type input "[PERSON_NAME]"
type textarea "[PERSON_NAME]"
type input "Skeeter"
type textarea "Skeeter"
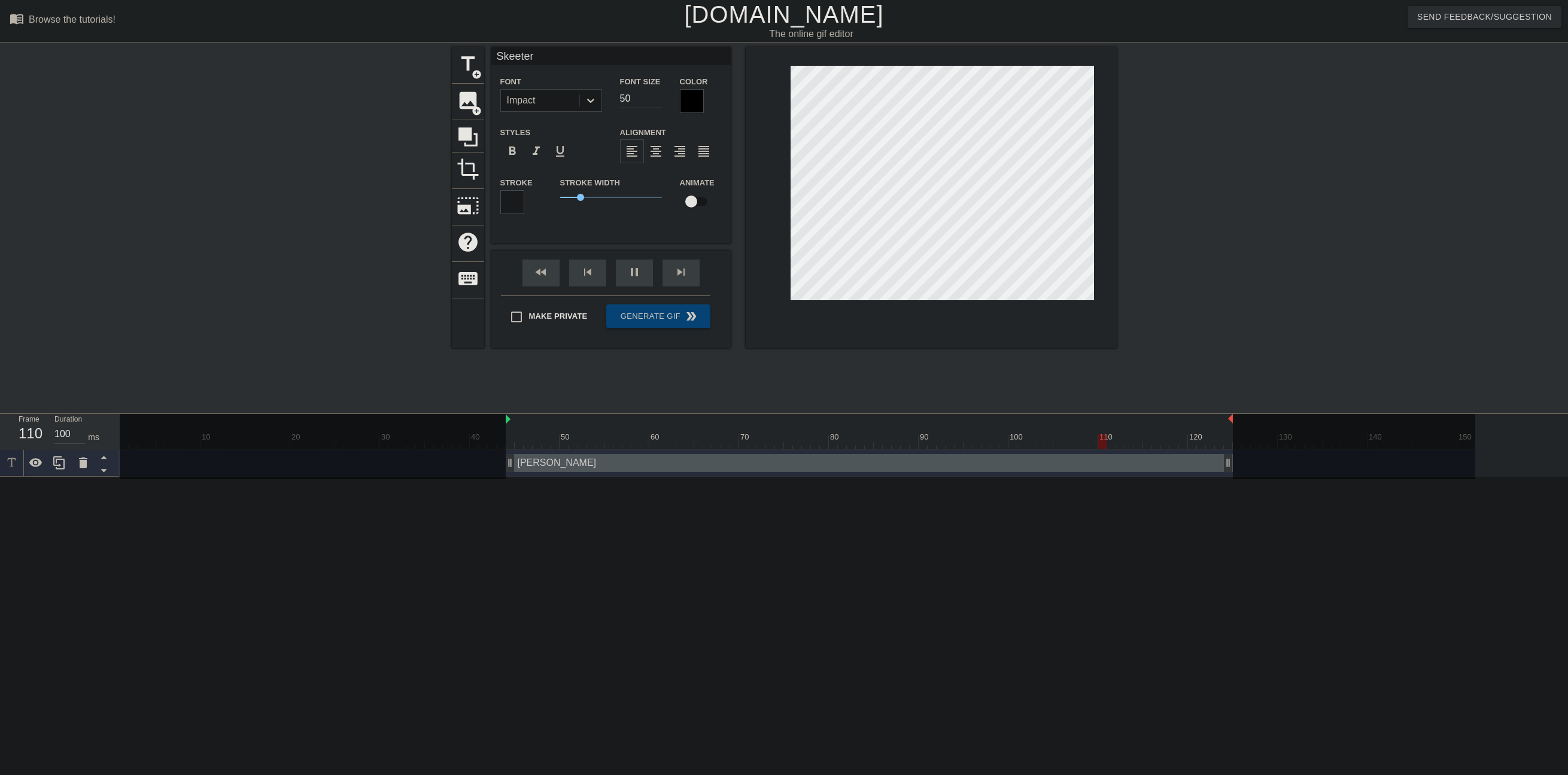
scroll to position [1, 2]
type input "[PERSON_NAME]"
type textarea "[PERSON_NAME]"
type input "Skeet"
type textarea "Skeet"
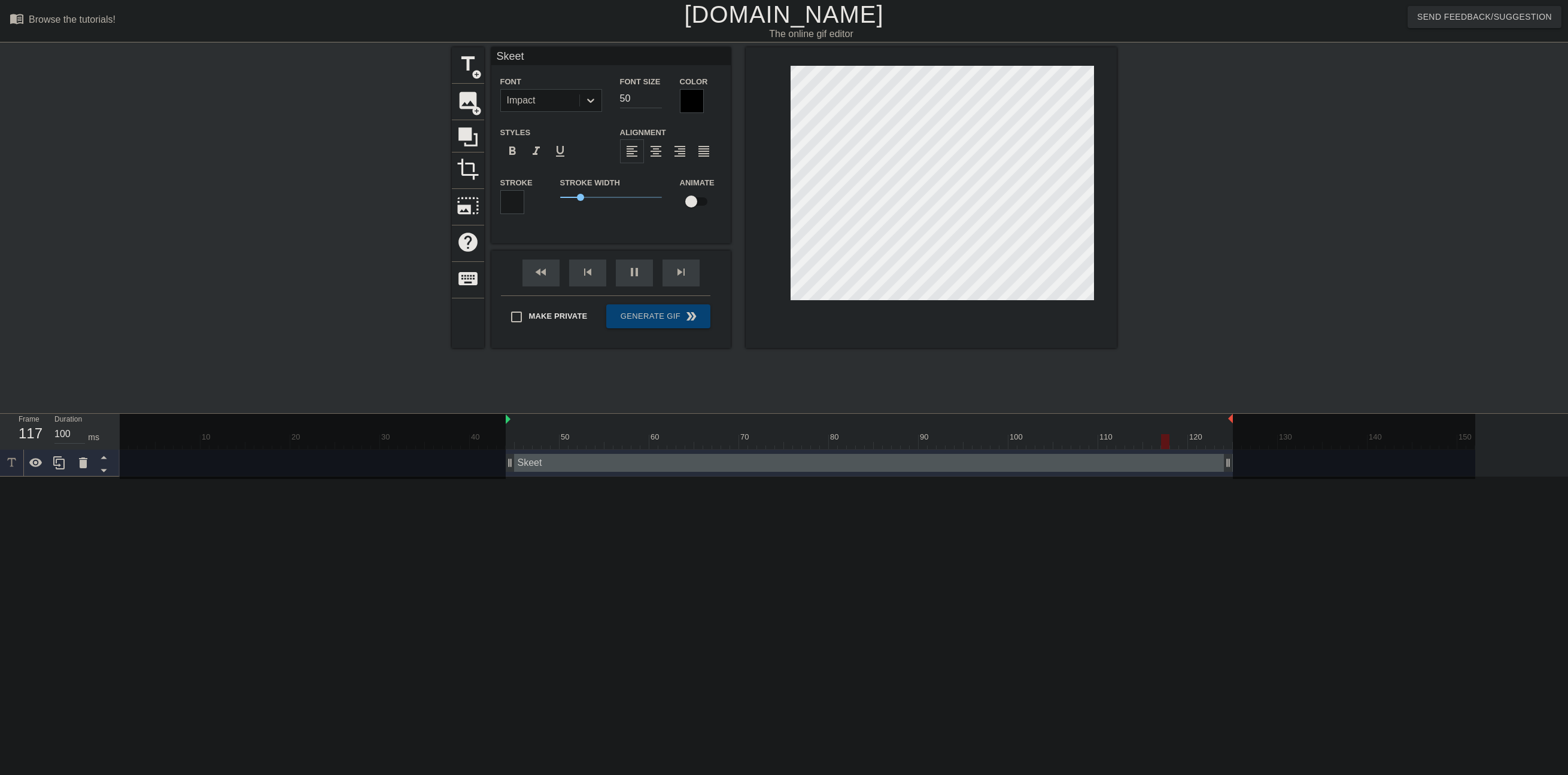
type input "Skee"
type textarea "Skee"
type input "Ske"
type textarea "Ske"
type input "Sk"
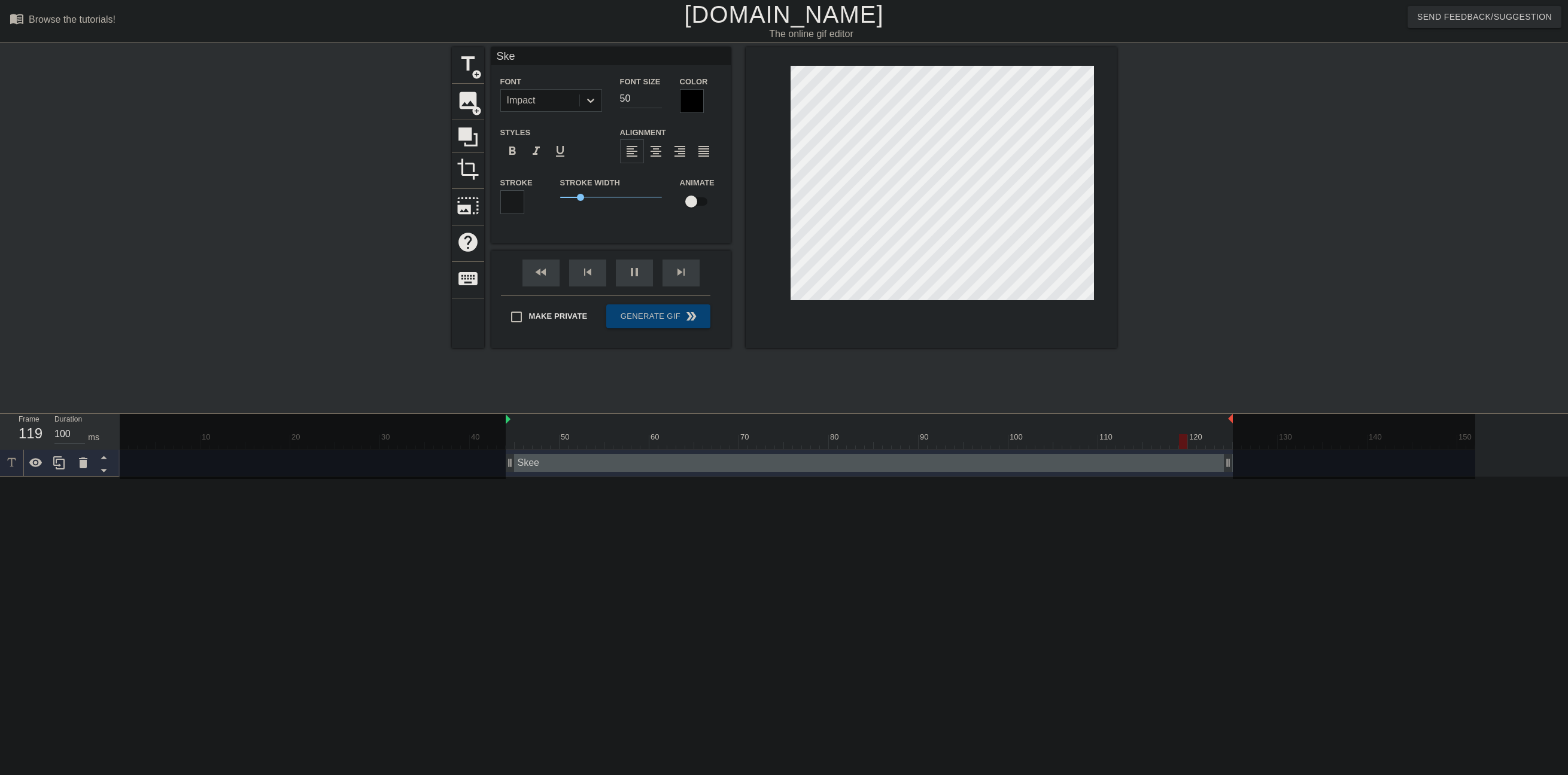
type textarea "Sk"
type input "S"
type textarea "S"
type input "SK"
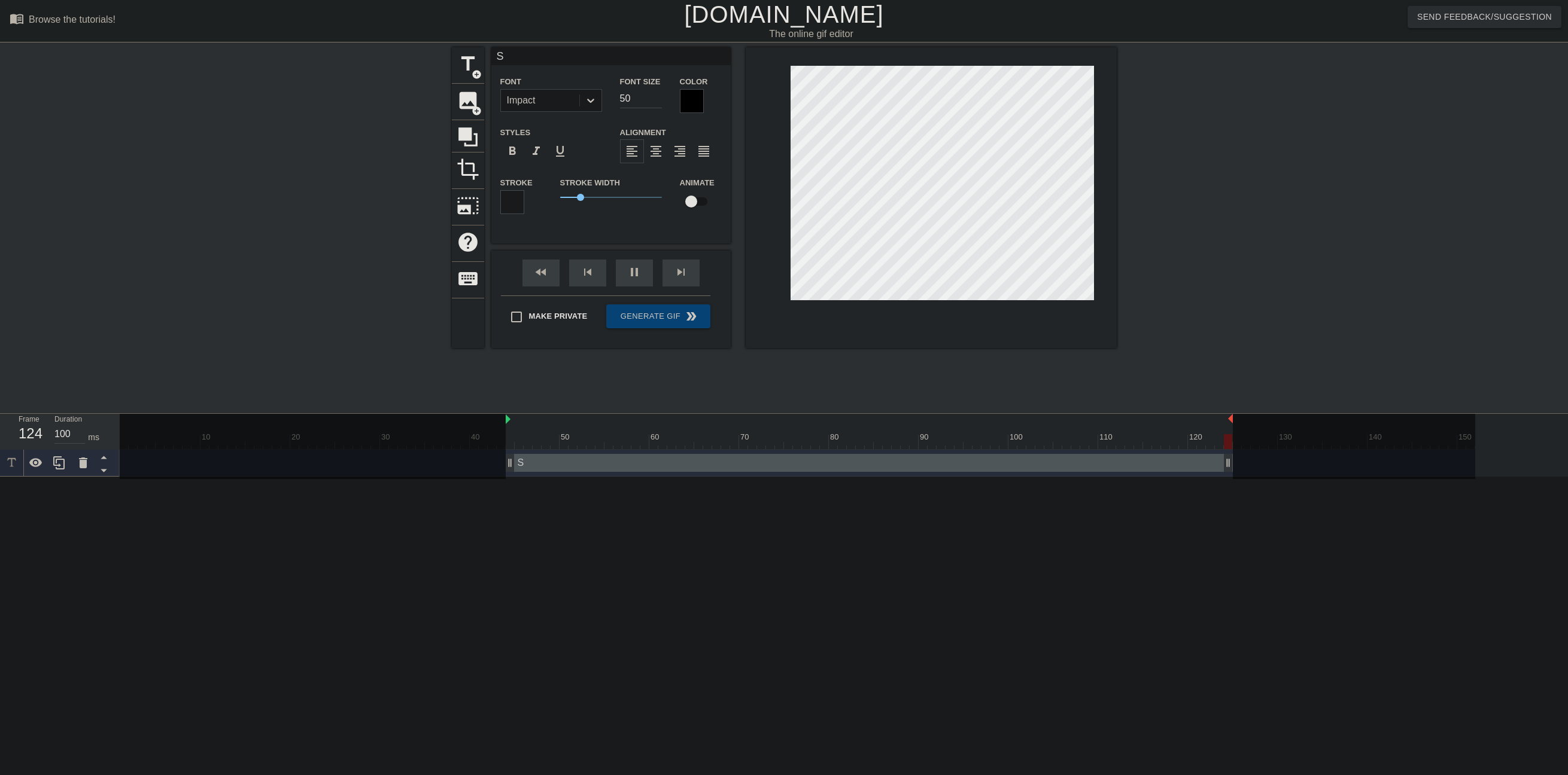
type textarea "SK"
type input "SKE"
type textarea "SKE"
type input "SKEE"
type textarea "SKEE"
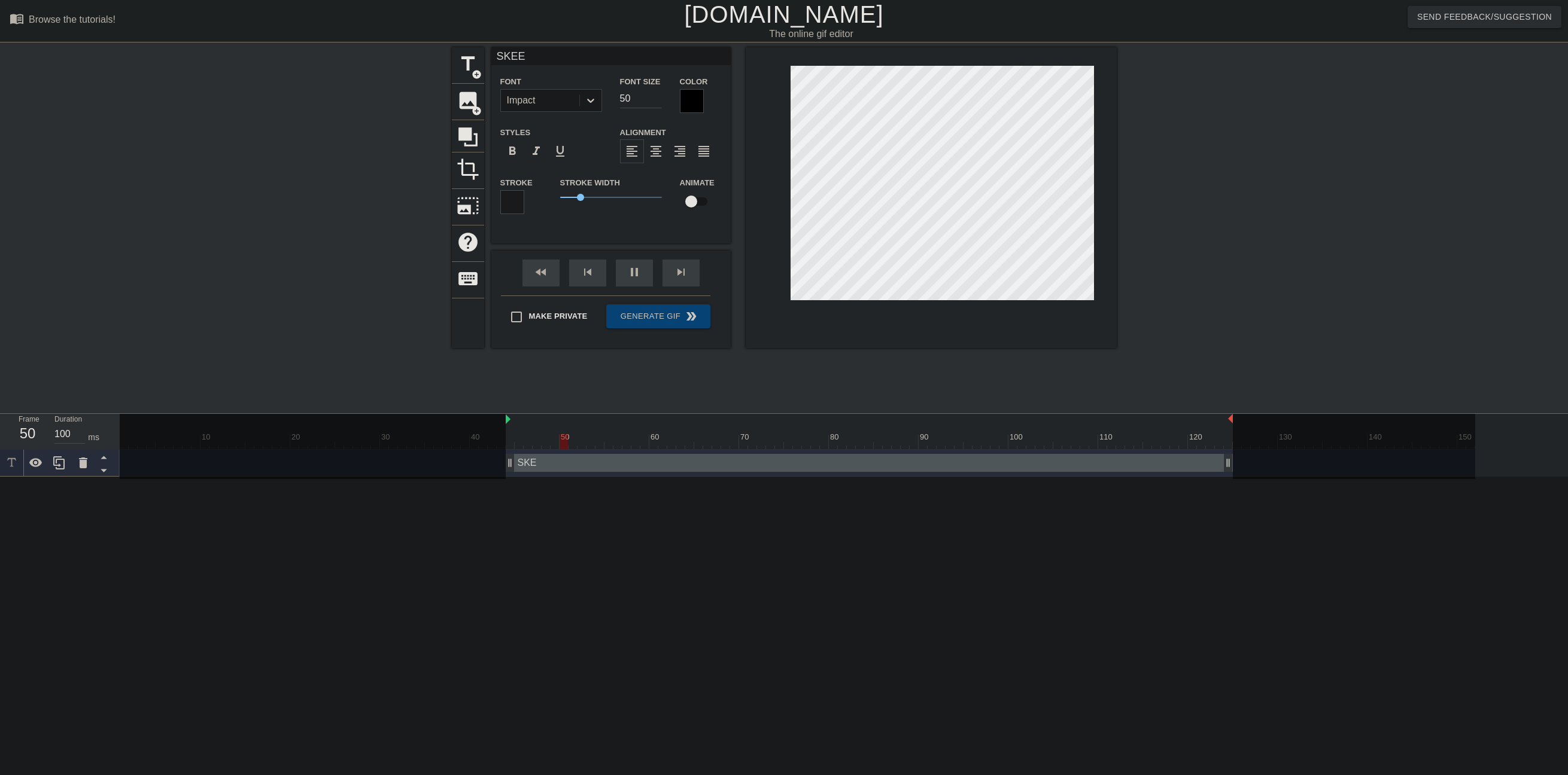
type input "[PERSON_NAME]"
type textarea "[PERSON_NAME]"
type input "SKEE"
type textarea "SKEE"
type input "SKEER"
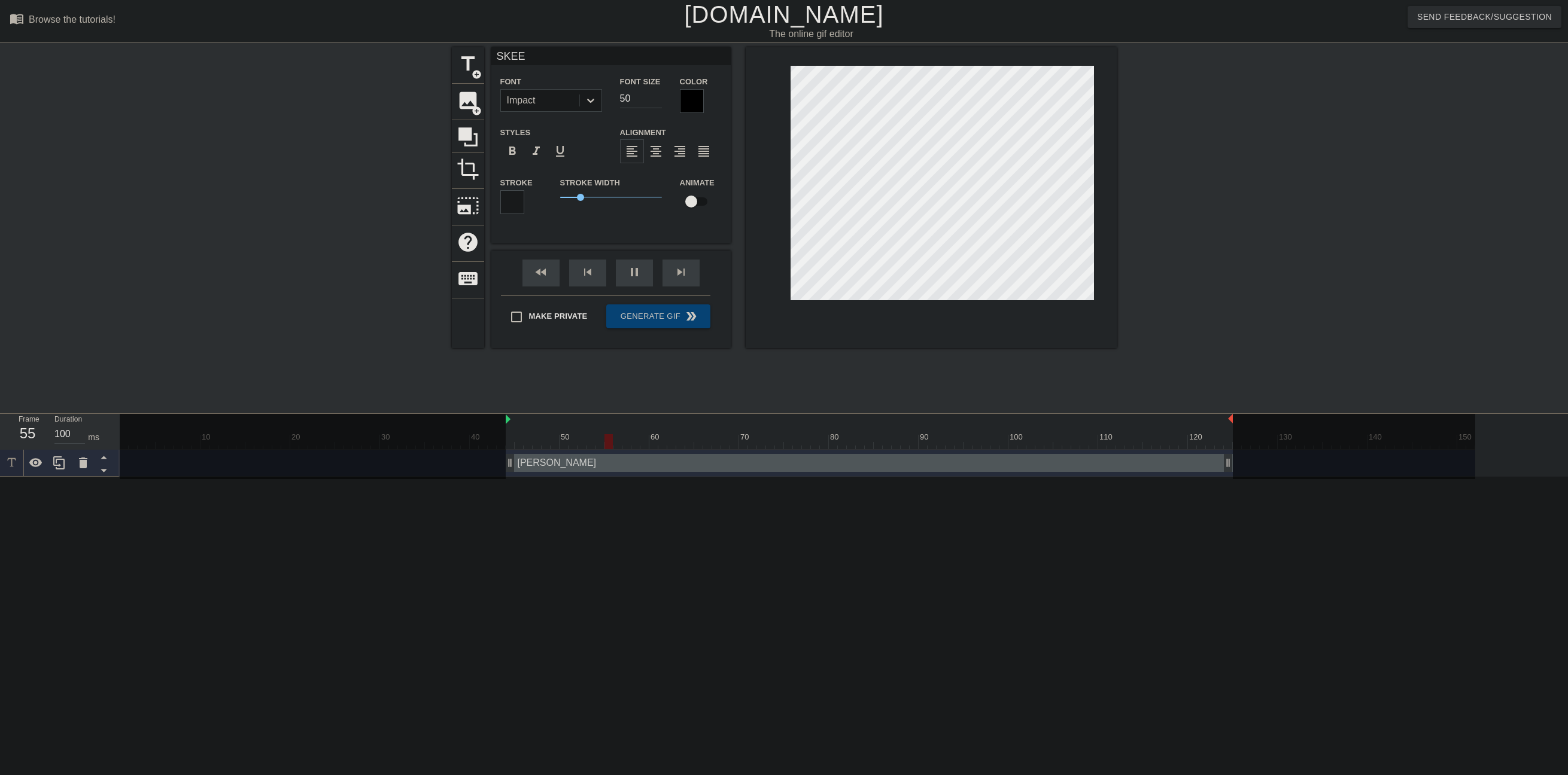
type textarea "SKEER"
type input "SKEE"
type textarea "SKEE"
type input "SKEEE"
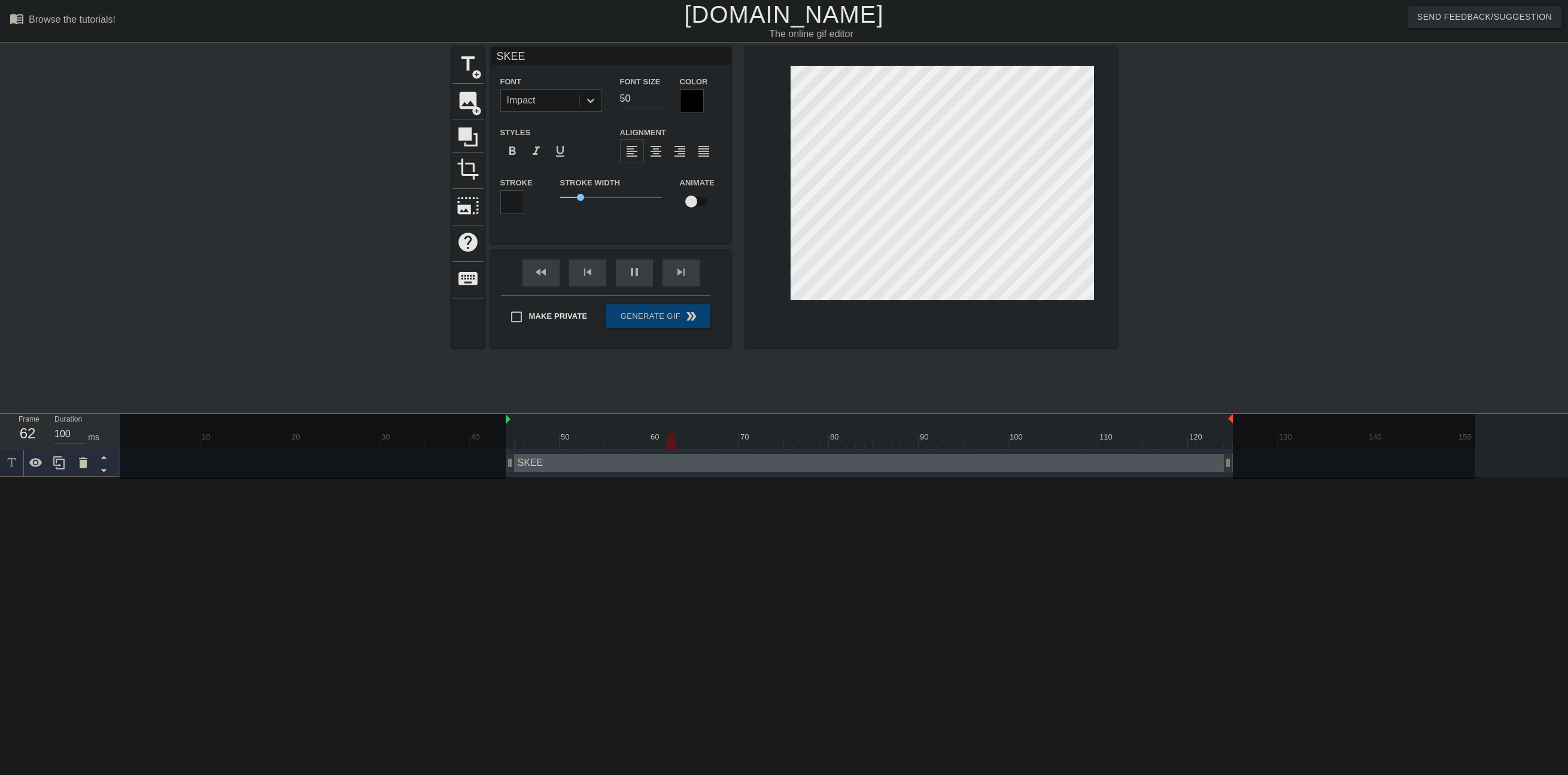
type textarea "SKEEE"
type input "SKEE"
type textarea "SKEET"
type input "[PERSON_NAME]"
type textarea "[PERSON_NAME]"
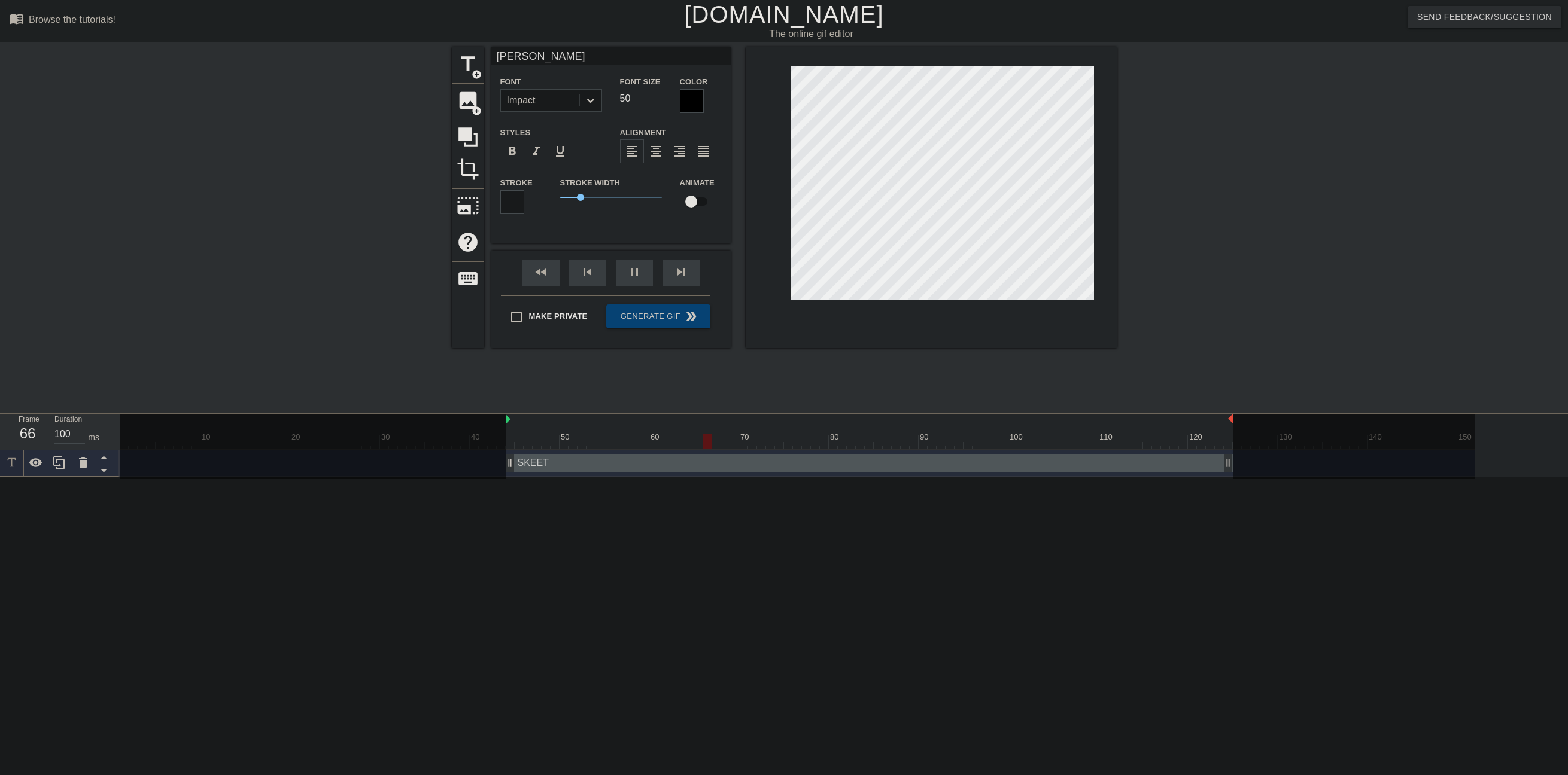
type input "SKEETER"
type textarea "SKEETER"
type input "[PERSON_NAME]"
type textarea "[PERSON_NAME]"
type input "[PERSON_NAME]"
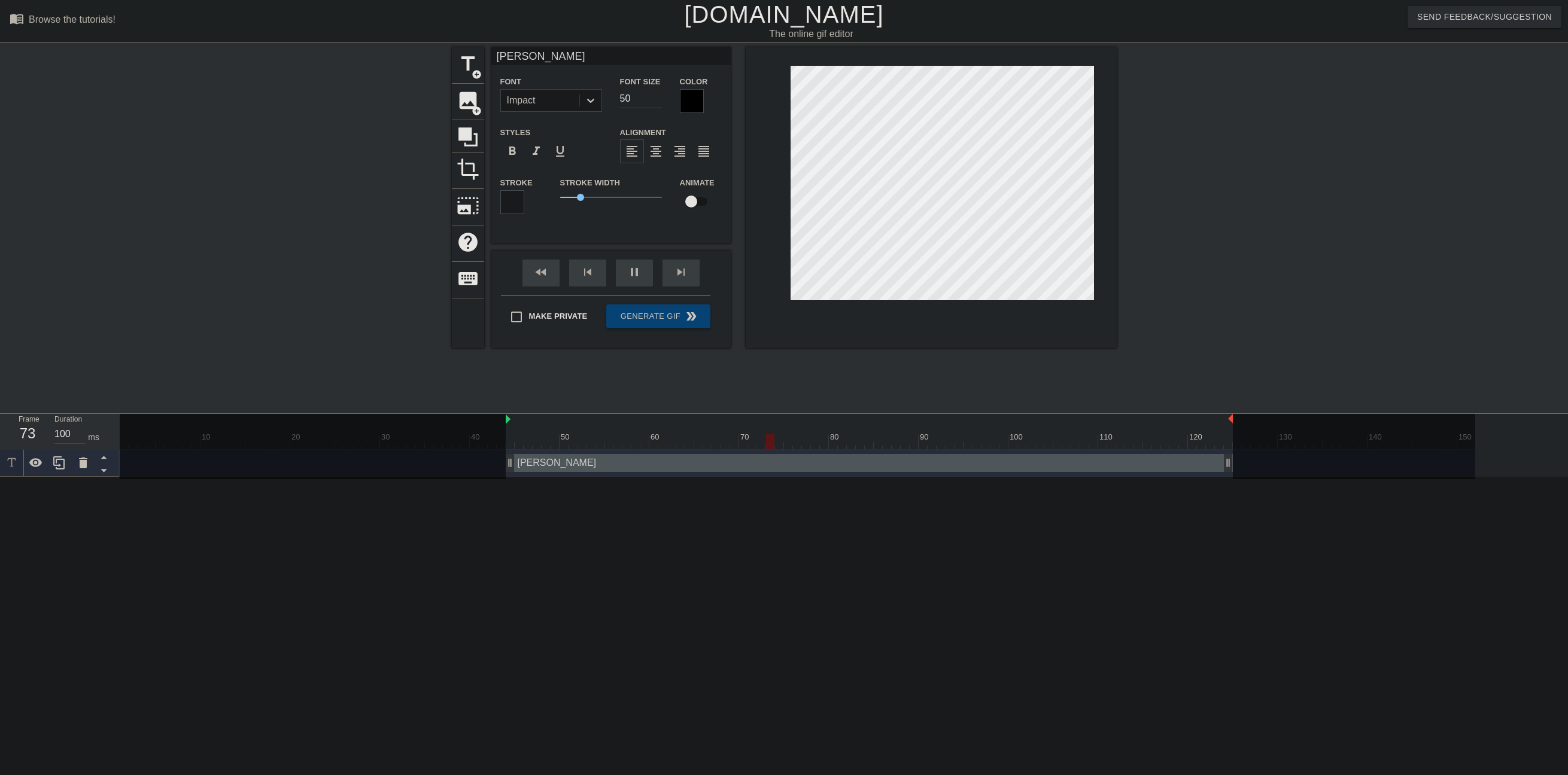
type textarea "[PERSON_NAME]"
type input "[PERSON_NAME] B"
type textarea "[PERSON_NAME] B"
type input "[PERSON_NAME] BE"
type textarea "[PERSON_NAME] BE"
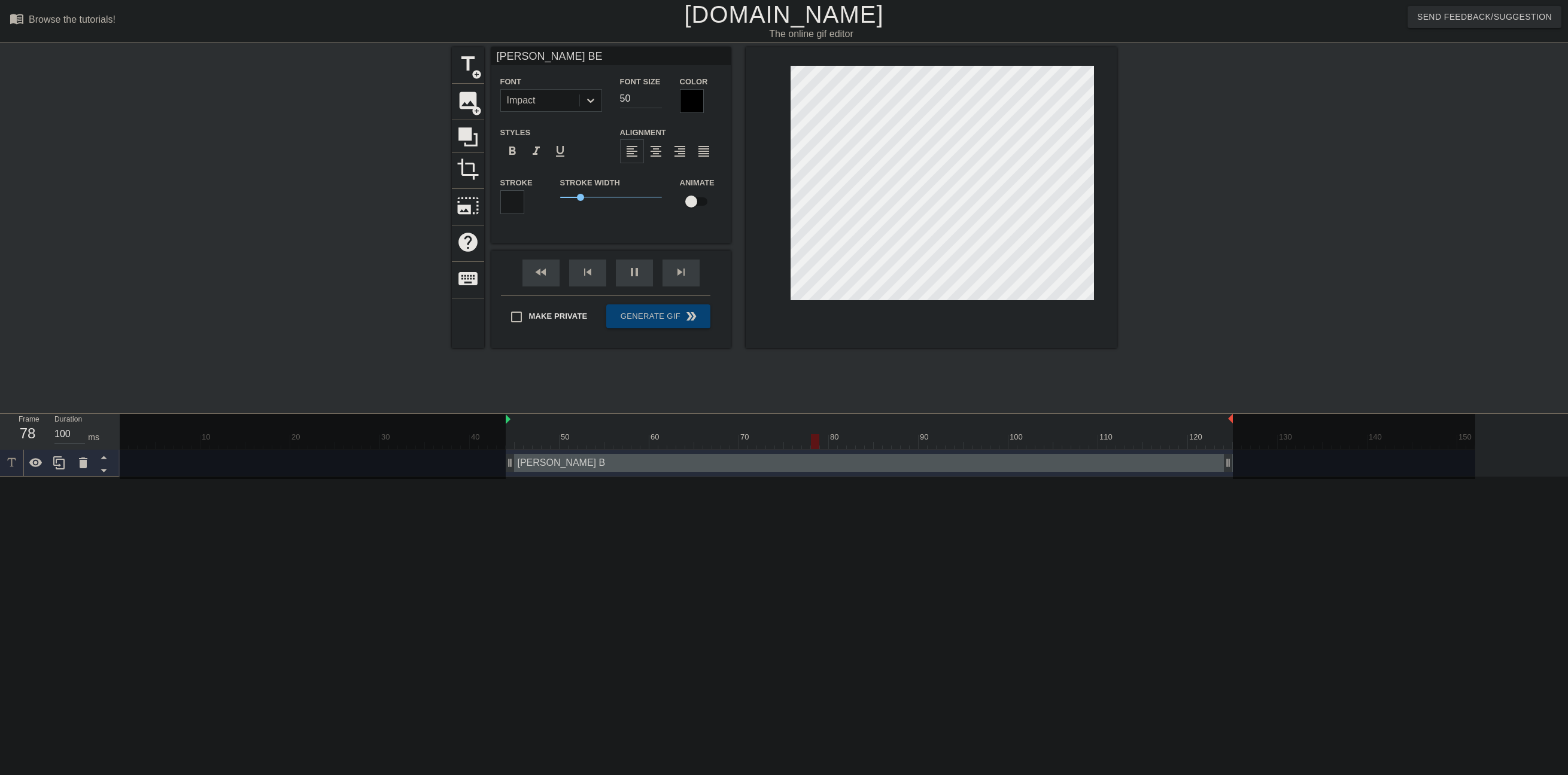
type input "[PERSON_NAME] BE"
type textarea "[PERSON_NAME] BE"
type input "[PERSON_NAME] BE L"
type textarea "[PERSON_NAME] BE L"
type input "[PERSON_NAME] BE LI"
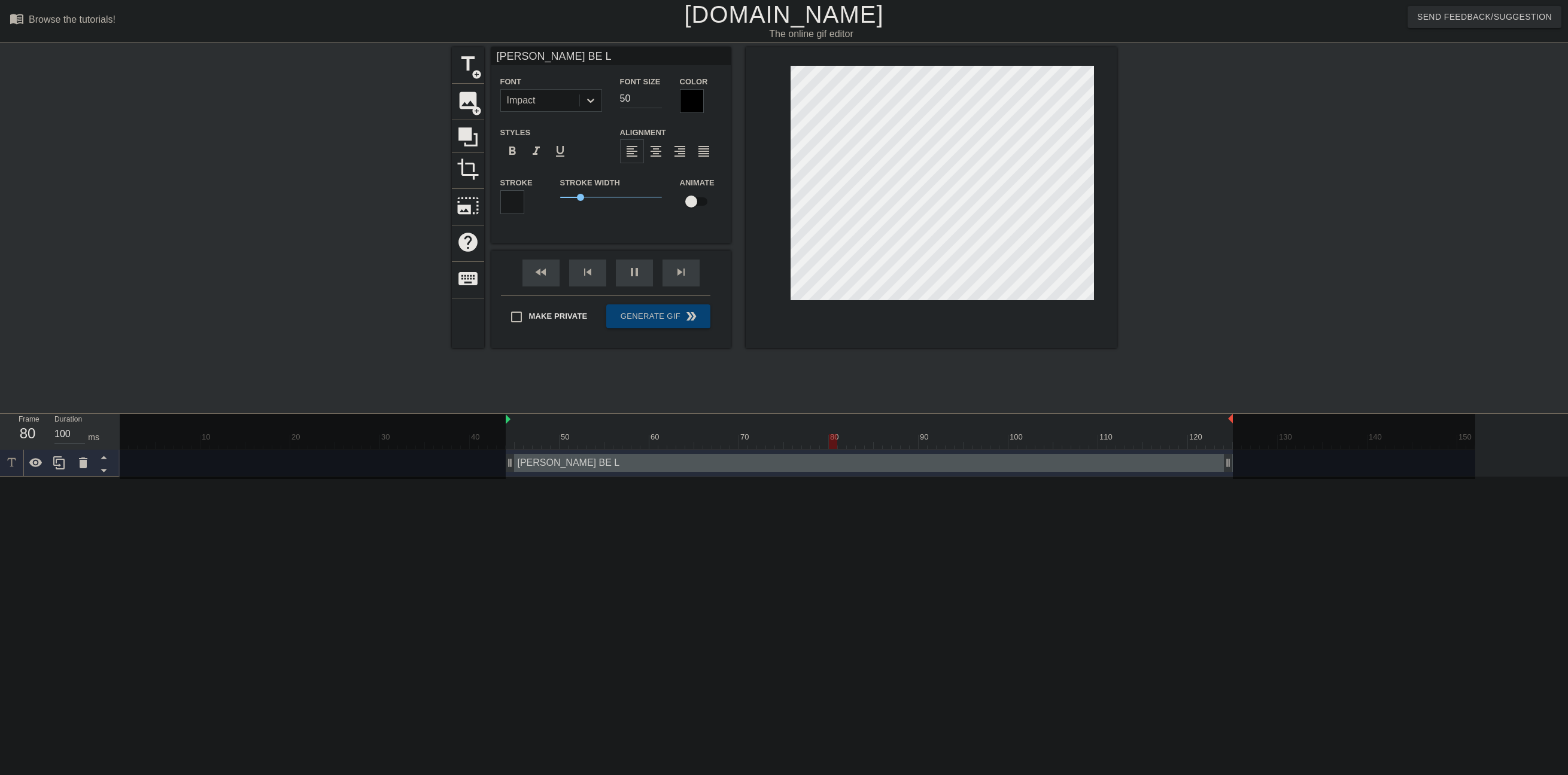
type textarea "[PERSON_NAME] BE LI"
type input "[PERSON_NAME] BE LIK"
type textarea "[PERSON_NAME] BE LIK"
type input "[PERSON_NAME] BE LIKE"
type textarea "[PERSON_NAME] BE LIKE"
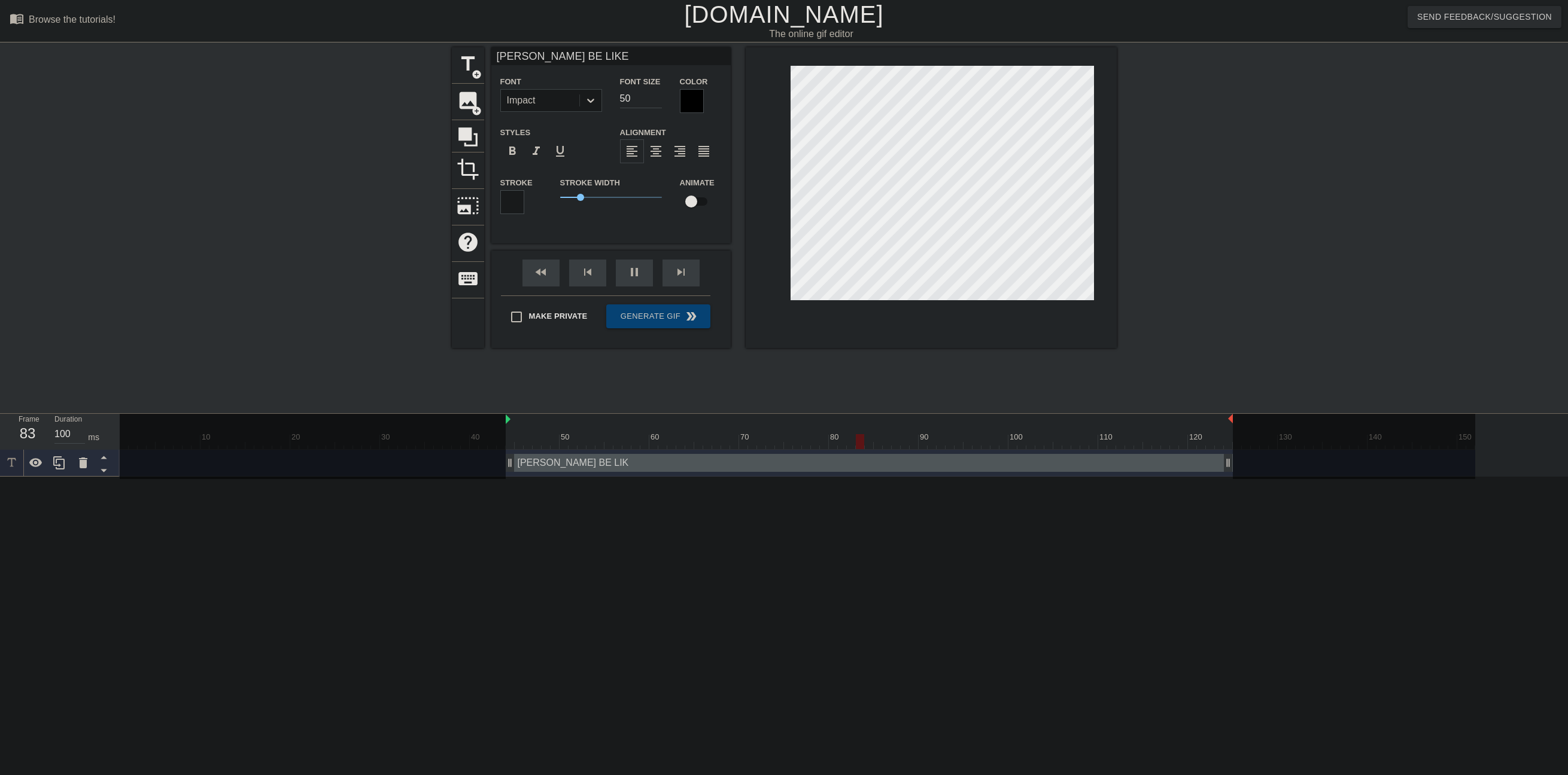
scroll to position [1, 4]
type input "[PERSON_NAME] BE LIK"
type textarea "[PERSON_NAME] BE LIK"
type input "[PERSON_NAME] BE LI"
type textarea "[PERSON_NAME] BE LI"
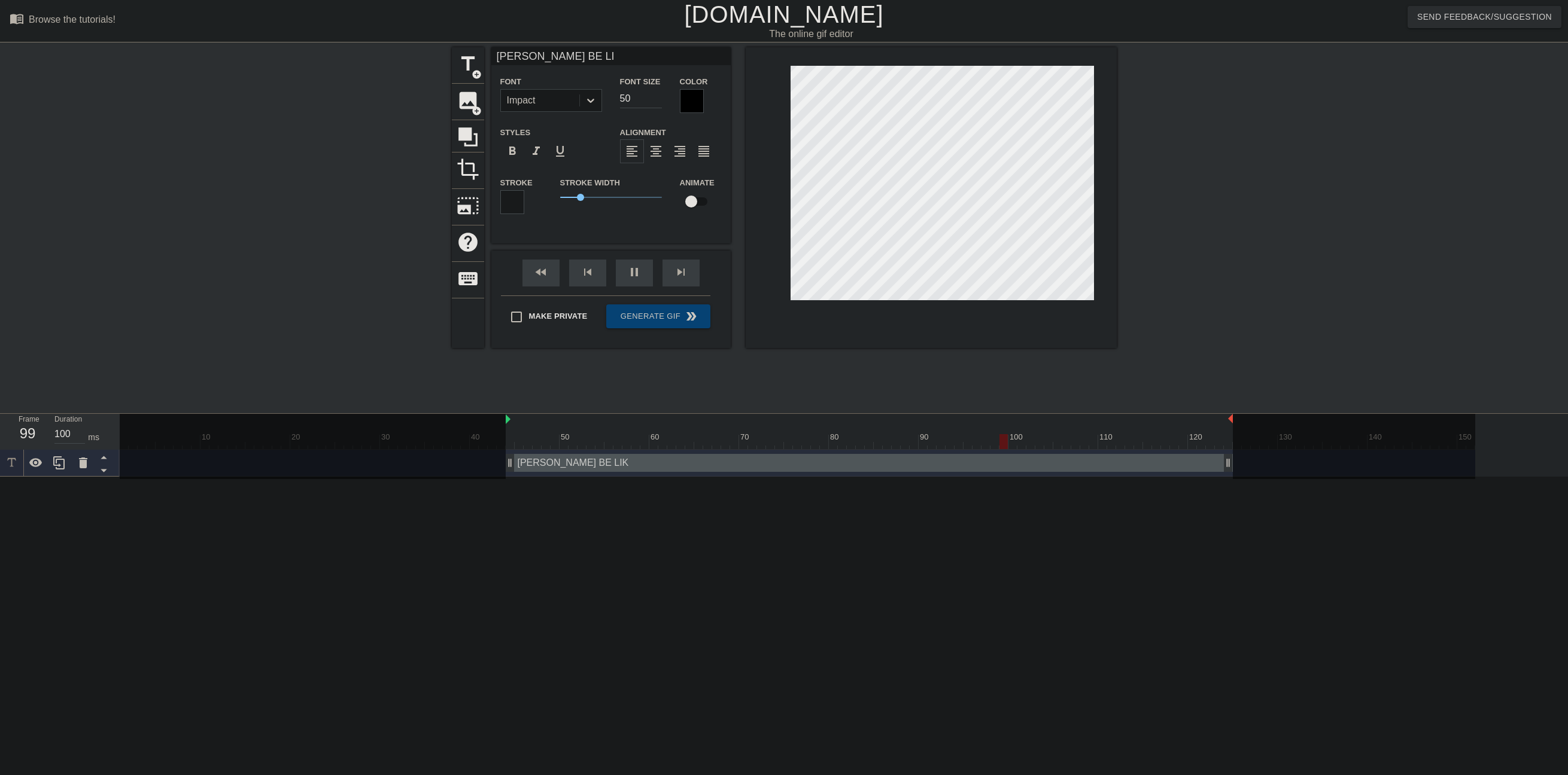
type input "[PERSON_NAME] BE L"
type textarea "[PERSON_NAME] BE L"
type input "[PERSON_NAME] BE"
type textarea "[PERSON_NAME] BE"
type input "[PERSON_NAME] BE"
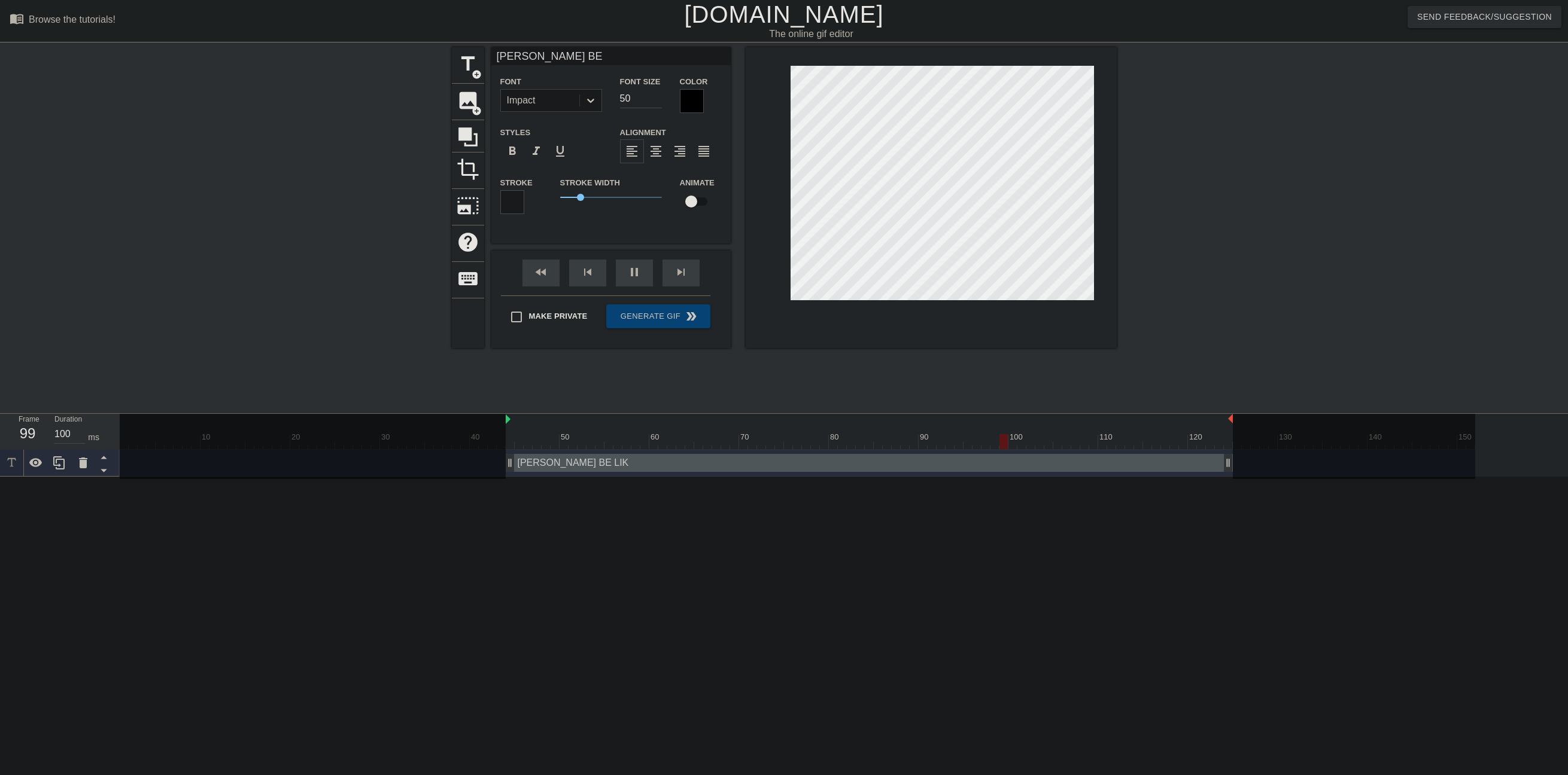
type textarea "[PERSON_NAME] B"
type input "[PERSON_NAME]"
type textarea "[PERSON_NAME]"
type input "[PERSON_NAME]"
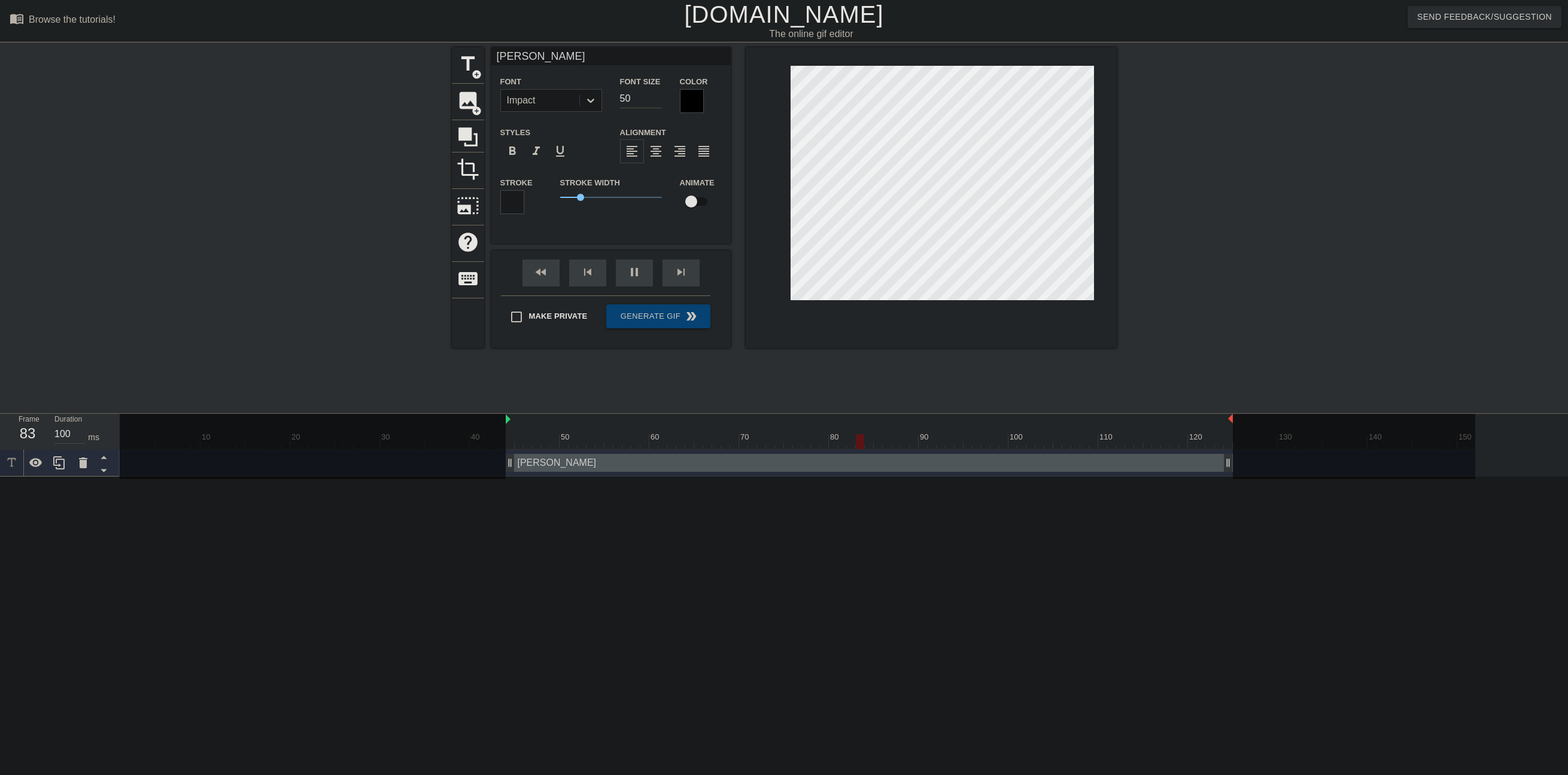
type textarea "[PERSON_NAME]"
click at [617, 97] on div "Font Size 50" at bounding box center [641, 93] width 60 height 39
type input "60"
click at [816, 477] on html "menu_book Browse the tutorials! [DOMAIN_NAME] The online gif editor Send Feedba…" at bounding box center [784, 238] width 1568 height 477
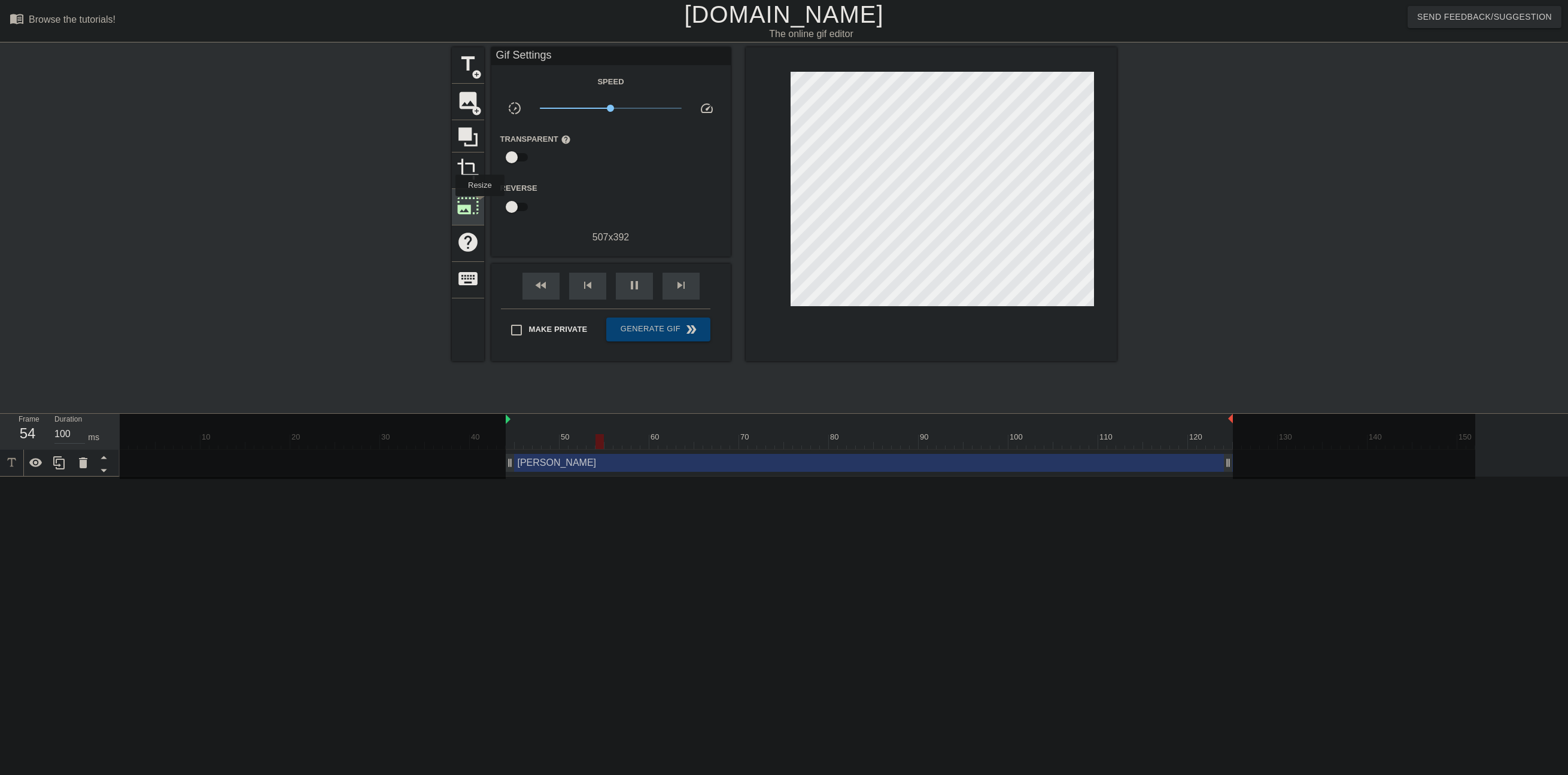
click at [479, 204] on div "photo_size_select_large" at bounding box center [469, 207] width 33 height 36
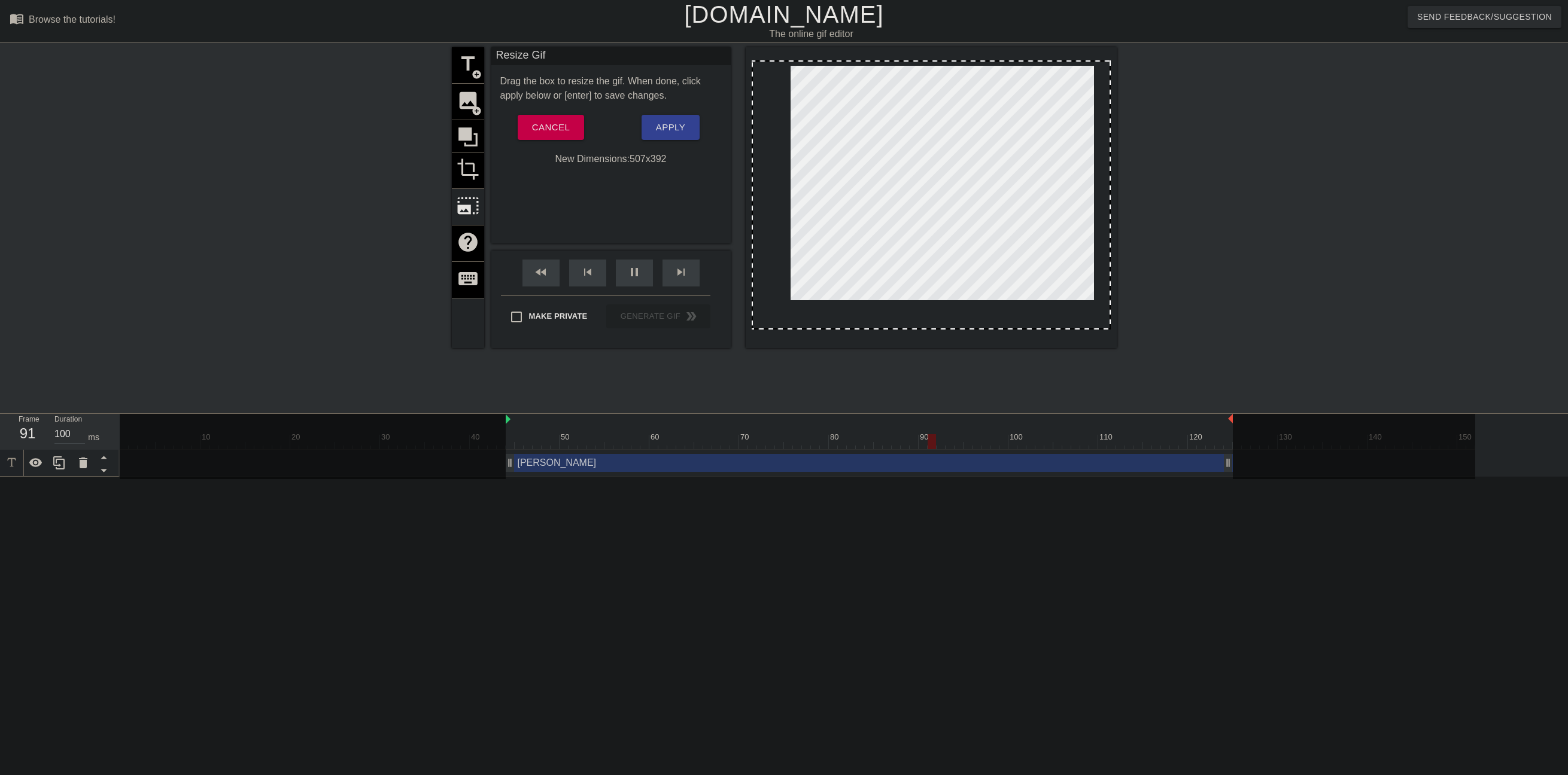
drag, startPoint x: 756, startPoint y: 327, endPoint x: 796, endPoint y: 339, distance: 41.8
click at [796, 339] on div at bounding box center [931, 198] width 371 height 301
click at [836, 253] on div at bounding box center [931, 194] width 359 height 269
drag, startPoint x: 814, startPoint y: 265, endPoint x: 799, endPoint y: 274, distance: 17.5
click at [799, 274] on div at bounding box center [931, 194] width 359 height 269
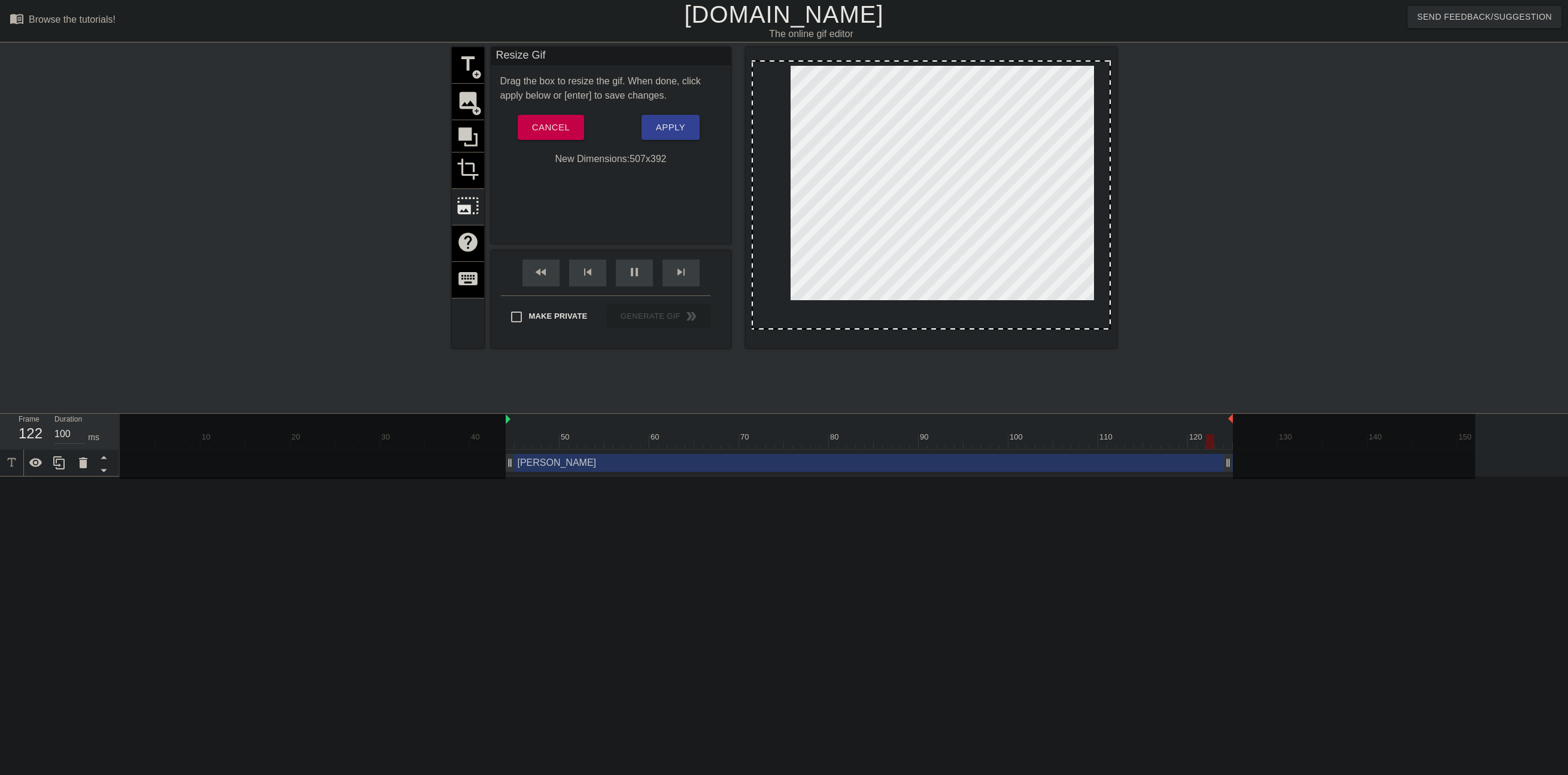
click at [795, 293] on div at bounding box center [931, 194] width 359 height 269
click at [469, 172] on div "title add_circle image add_circle crop photo_size_select_large help keyboard" at bounding box center [469, 198] width 33 height 301
click at [469, 168] on div "title add_circle image add_circle crop photo_size_select_large help keyboard" at bounding box center [469, 198] width 33 height 301
click at [688, 135] on button "Apply" at bounding box center [671, 127] width 58 height 25
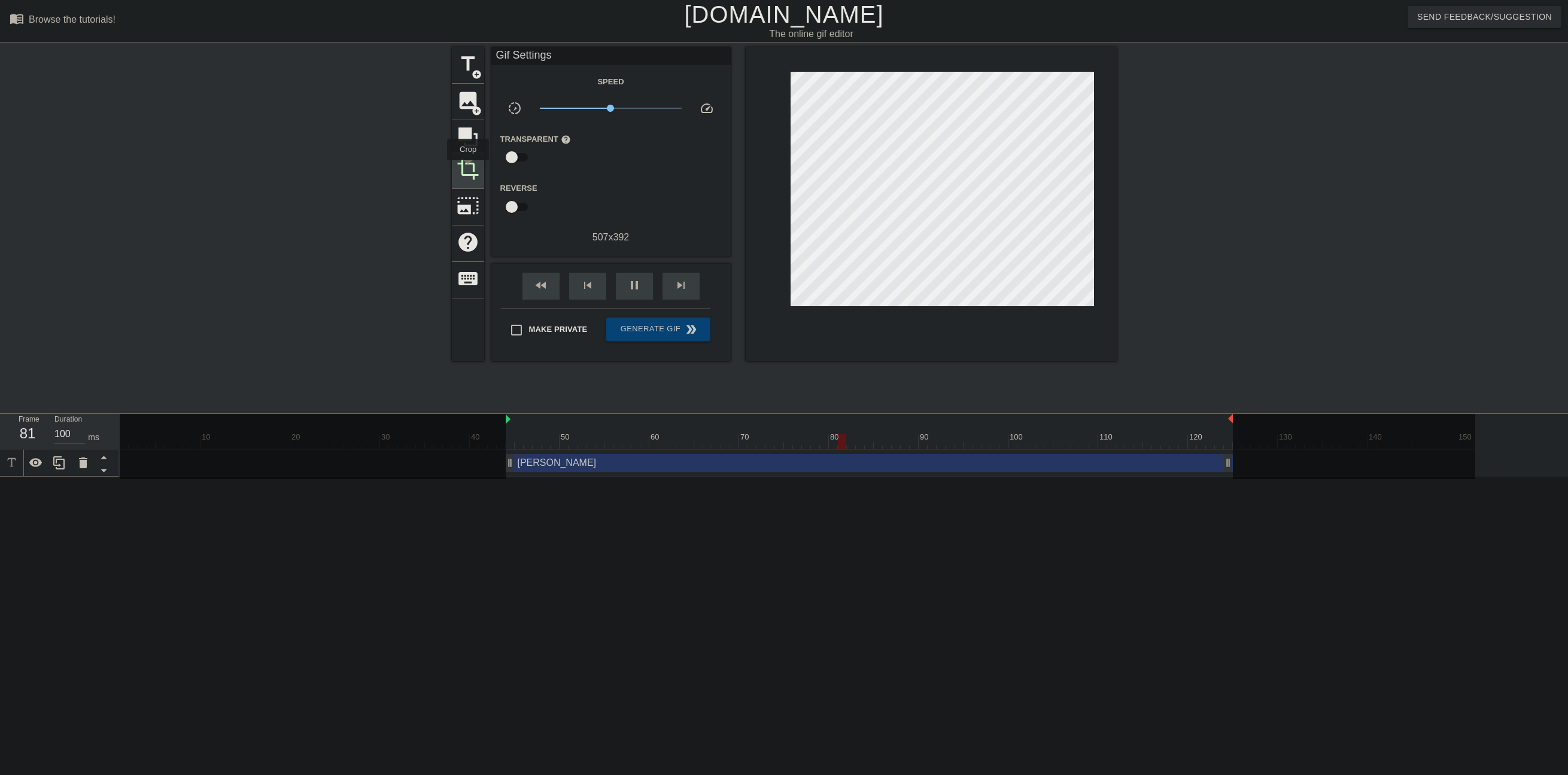
click at [468, 168] on span "crop" at bounding box center [468, 169] width 22 height 22
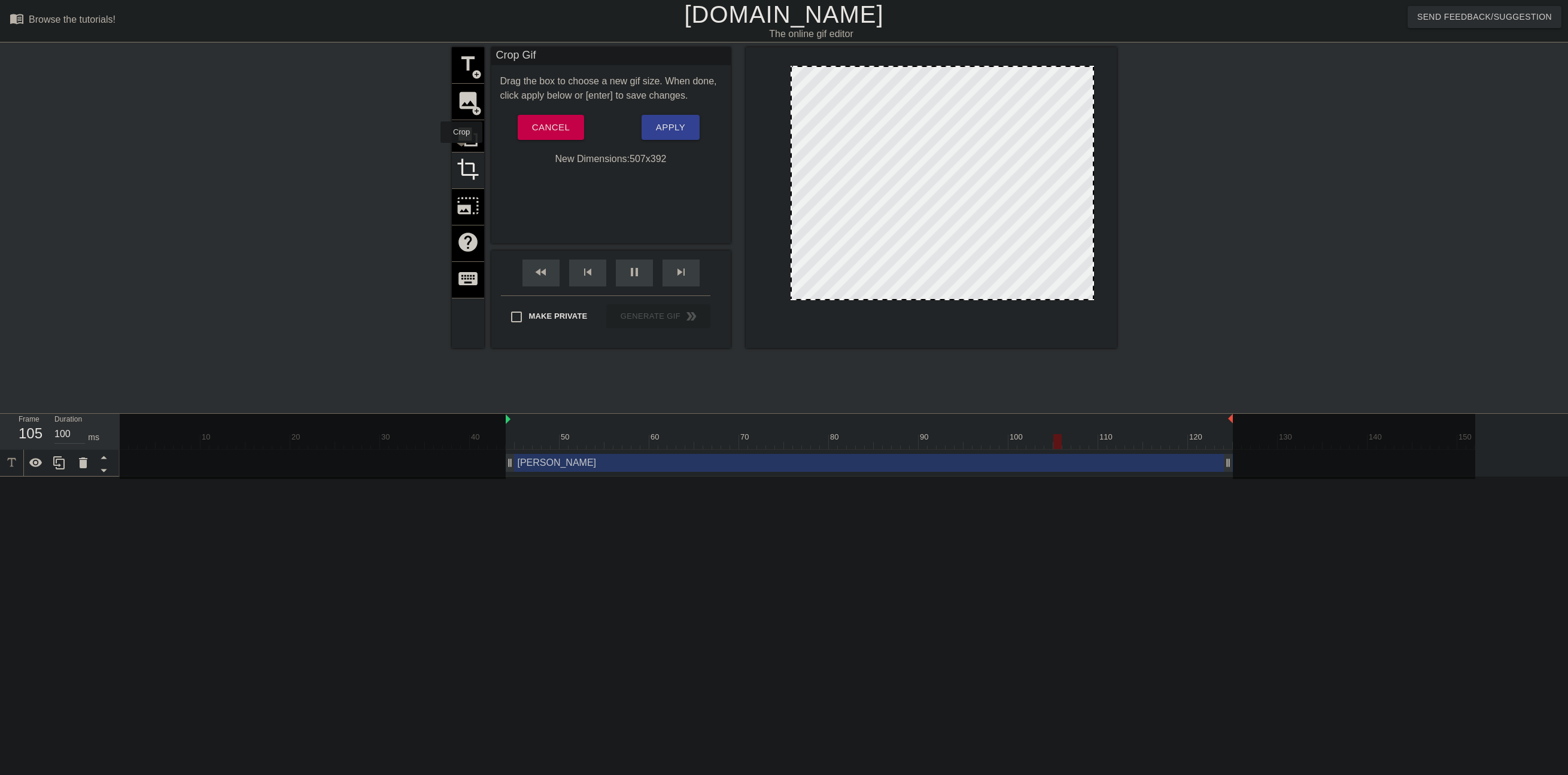
click at [466, 138] on div "title add_circle image add_circle crop photo_size_select_large help keyboard" at bounding box center [469, 198] width 33 height 301
click at [681, 127] on span "Apply" at bounding box center [671, 127] width 29 height 15
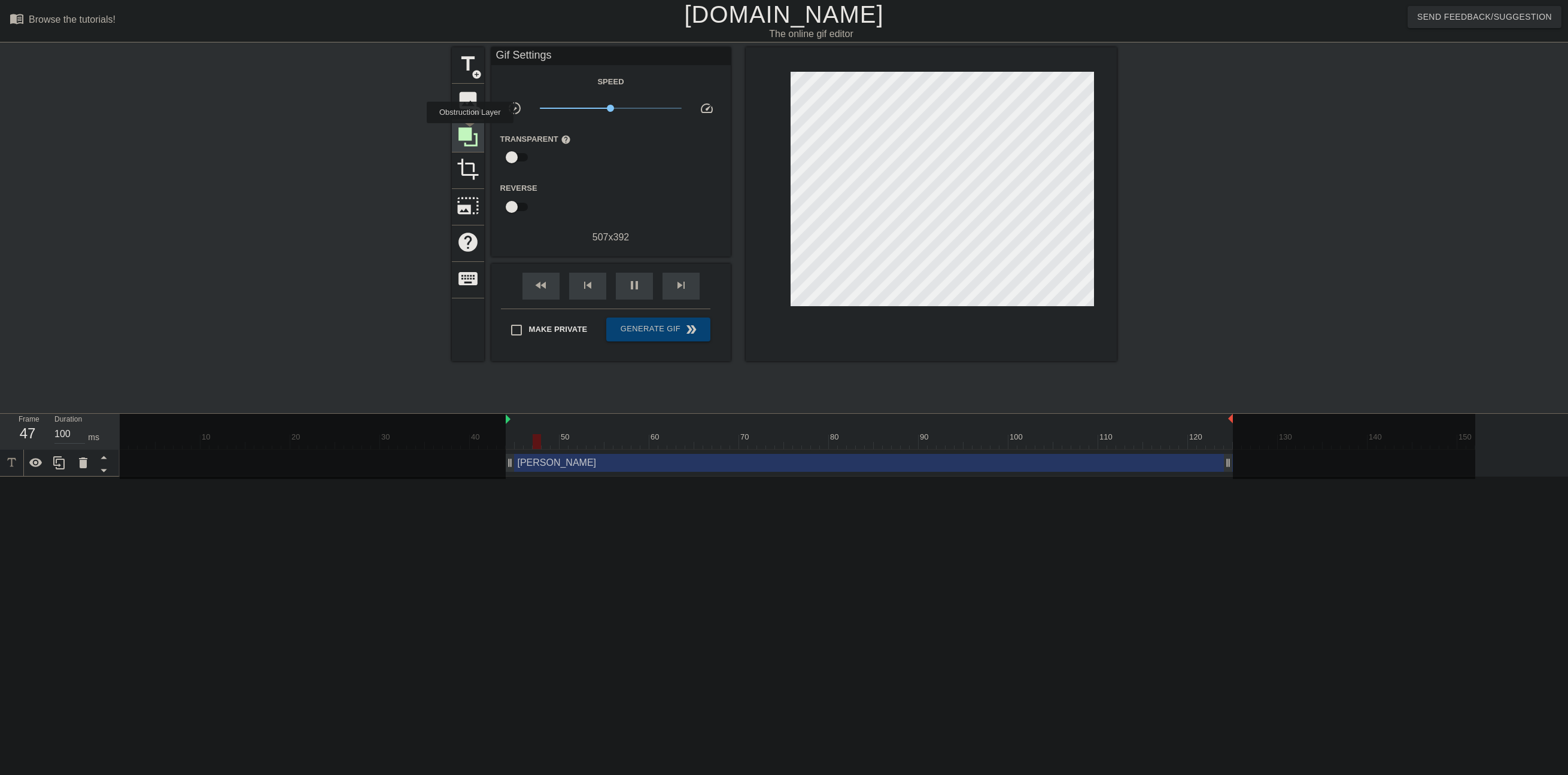
click at [469, 131] on icon at bounding box center [468, 137] width 19 height 19
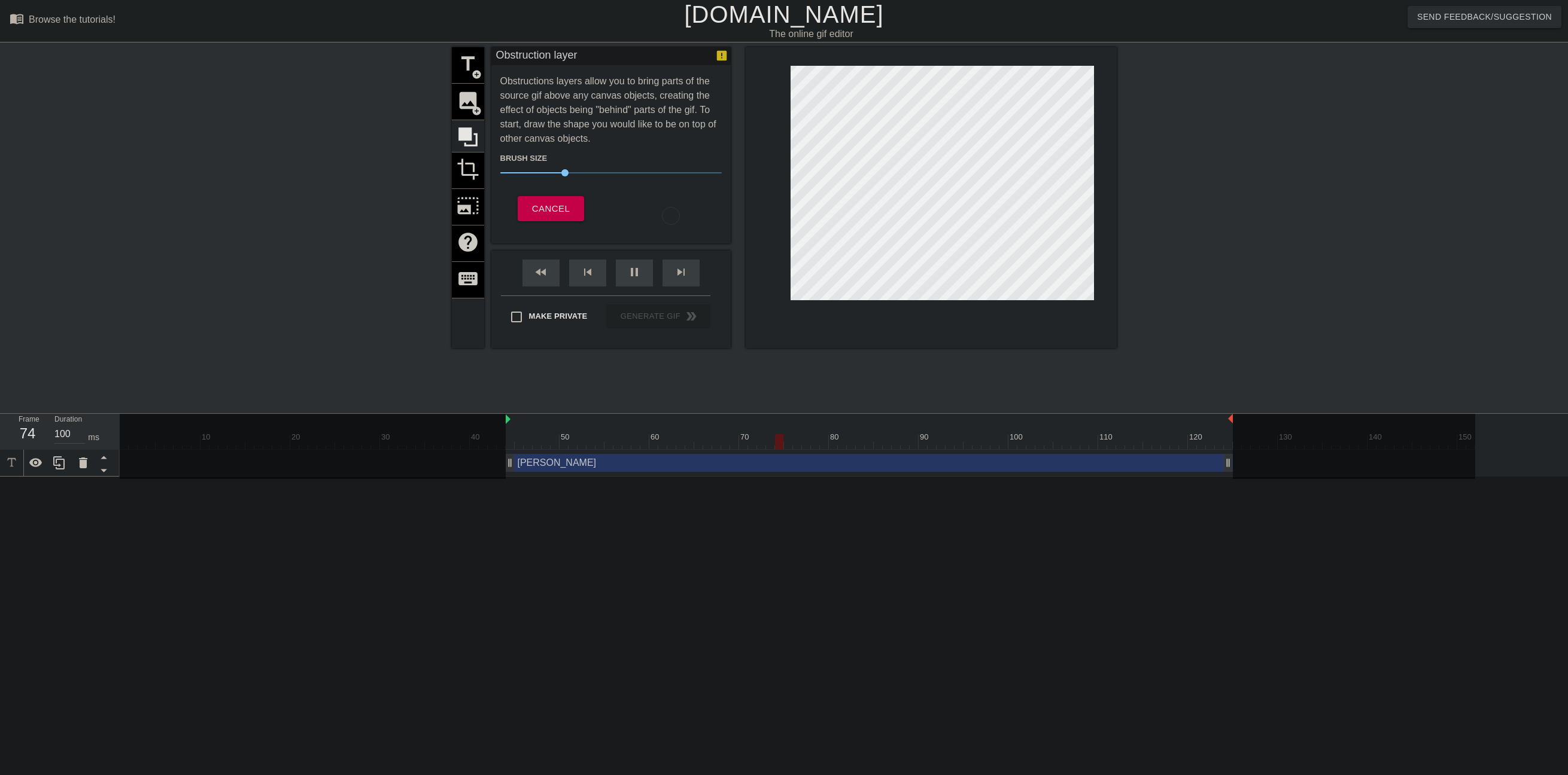
click at [468, 107] on div "title add_circle image add_circle crop photo_size_select_large help keyboard" at bounding box center [469, 198] width 33 height 301
click at [468, 103] on div "title add_circle image add_circle crop photo_size_select_large help keyboard" at bounding box center [469, 198] width 33 height 301
click at [579, 217] on button "Cancel" at bounding box center [550, 208] width 66 height 25
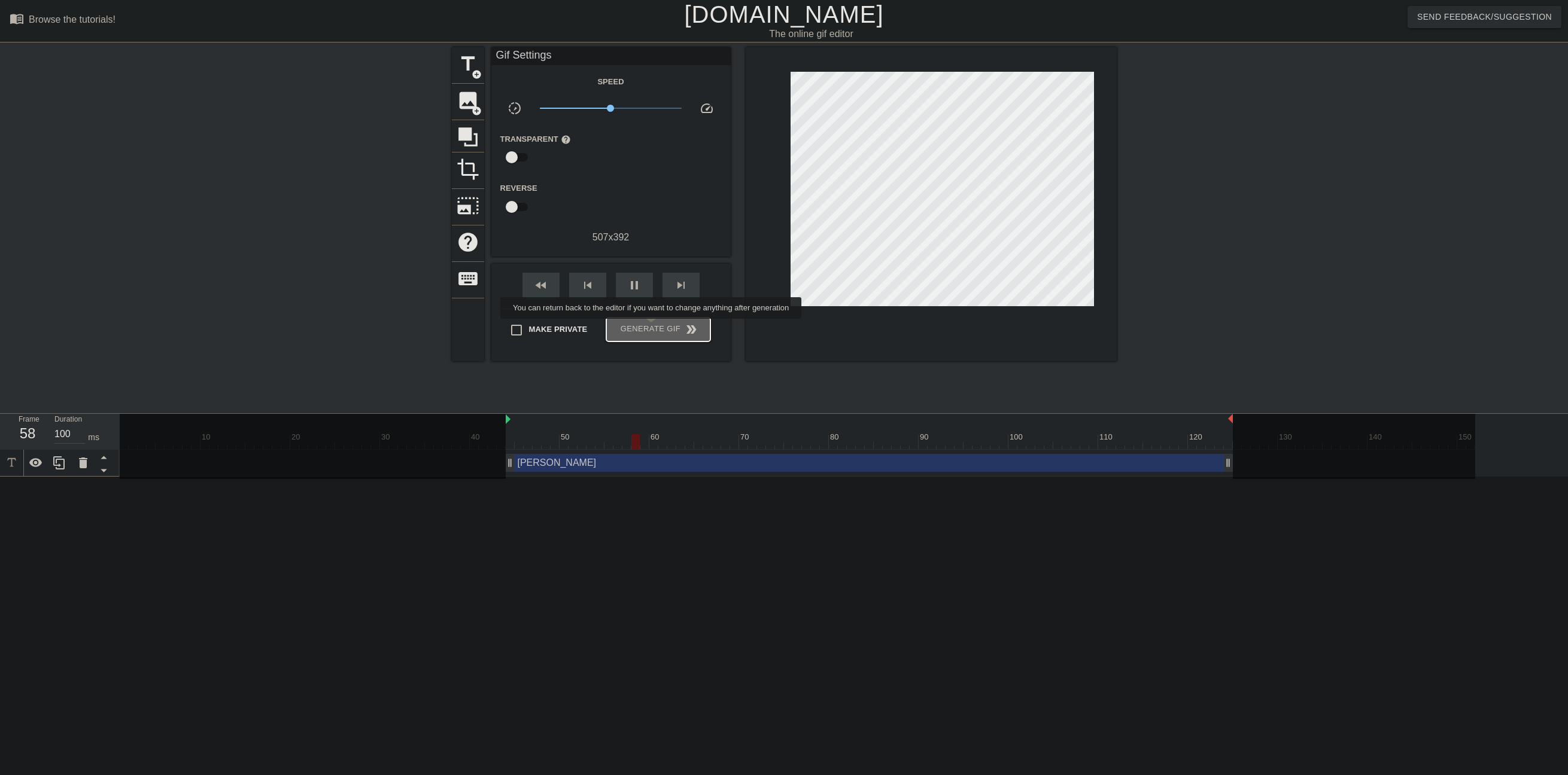
click at [652, 327] on span "Generate Gif double_arrow" at bounding box center [658, 329] width 94 height 15
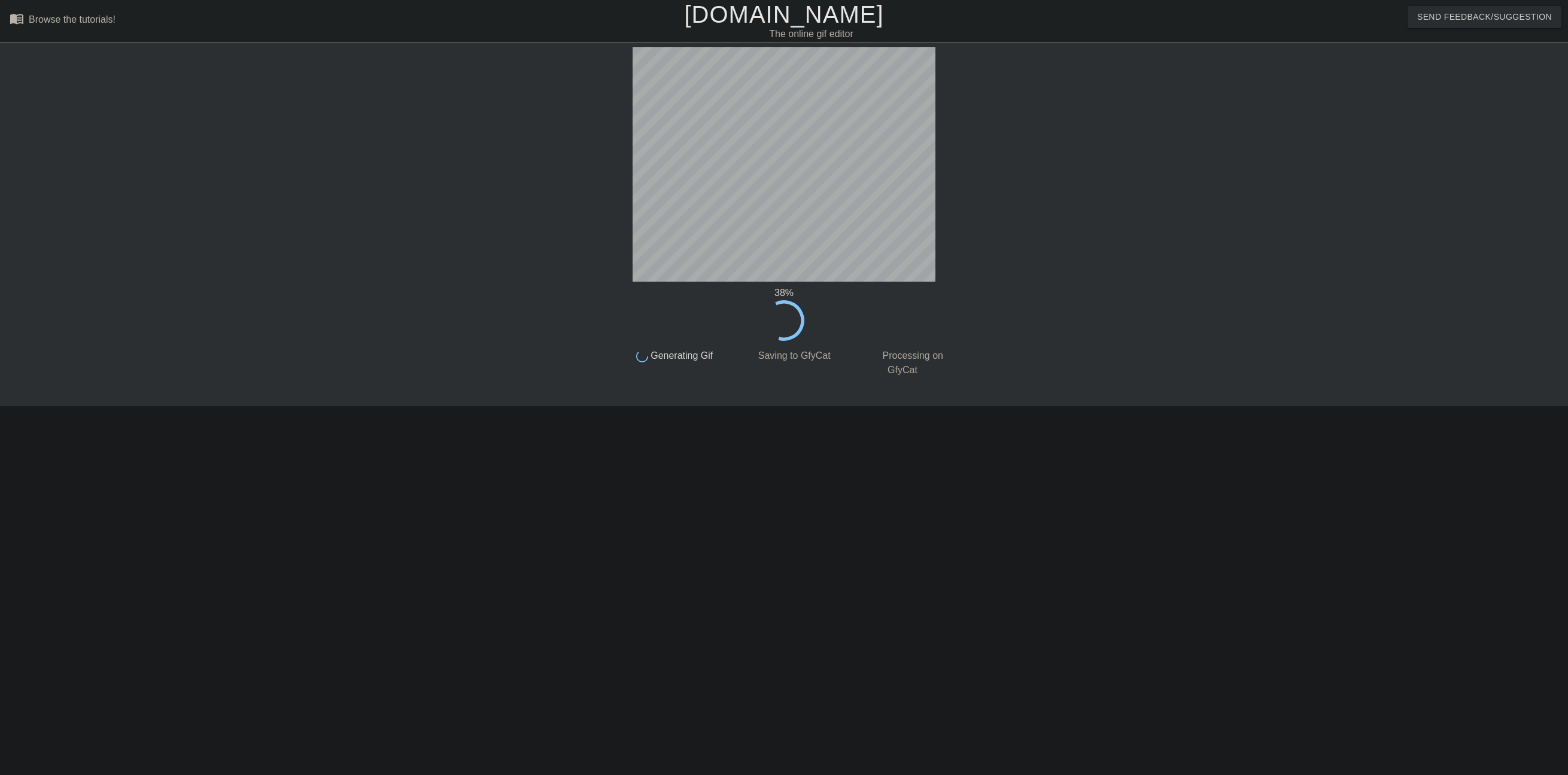
click at [1084, 253] on div at bounding box center [1057, 227] width 180 height 359
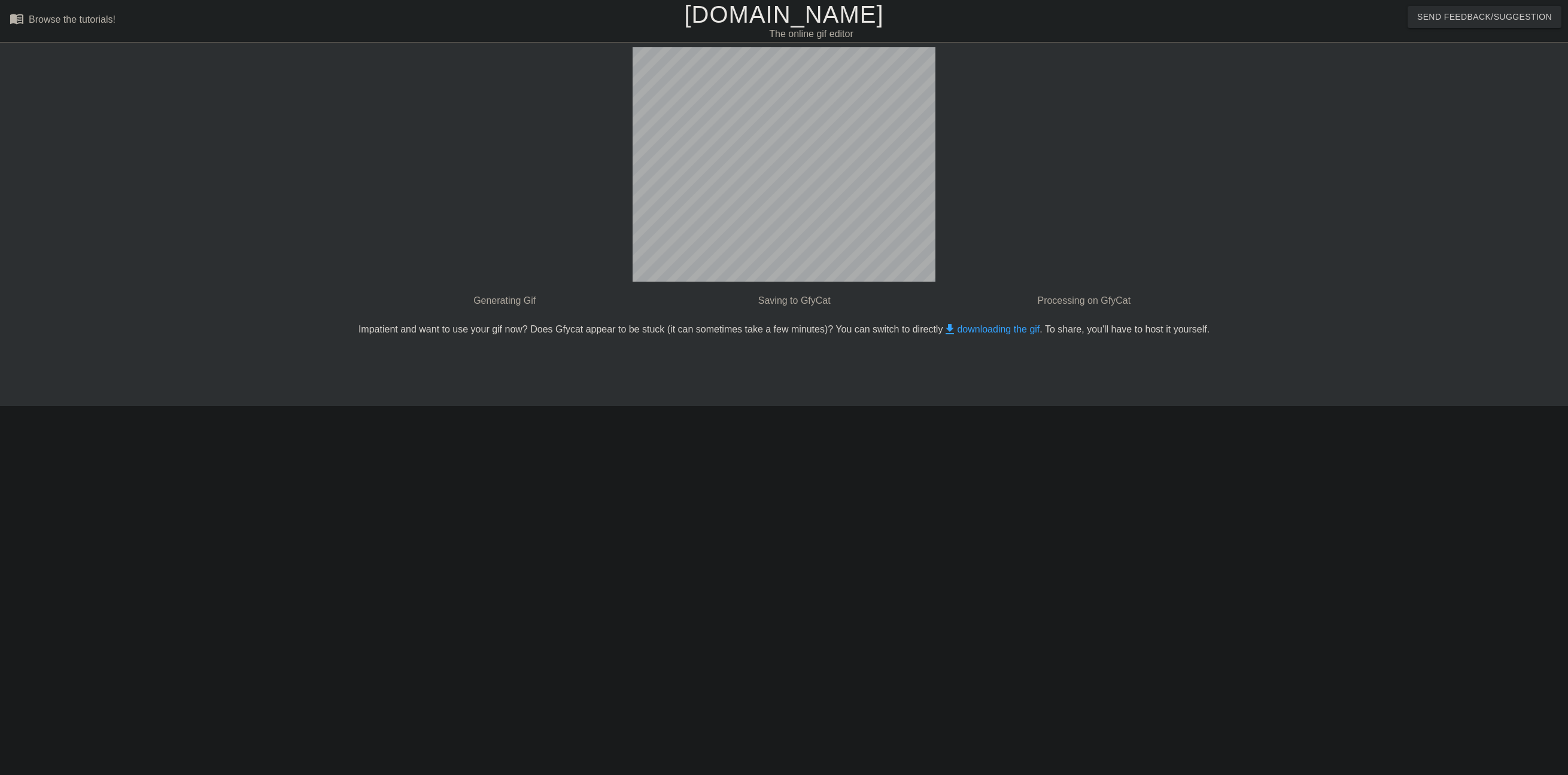
click at [1144, 140] on div "done Generating Gif done Saving to GfyCat done Processing on GfyCat Impatient a…" at bounding box center [784, 192] width 851 height 290
click at [1003, 396] on div "done Generating Gif done Saving to GfyCat done Processing on GfyCat Impatient a…" at bounding box center [784, 227] width 851 height 359
click at [1001, 391] on div "done Generating Gif done Saving to GfyCat done Processing on GfyCat Impatient a…" at bounding box center [784, 227] width 851 height 359
click at [1152, 202] on div "done Generating Gif done Saving to GfyCat done Processing on GfyCat Impatient a…" at bounding box center [784, 192] width 851 height 290
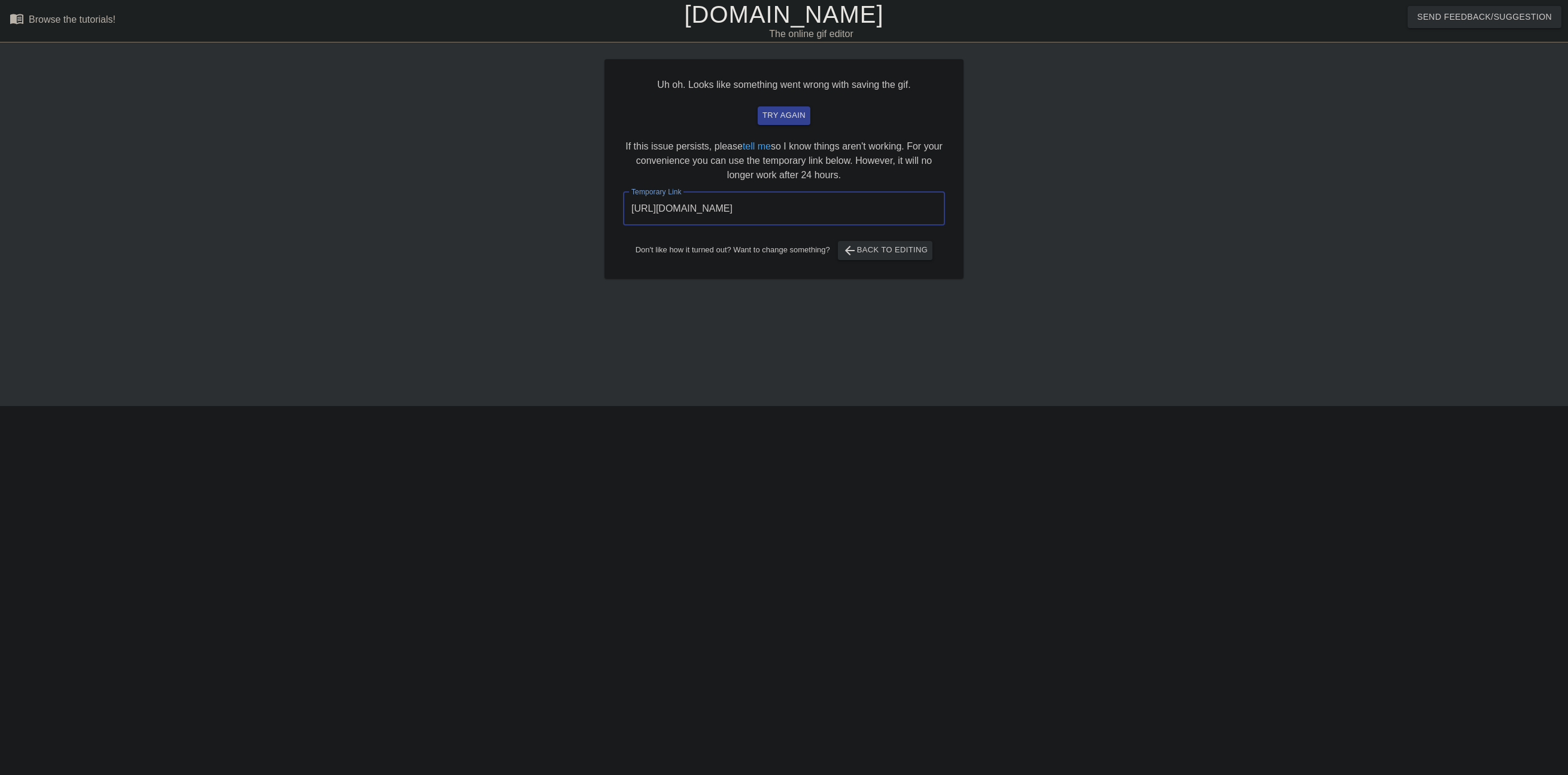
drag, startPoint x: 895, startPoint y: 208, endPoint x: 610, endPoint y: 214, distance: 285.1
click at [610, 214] on div "Uh oh. Looks like something went wrong with saving the gif. try again If this i…" at bounding box center [784, 168] width 359 height 219
